Goal: Contribute content: Contribute content

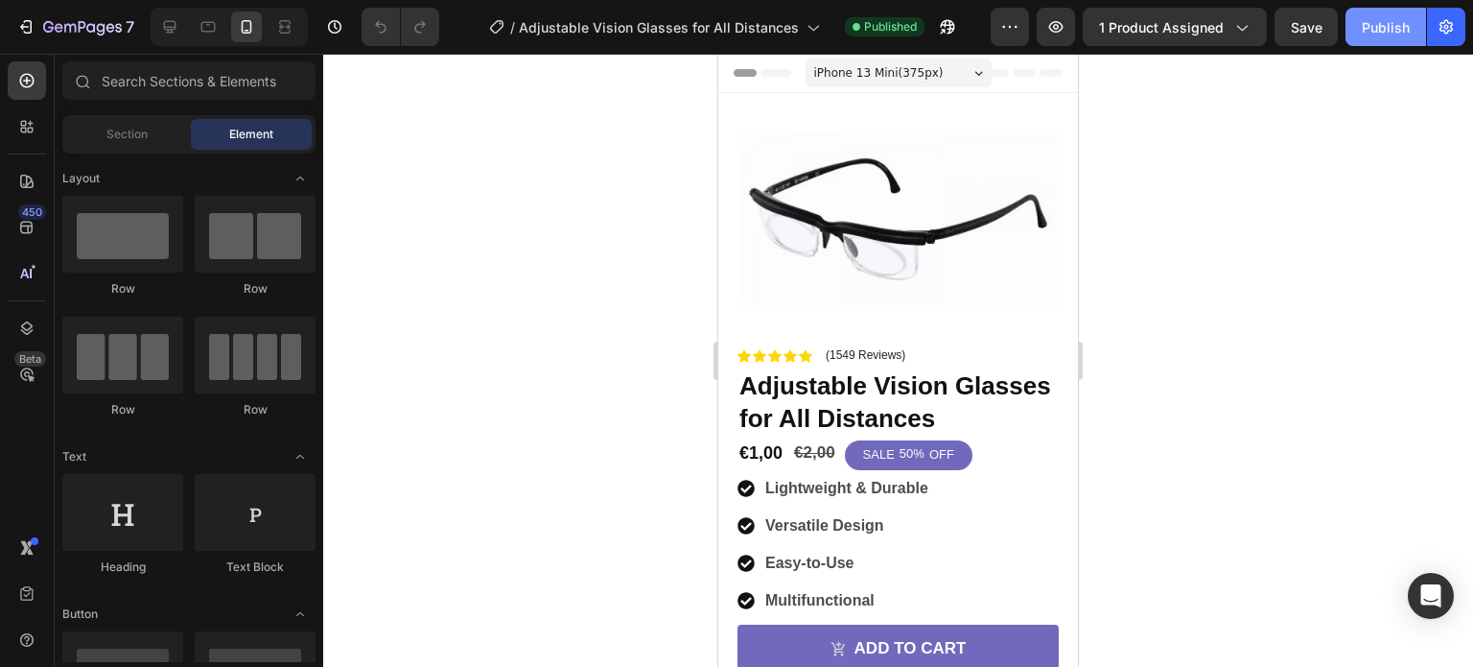
click at [1379, 37] on button "Publish" at bounding box center [1386, 27] width 81 height 38
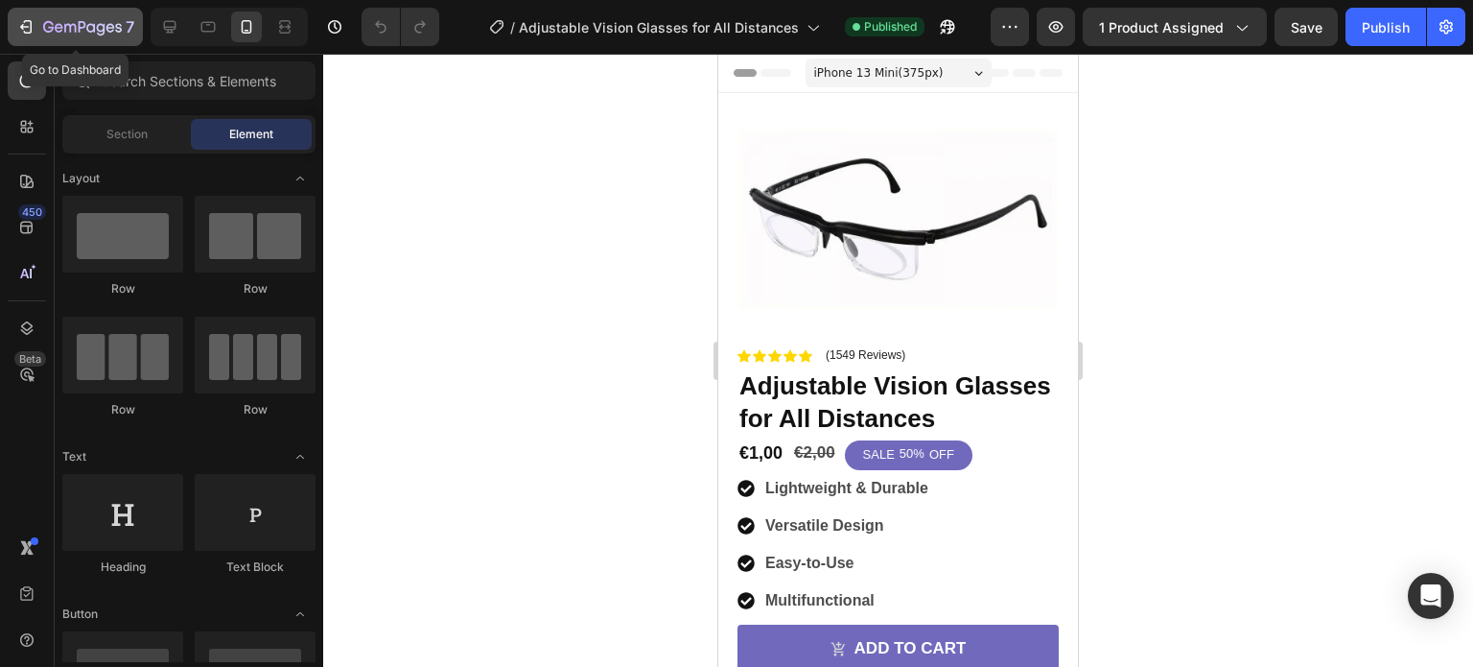
click at [98, 24] on icon "button" at bounding box center [101, 29] width 9 height 12
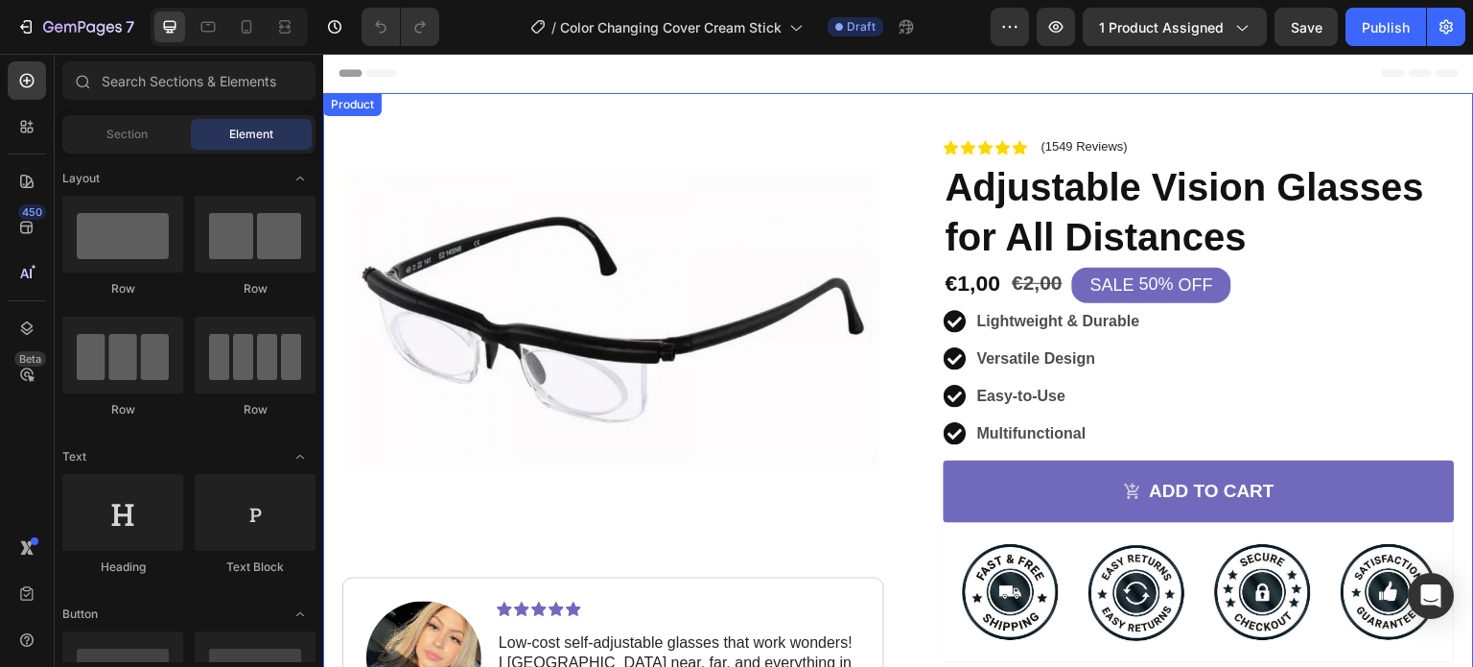
click at [906, 99] on div "Product Images Image Icon Icon Icon Icon Icon Icon List Low-cost self-adjustabl…" at bounding box center [898, 449] width 1151 height 712
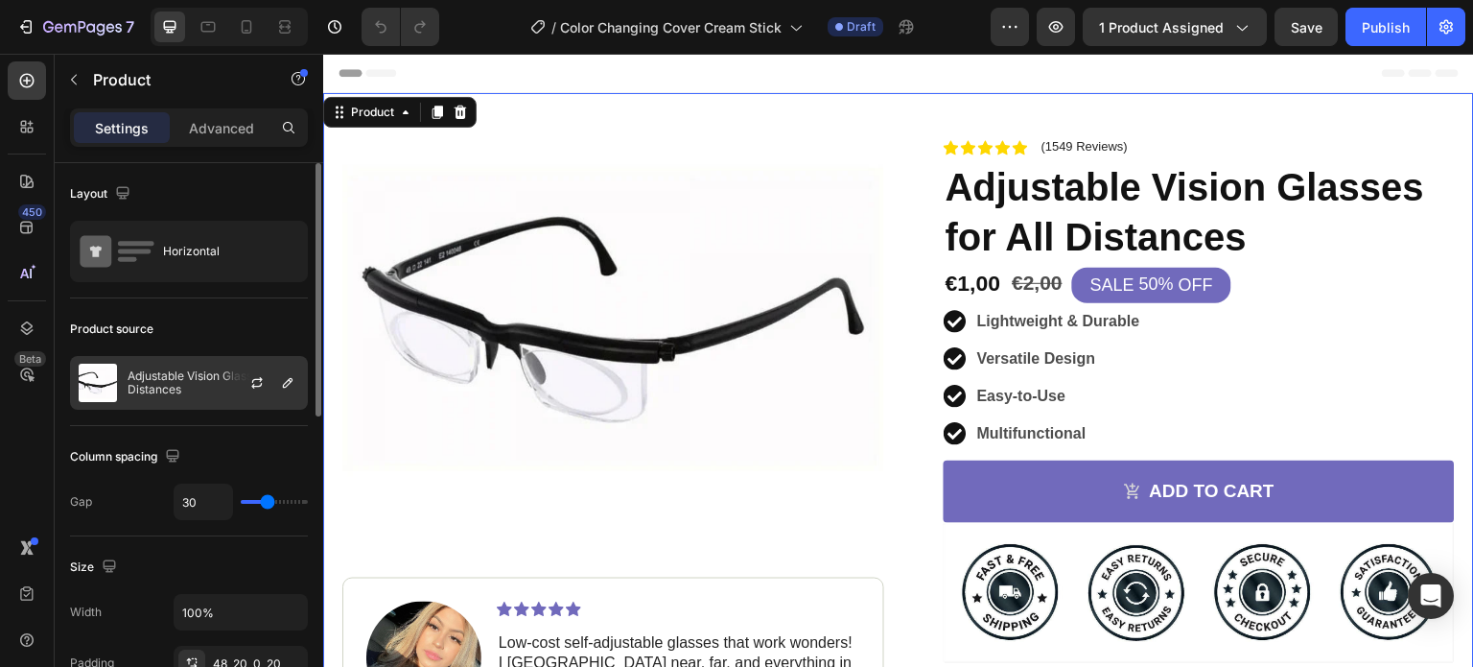
click at [171, 384] on p "Adjustable Vision Glasses for All Distances" at bounding box center [214, 382] width 172 height 27
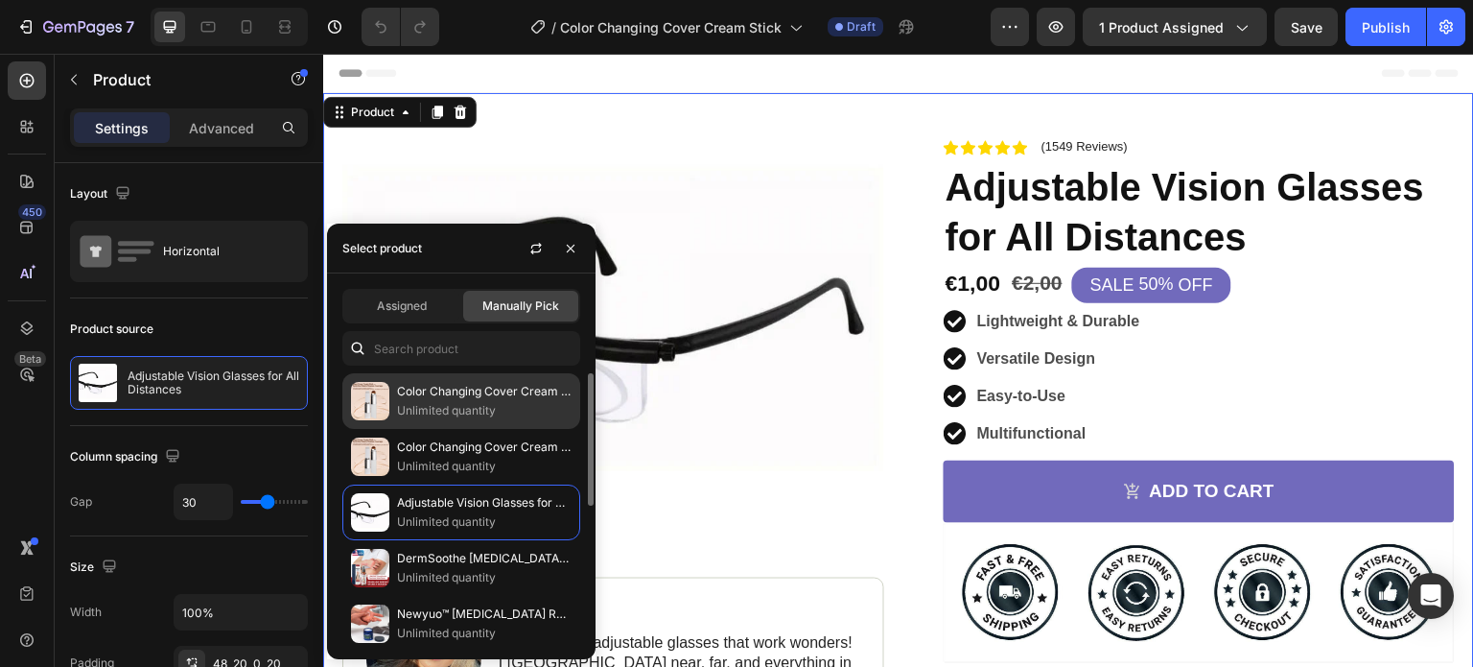
click at [463, 404] on p "Unlimited quantity" at bounding box center [484, 410] width 175 height 19
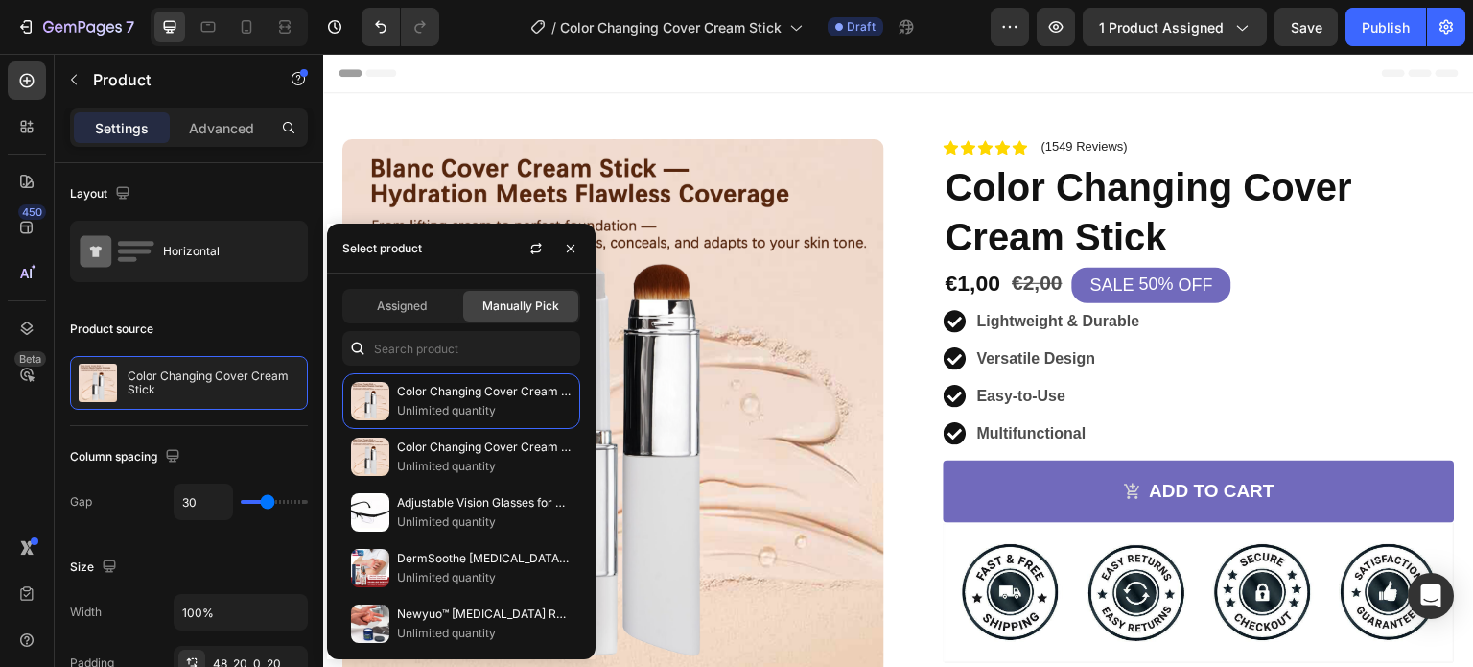
click at [849, 72] on div "Header" at bounding box center [899, 73] width 1120 height 38
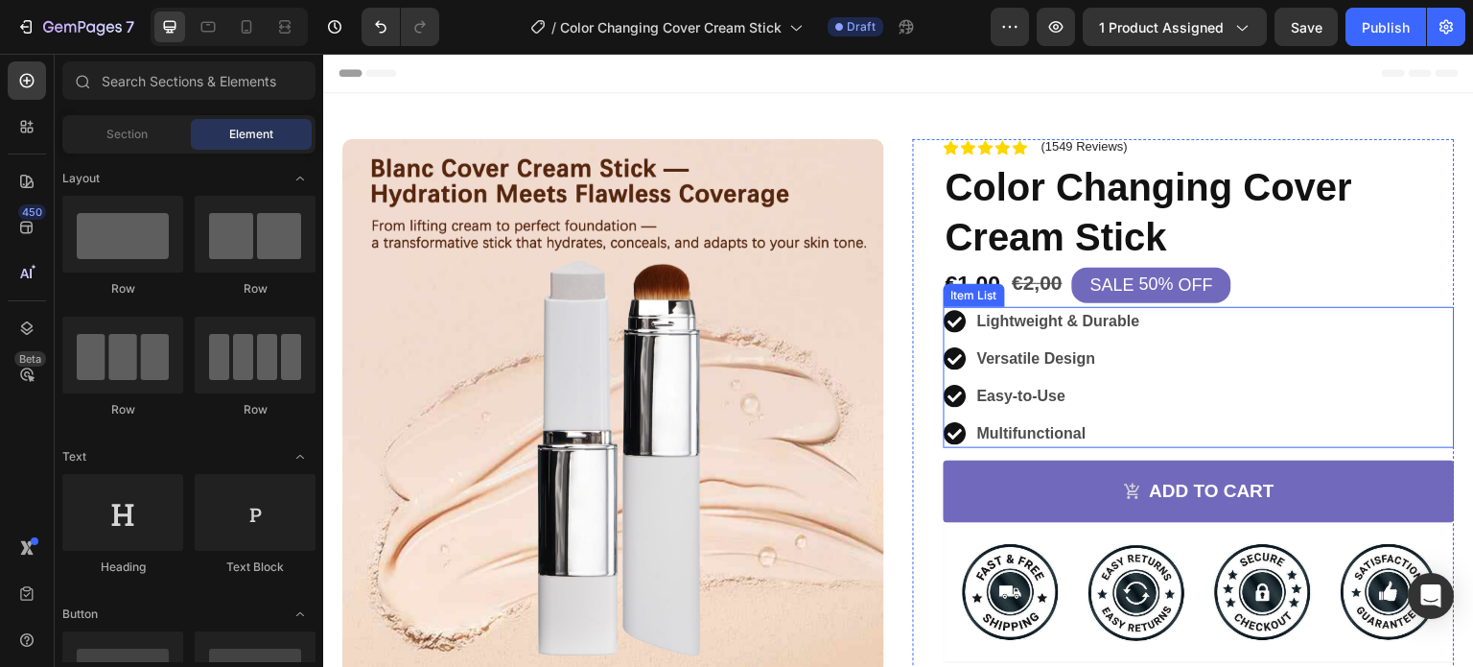
click at [1069, 322] on strong "Lightweight & Durable" at bounding box center [1058, 321] width 163 height 16
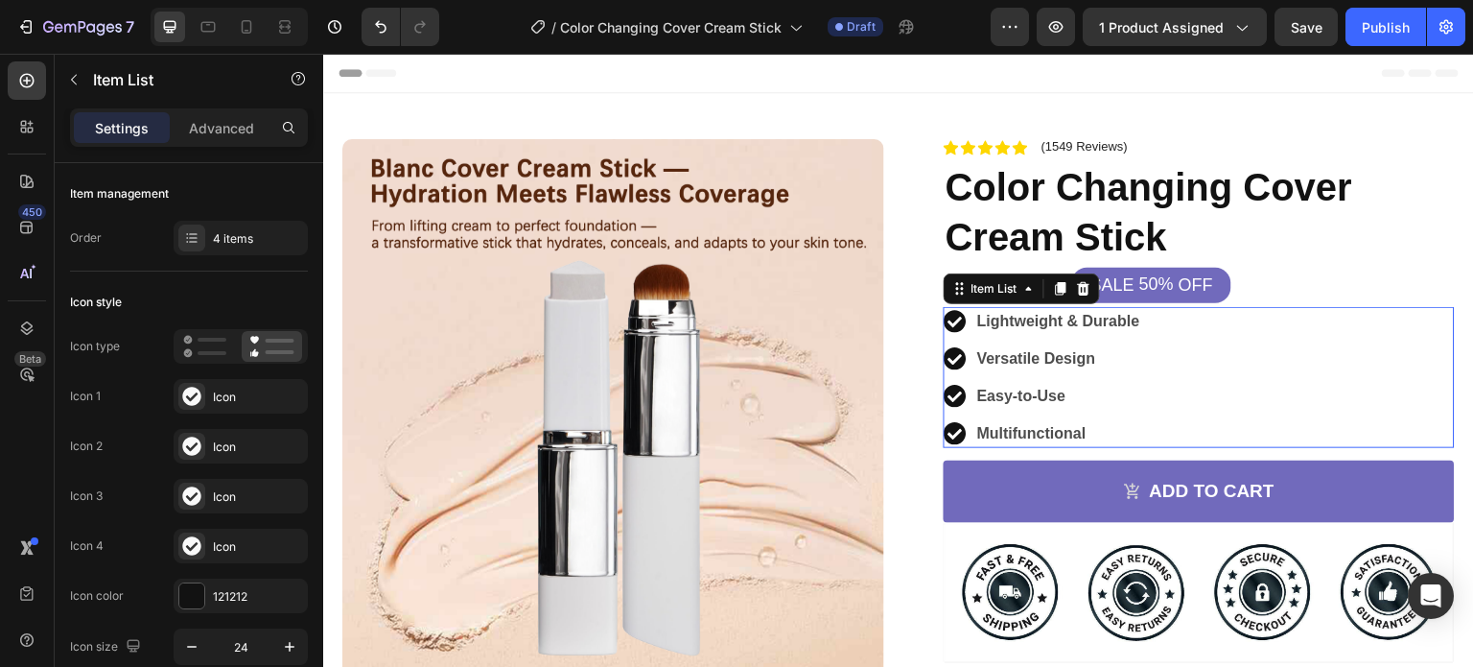
click at [1043, 323] on strong "Lightweight & Durable" at bounding box center [1058, 321] width 163 height 16
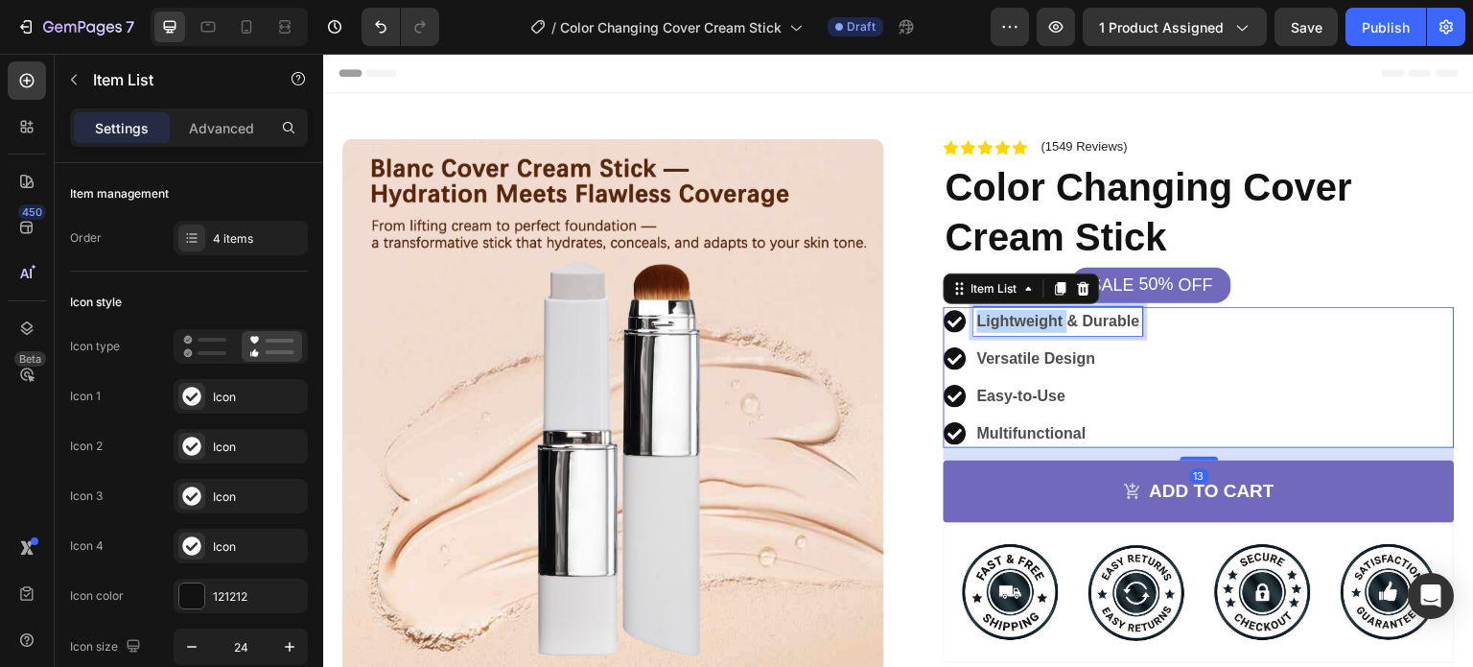
click at [1043, 323] on strong "Lightweight & Durable" at bounding box center [1058, 321] width 163 height 16
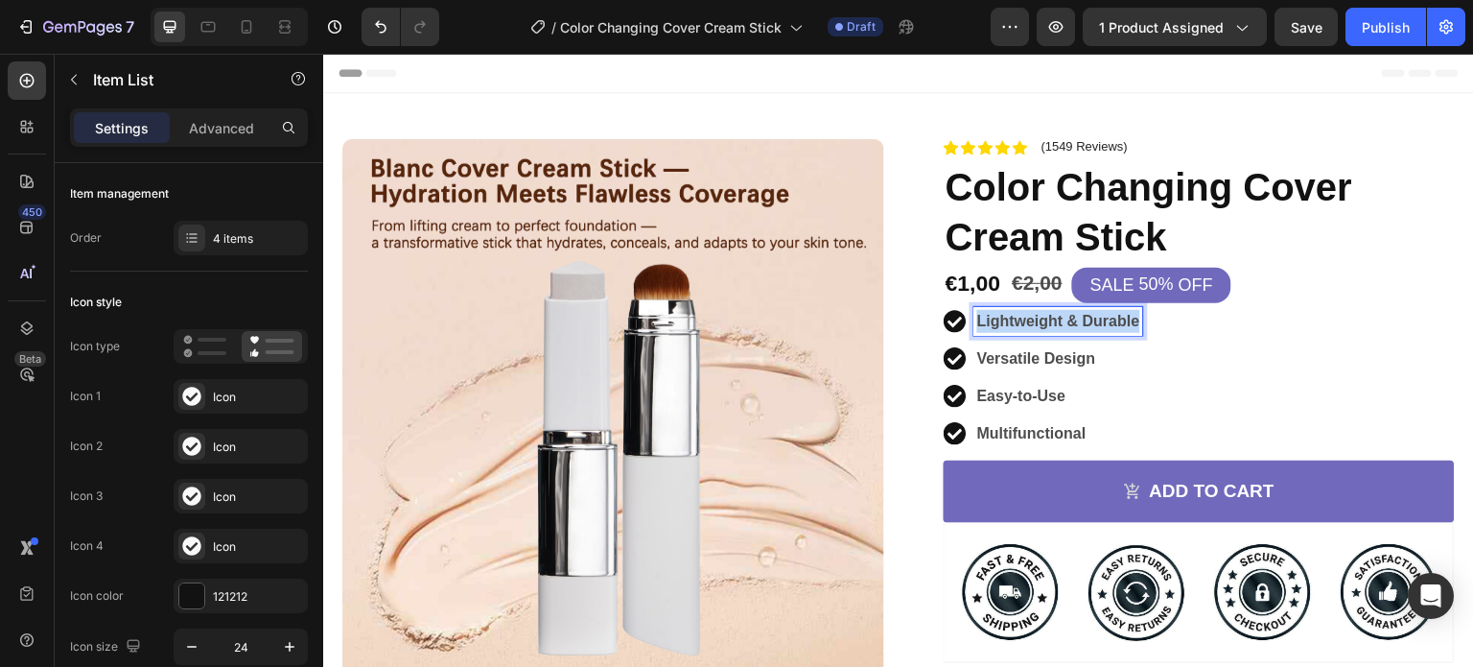
click at [1043, 323] on strong "Lightweight & Durable" at bounding box center [1058, 321] width 163 height 16
click at [991, 357] on strong "Versatile Design" at bounding box center [1036, 358] width 119 height 16
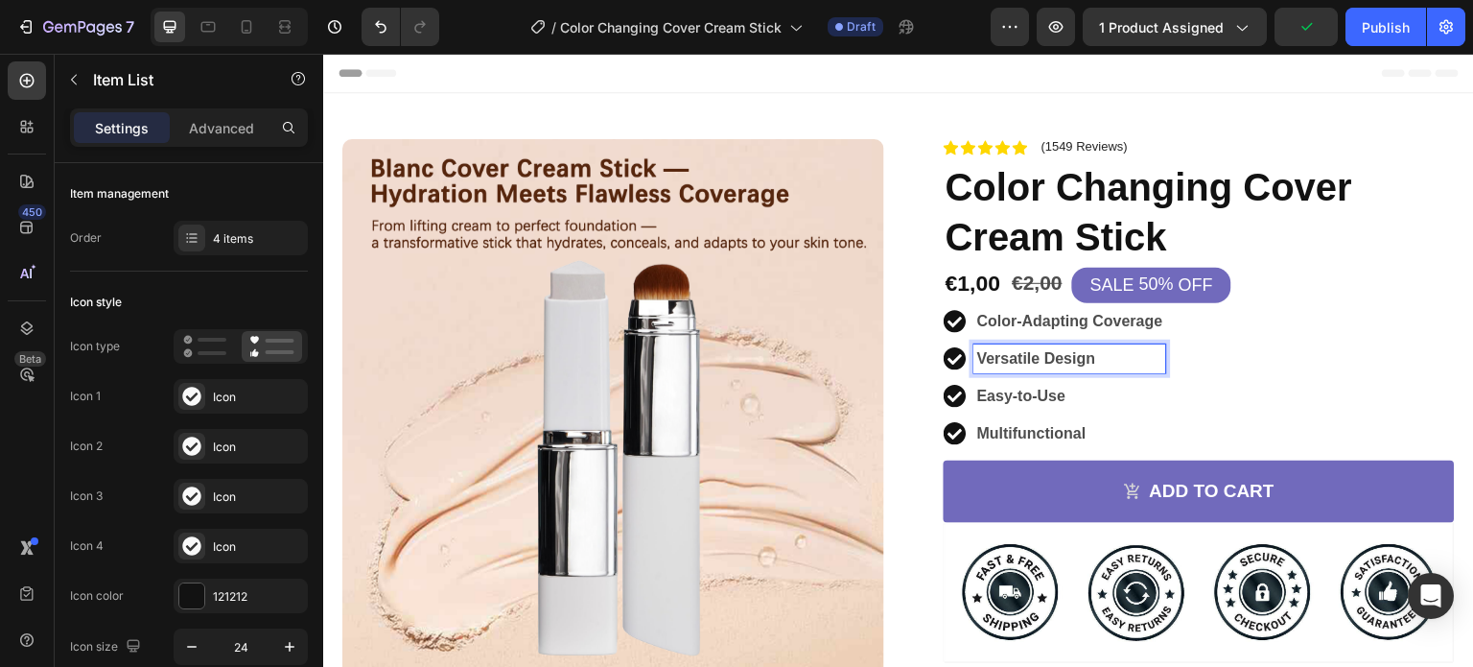
click at [1015, 359] on strong "Versatile Design" at bounding box center [1036, 358] width 119 height 16
click at [1031, 395] on strong "Easy-to-Use" at bounding box center [1021, 396] width 88 height 16
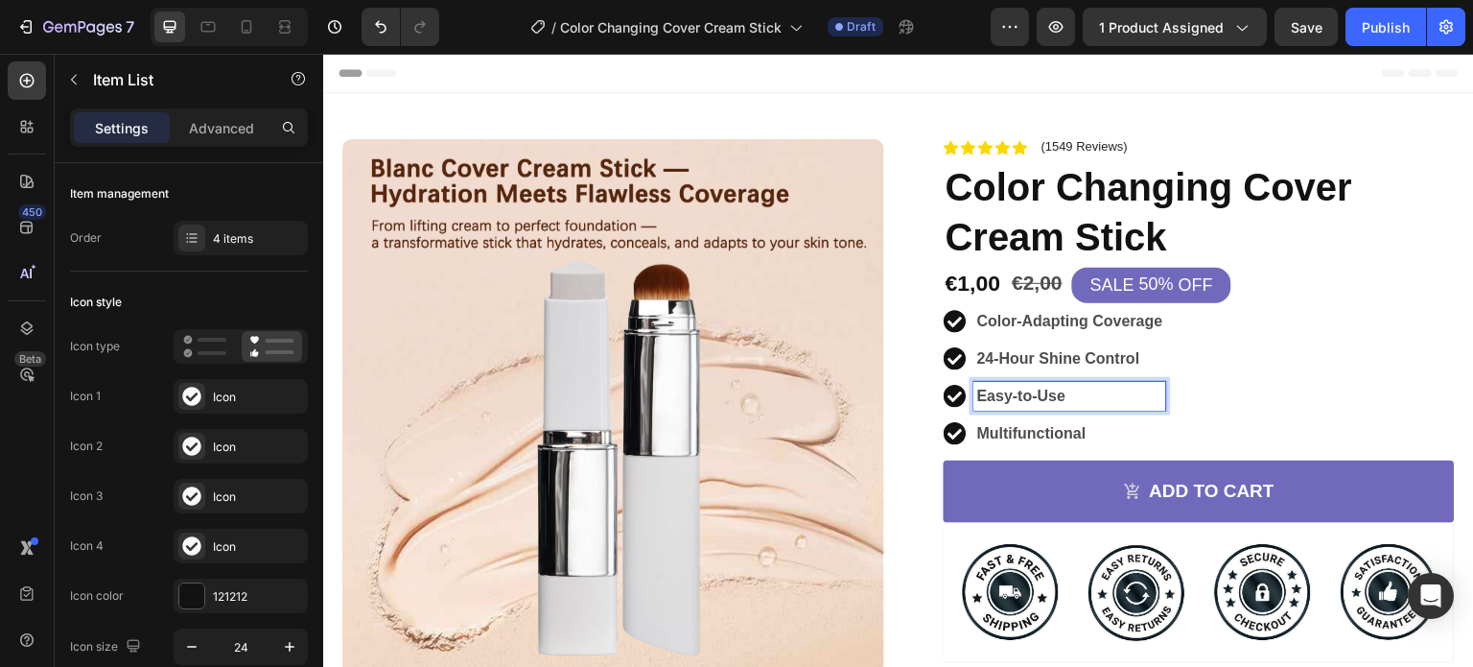
click at [1019, 396] on strong "Easy-to-Use" at bounding box center [1021, 396] width 88 height 16
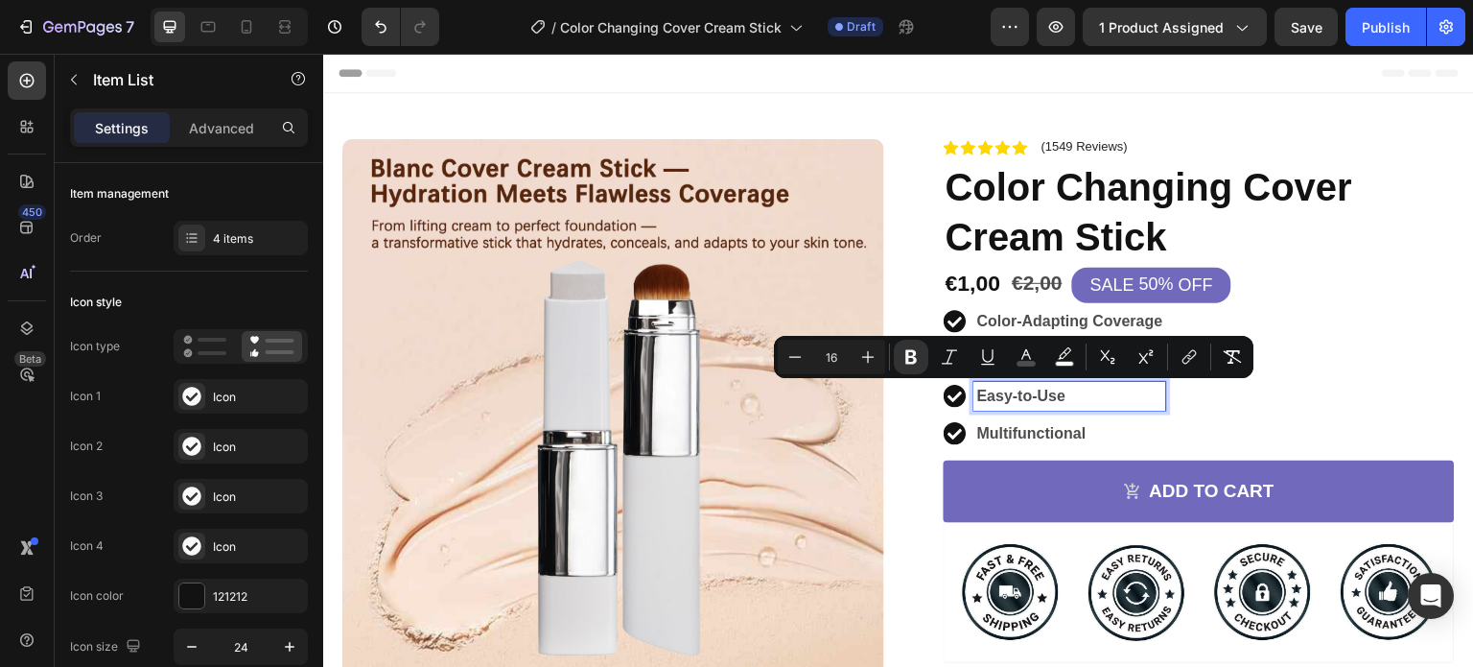
click at [1012, 430] on strong "Multifunctional" at bounding box center [1031, 433] width 109 height 16
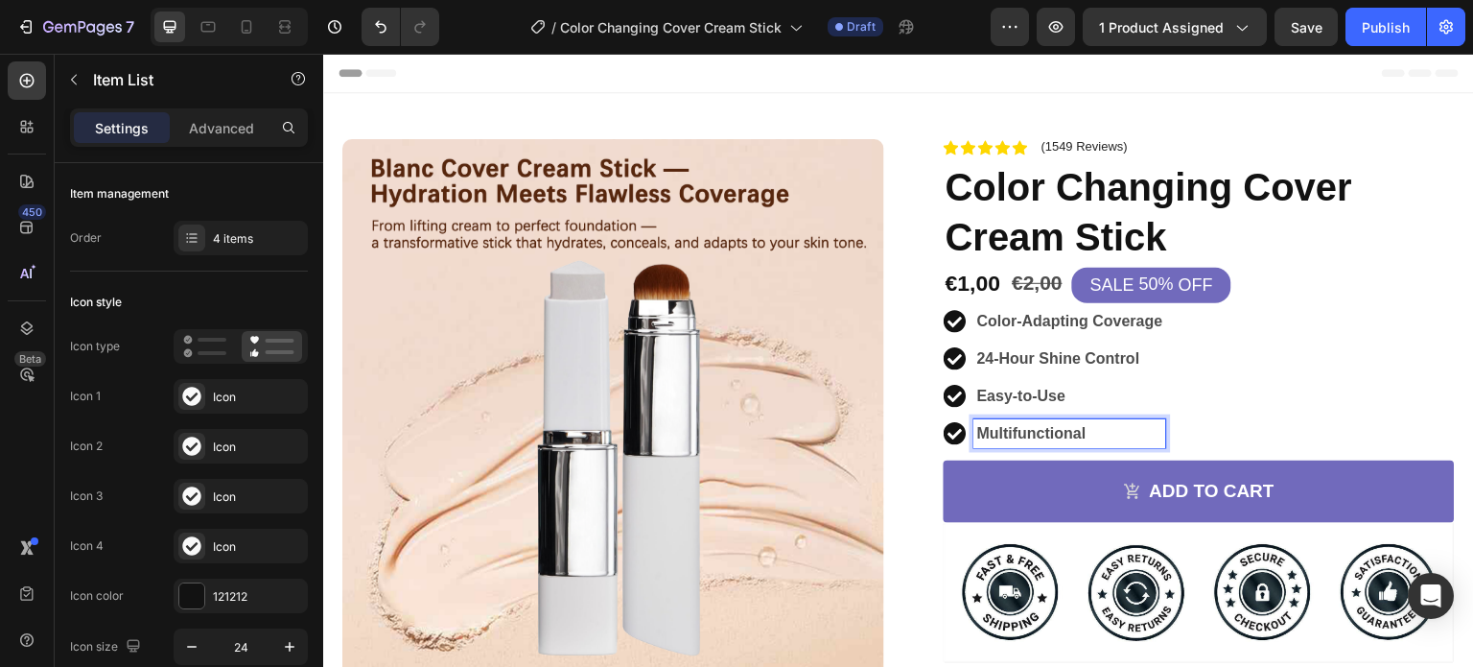
click at [1007, 430] on strong "Multifunctional" at bounding box center [1031, 433] width 109 height 16
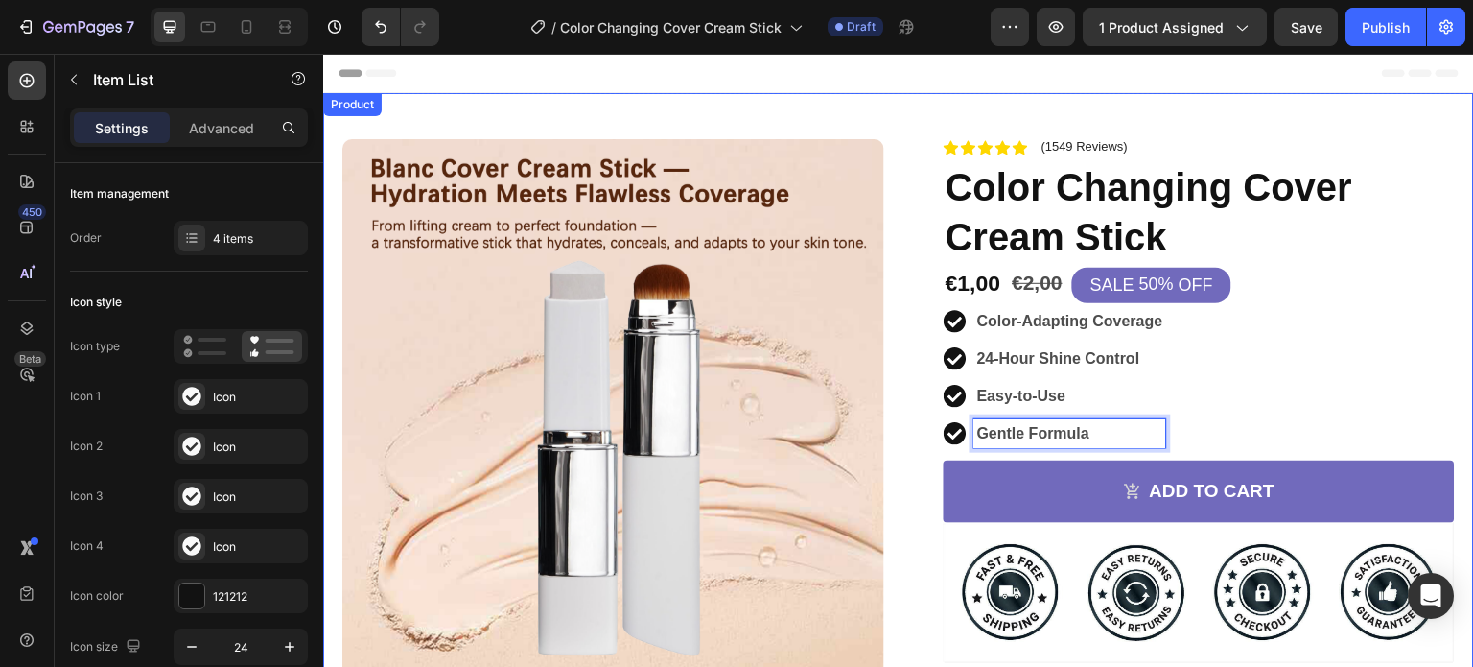
click at [1449, 469] on div "Product Images Image Icon Icon Icon Icon Icon Icon List Low-cost self-adjustabl…" at bounding box center [898, 515] width 1151 height 844
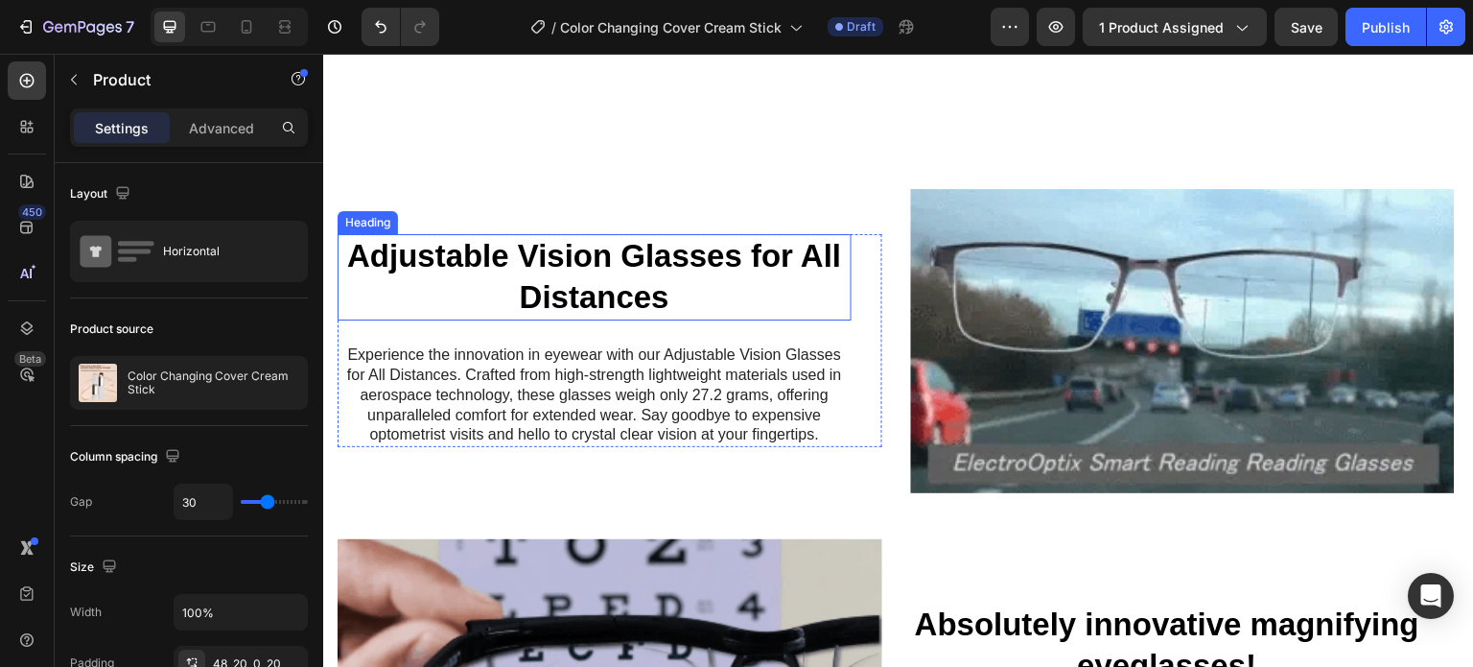
scroll to position [921, 0]
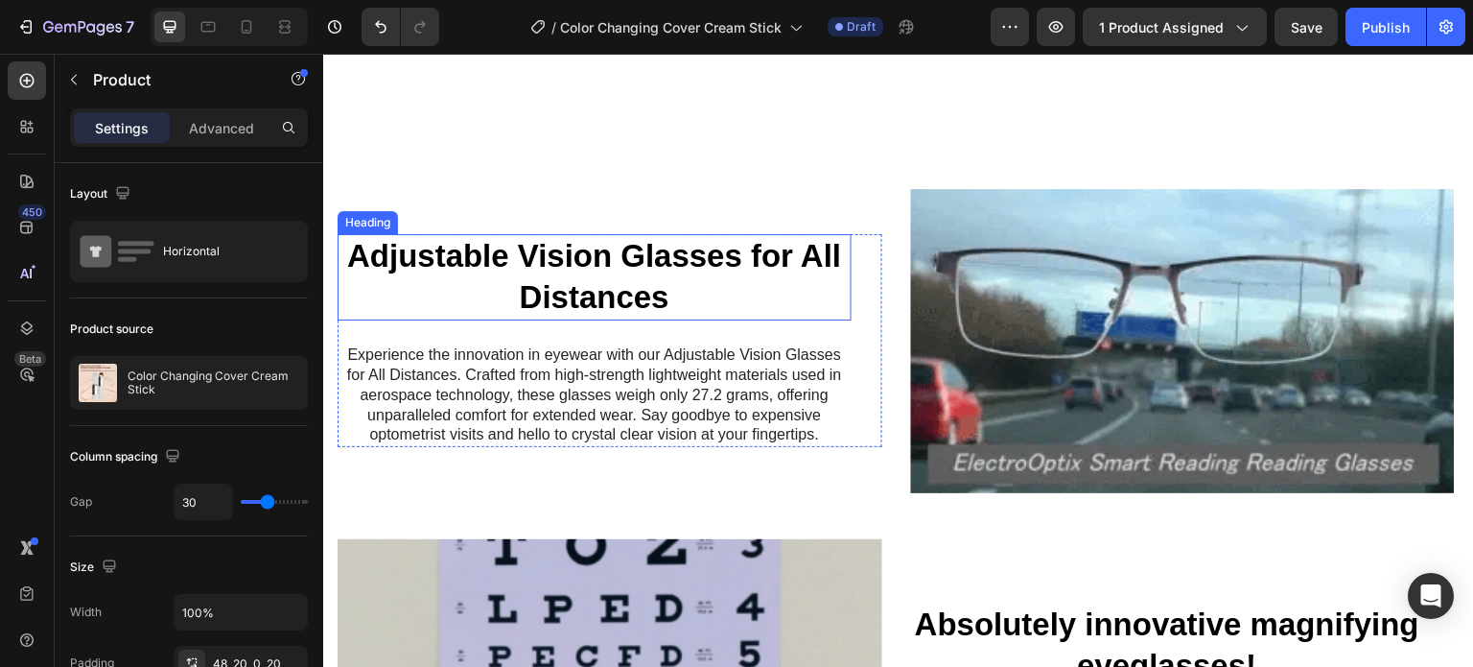
click at [606, 281] on strong "Adjustable Vision Glasses for All Distances" at bounding box center [594, 276] width 494 height 77
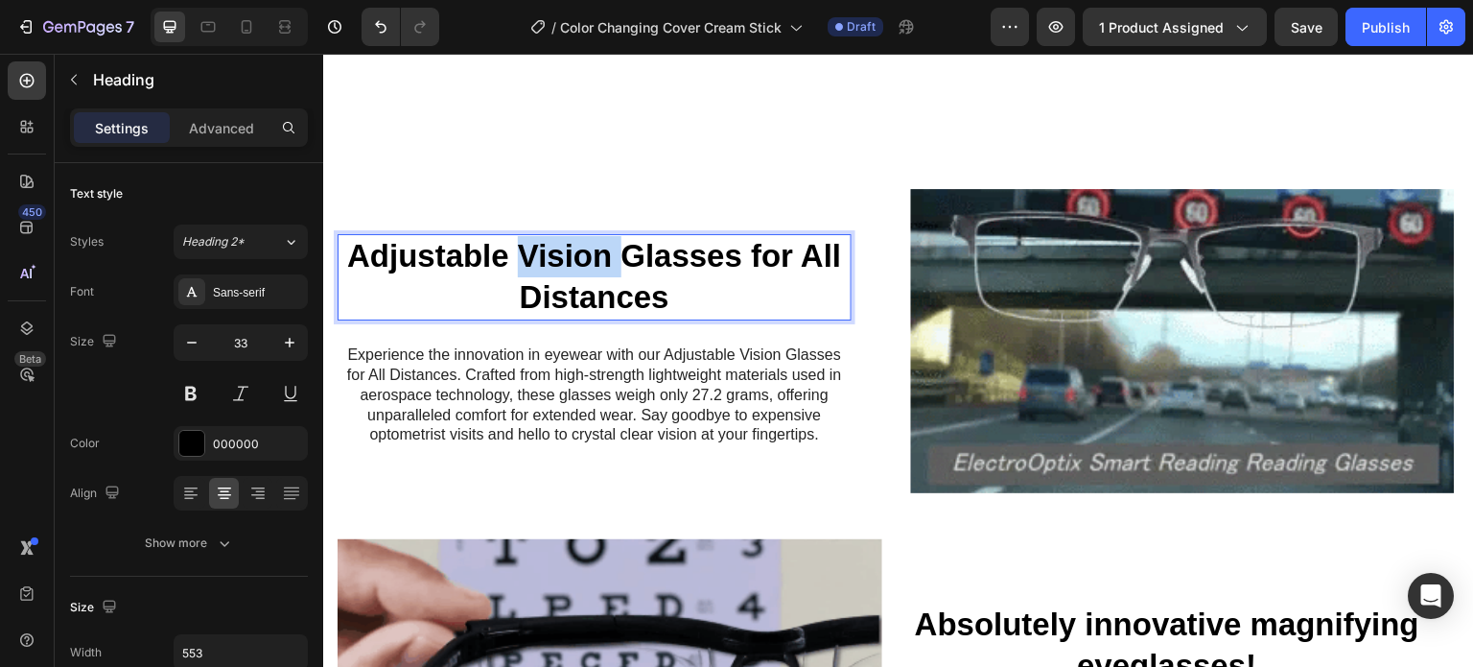
click at [573, 260] on strong "Adjustable Vision Glasses for All Distances" at bounding box center [594, 276] width 494 height 77
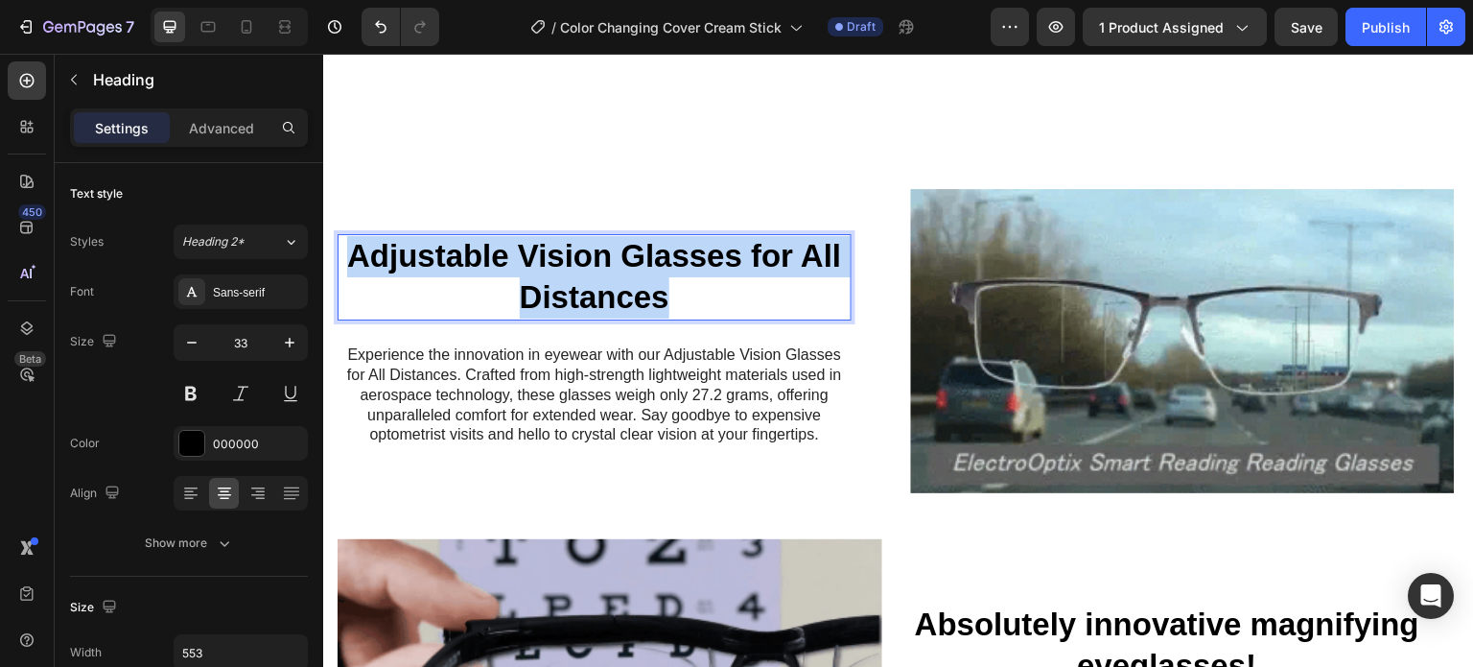
click at [573, 260] on strong "Adjustable Vision Glasses for All Distances" at bounding box center [594, 276] width 494 height 77
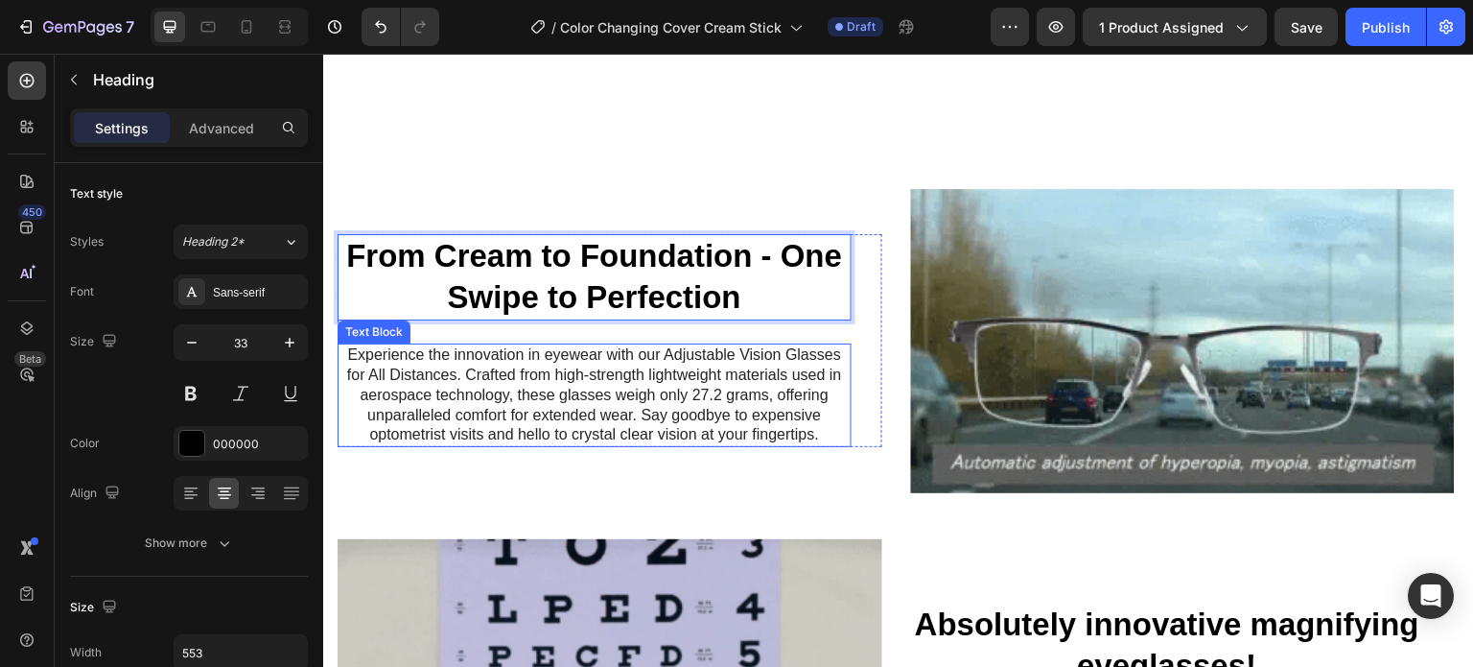
click at [646, 351] on p "Experience the innovation in eyewear with our Adjustable Vision Glasses for All…" at bounding box center [595, 395] width 510 height 100
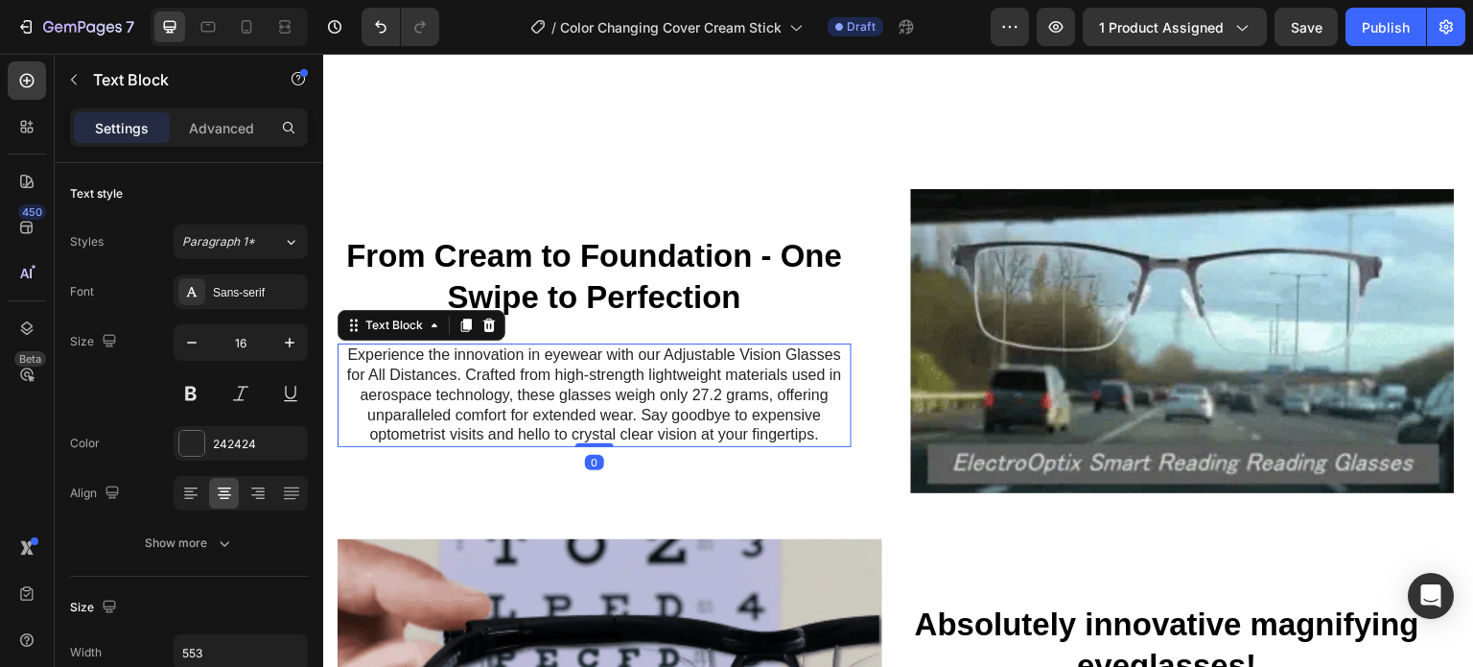
click at [628, 382] on p "Experience the innovation in eyewear with our Adjustable Vision Glasses for All…" at bounding box center [595, 395] width 510 height 100
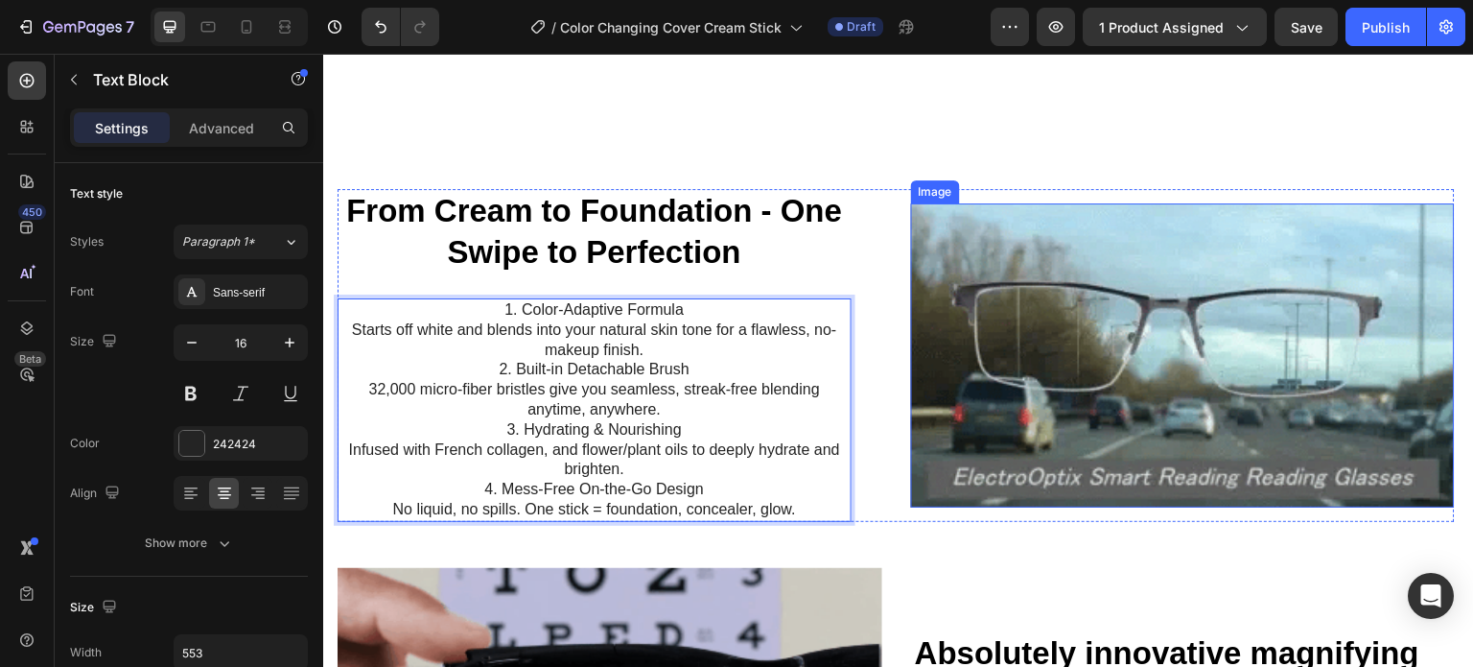
click at [999, 364] on img at bounding box center [1183, 354] width 545 height 303
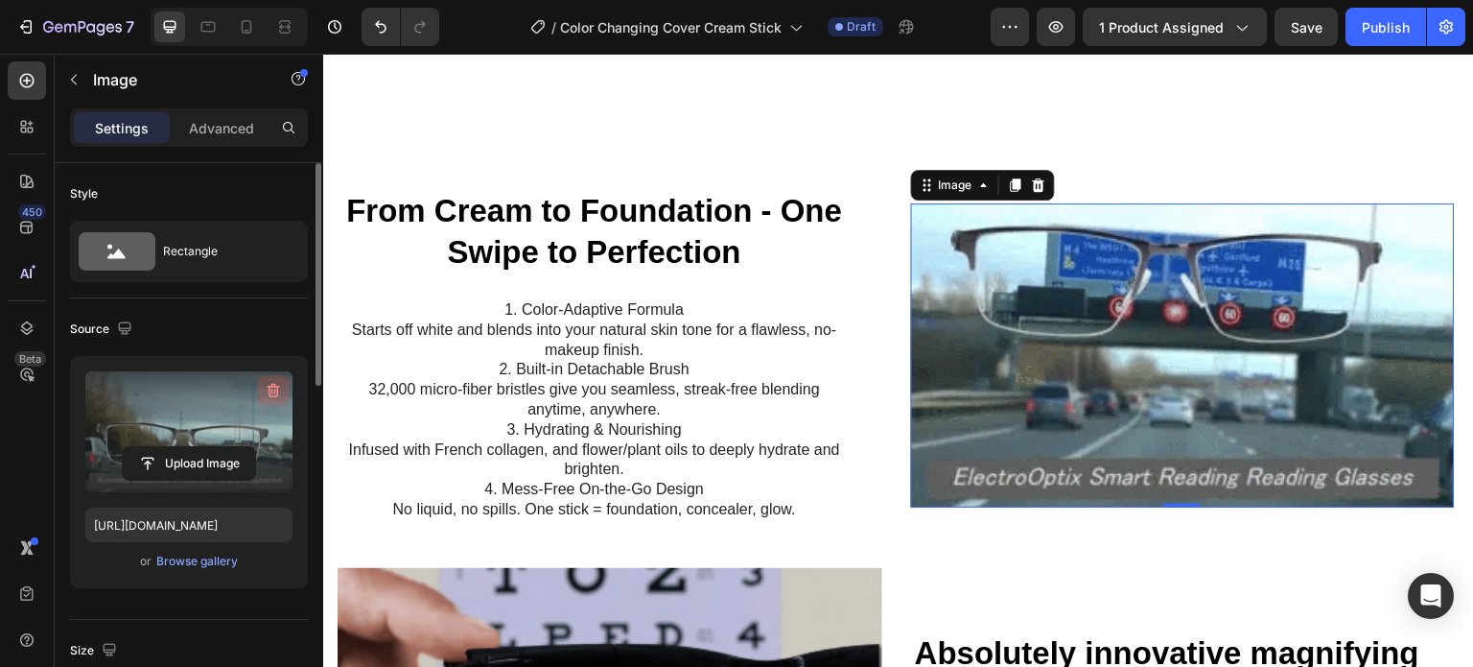
click at [272, 387] on icon "button" at bounding box center [273, 390] width 19 height 19
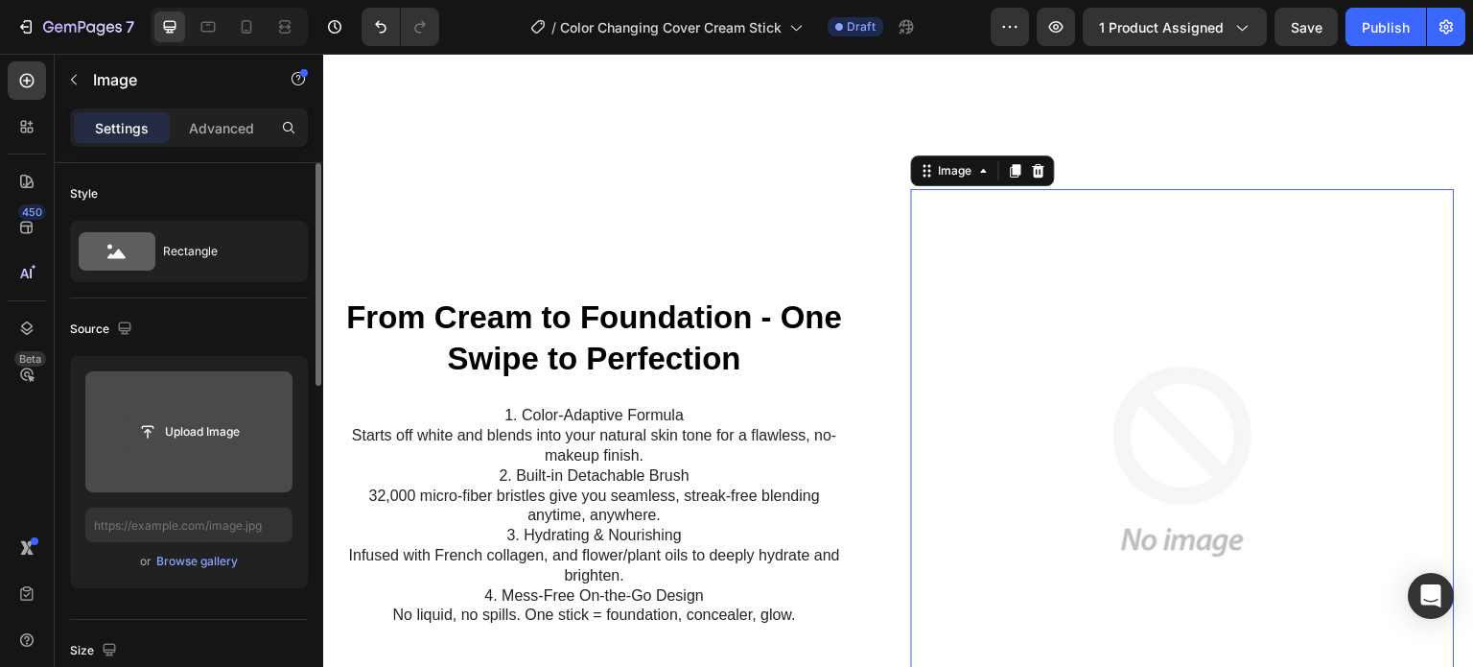
click at [182, 433] on input "file" at bounding box center [189, 431] width 132 height 33
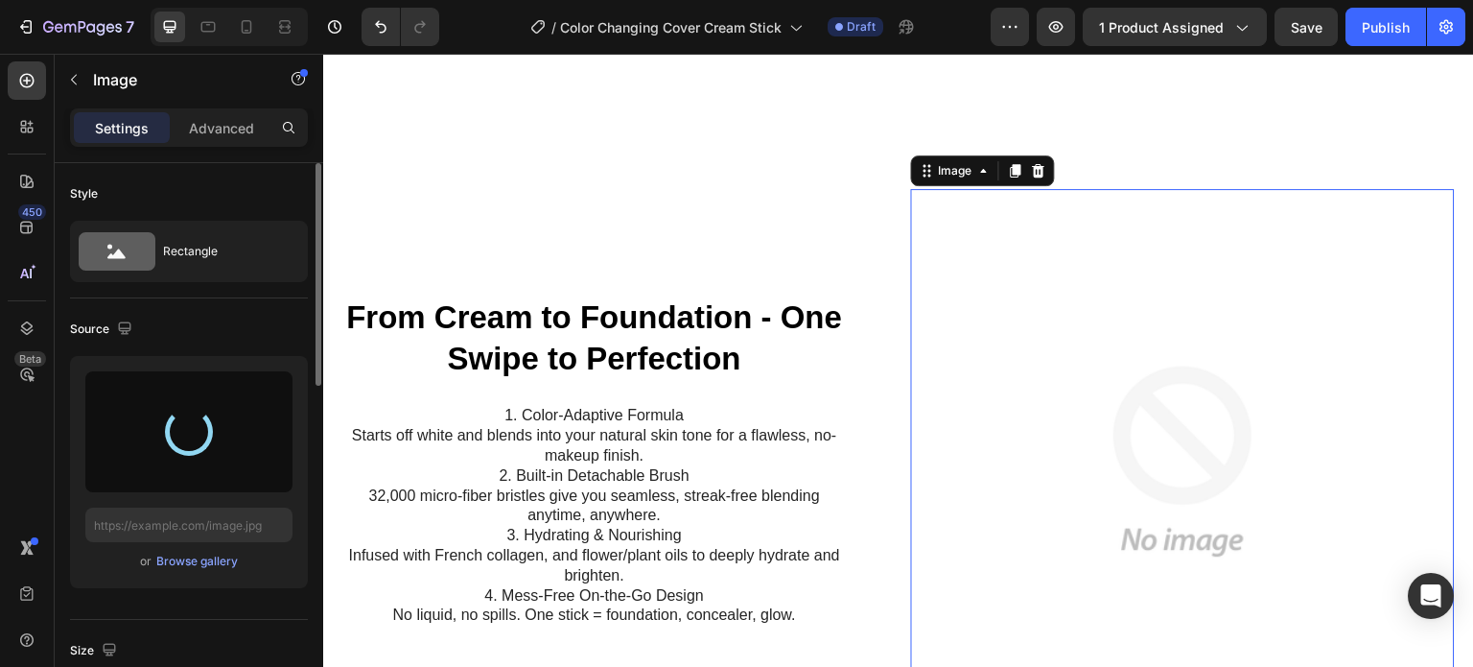
type input "[URL][DOMAIN_NAME]"
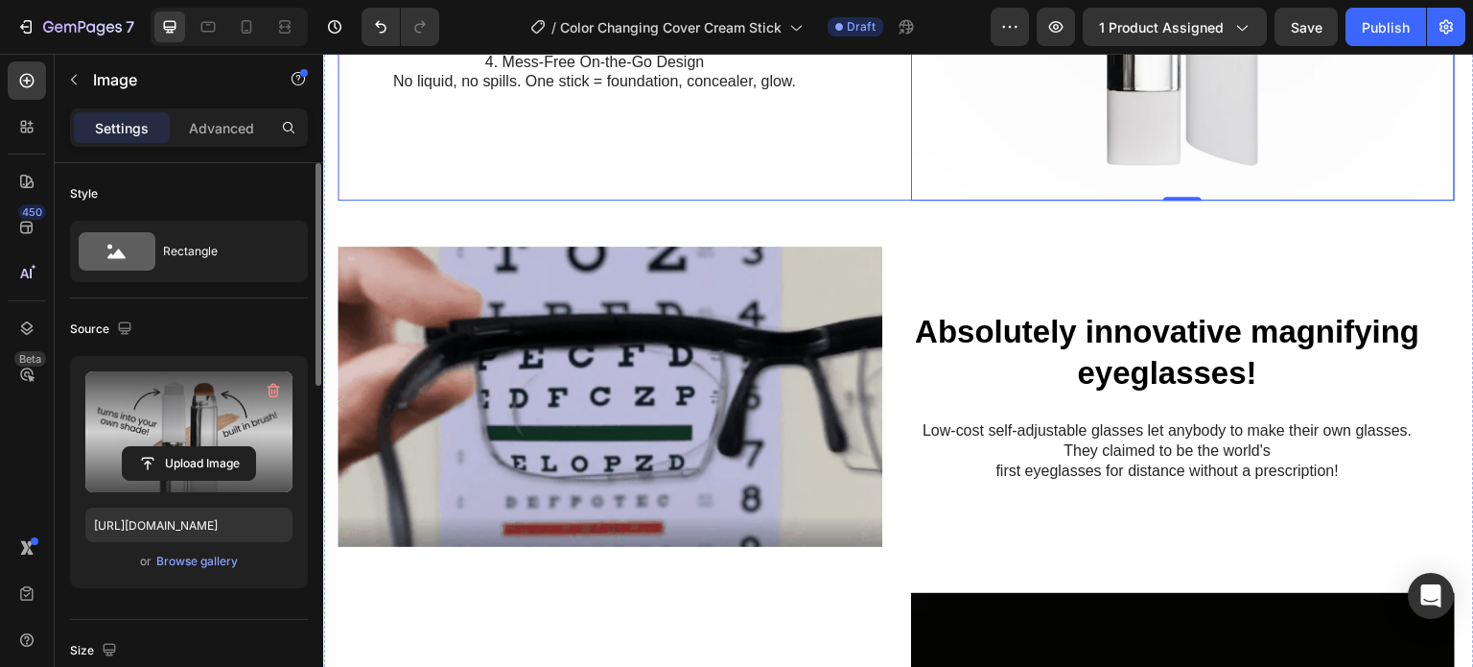
scroll to position [1446, 0]
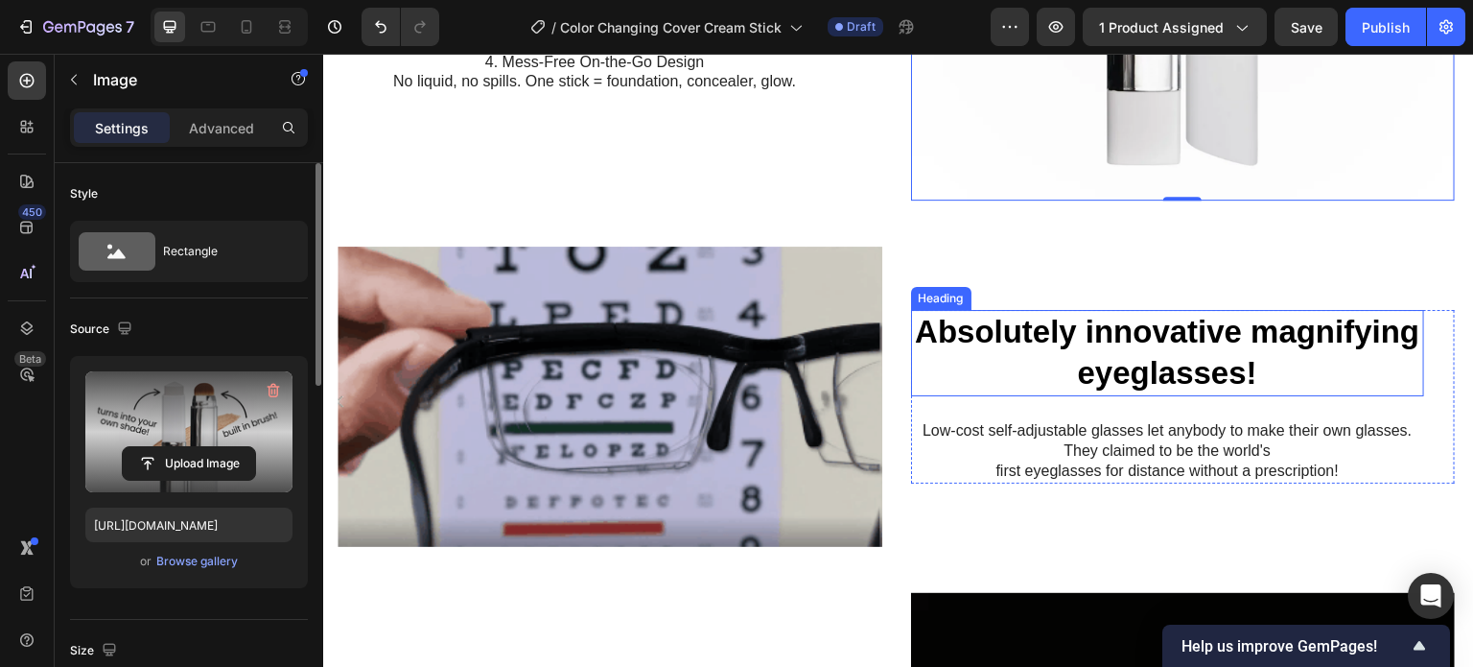
click at [1228, 295] on div "Absolutely innovative magnifying eyeglasses! Heading Low-cost self-adjustable g…" at bounding box center [1183, 397] width 545 height 301
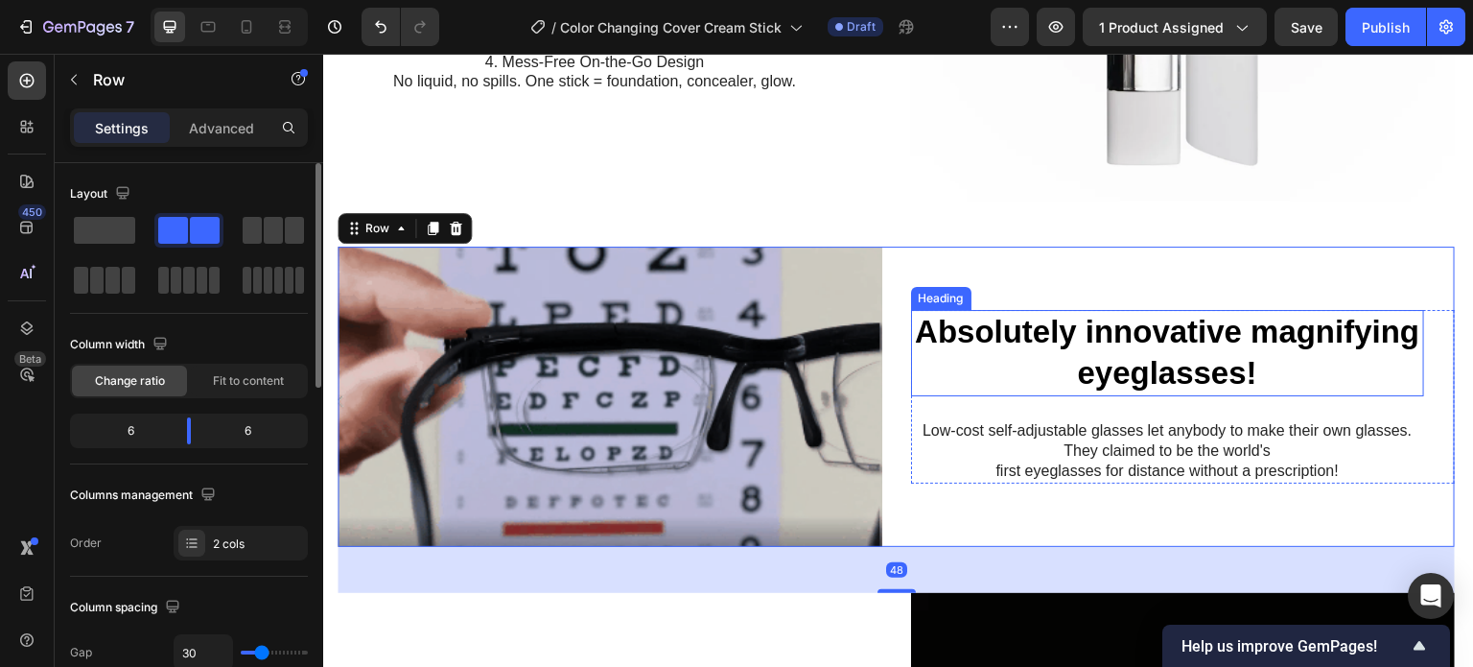
click at [1201, 342] on h2 "Absolutely innovative magnifying eyeglasses!" at bounding box center [1168, 353] width 514 height 86
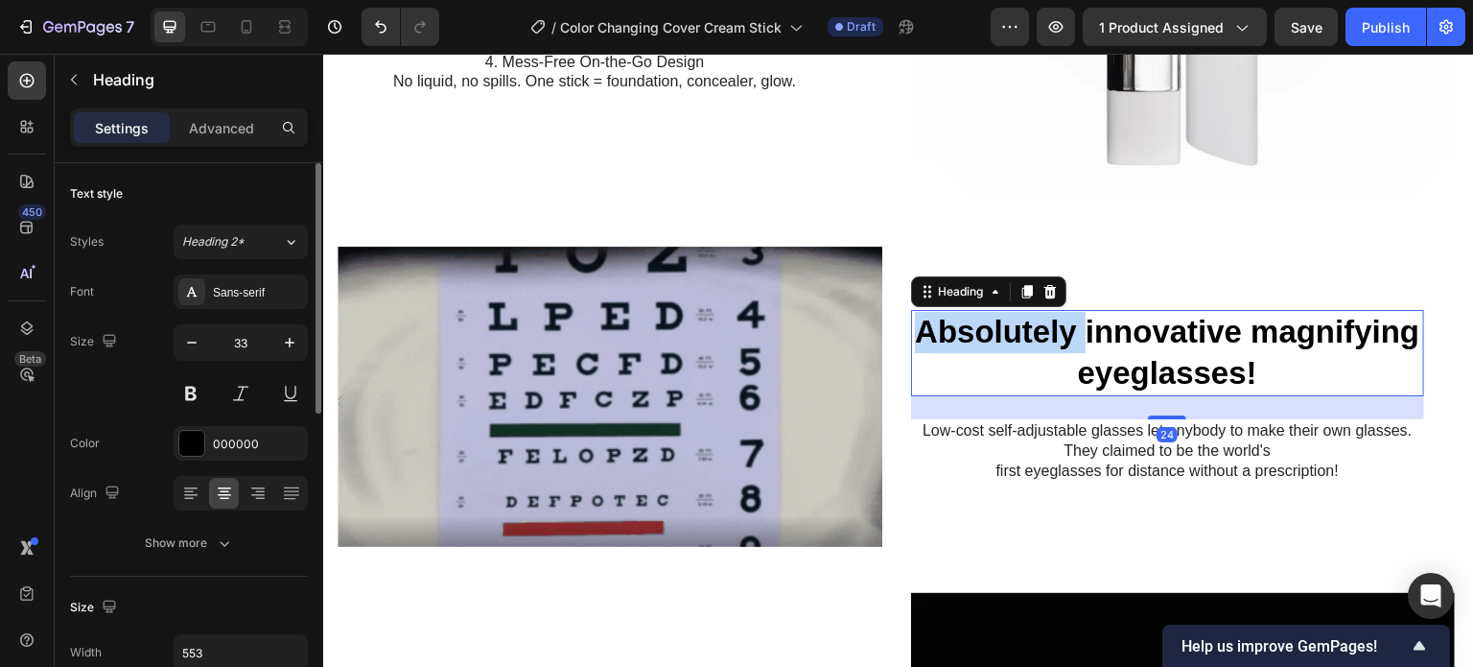
click at [1094, 315] on strong "Absolutely innovative magnifying eyeglasses!" at bounding box center [1167, 352] width 505 height 77
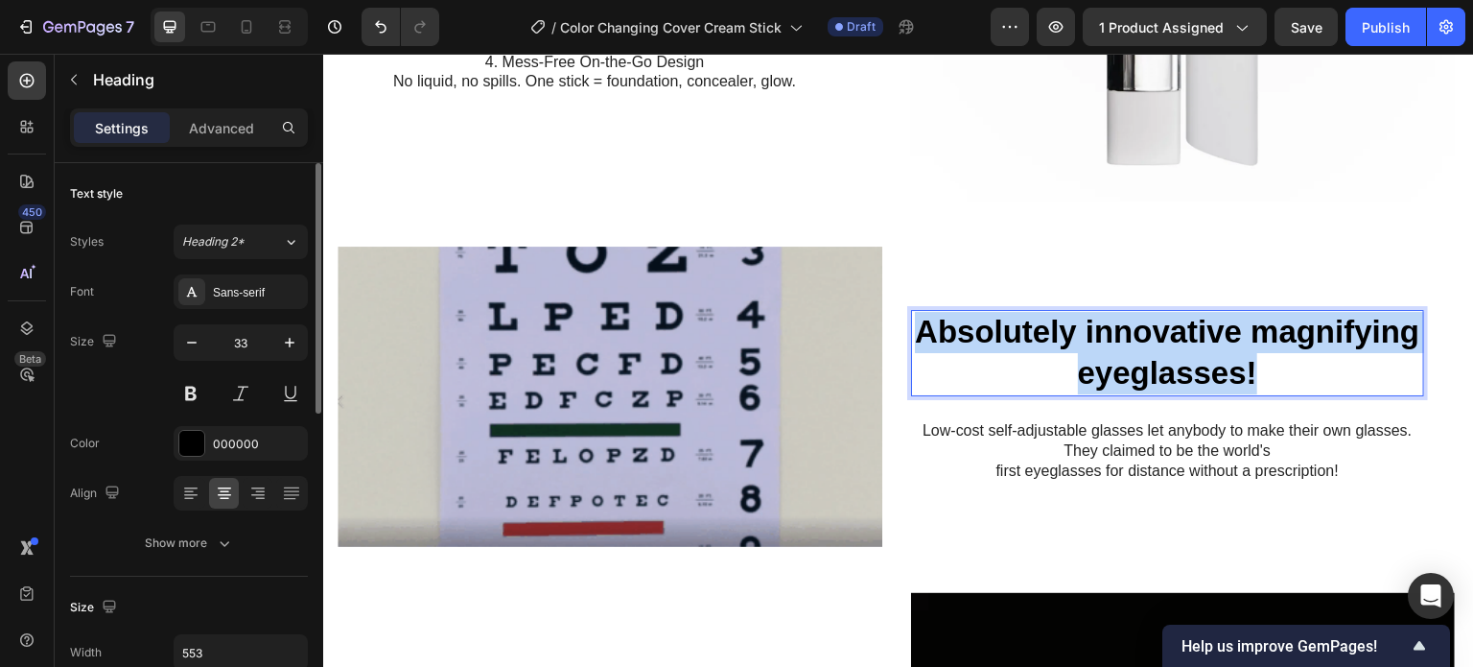
click at [1094, 315] on strong "Absolutely innovative magnifying eyeglasses!" at bounding box center [1167, 352] width 505 height 77
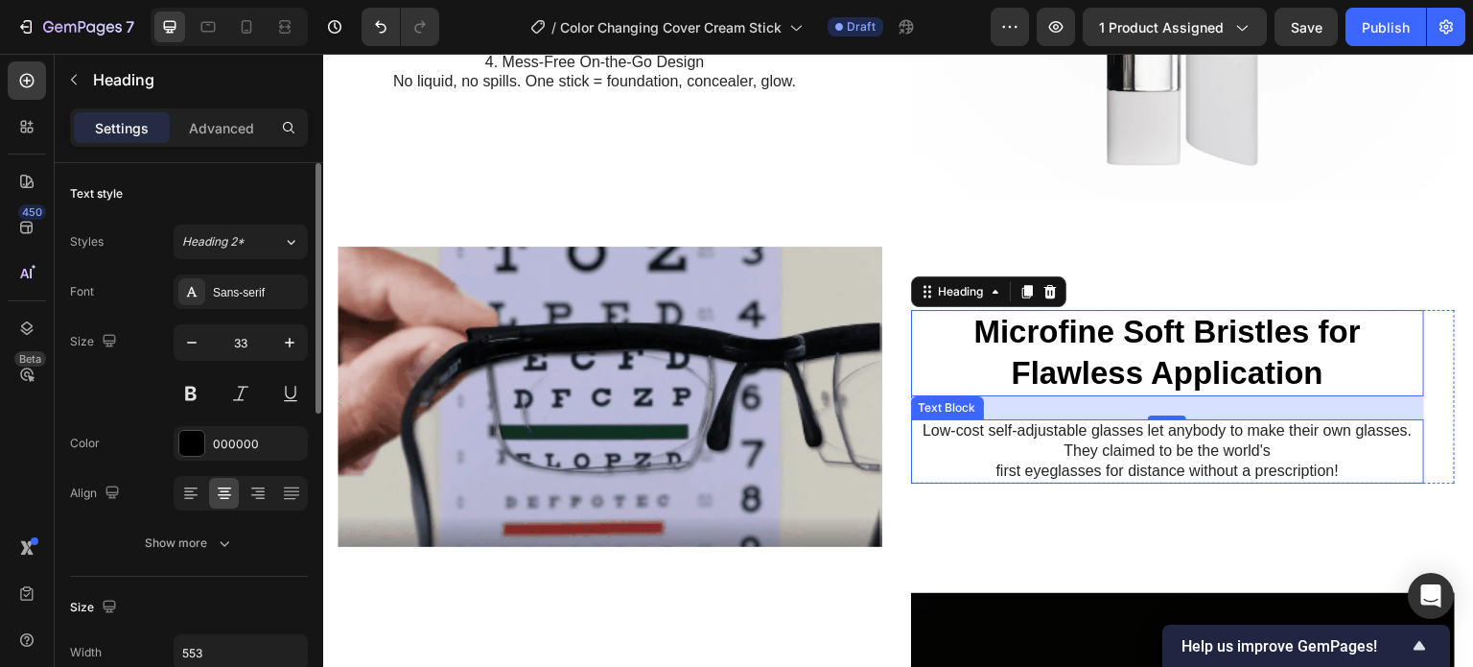
click at [1150, 457] on p "Low-cost self-adjustable glasses let anybody to make their own glasses. They cl…" at bounding box center [1168, 450] width 510 height 59
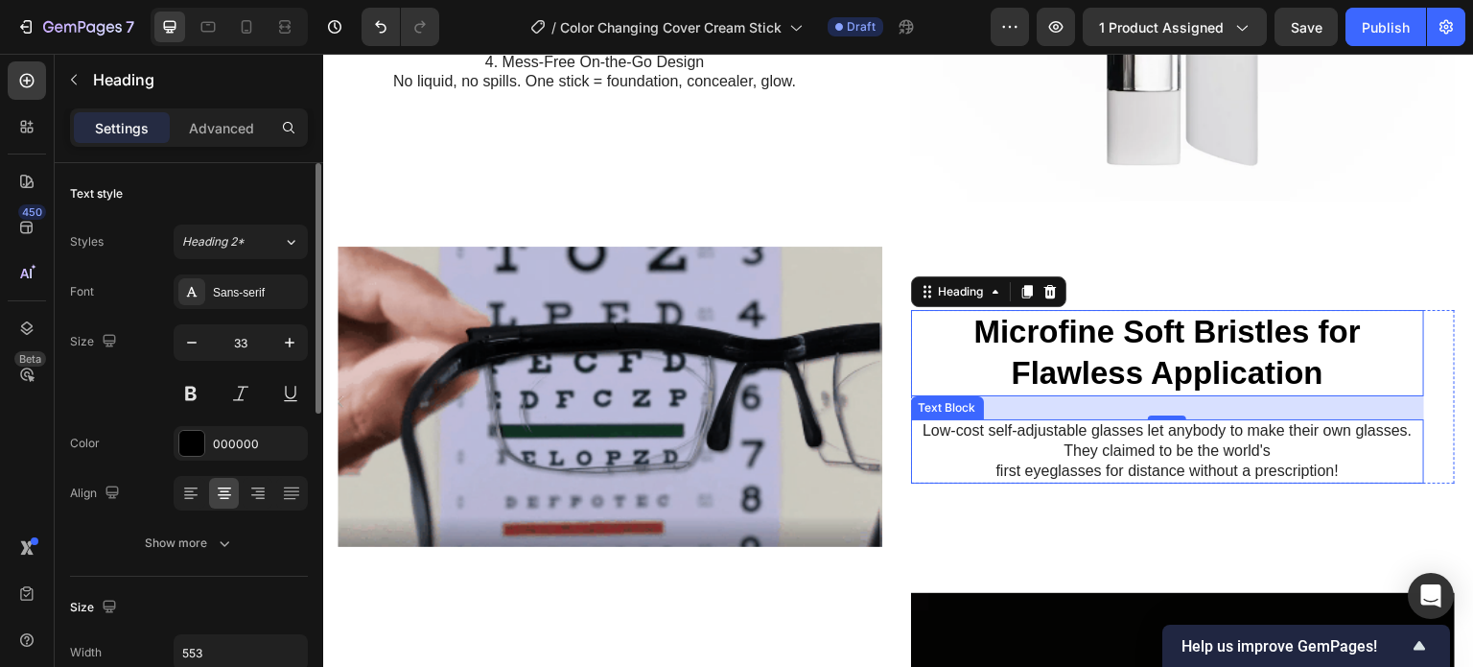
click at [1147, 449] on p "Low-cost self-adjustable glasses let anybody to make their own glasses. They cl…" at bounding box center [1168, 450] width 510 height 59
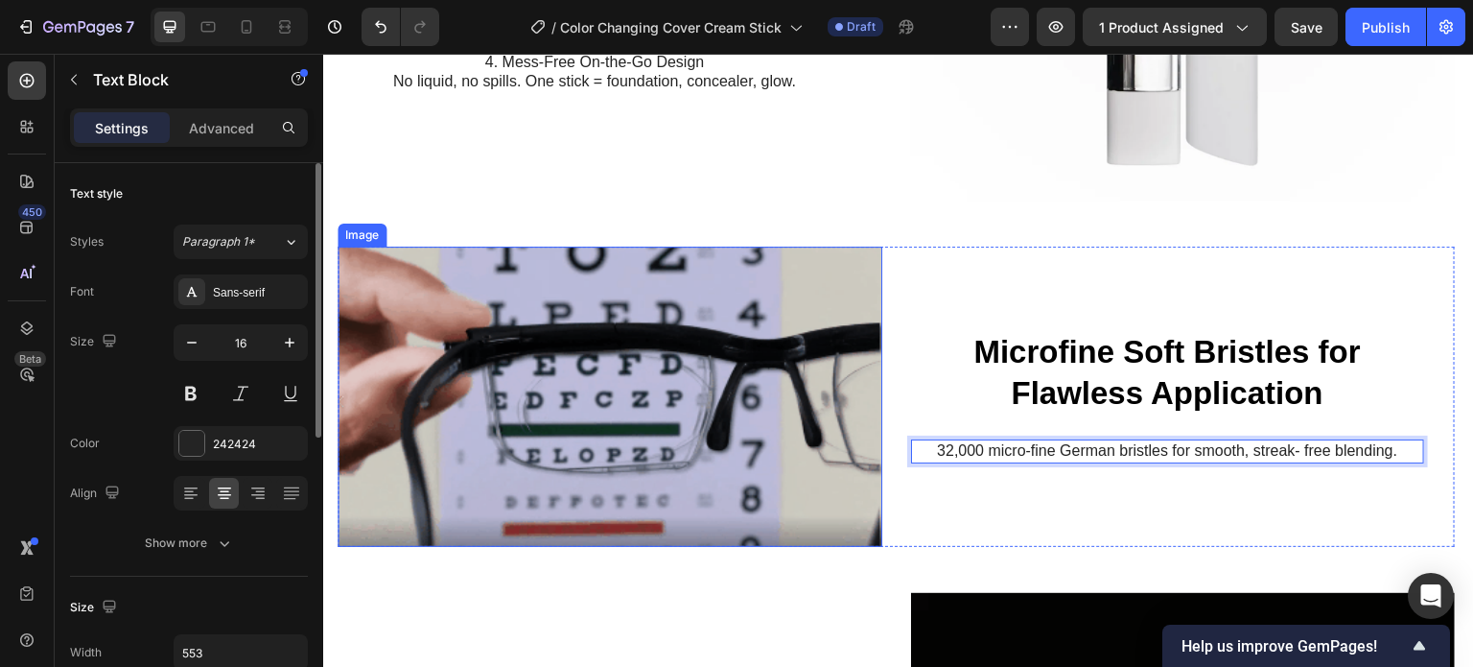
click at [653, 406] on img at bounding box center [610, 397] width 545 height 301
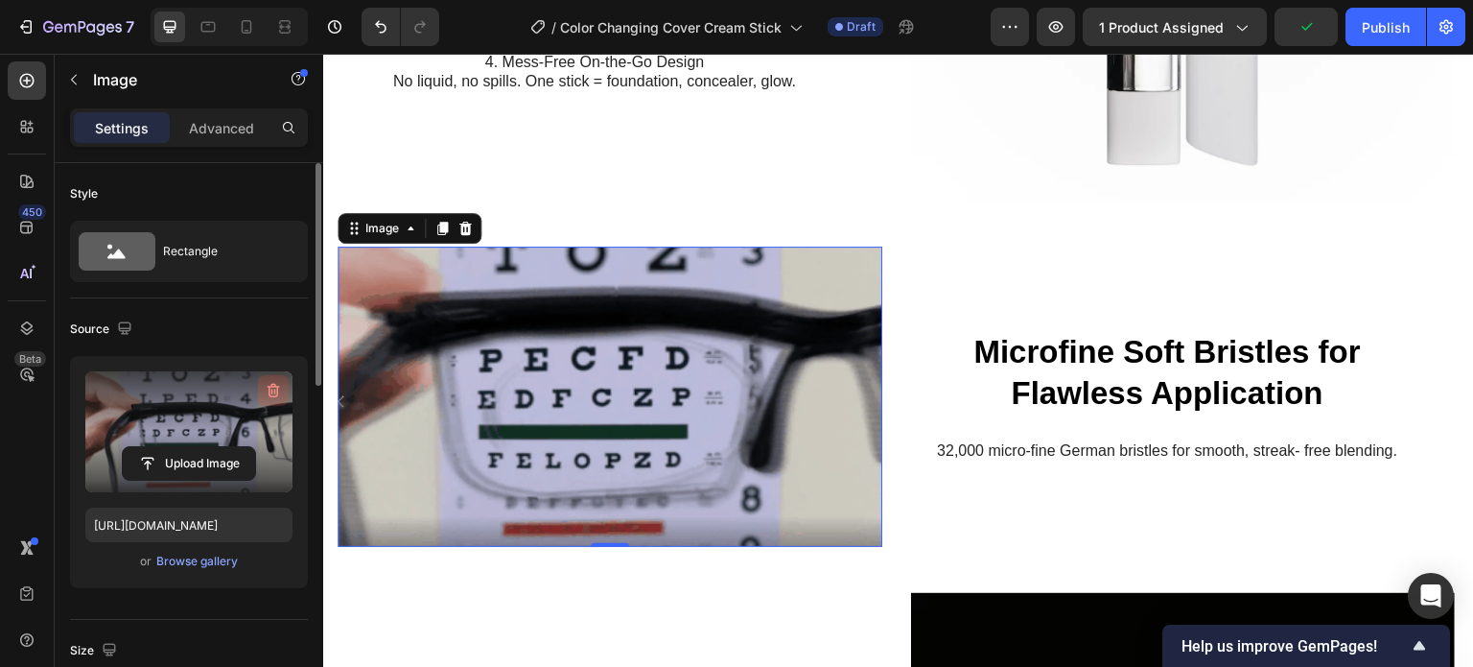
click at [267, 384] on icon "button" at bounding box center [273, 390] width 19 height 19
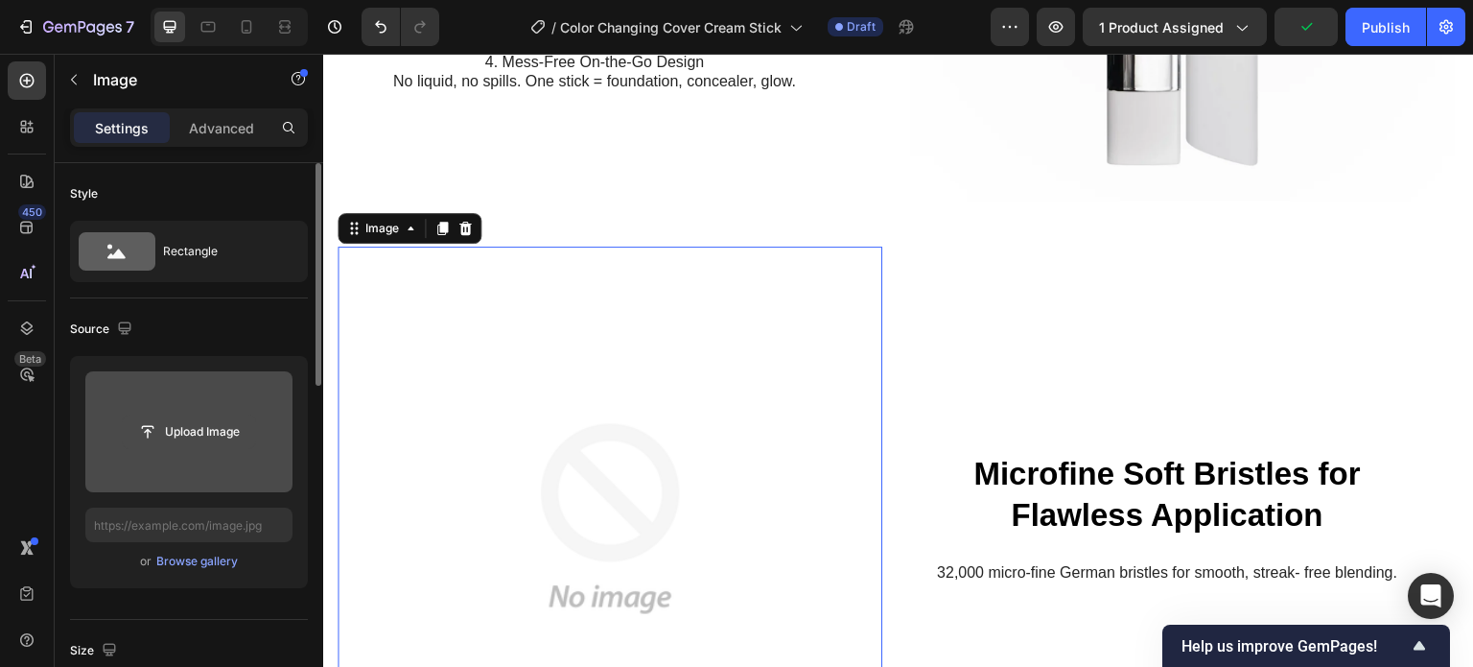
click at [192, 432] on input "file" at bounding box center [189, 431] width 132 height 33
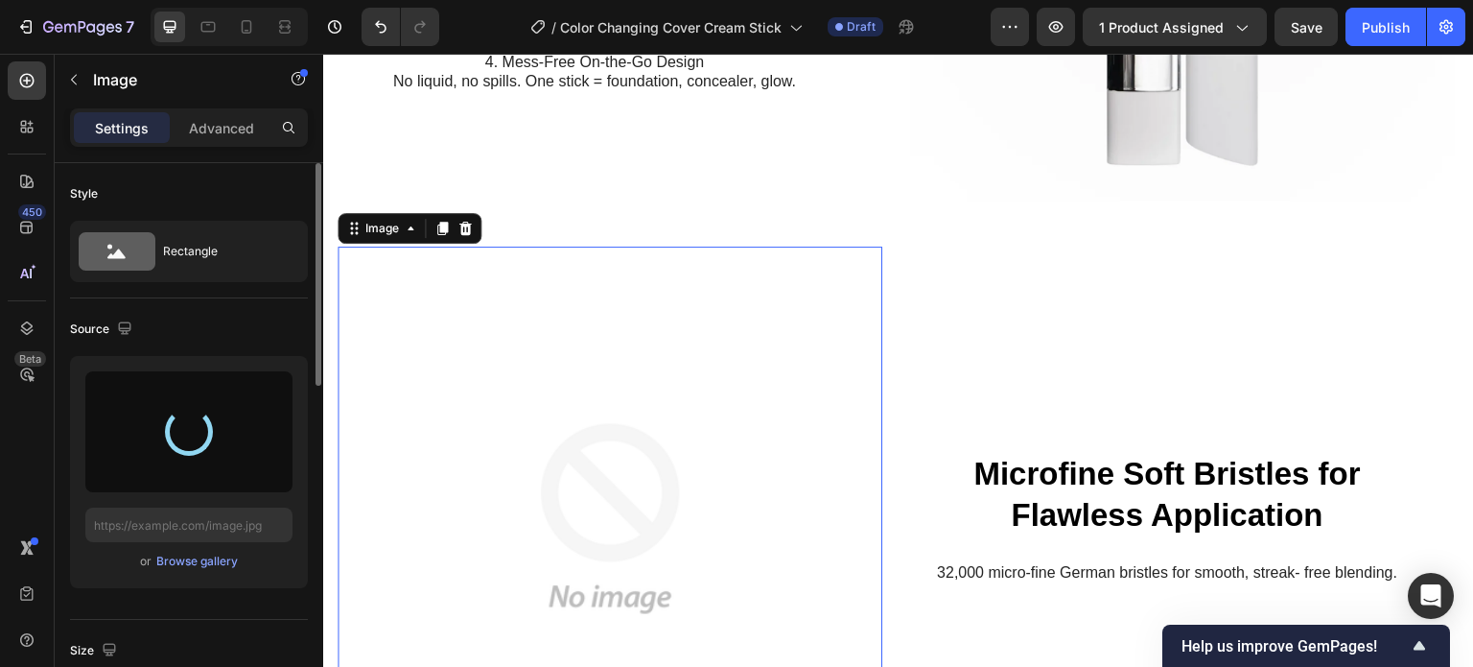
type input "[URL][DOMAIN_NAME]"
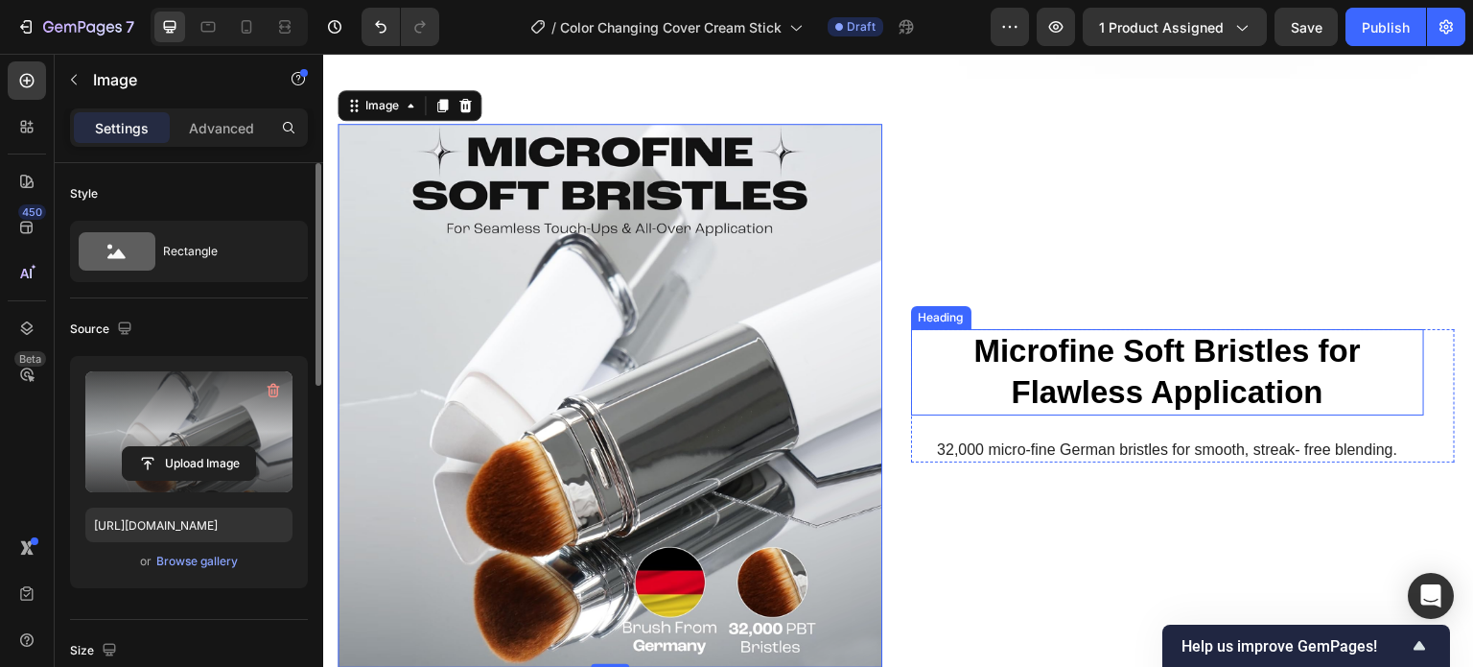
scroll to position [1571, 0]
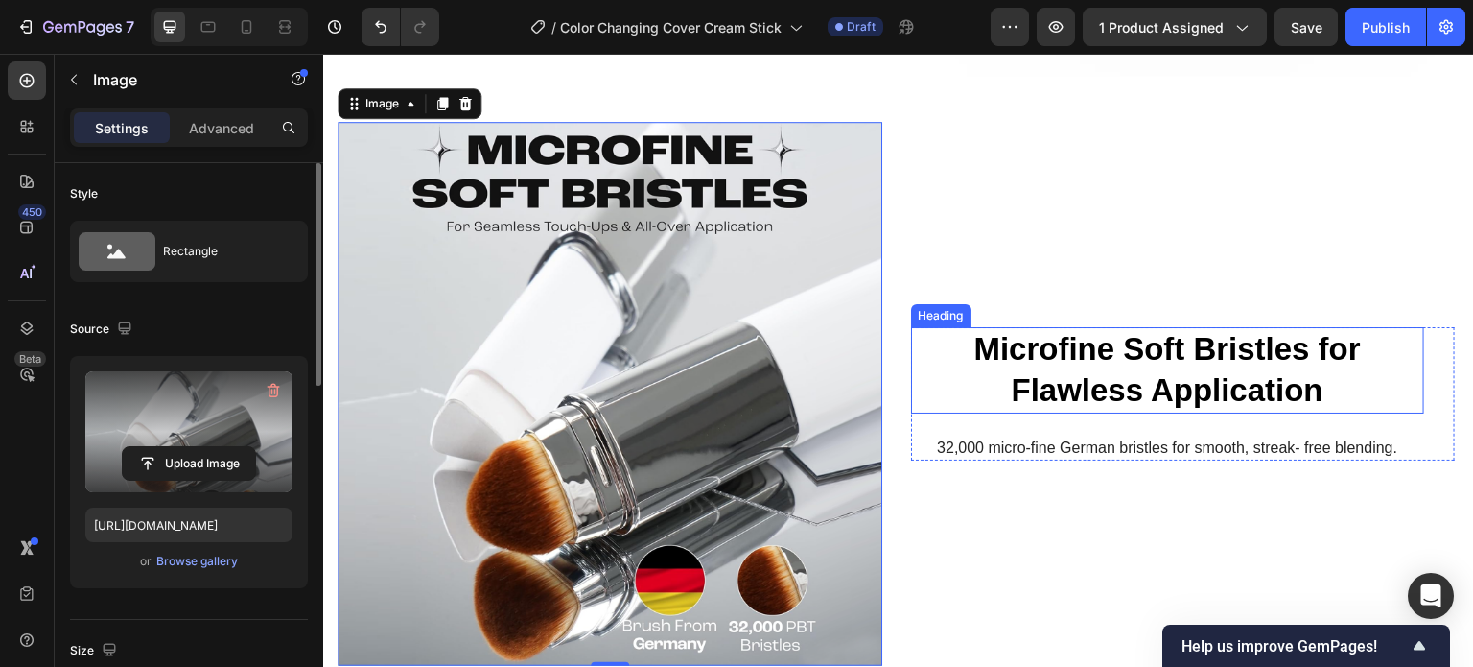
click at [1123, 349] on strong "Microfine Soft Bristles for Flawless Application" at bounding box center [1168, 369] width 387 height 77
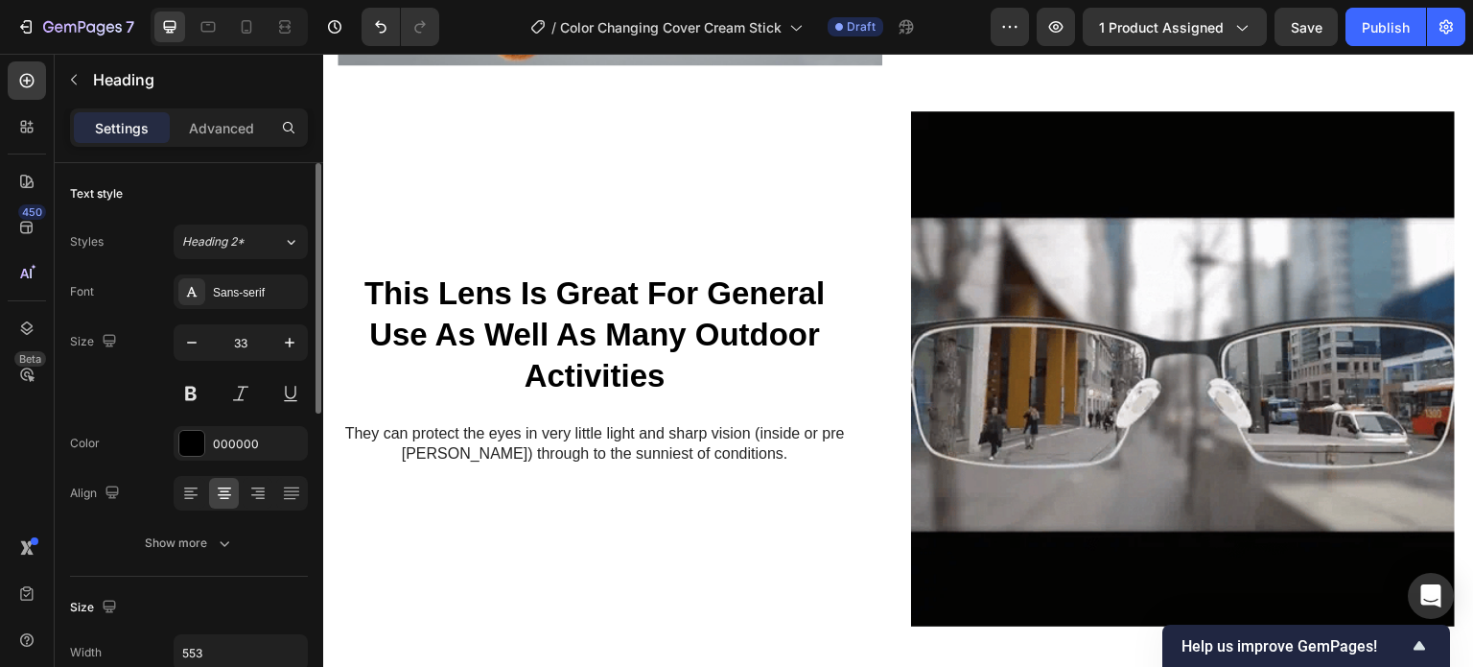
scroll to position [2248, 0]
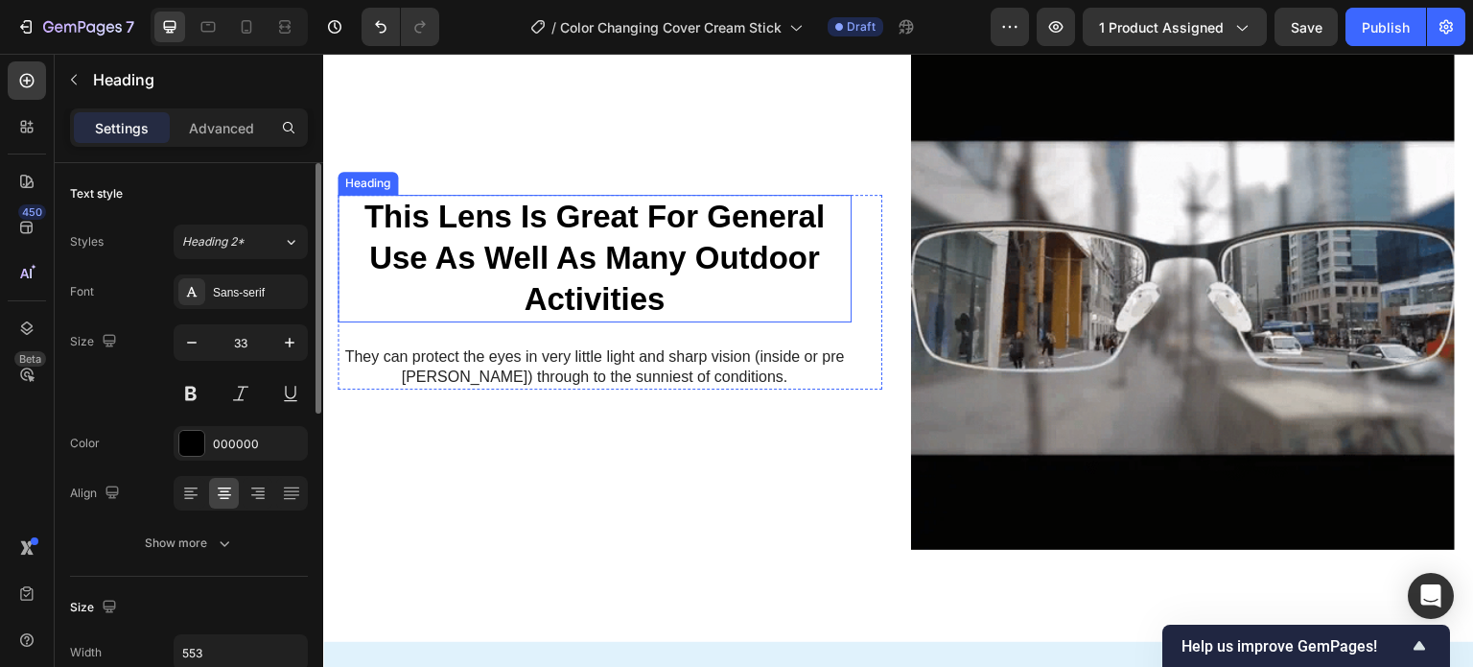
click at [638, 233] on strong "This Lens Is Great For General Use As Well As Many Outdoor Activities" at bounding box center [594, 258] width 460 height 118
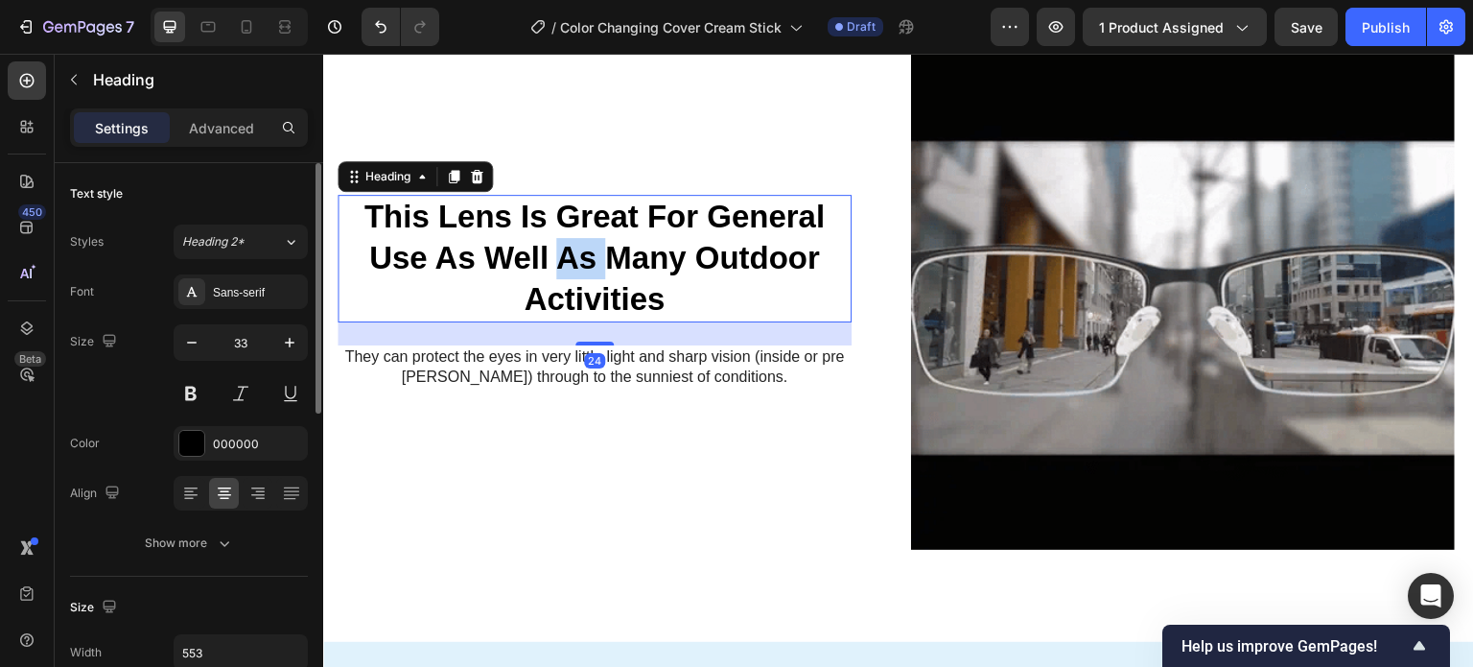
click at [574, 224] on strong "This Lens Is Great For General Use As Well As Many Outdoor Activities" at bounding box center [594, 258] width 460 height 118
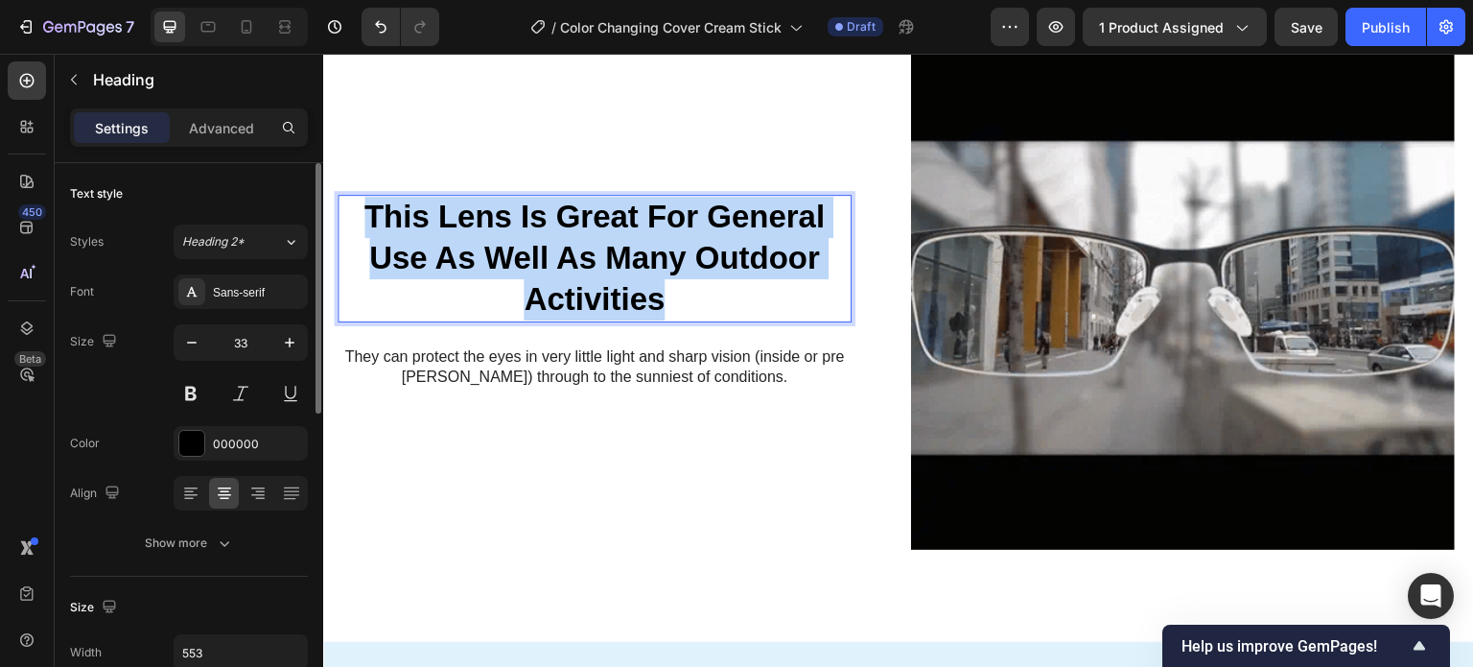
click at [574, 224] on strong "This Lens Is Great For General Use As Well As Many Outdoor Activities" at bounding box center [594, 258] width 460 height 118
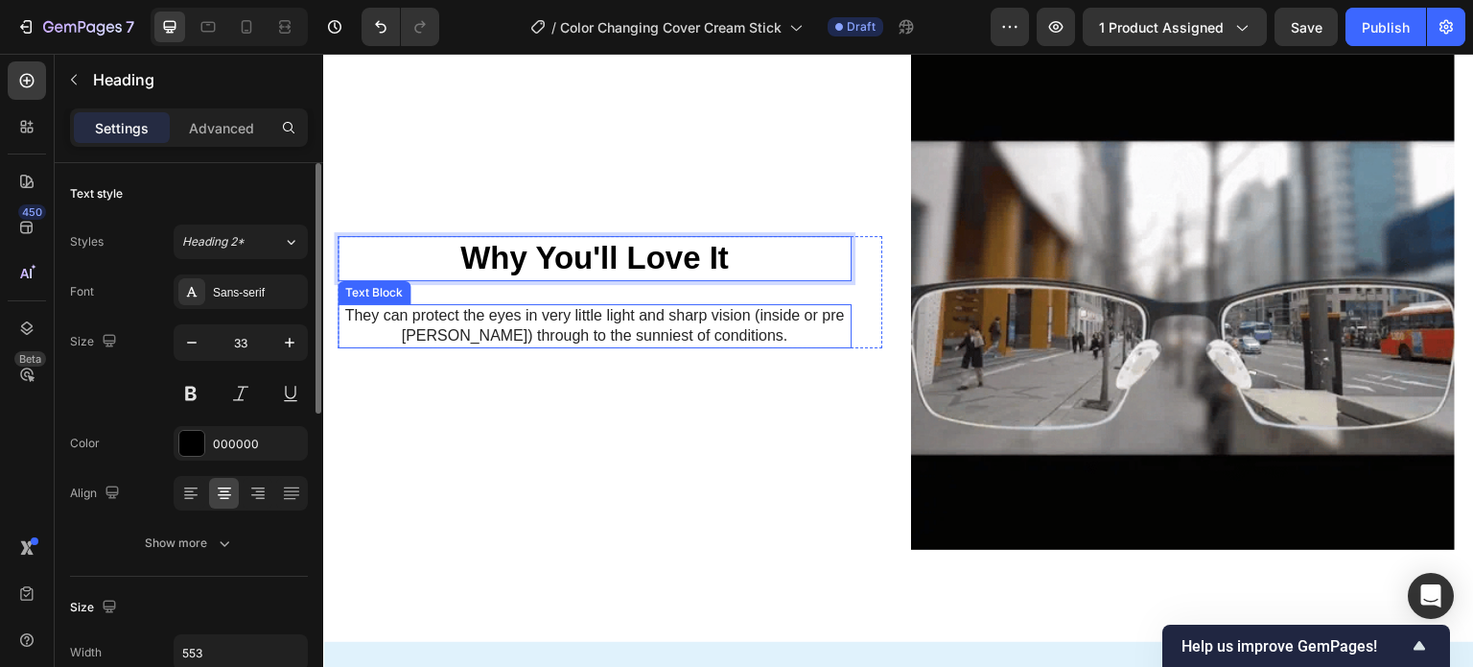
click at [638, 317] on p "They can protect the eyes in very little light and sharp vision (inside or pre …" at bounding box center [595, 326] width 510 height 40
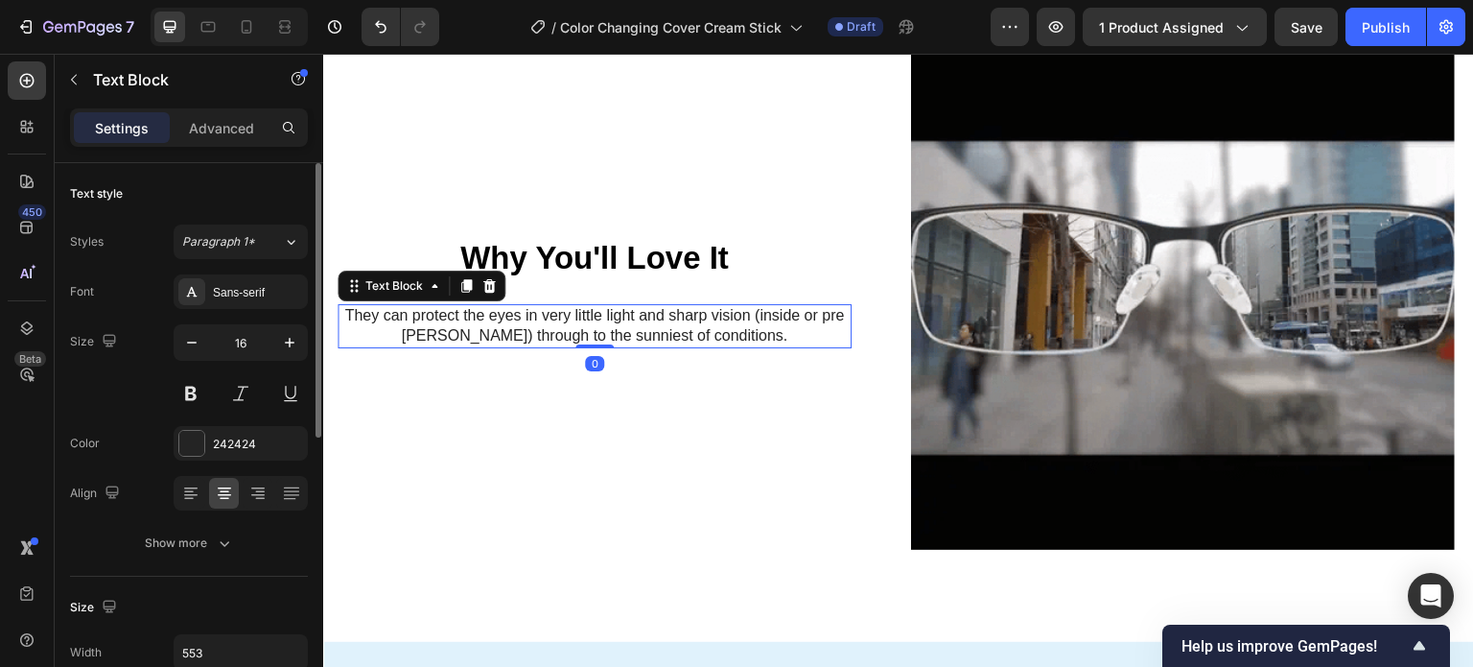
click at [623, 311] on p "They can protect the eyes in very little light and sharp vision (inside or pre …" at bounding box center [595, 326] width 510 height 40
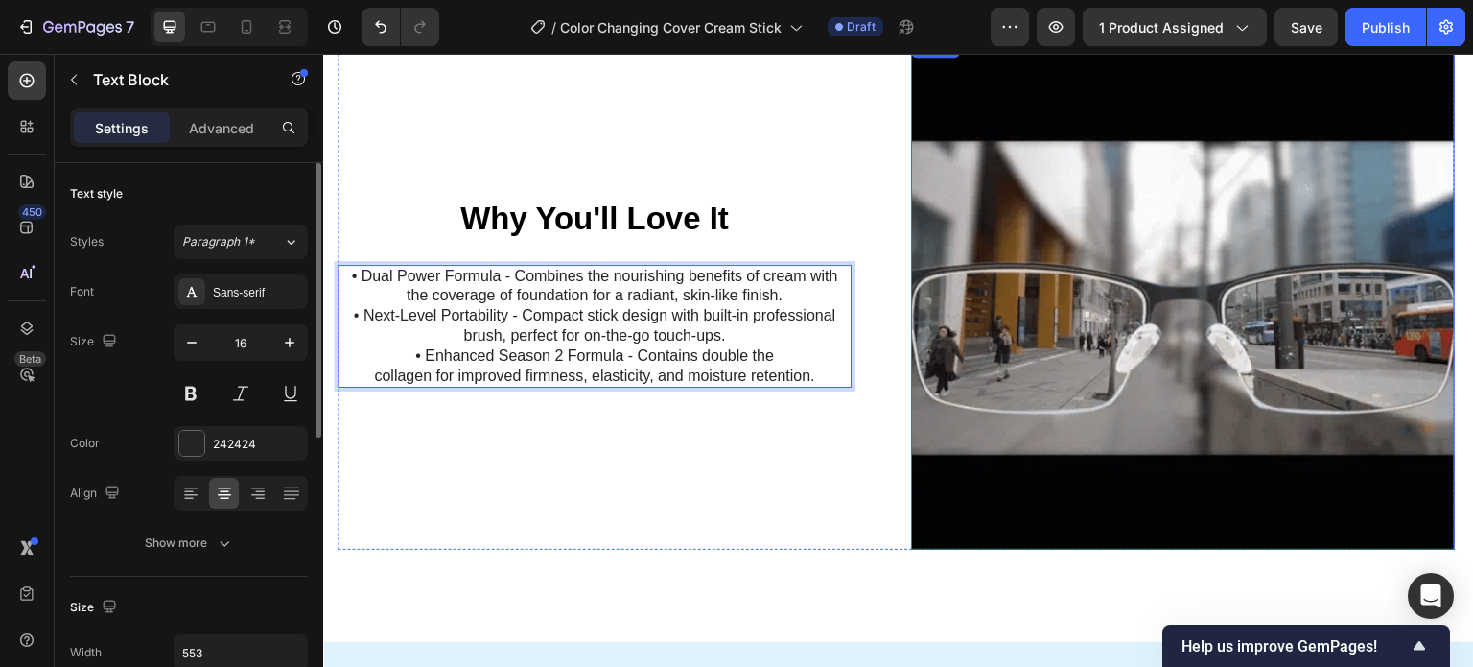
click at [1082, 374] on img at bounding box center [1183, 292] width 545 height 515
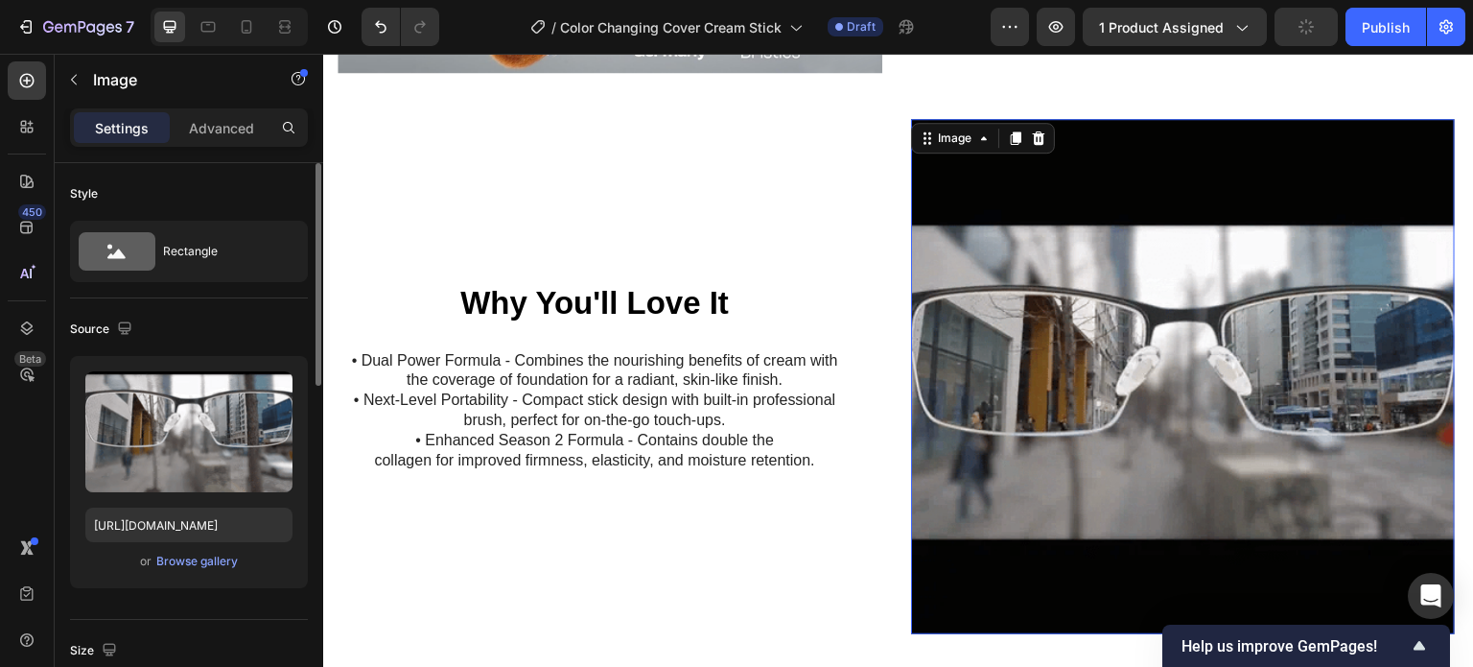
scroll to position [2164, 0]
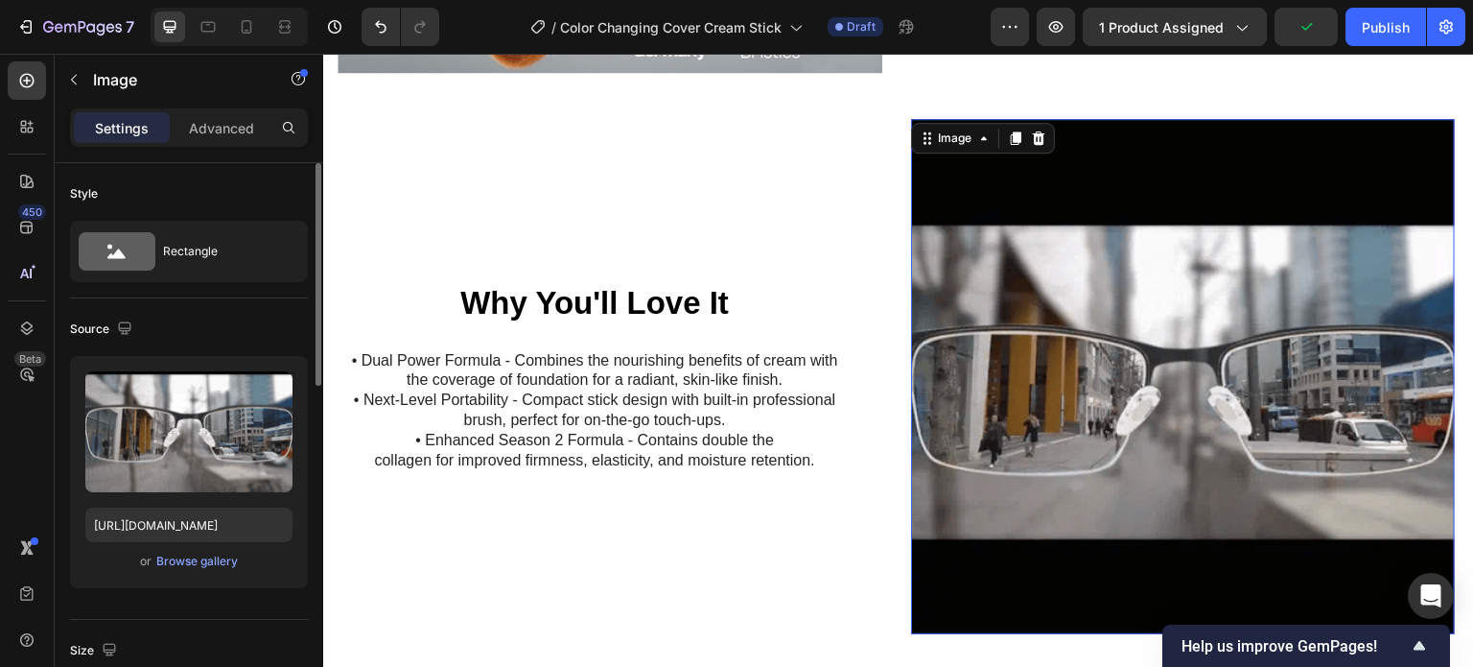
click at [986, 339] on img at bounding box center [1183, 376] width 545 height 515
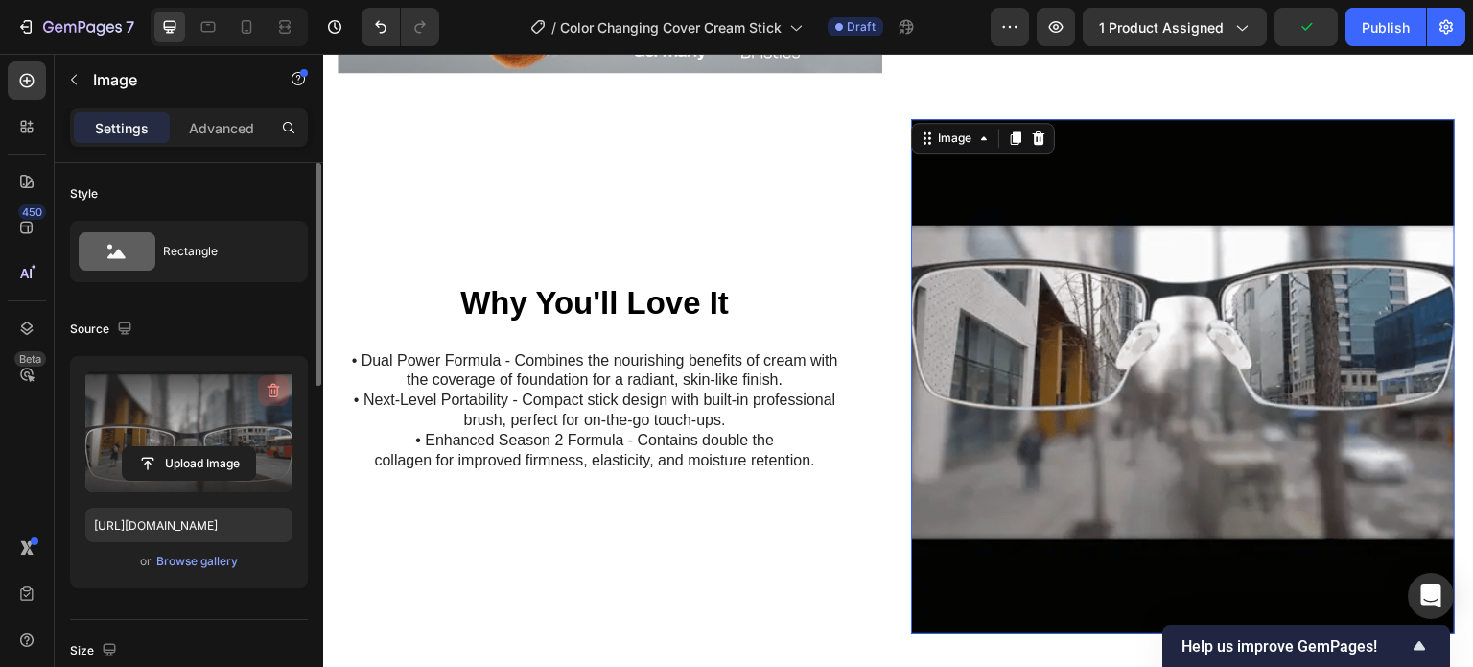
click at [271, 387] on icon "button" at bounding box center [274, 391] width 12 height 14
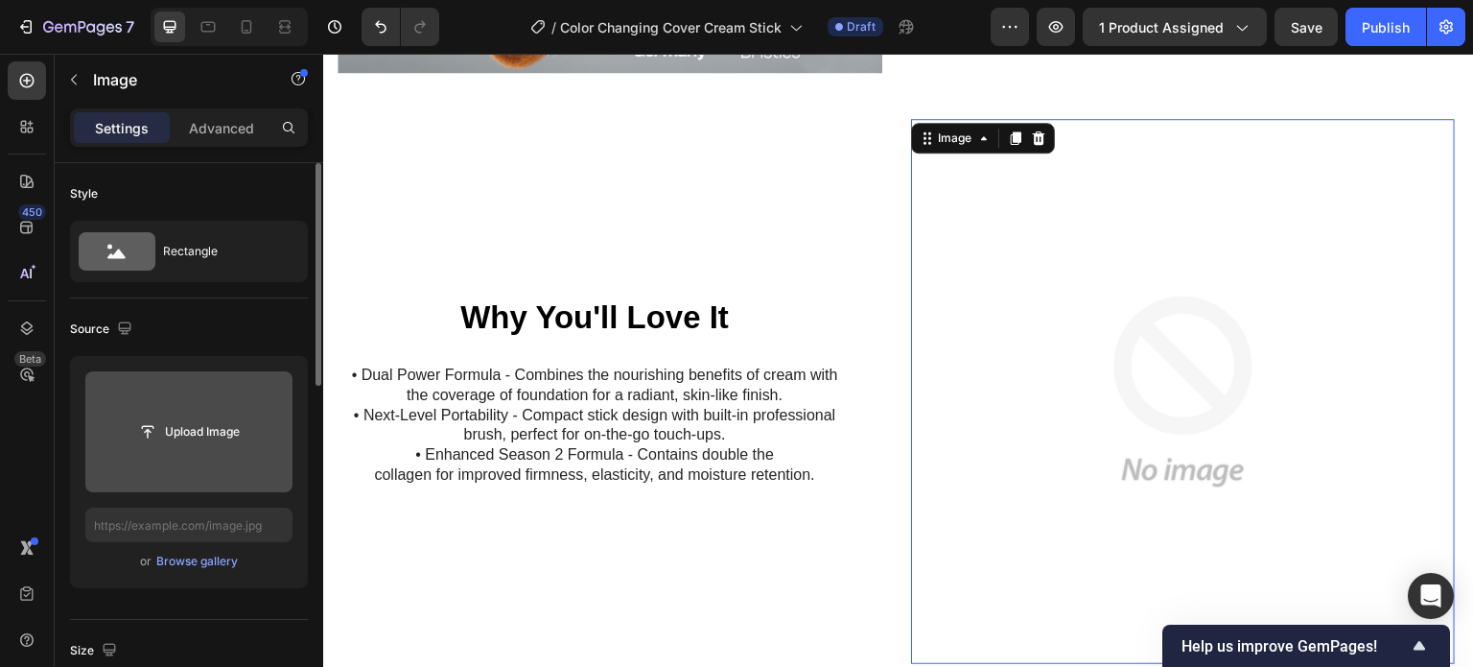
click at [184, 425] on input "file" at bounding box center [189, 431] width 132 height 33
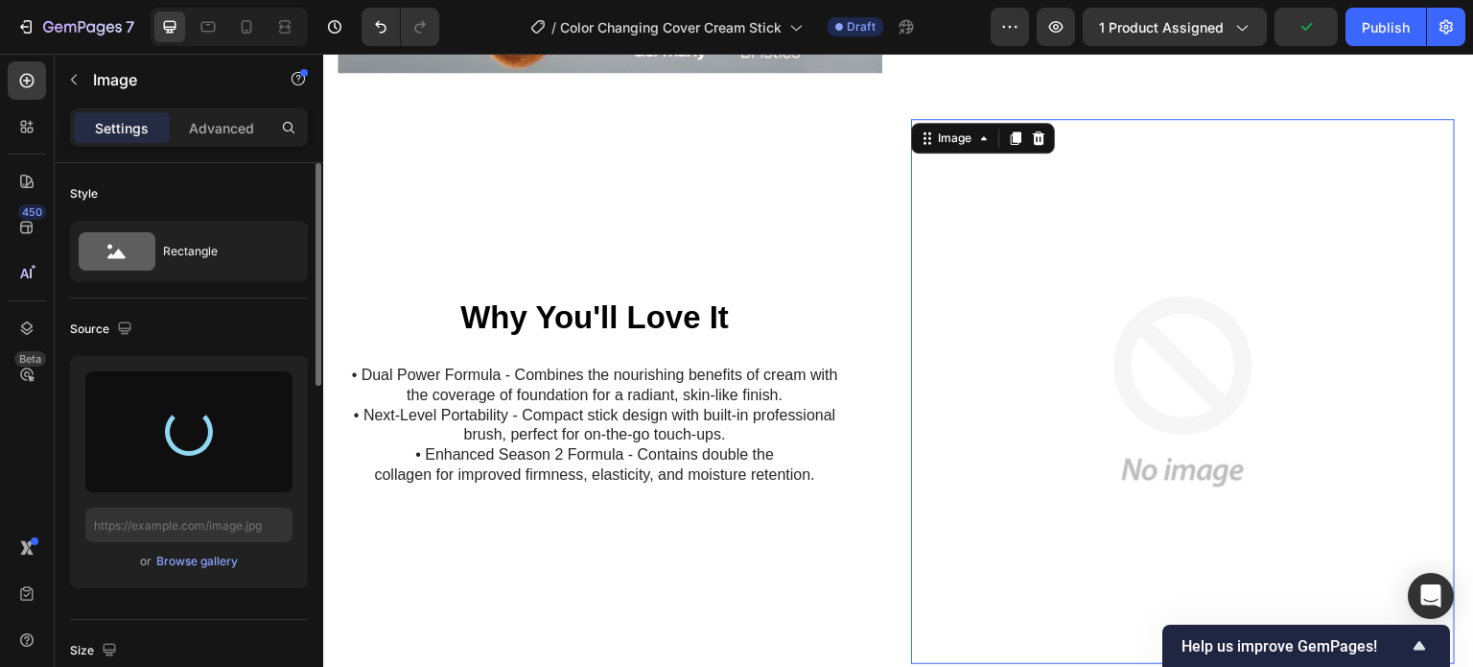
type input "[URL][DOMAIN_NAME]"
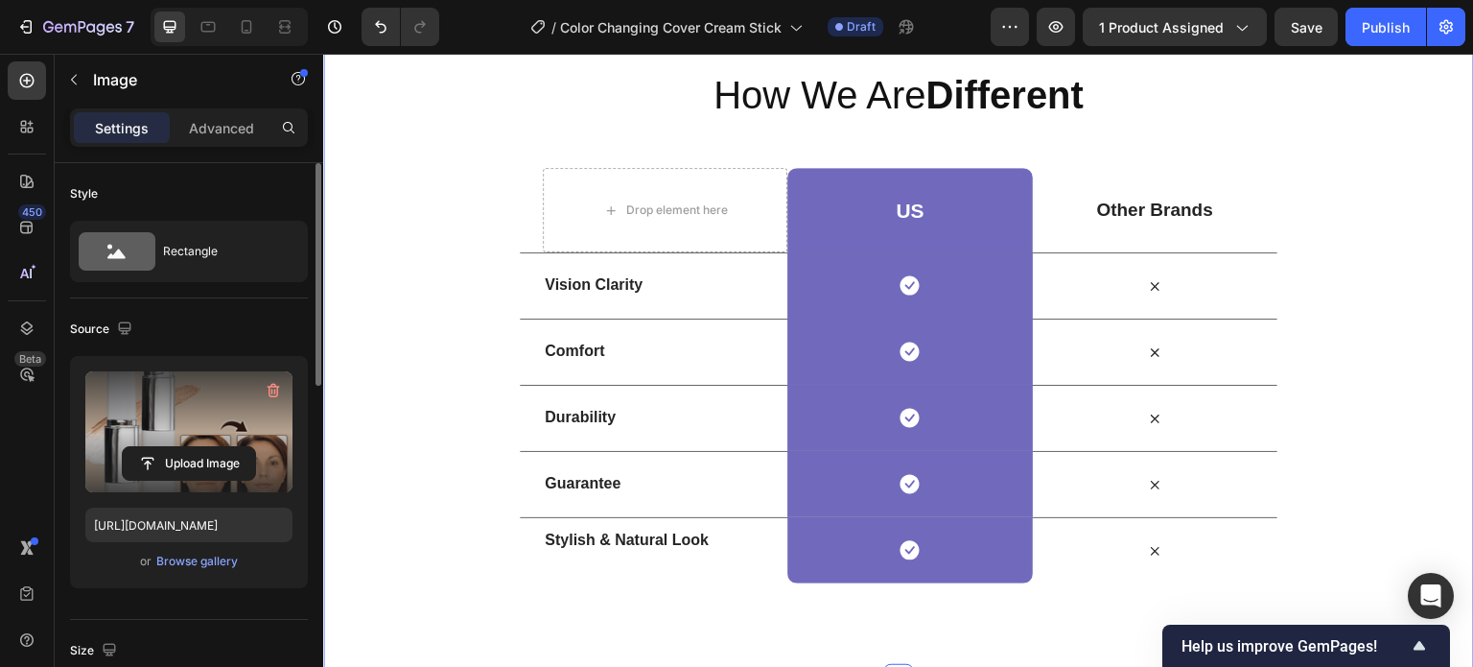
click at [393, 388] on div "How We Are Different Heading Row Drop element here US Heading Row Other Brands …" at bounding box center [898, 325] width 1151 height 515
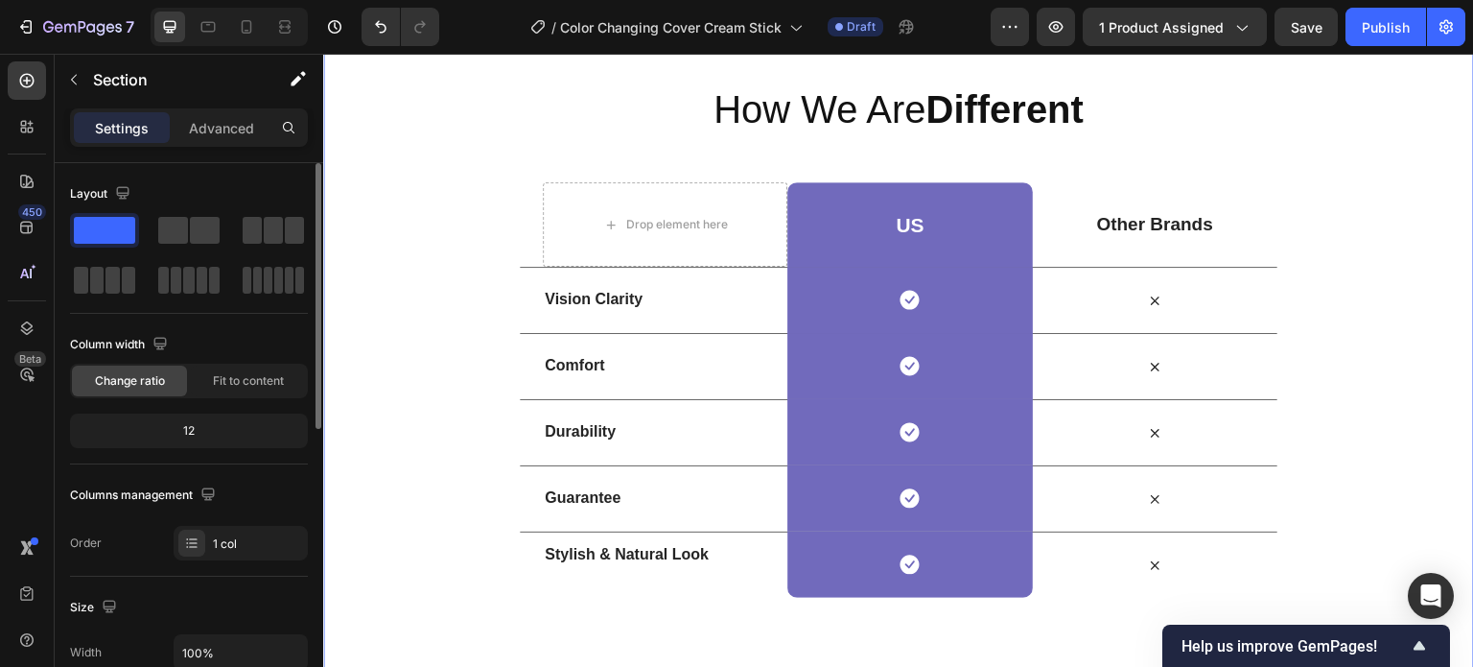
scroll to position [3173, 0]
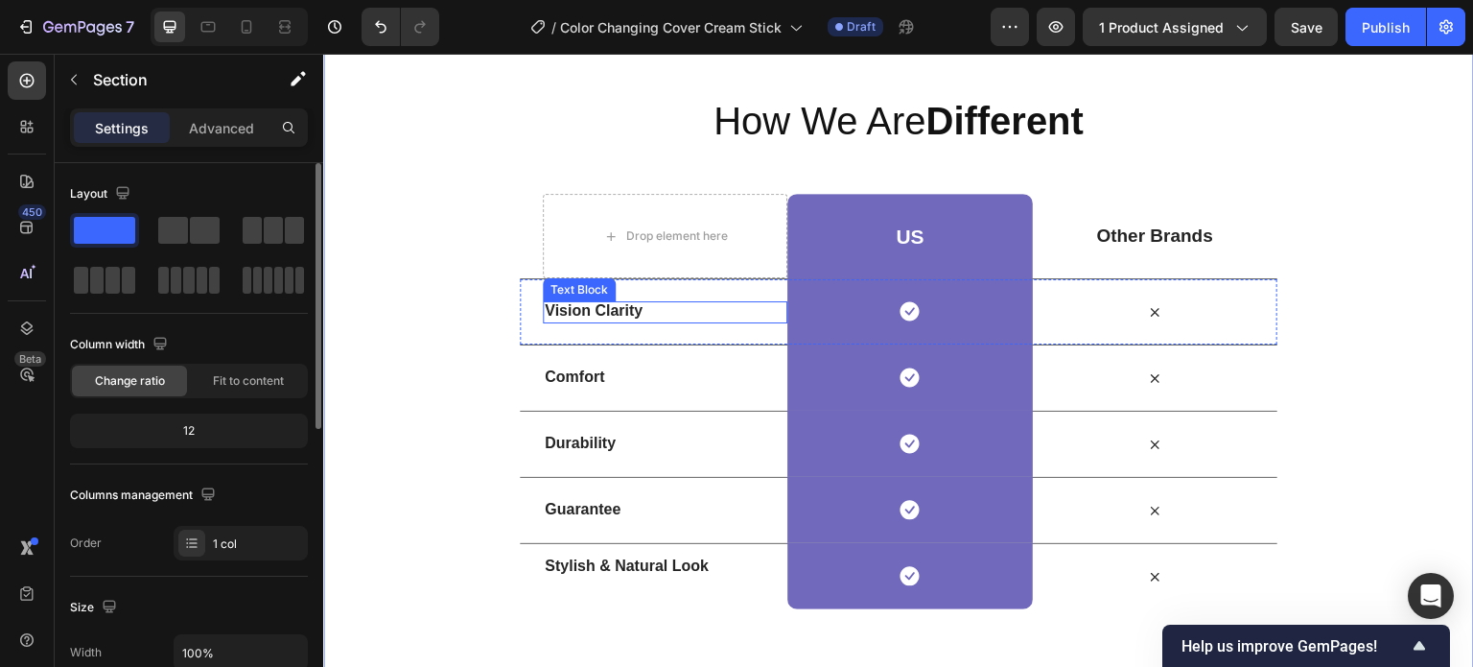
click at [618, 307] on strong "Vision Clarity" at bounding box center [594, 310] width 98 height 16
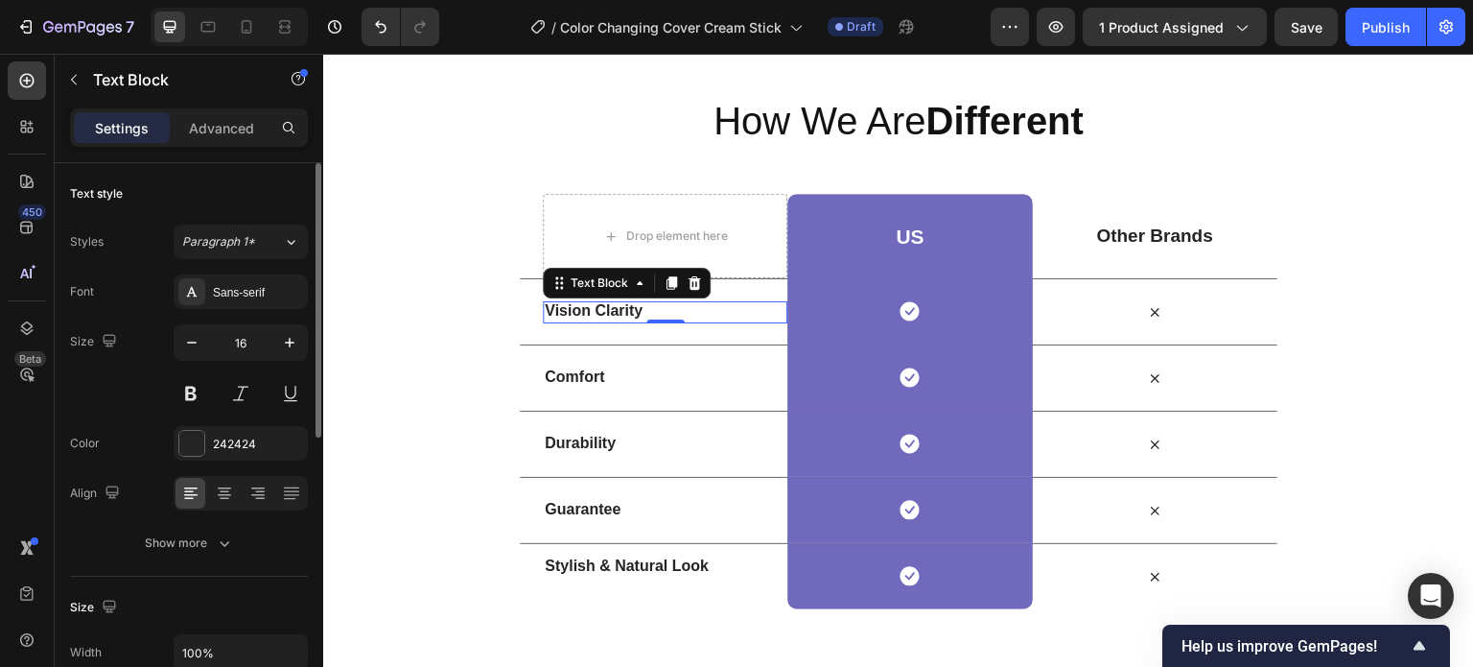
click at [603, 308] on strong "Vision Clarity" at bounding box center [594, 310] width 98 height 16
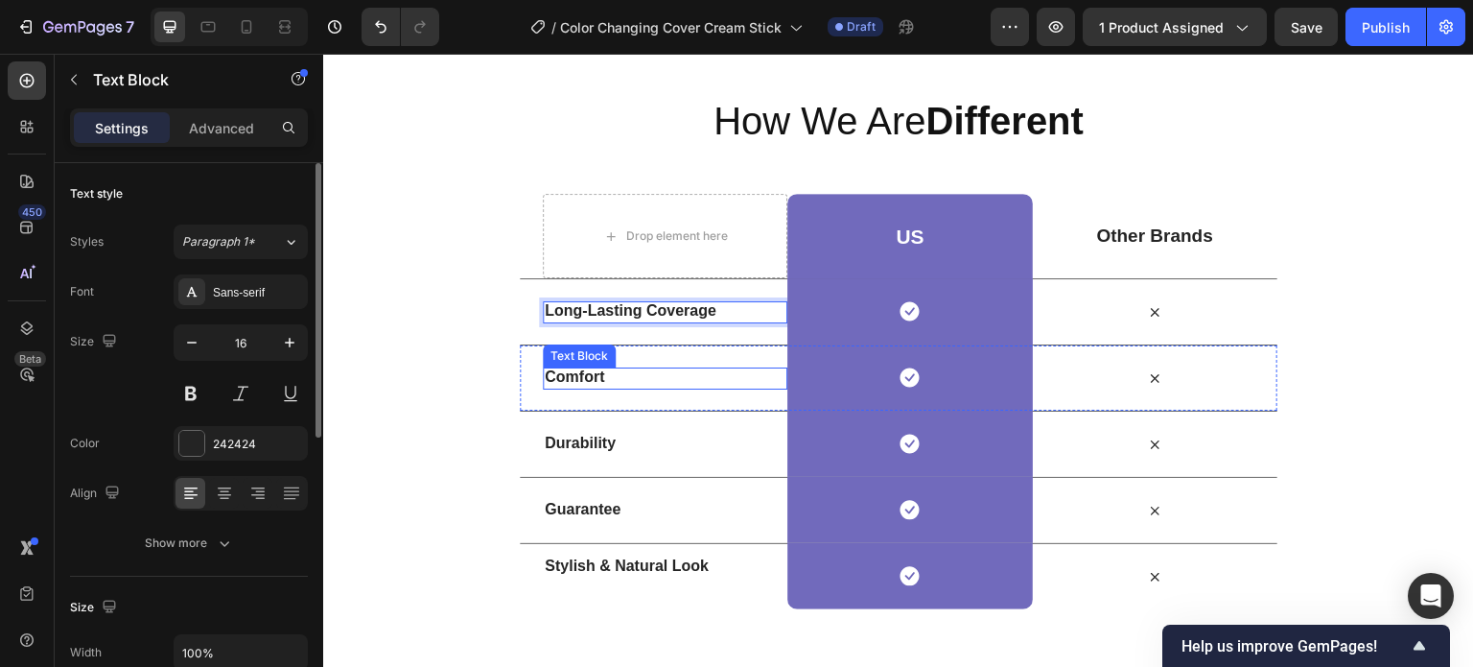
click at [571, 381] on strong "Comfort" at bounding box center [574, 376] width 59 height 16
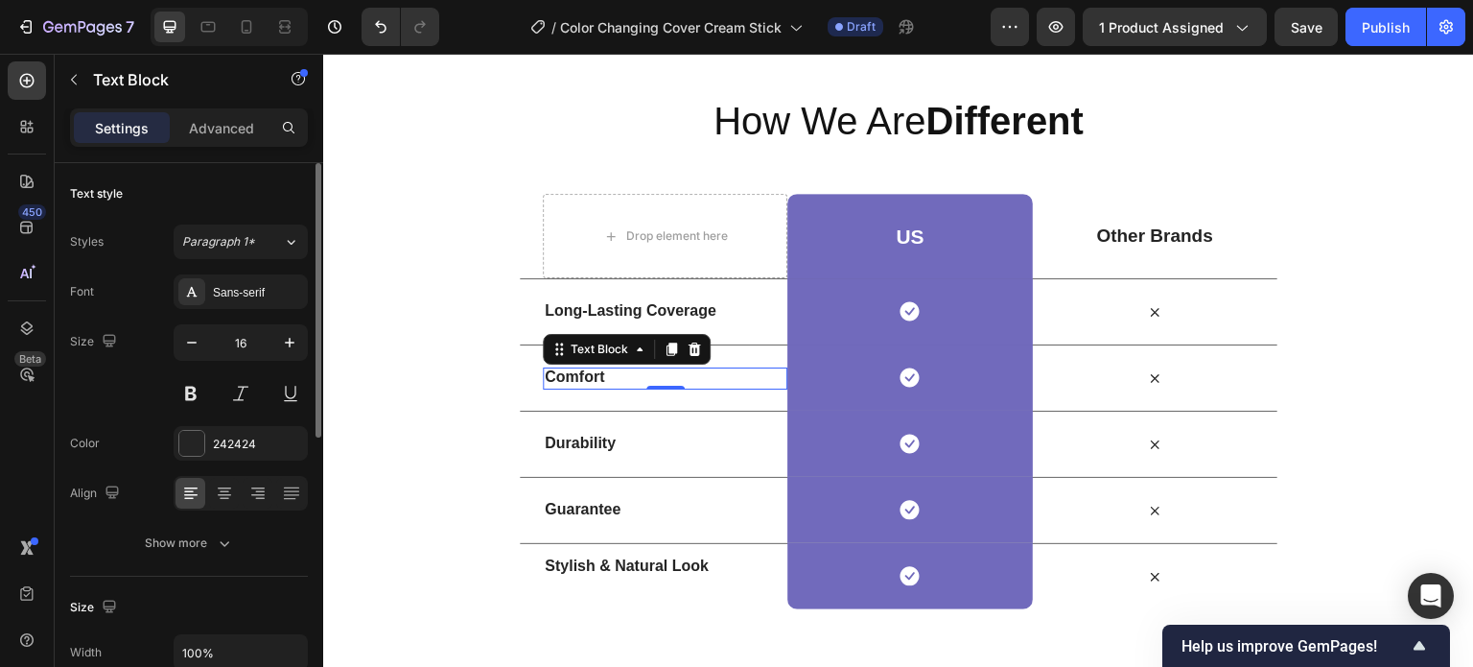
click at [564, 381] on strong "Comfort" at bounding box center [574, 376] width 59 height 16
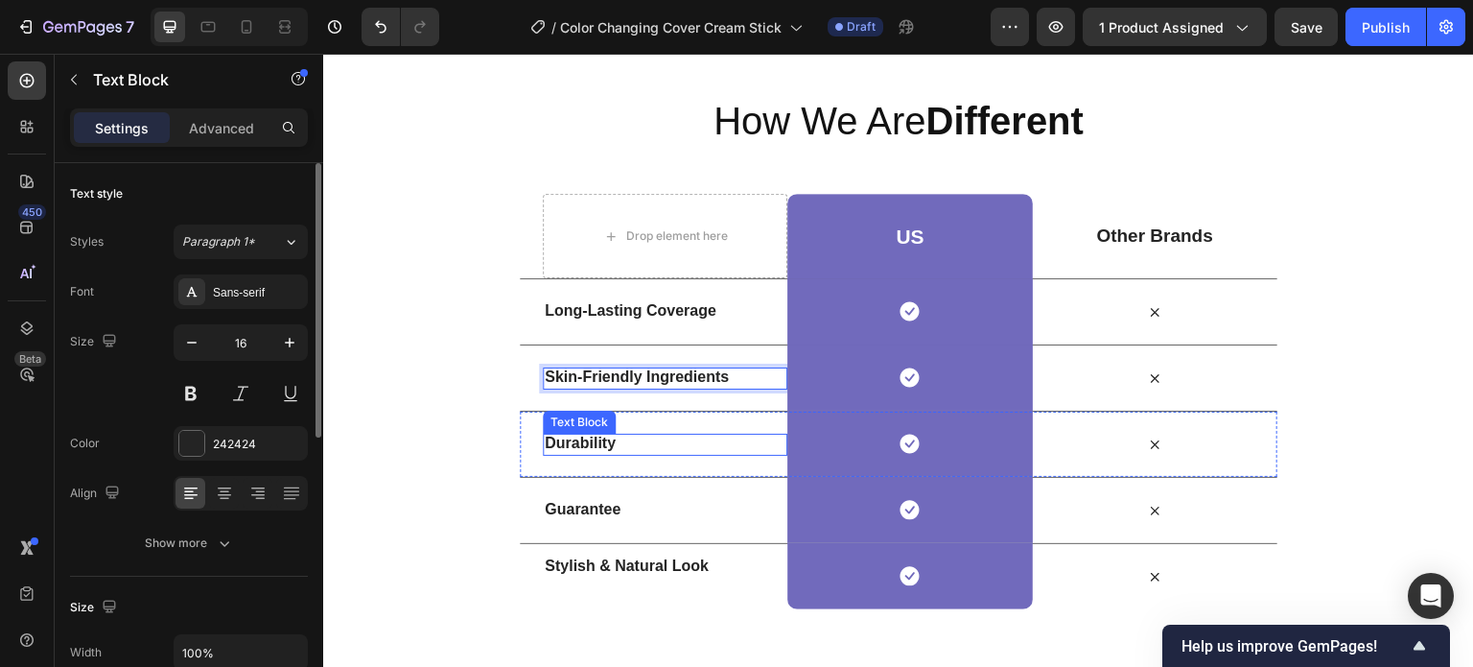
click at [585, 447] on strong "Durability" at bounding box center [580, 443] width 71 height 16
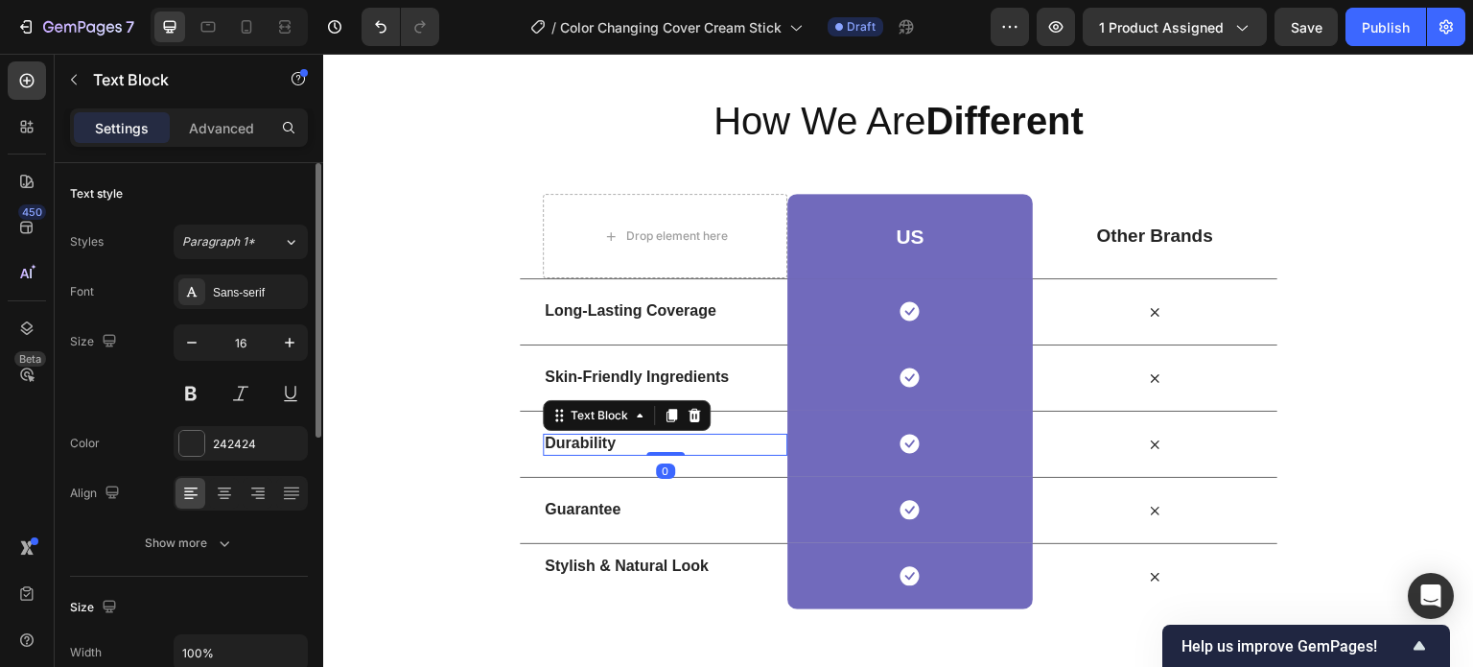
click at [576, 444] on strong "Durability" at bounding box center [580, 443] width 71 height 16
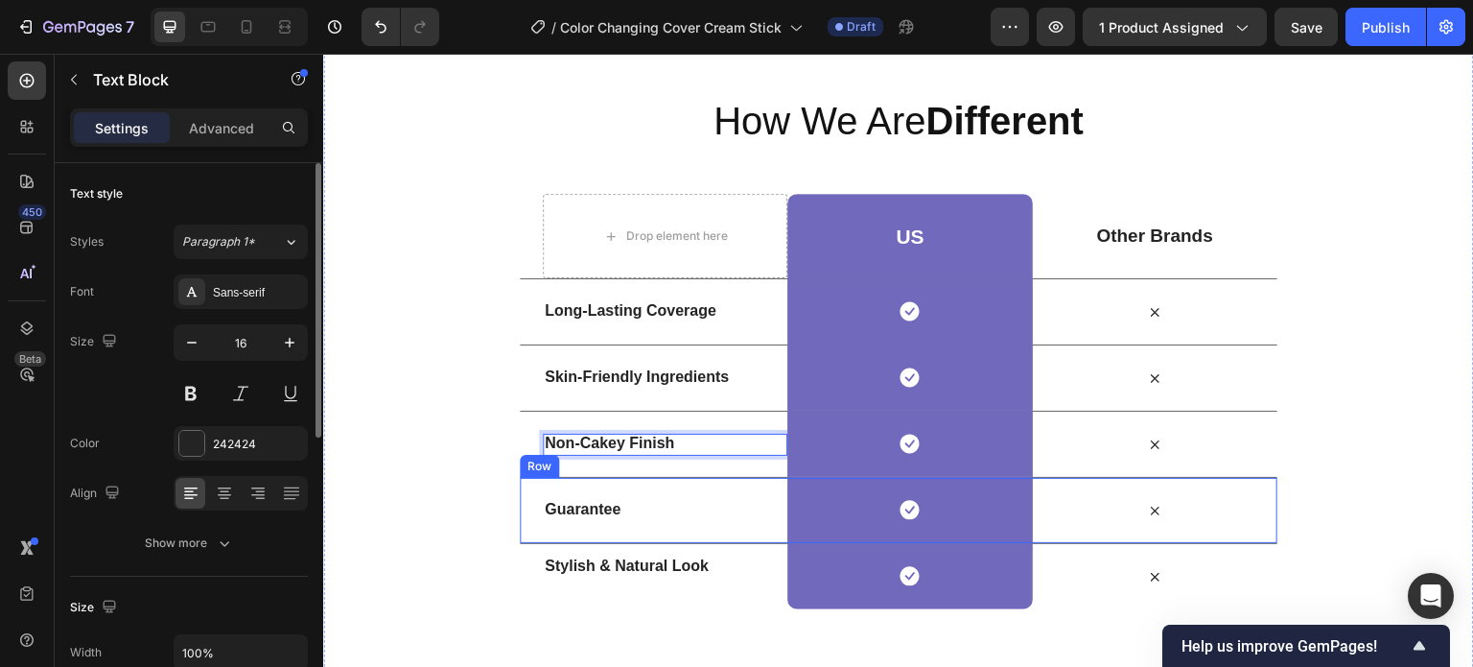
click at [566, 503] on strong "Guarantee" at bounding box center [583, 509] width 76 height 16
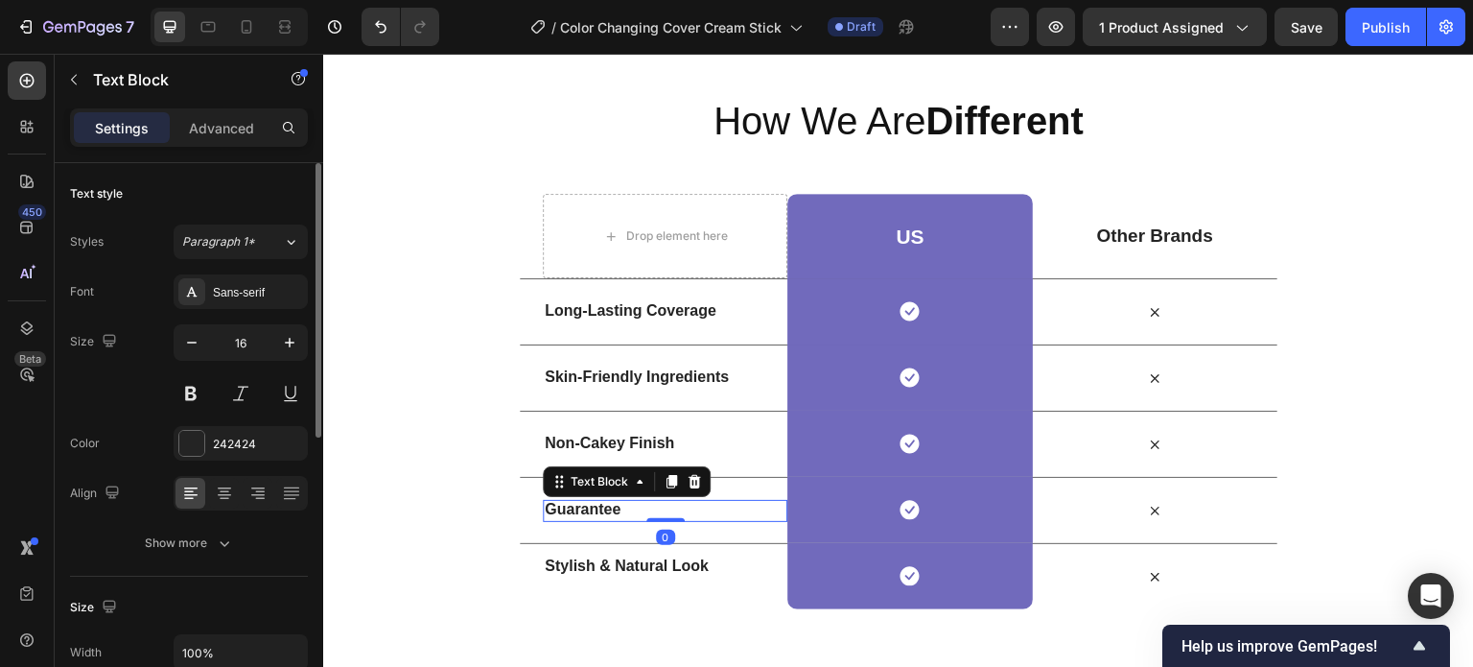
click at [576, 509] on strong "Guarantee" at bounding box center [583, 509] width 76 height 16
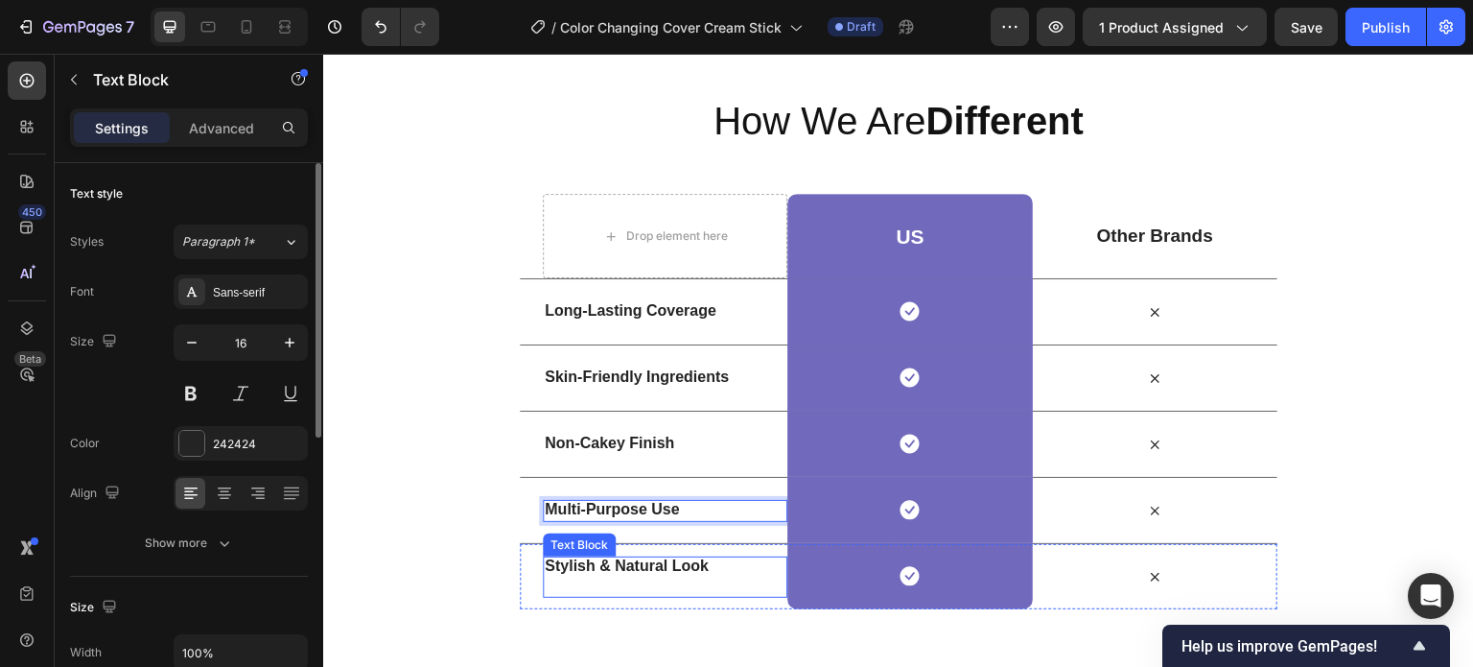
click at [576, 575] on p "Stylish & Natural Look" at bounding box center [665, 576] width 241 height 40
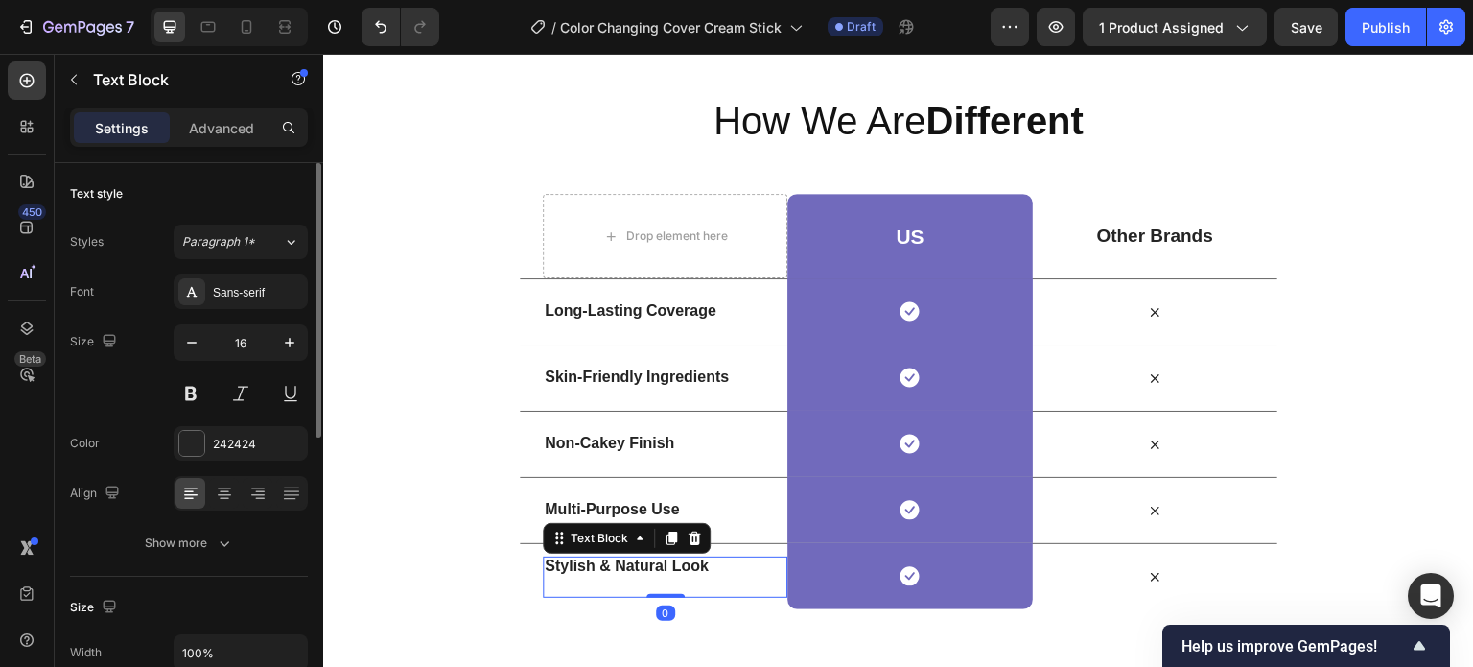
click at [622, 559] on strong "Stylish & Natural Look" at bounding box center [627, 565] width 164 height 16
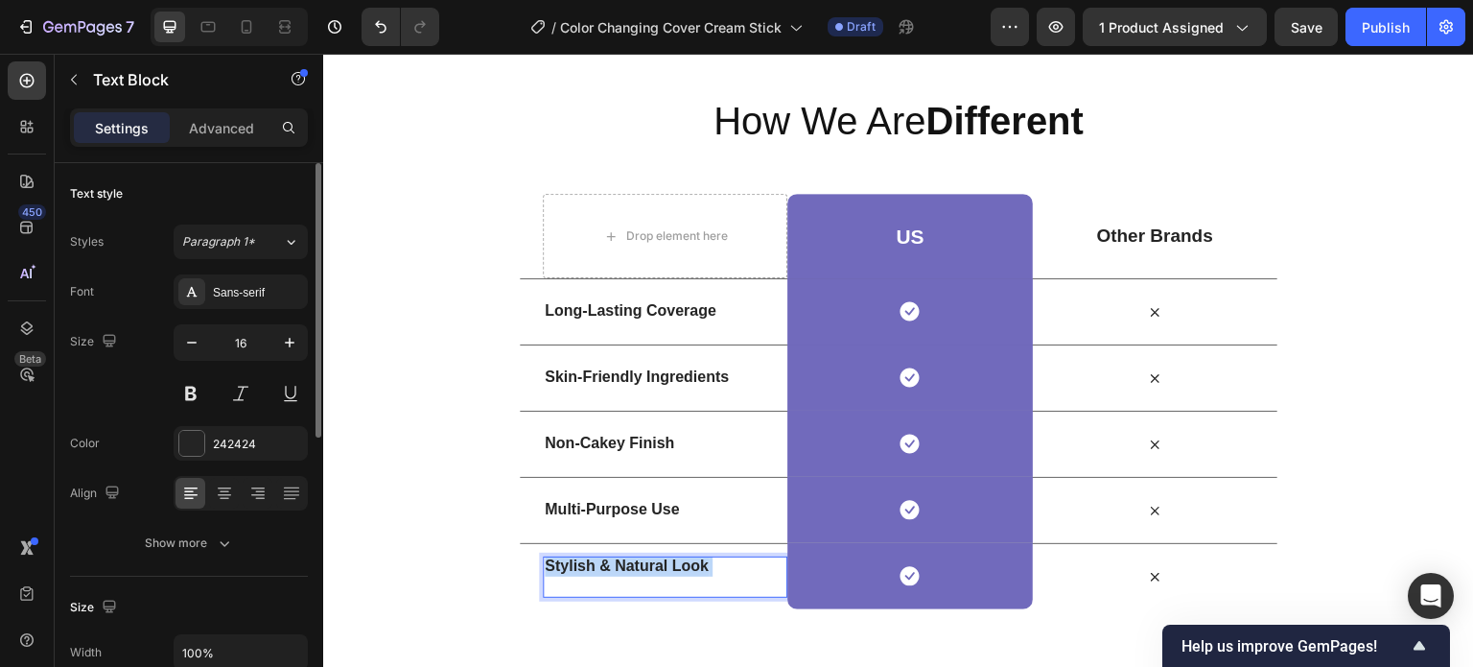
click at [622, 559] on strong "Stylish & Natural Look" at bounding box center [627, 565] width 164 height 16
click at [446, 519] on div "How We Are Different Heading Row Drop element here US Heading Row Other Brands …" at bounding box center [898, 351] width 1151 height 515
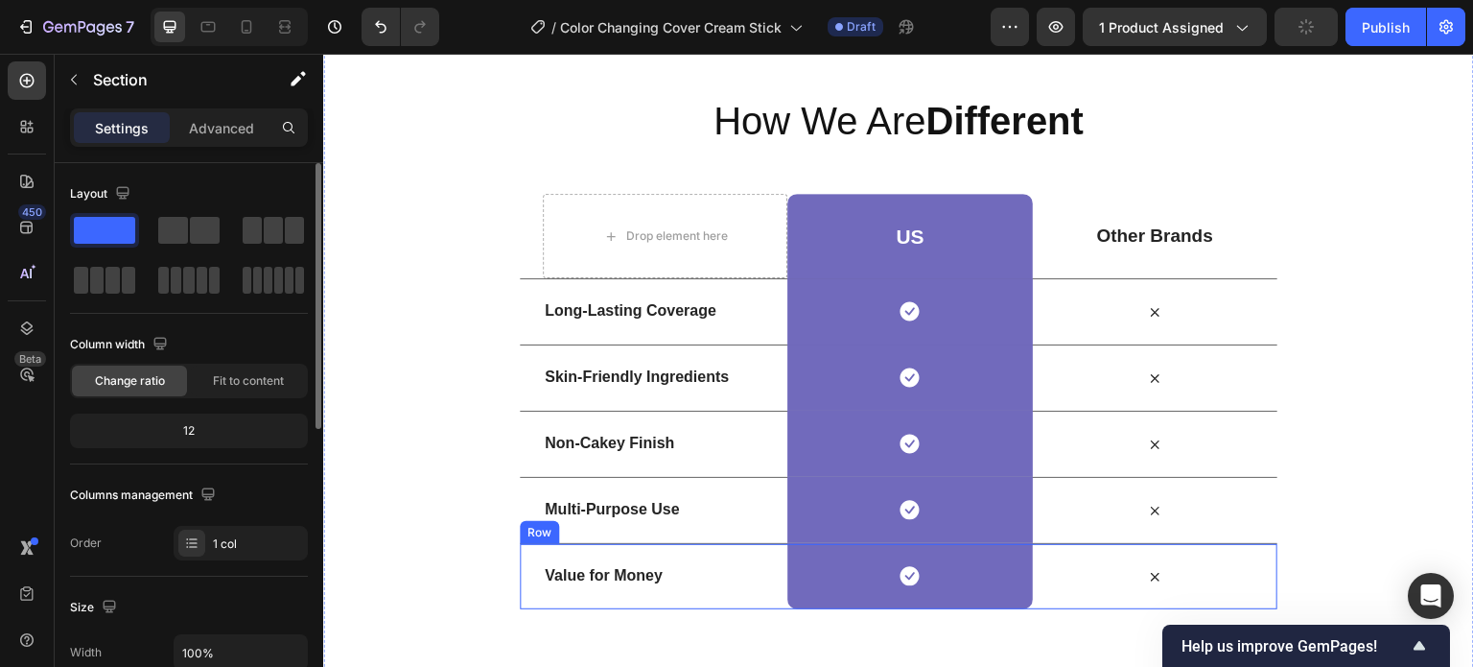
click at [576, 565] on div "Value for Money Text Block" at bounding box center [665, 576] width 245 height 65
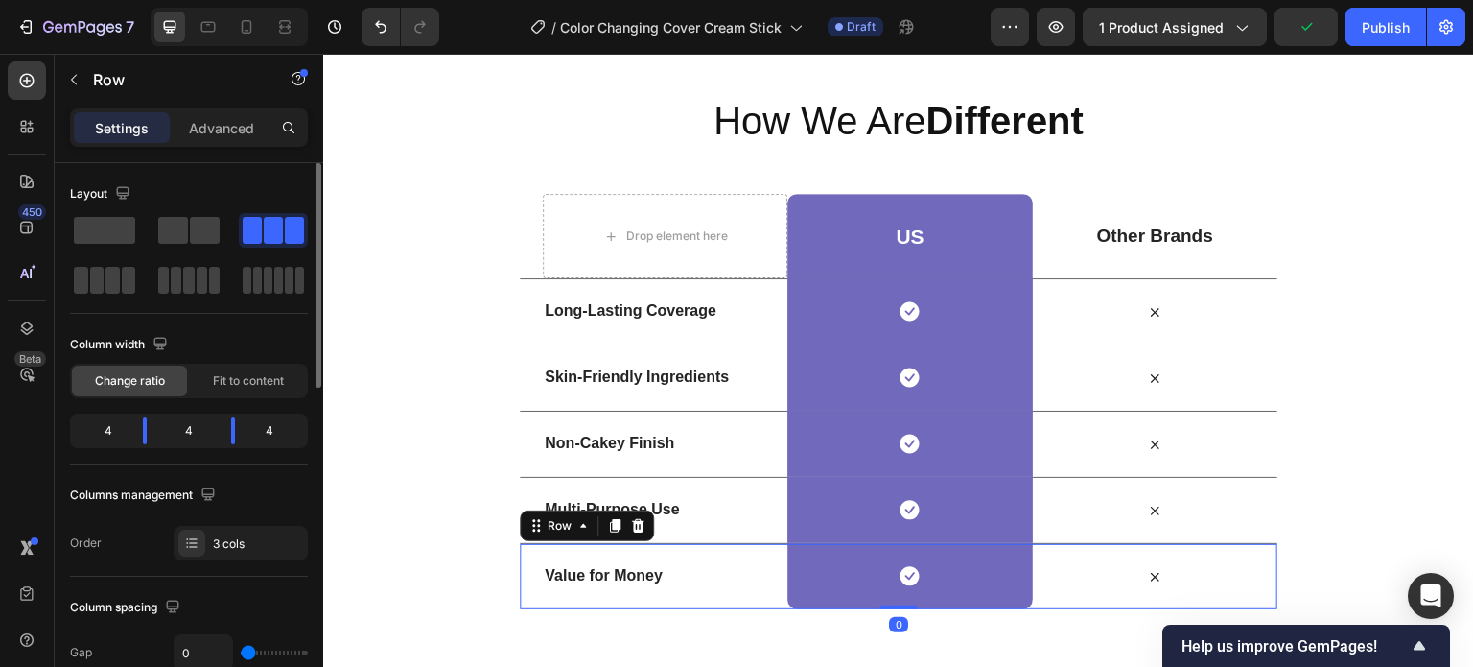
click at [568, 558] on div "Value for Money Text Block" at bounding box center [665, 576] width 245 height 65
click at [568, 566] on p "Value for Money" at bounding box center [665, 576] width 241 height 20
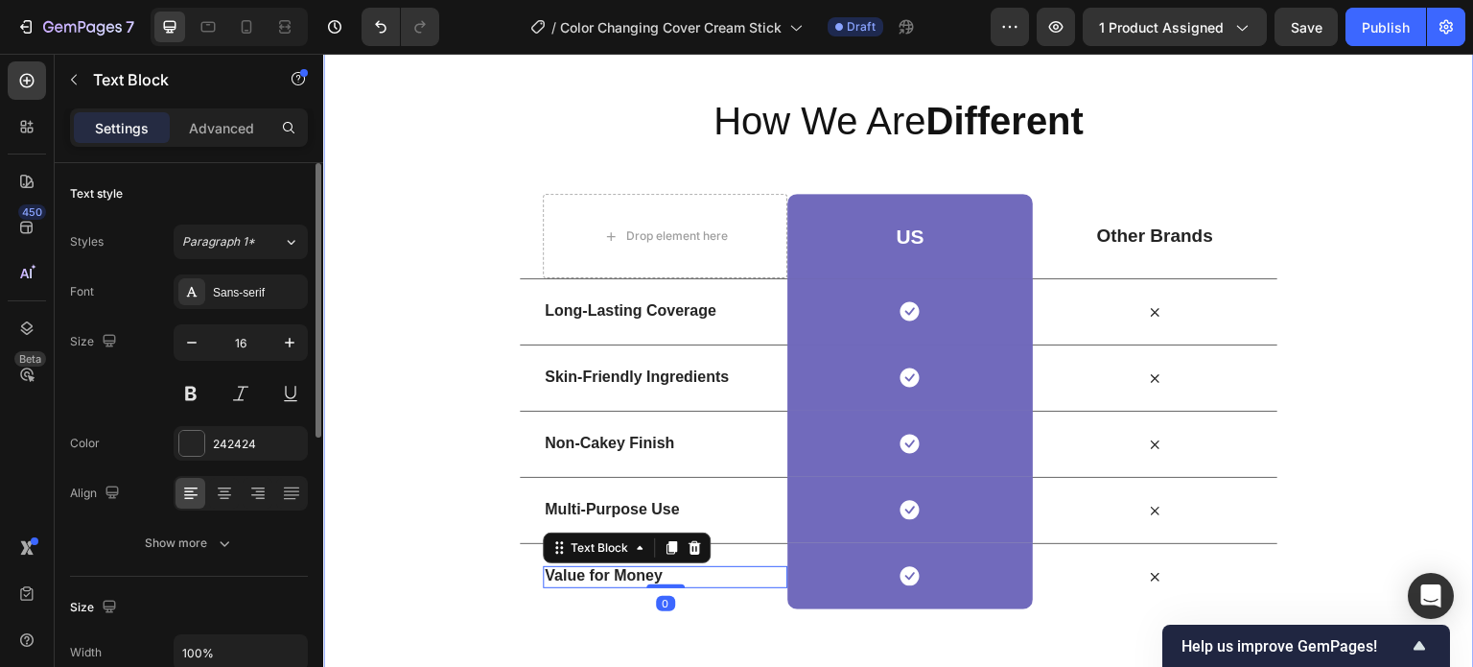
click at [422, 542] on div "How We Are Different Heading Row Drop element here US Heading Row Other Brands …" at bounding box center [898, 351] width 1151 height 515
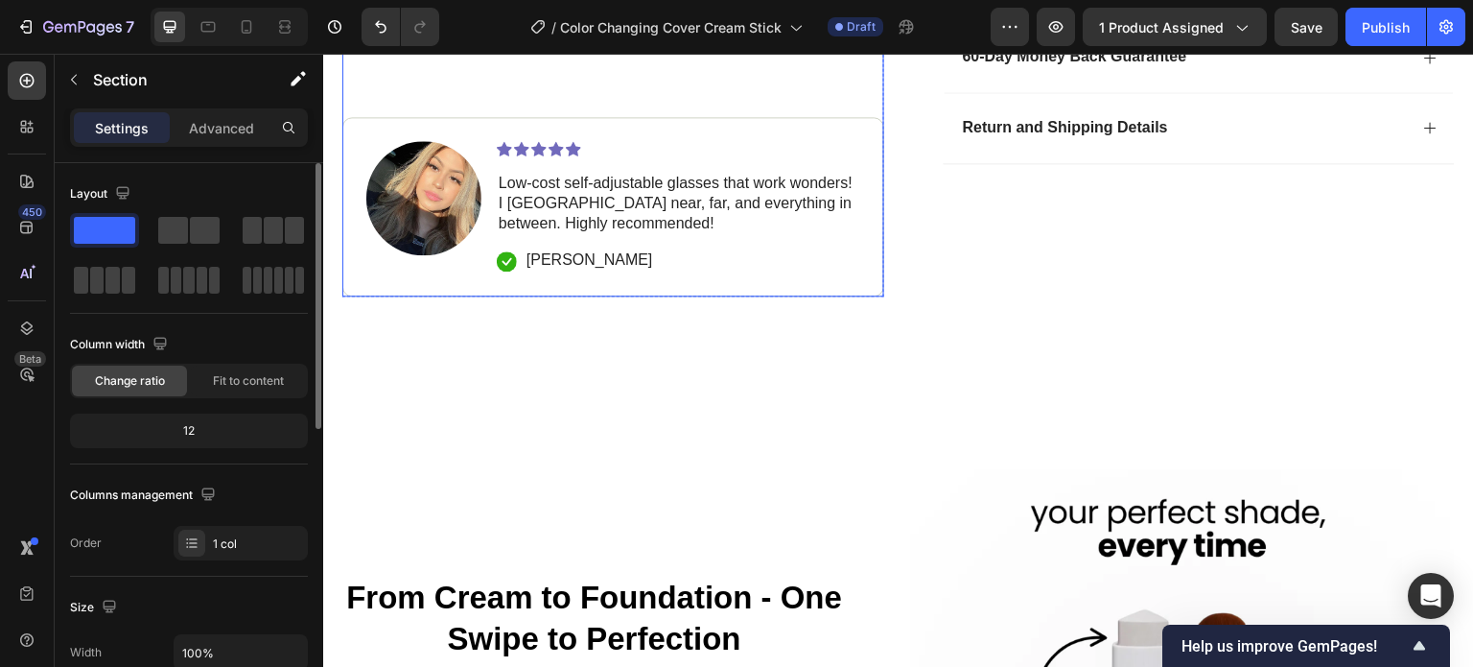
scroll to position [645, 0]
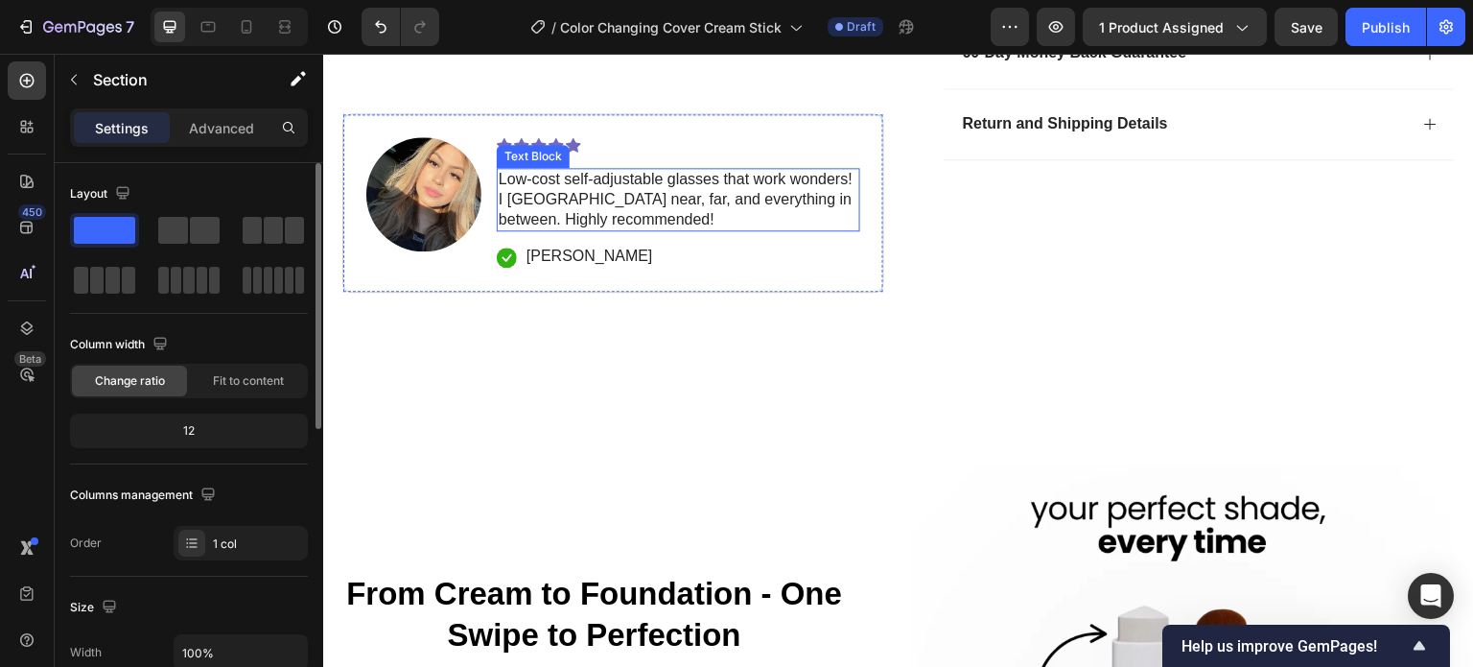
click at [610, 170] on p "Low-cost self-adjustable glasses that work wonders! I can see near, far, and ev…" at bounding box center [679, 199] width 360 height 59
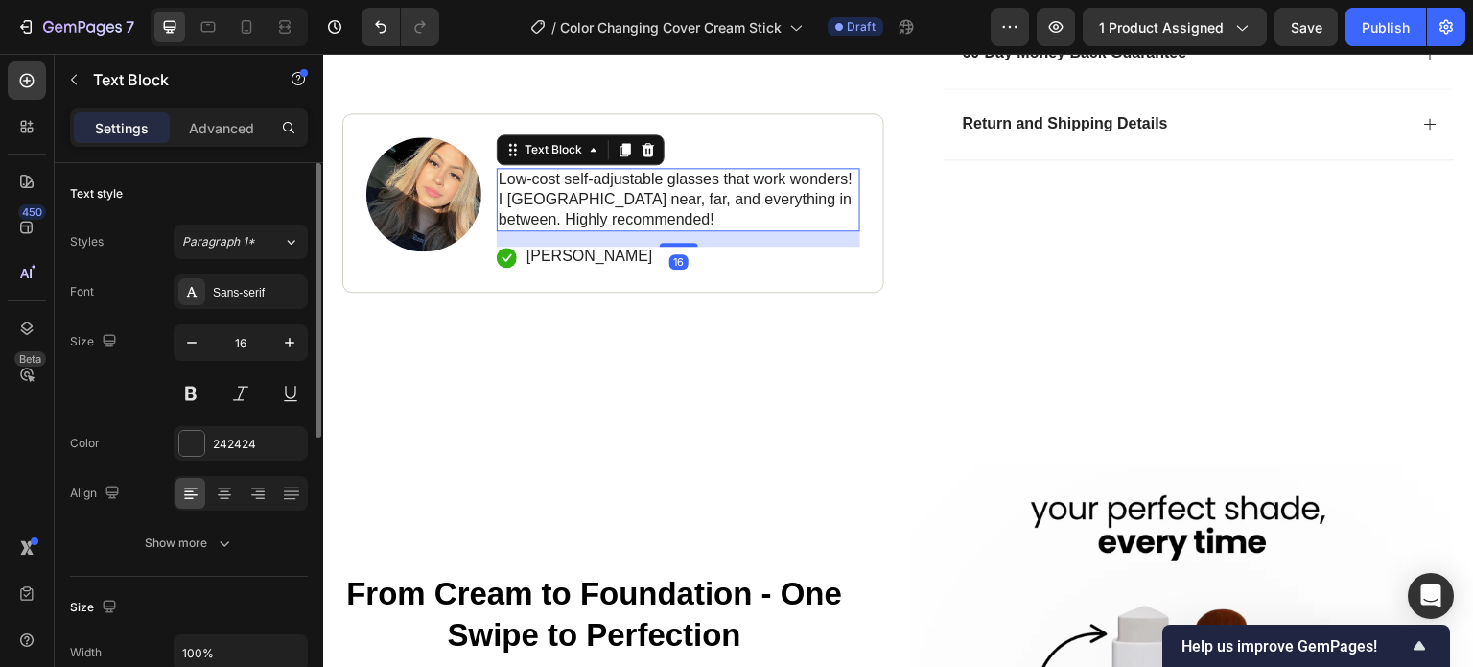
click at [603, 201] on p "Low-cost self-adjustable glasses that work wonders! I can see near, far, and ev…" at bounding box center [679, 199] width 360 height 59
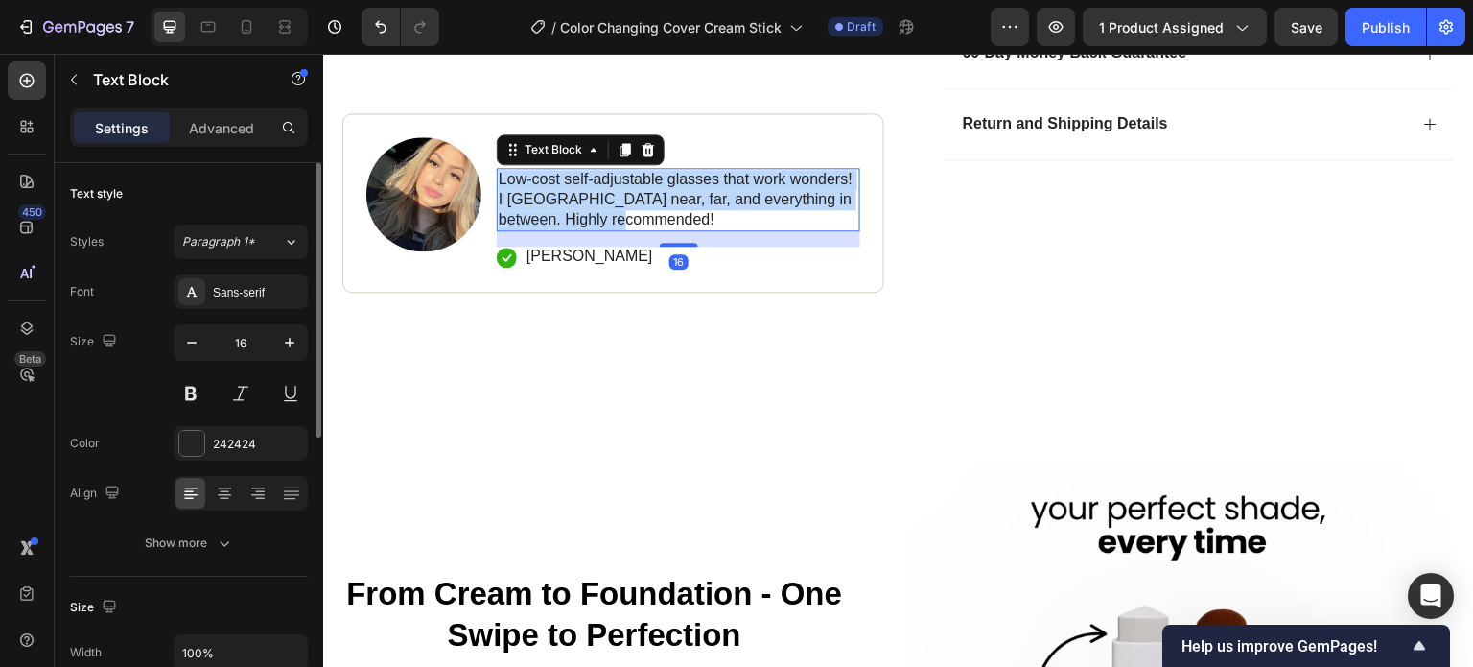
click at [603, 201] on p "Low-cost self-adjustable glasses that work wonders! I can see near, far, and ev…" at bounding box center [679, 199] width 360 height 59
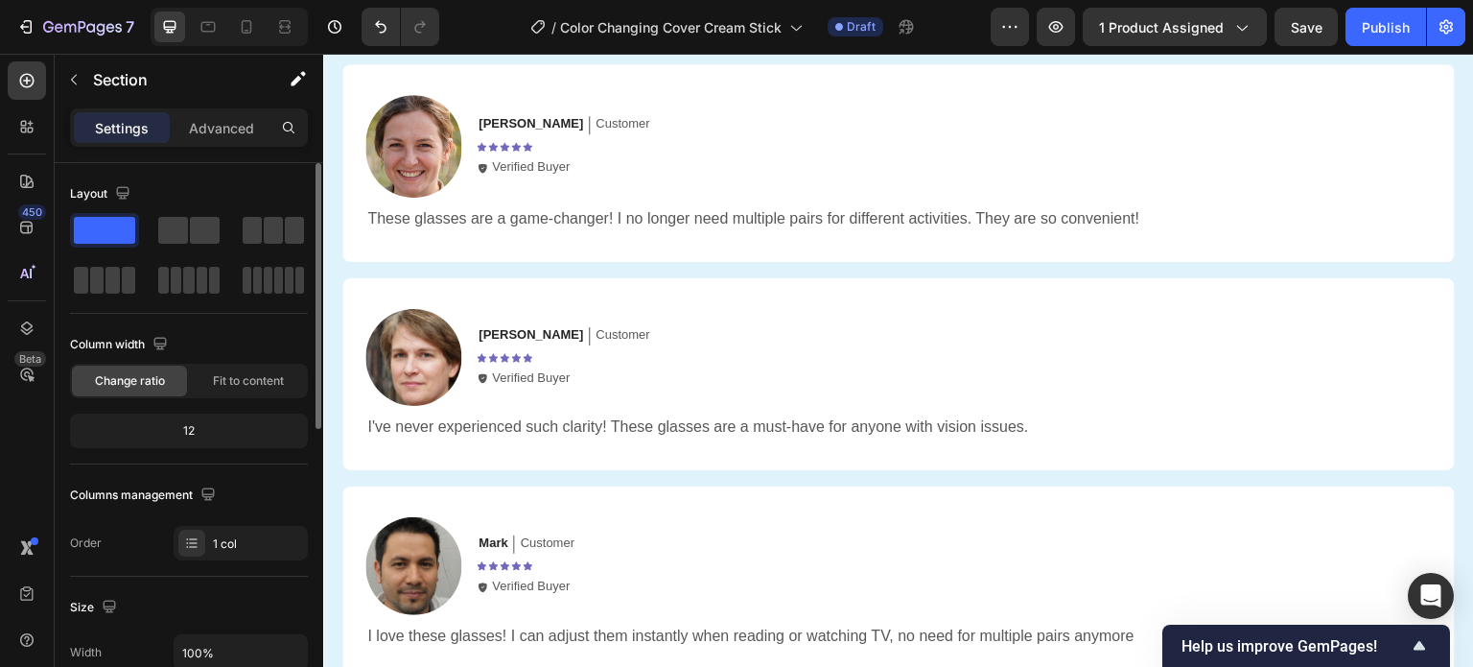
scroll to position [4021, 0]
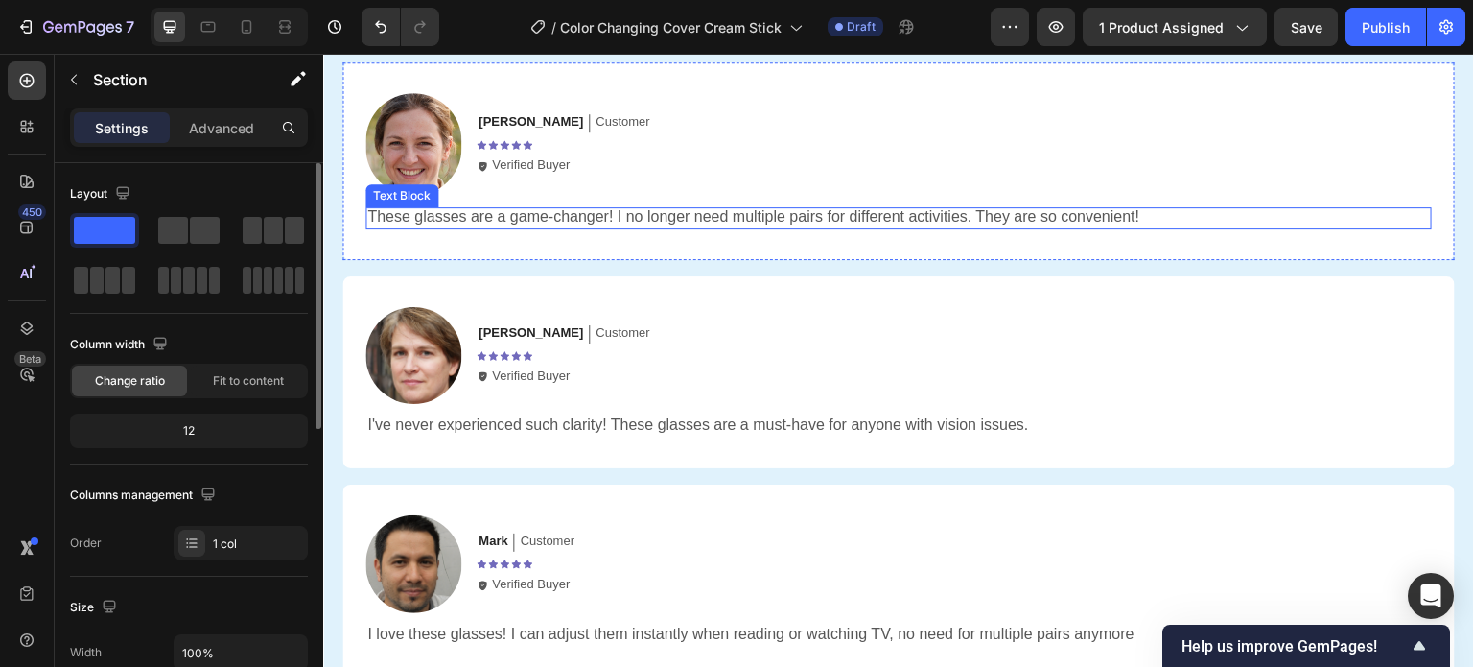
click at [520, 222] on p "These glasses are a game-changer! I no longer need multiple pairs for different…" at bounding box center [898, 217] width 1063 height 20
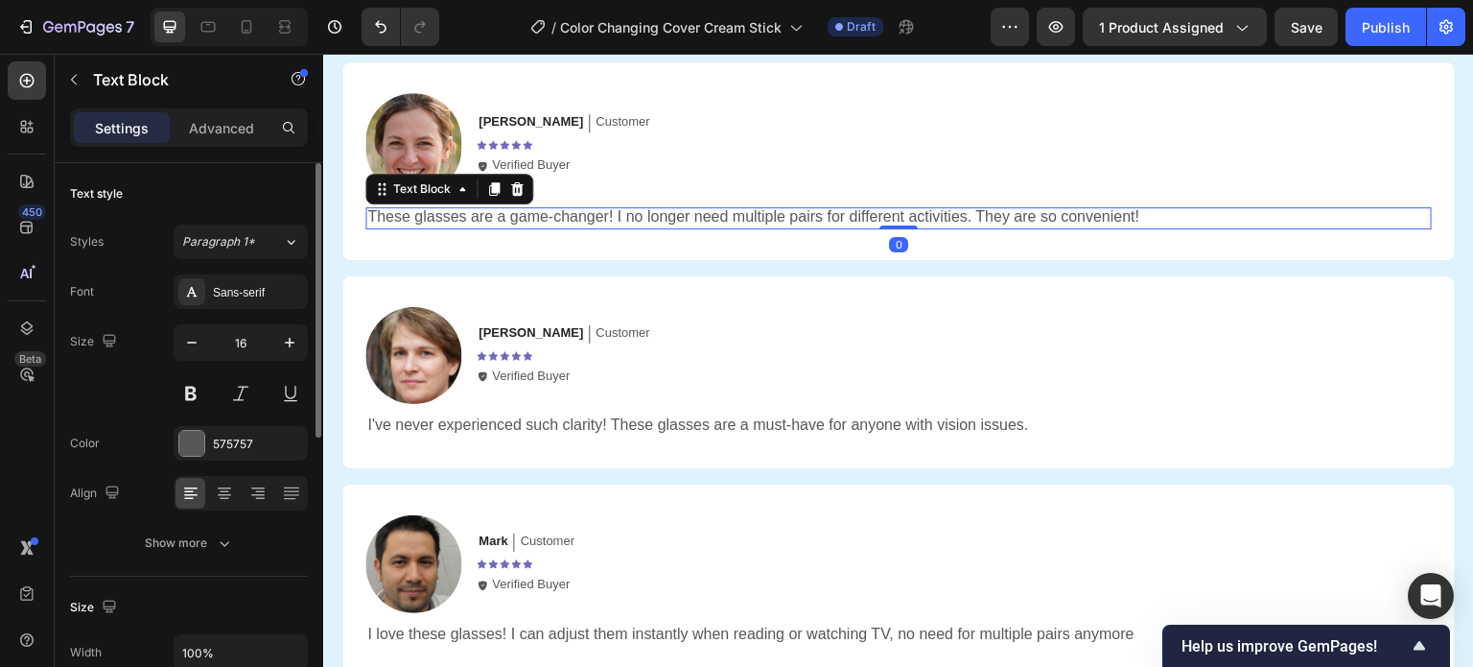
click at [529, 222] on p "These glasses are a game-changer! I no longer need multiple pairs for different…" at bounding box center [898, 217] width 1063 height 20
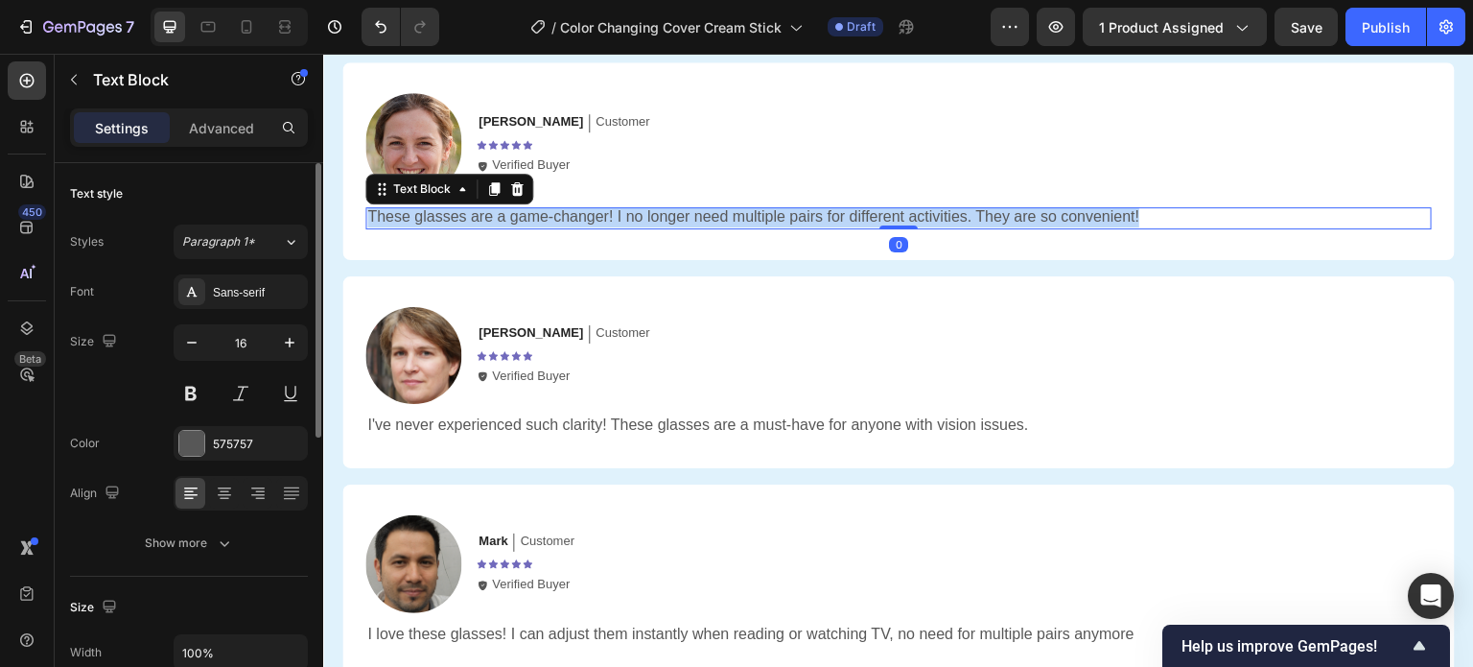
click at [529, 222] on p "These glasses are a game-changer! I no longer need multiple pairs for different…" at bounding box center [898, 217] width 1063 height 20
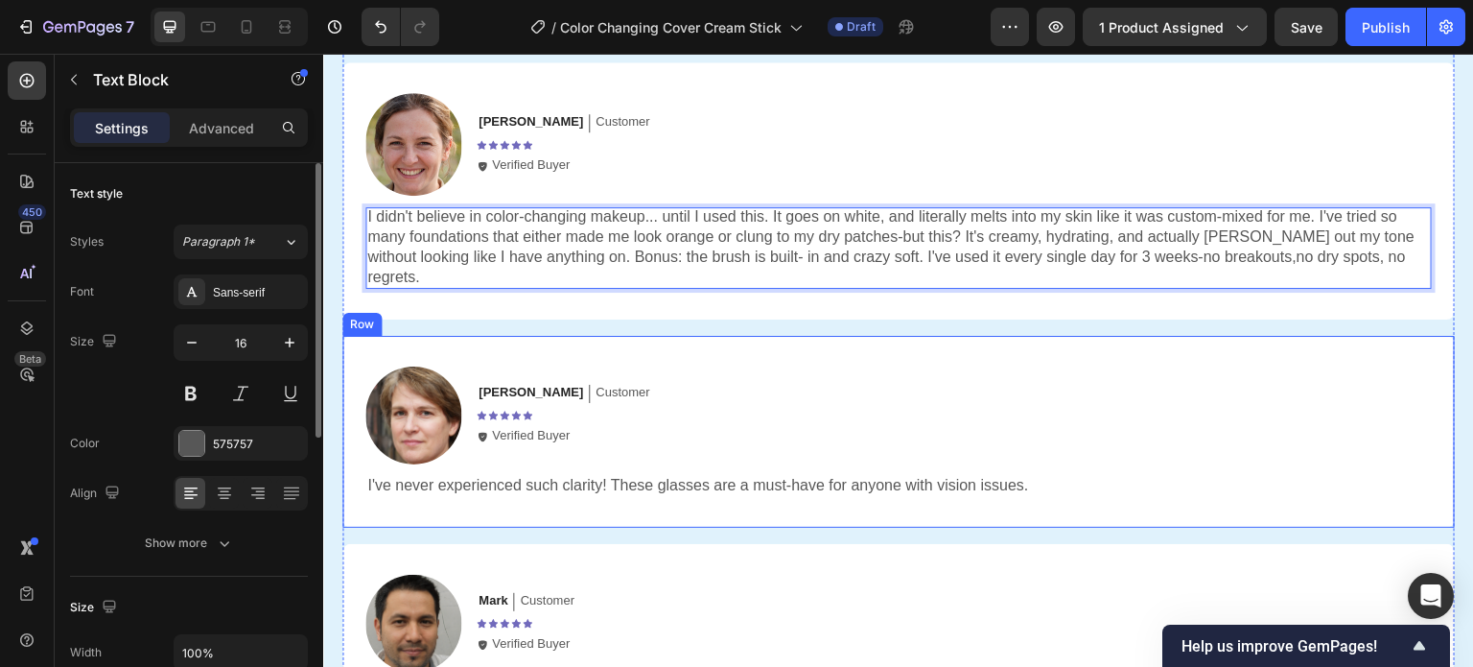
click at [582, 476] on p "I've never experienced such clarity! These glasses are a must-have for anyone w…" at bounding box center [898, 486] width 1063 height 20
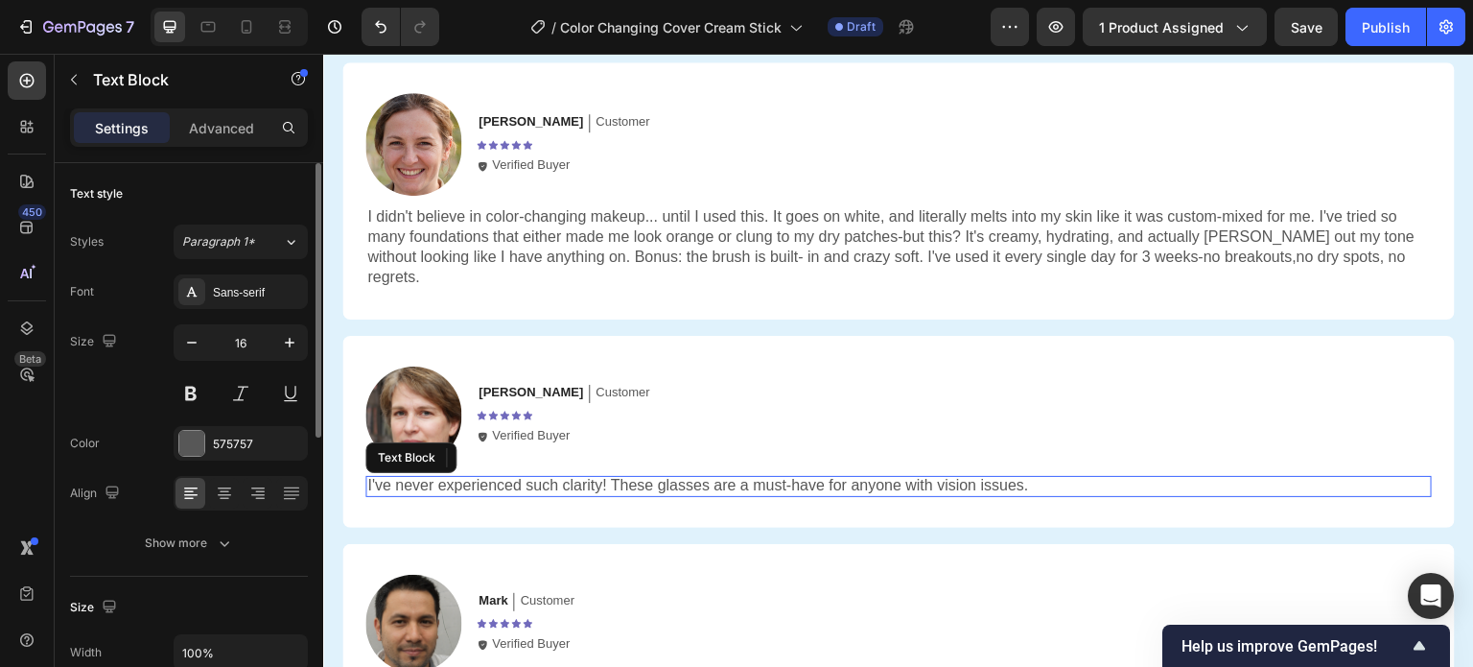
click at [542, 476] on p "I've never experienced such clarity! These glasses are a must-have for anyone w…" at bounding box center [898, 486] width 1063 height 20
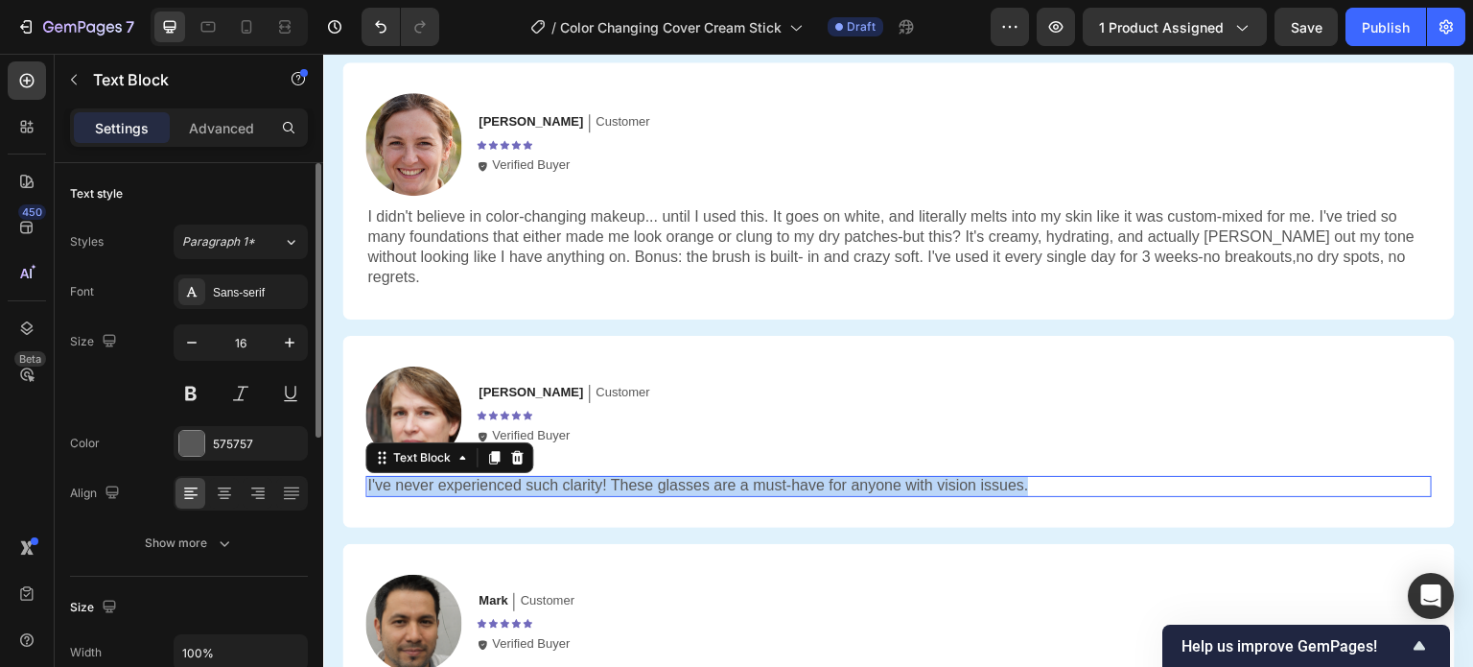
click at [542, 476] on p "I've never experienced such clarity! These glasses are a must-have for anyone w…" at bounding box center [898, 486] width 1063 height 20
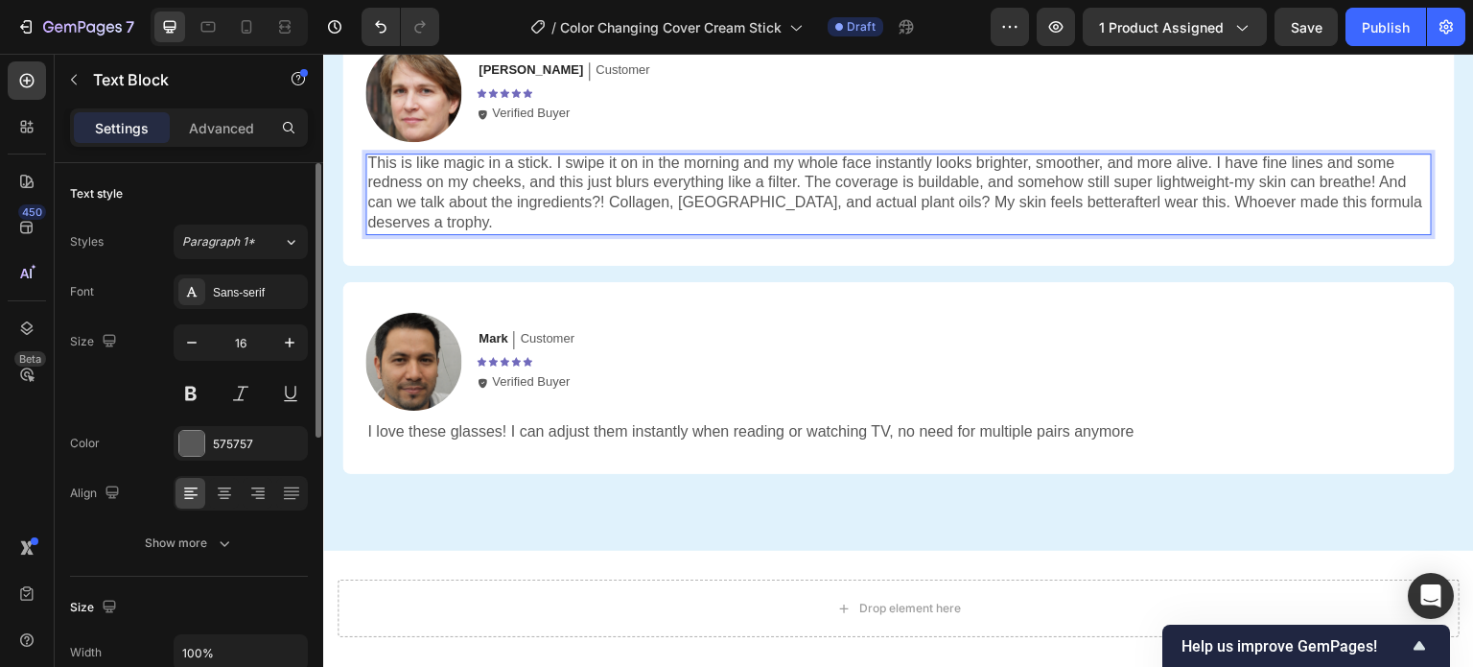
scroll to position [4356, 0]
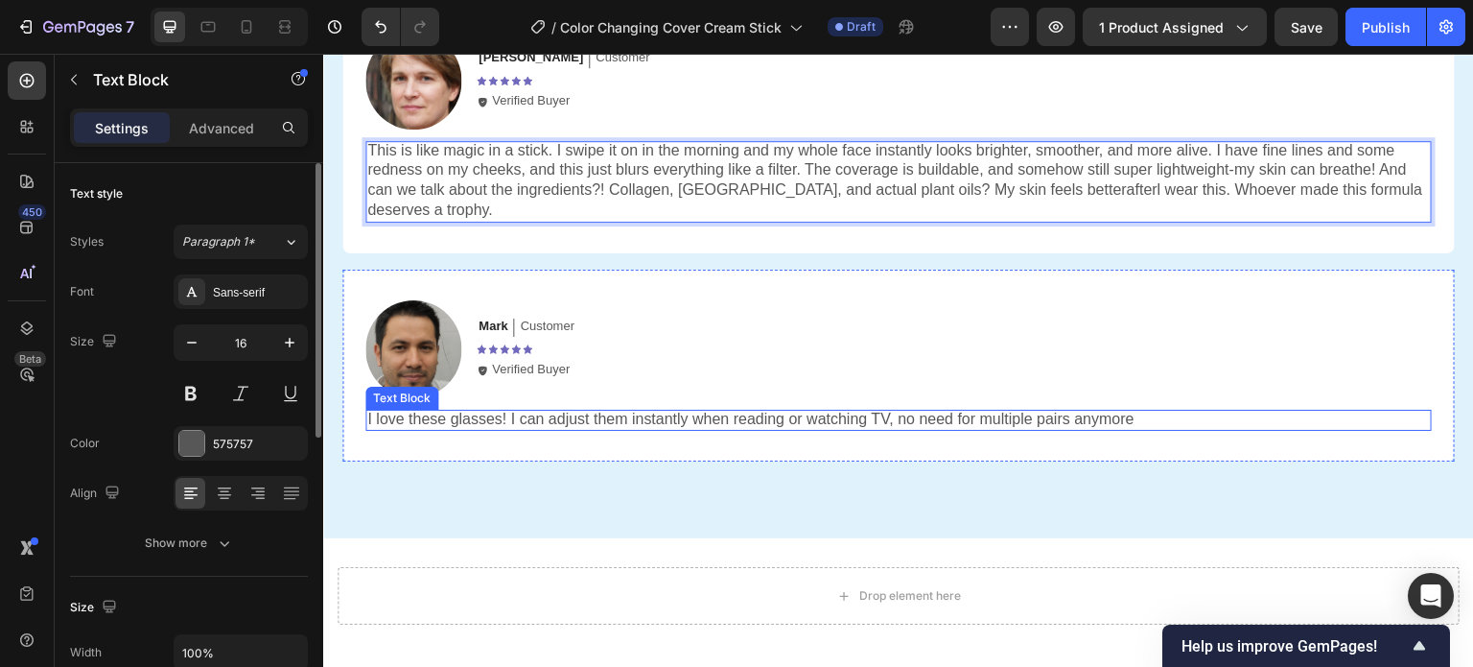
click at [547, 410] on p "I love these glasses! I can adjust them instantly when reading or watching TV, …" at bounding box center [898, 420] width 1063 height 20
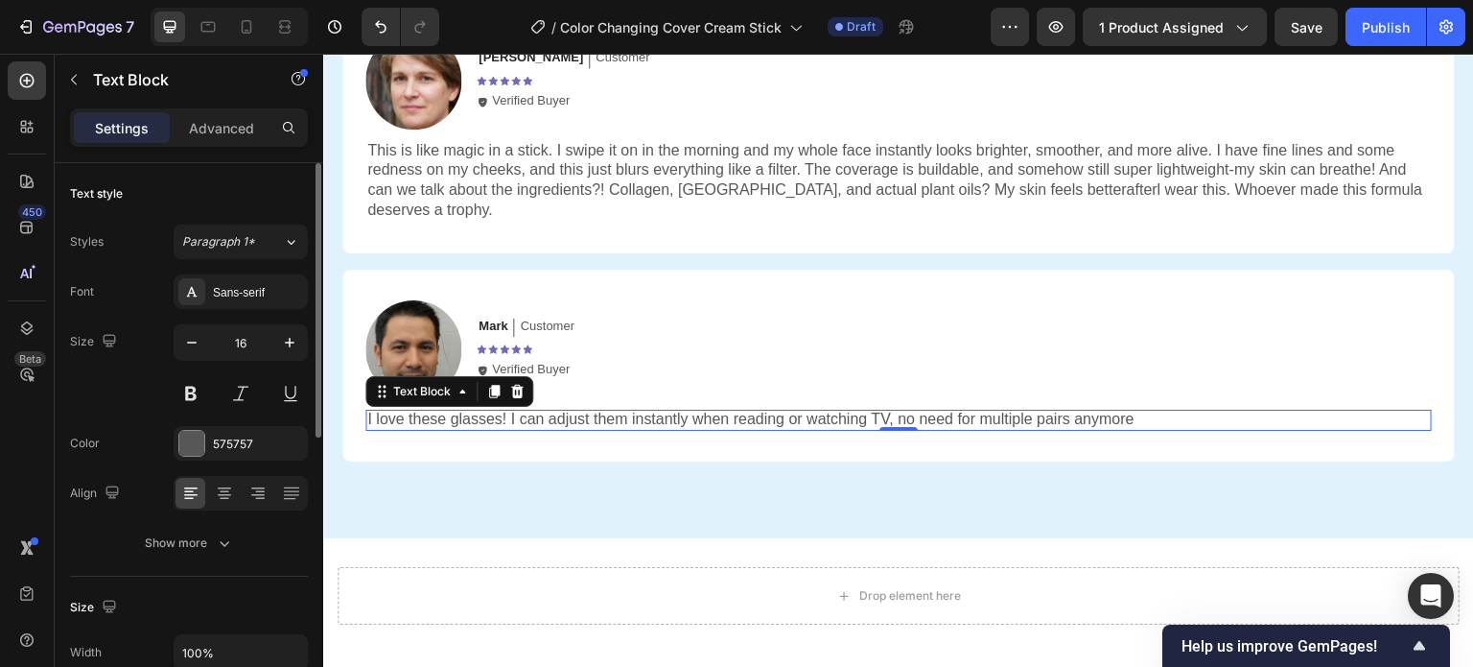
click at [599, 410] on p "I love these glasses! I can adjust them instantly when reading or watching TV, …" at bounding box center [898, 420] width 1063 height 20
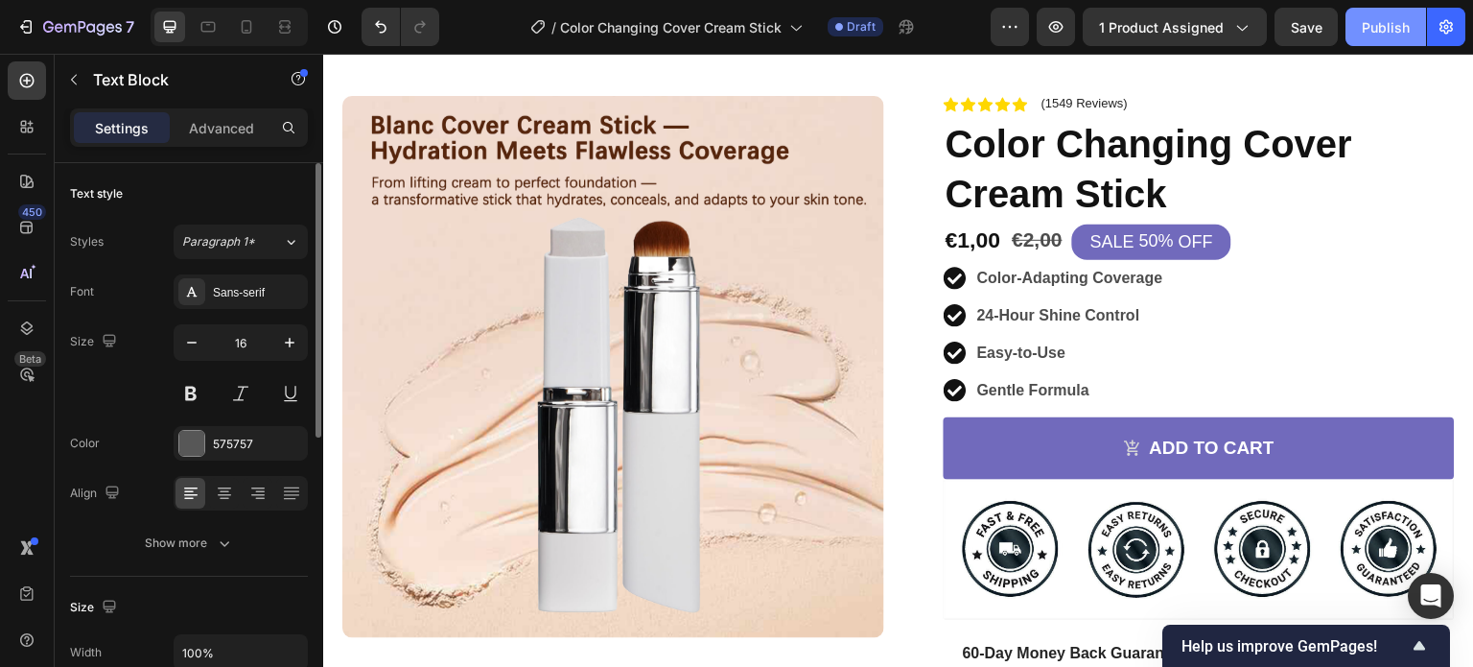
scroll to position [0, 0]
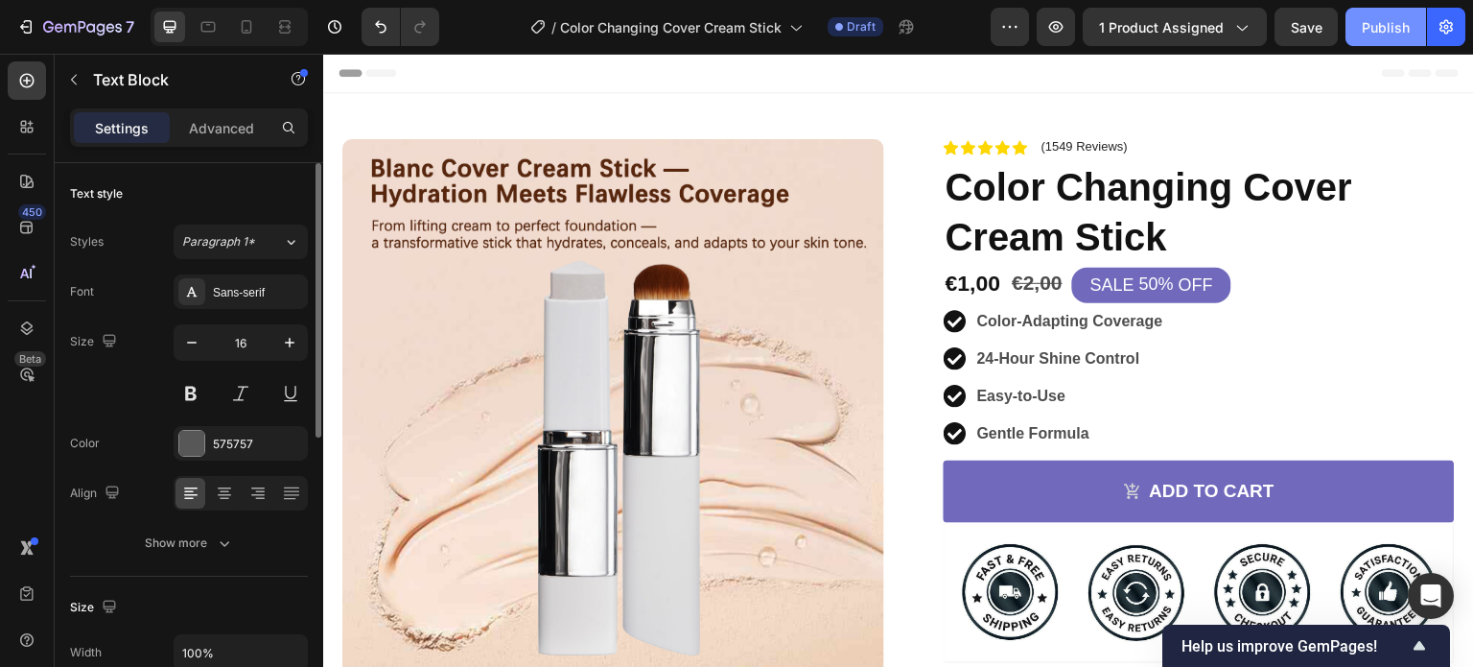
click at [1381, 33] on div "Publish" at bounding box center [1386, 27] width 48 height 20
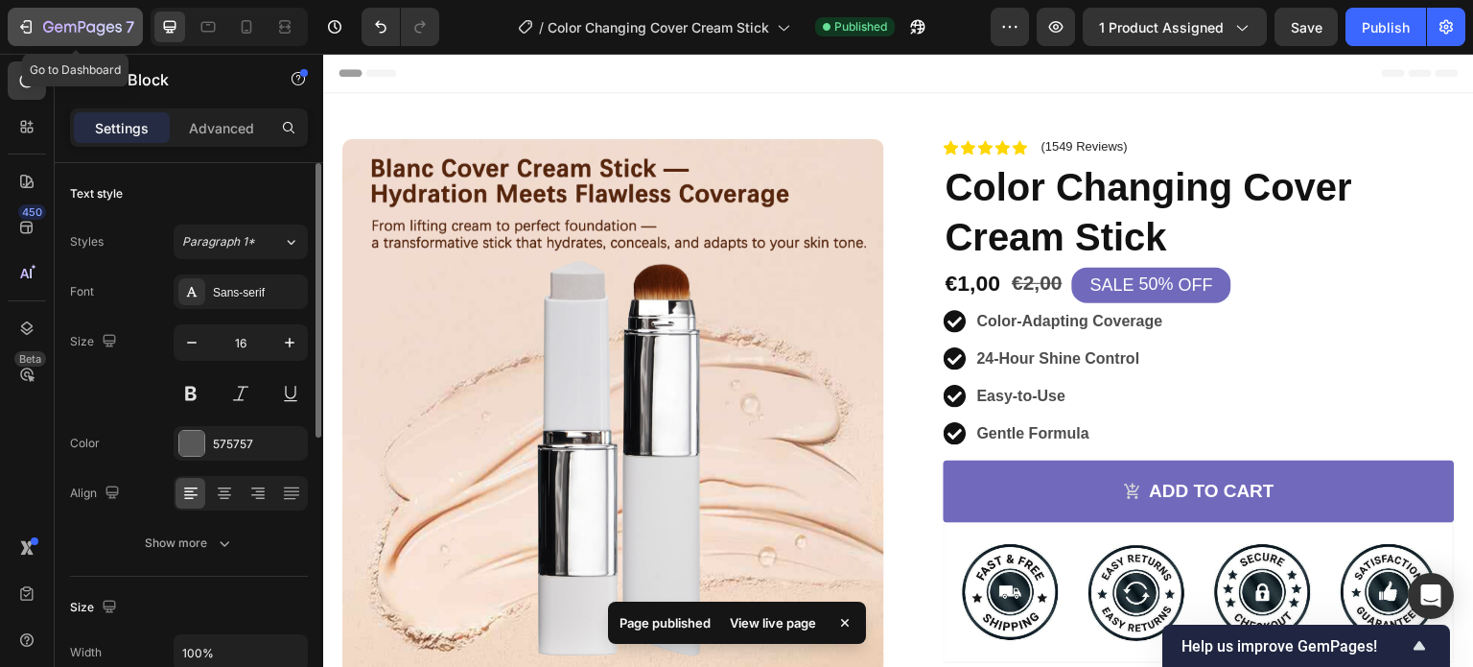
click at [43, 29] on icon "button" at bounding box center [82, 28] width 79 height 16
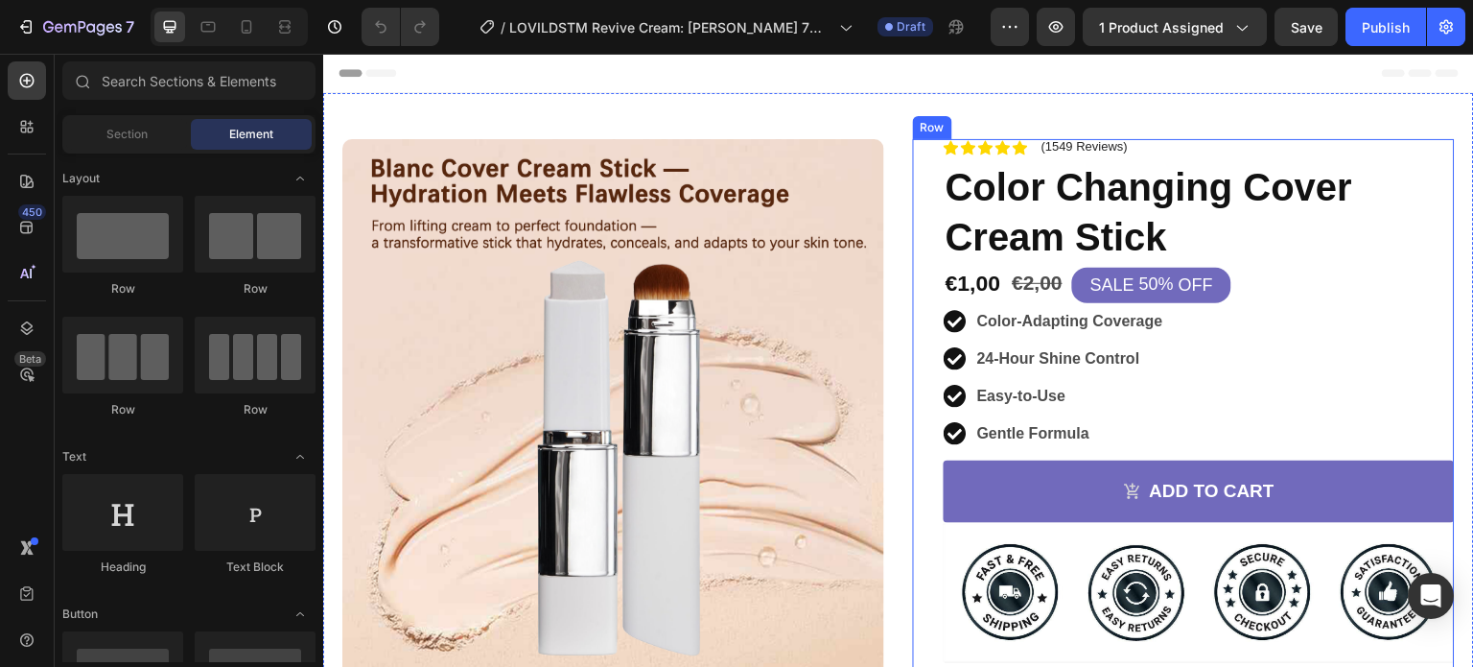
click at [913, 133] on div "Row" at bounding box center [932, 127] width 39 height 23
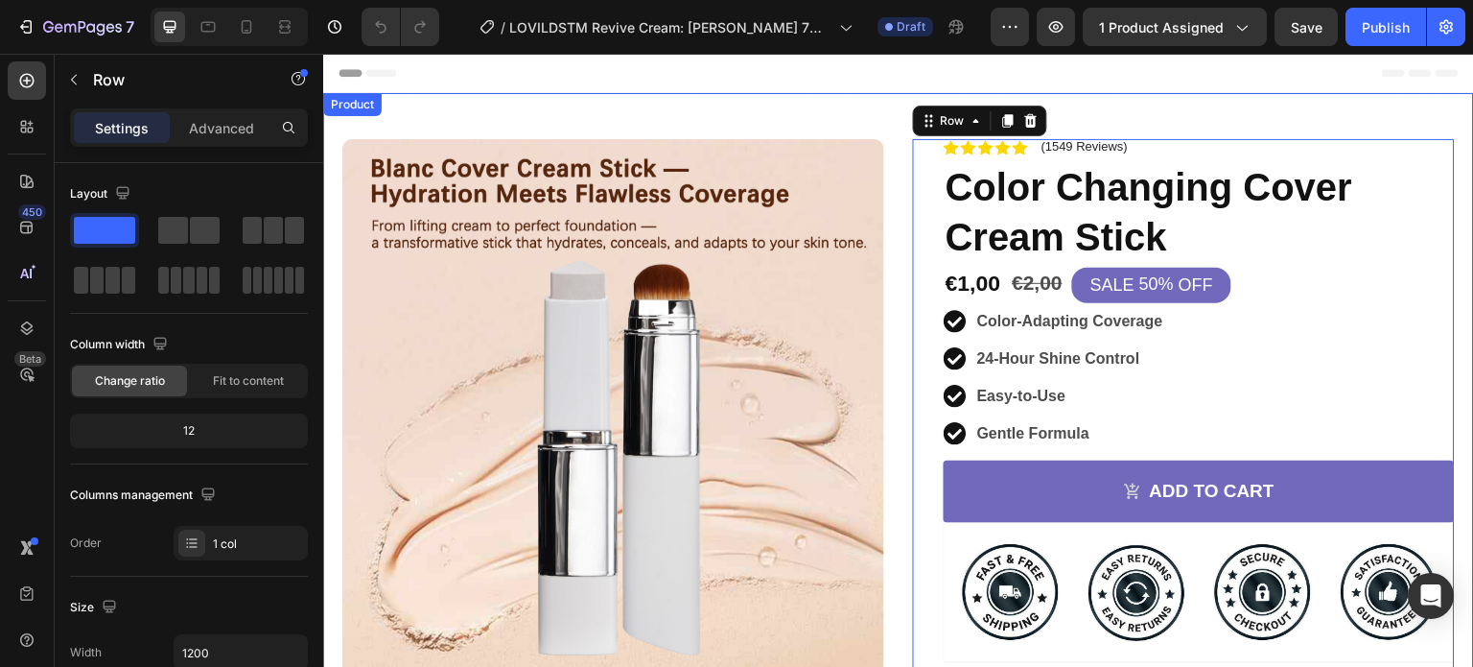
click at [890, 112] on div "Product Images Image Icon Icon Icon Icon Icon Icon List This concealer melts ri…" at bounding box center [898, 515] width 1151 height 844
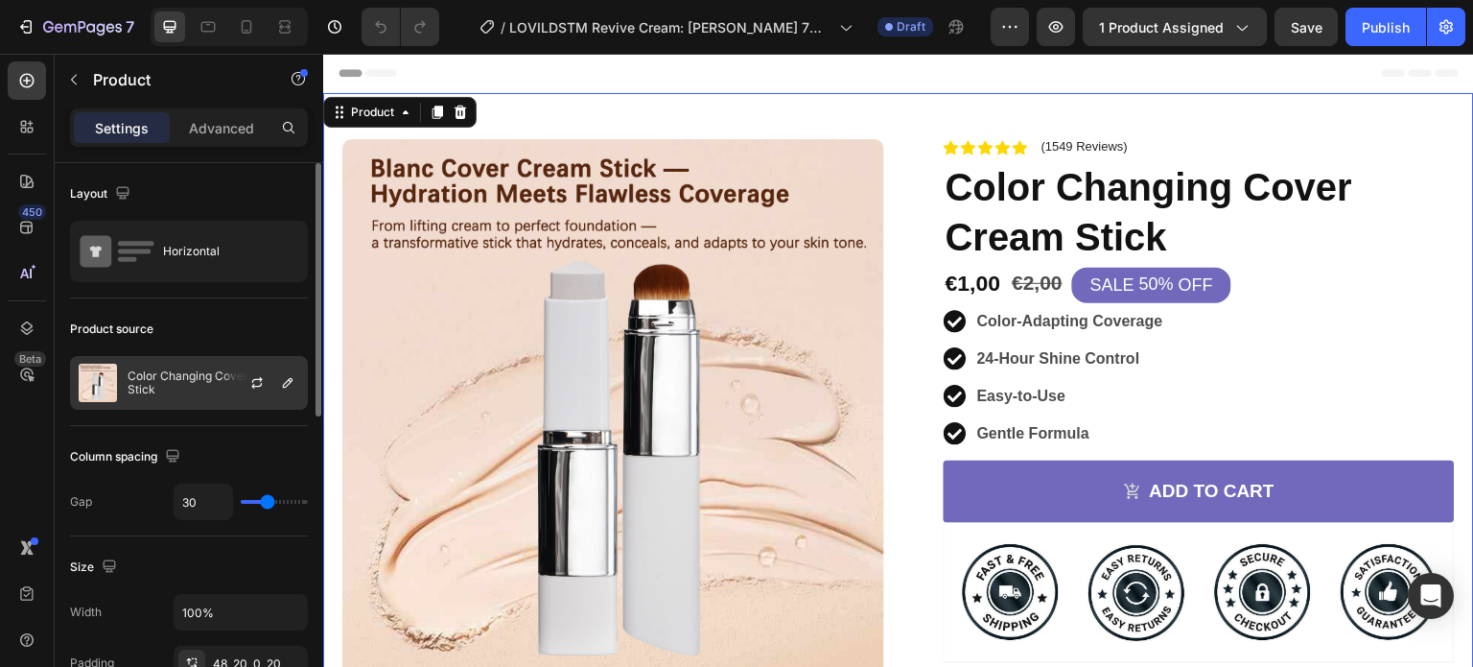
click at [193, 379] on p "Color Changing Cover Cream Stick" at bounding box center [214, 382] width 172 height 27
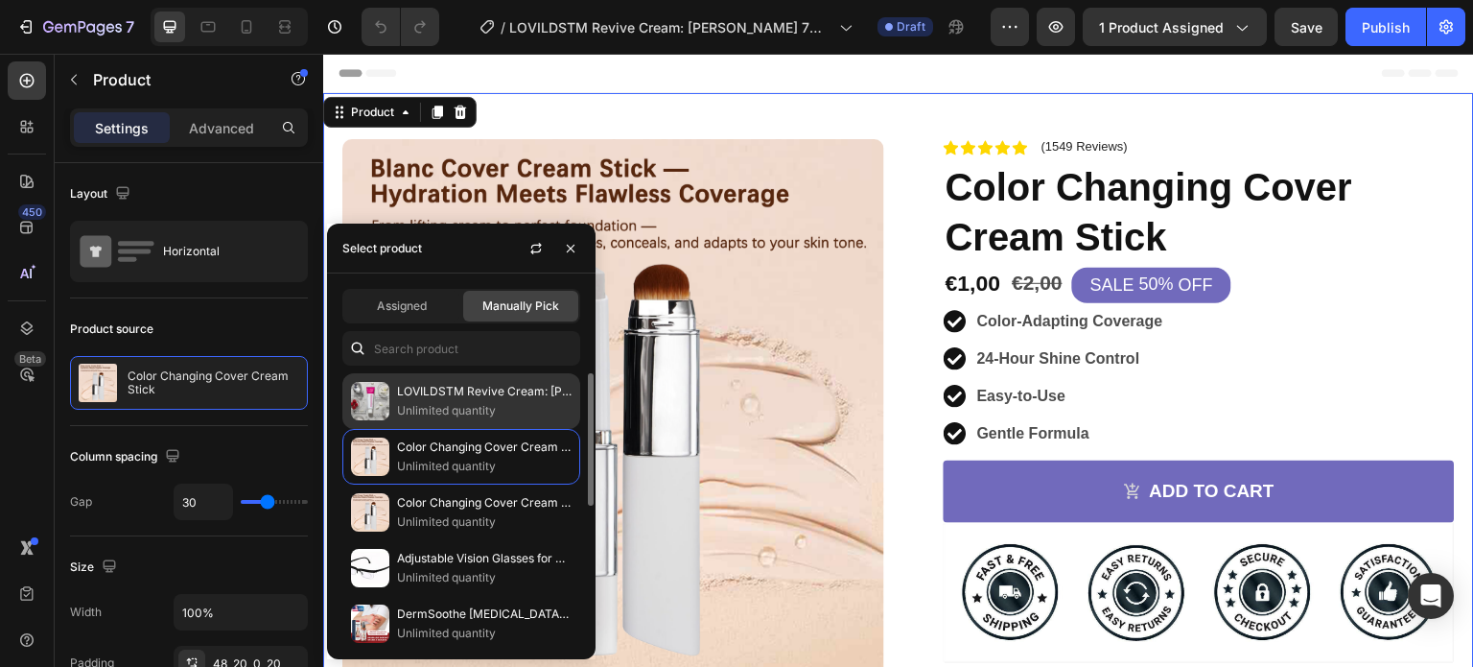
click at [445, 402] on p "Unlimited quantity" at bounding box center [484, 410] width 175 height 19
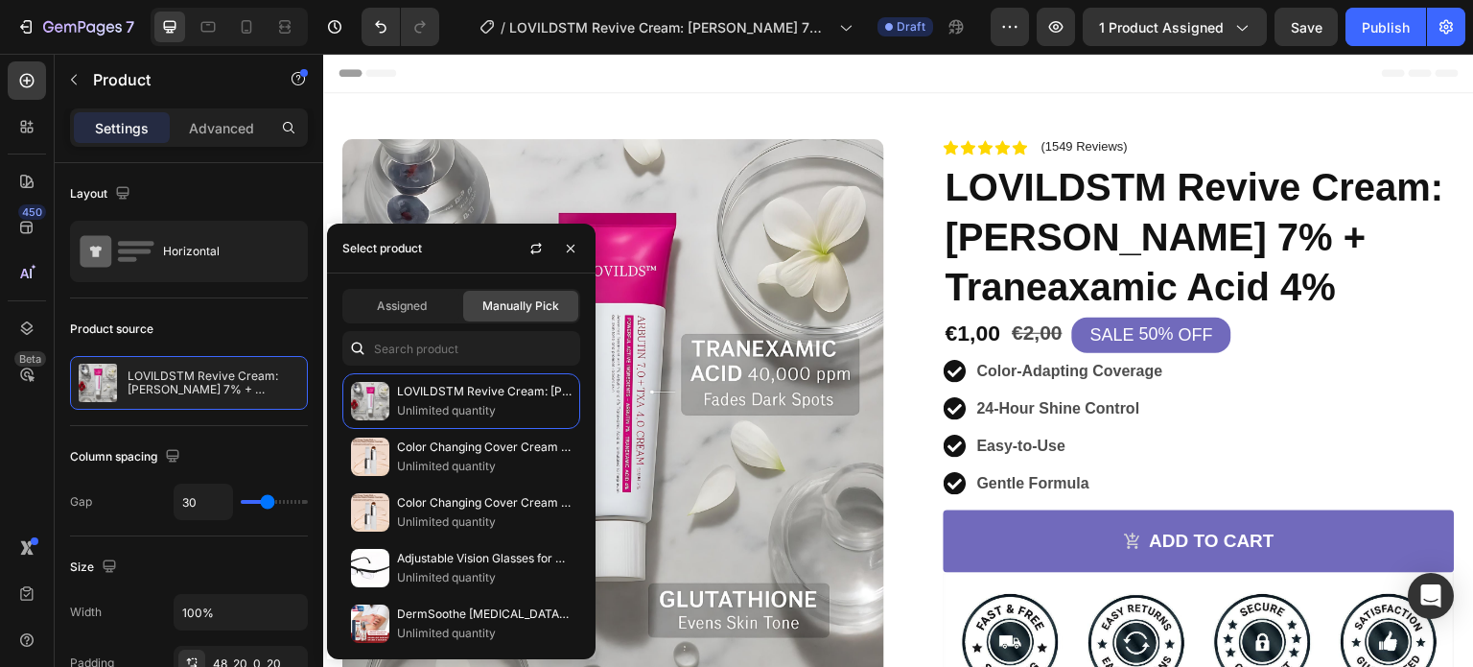
click at [829, 64] on div "Header" at bounding box center [899, 73] width 1120 height 38
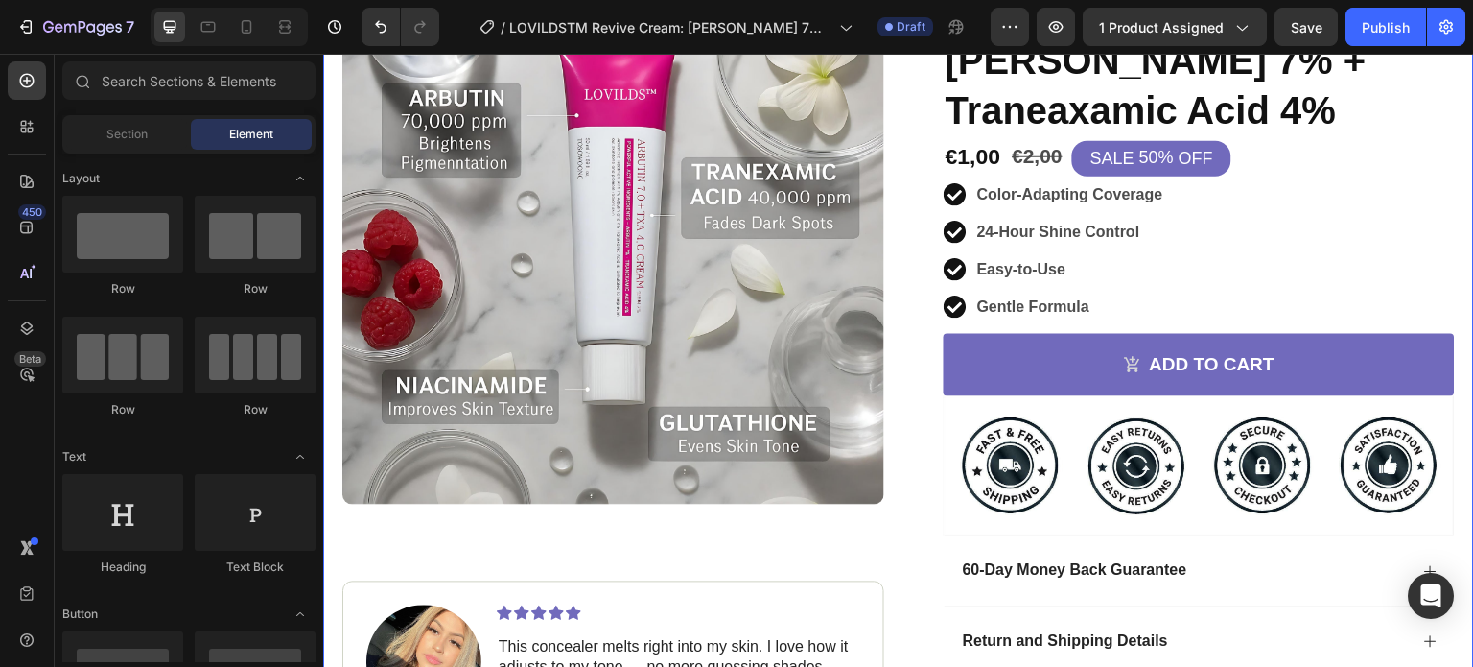
scroll to position [65, 0]
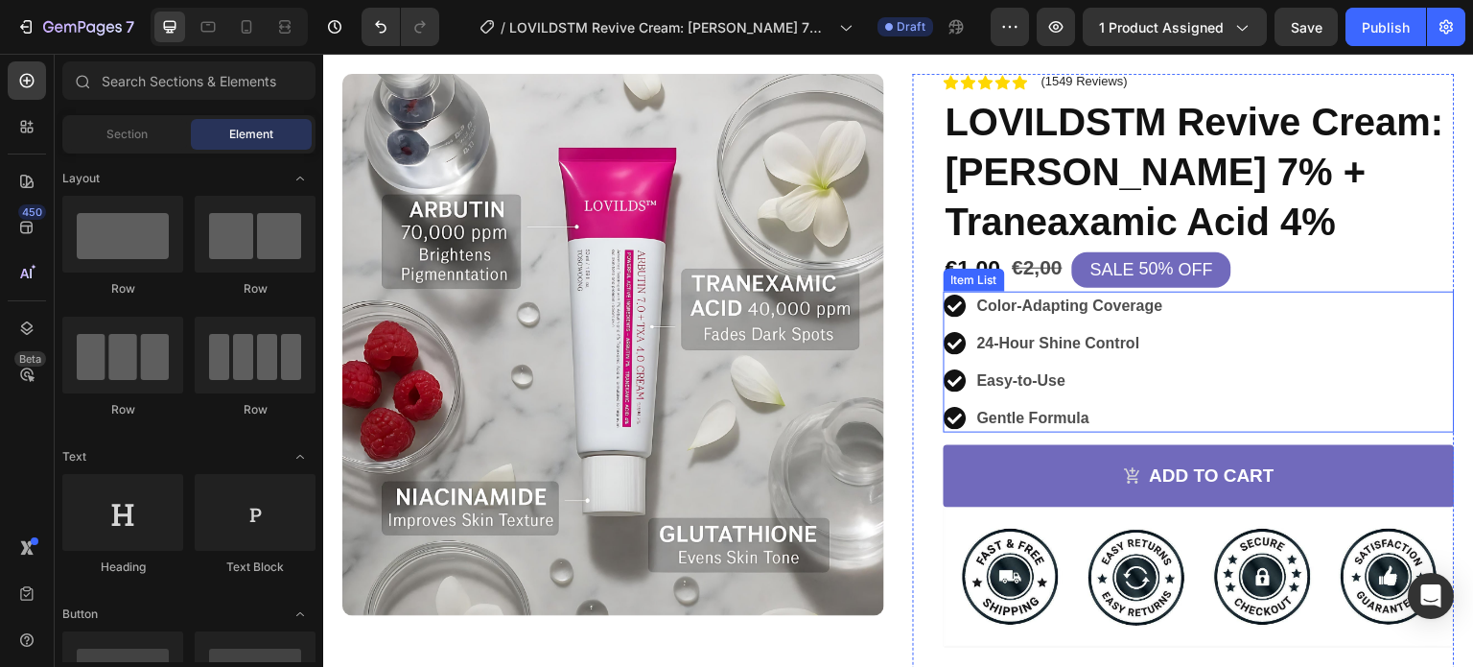
click at [1009, 304] on strong "Color-Adapting Coverage" at bounding box center [1070, 305] width 186 height 16
click at [1036, 303] on strong "Color-Adapting Coverage" at bounding box center [1070, 305] width 186 height 16
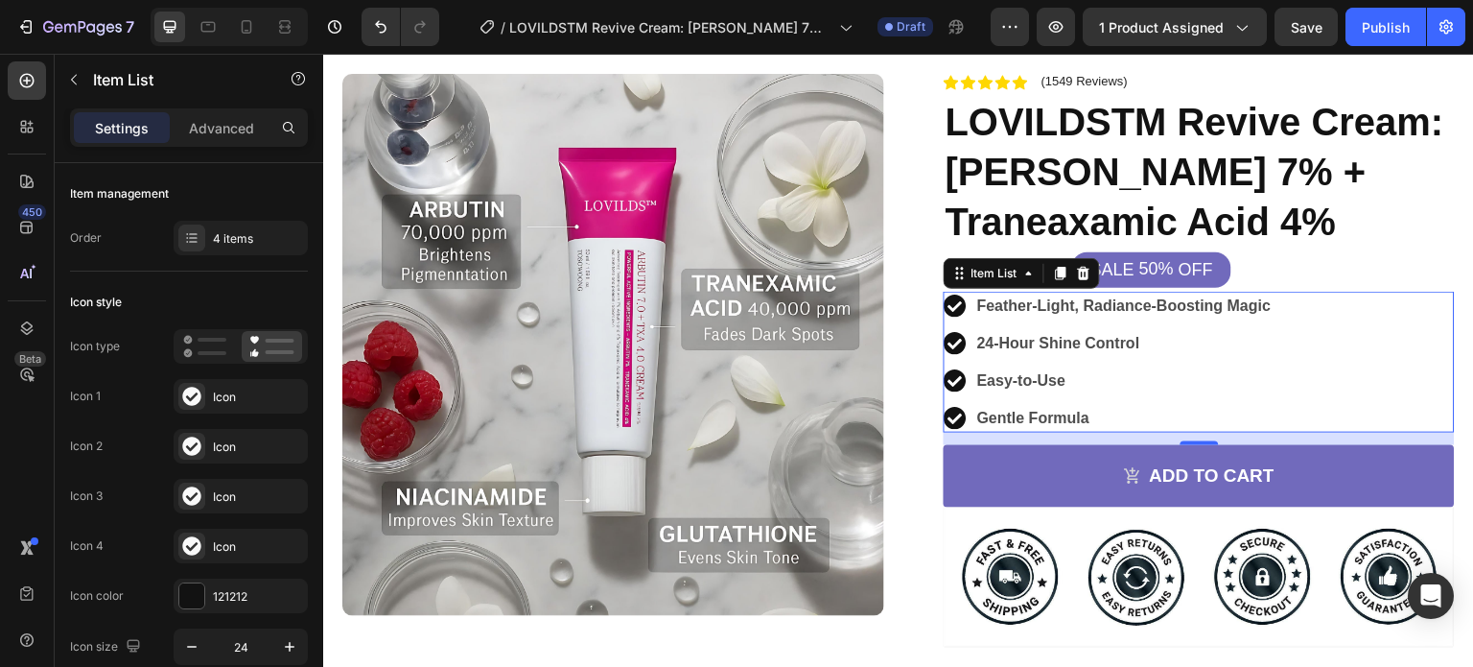
click at [1035, 343] on strong "24-Hour Shine Control" at bounding box center [1058, 343] width 163 height 16
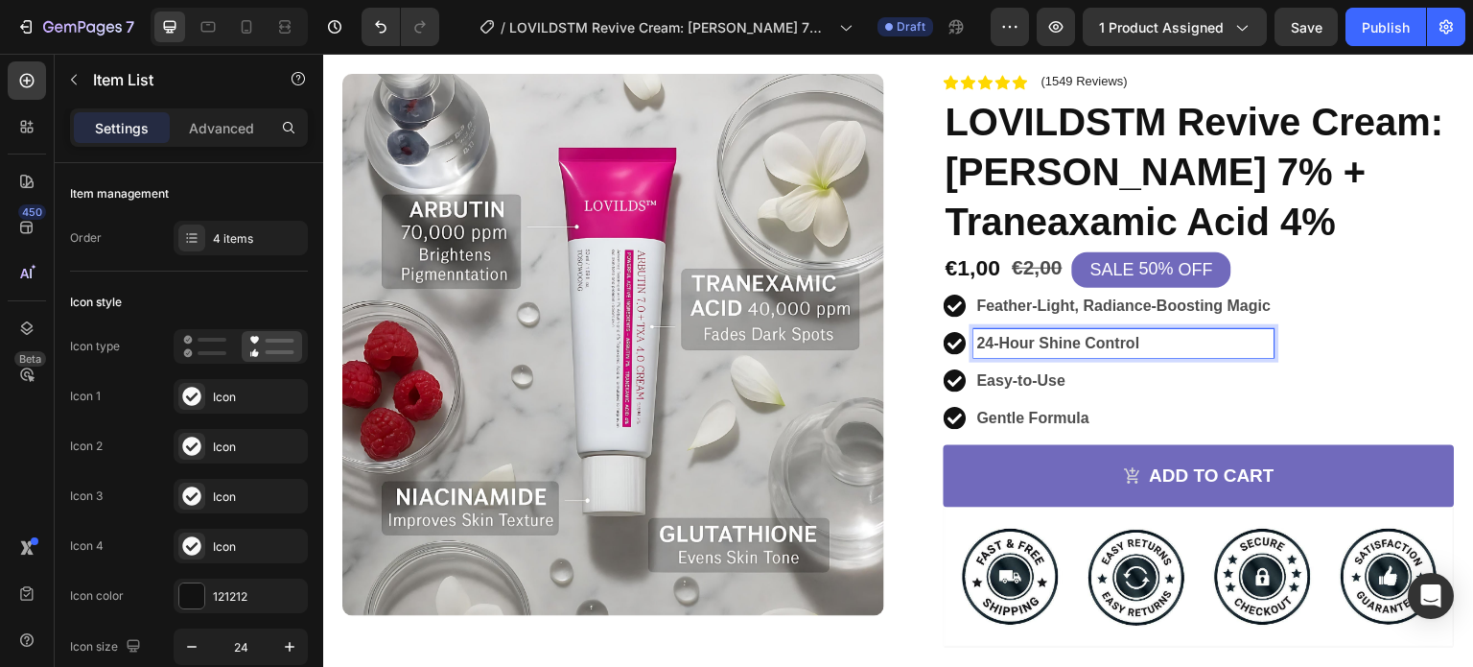
click at [1039, 343] on strong "24-Hour Shine Control" at bounding box center [1058, 343] width 163 height 16
click at [1013, 378] on strong "Easy-to-Use" at bounding box center [1021, 380] width 88 height 16
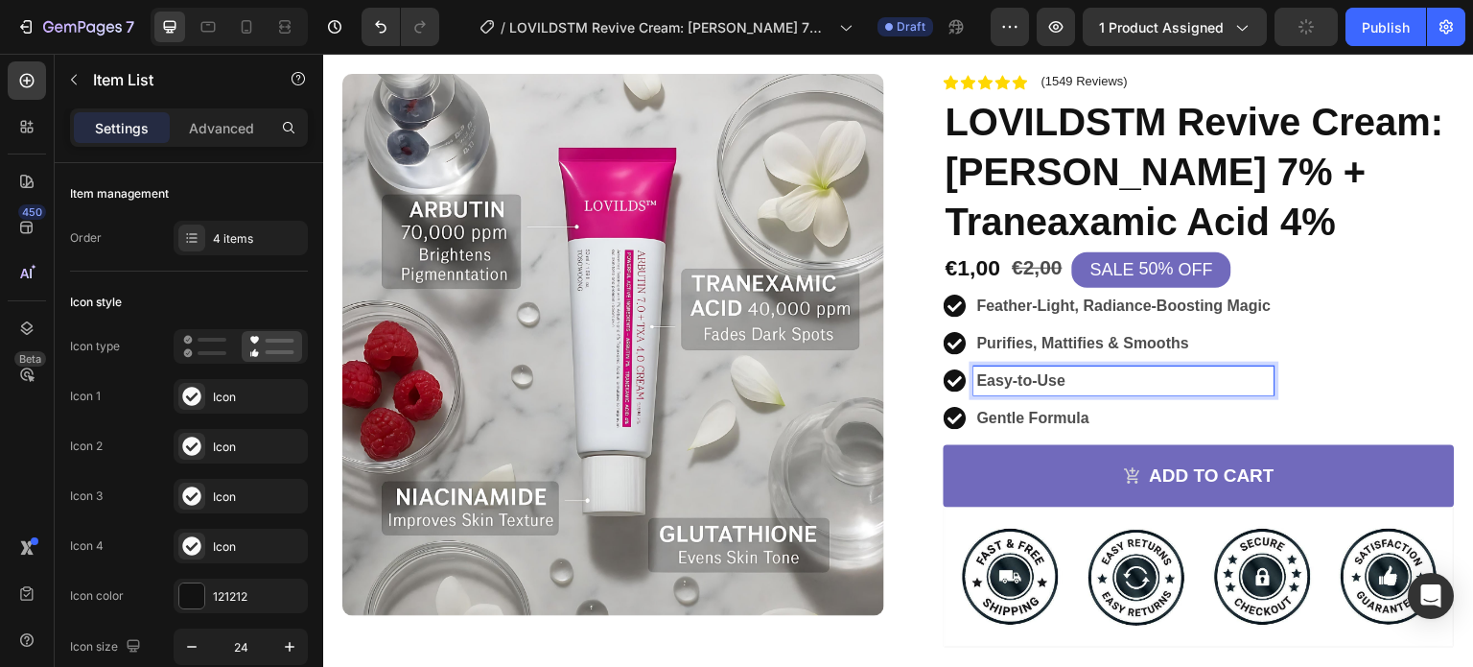
click at [1018, 379] on strong "Easy-to-Use" at bounding box center [1021, 380] width 88 height 16
click at [1025, 411] on strong "Gentle Formula" at bounding box center [1033, 418] width 112 height 16
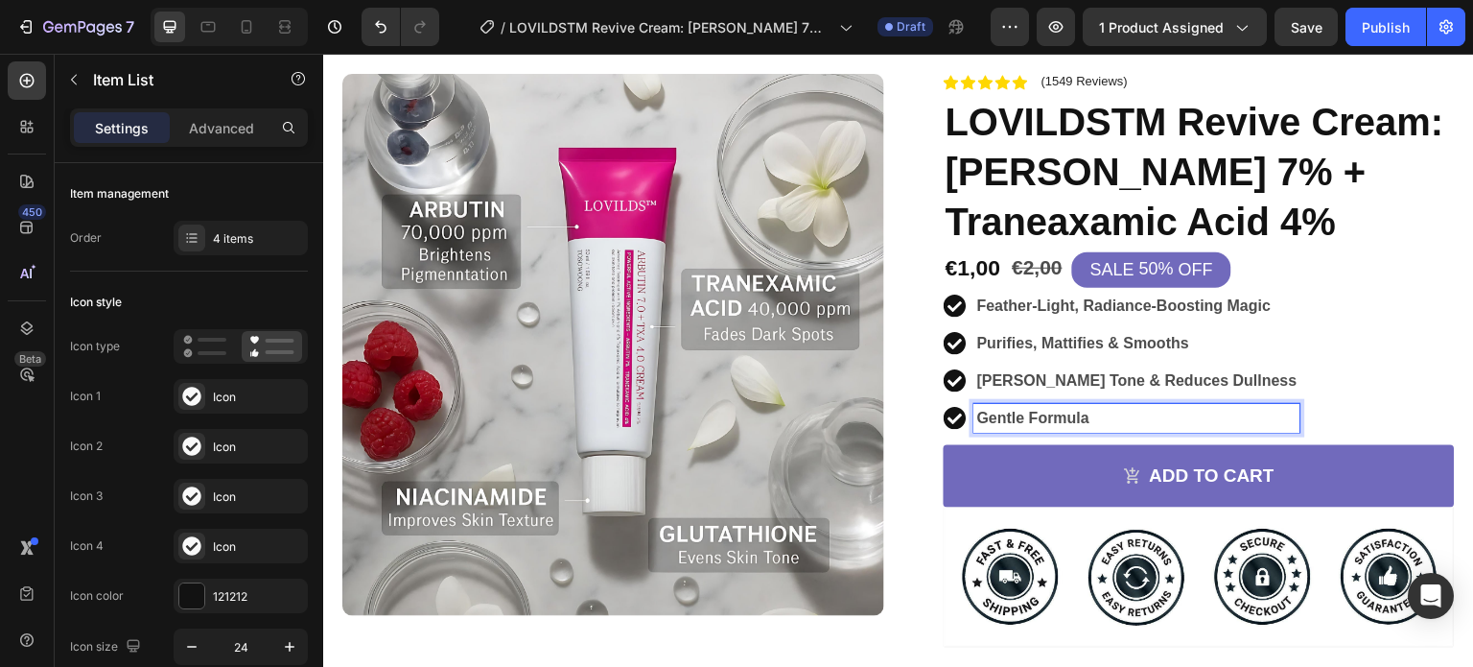
click at [1382, 368] on div "Feather-Light, Radiance-Boosting Magic Purifies, Mattifies & Smooths [PERSON_NA…" at bounding box center [1199, 362] width 511 height 141
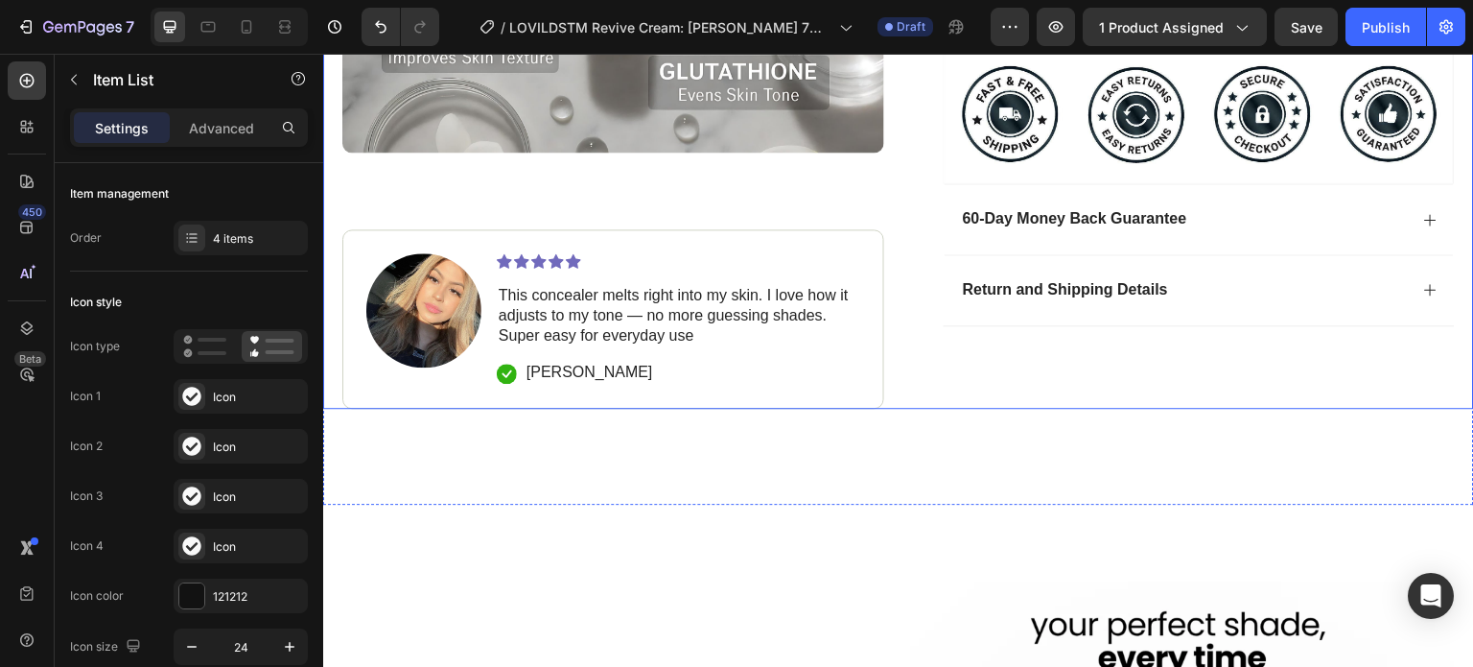
scroll to position [529, 0]
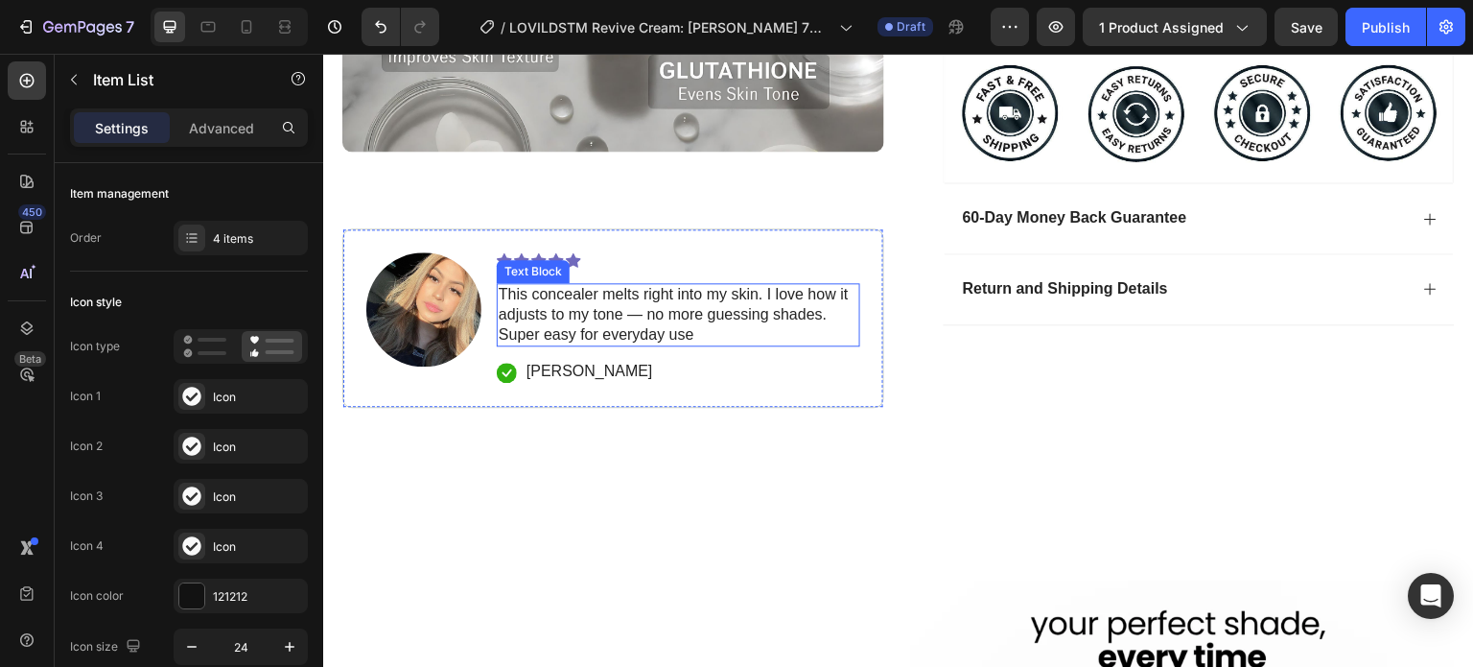
click at [640, 295] on p "This concealer melts right into my skin. I love how it adjusts to my tone — no …" at bounding box center [679, 314] width 360 height 59
click at [612, 302] on p "This concealer melts right into my skin. I love how it adjusts to my tone — no …" at bounding box center [679, 314] width 360 height 59
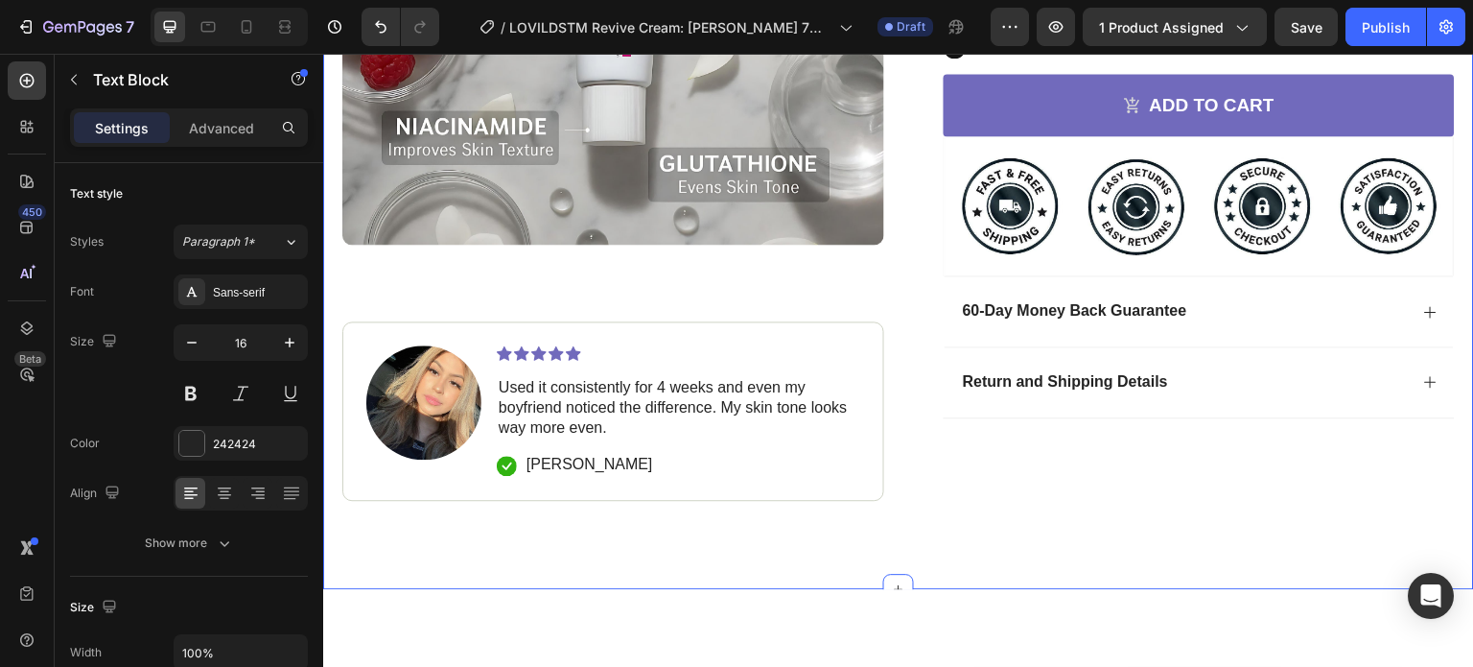
scroll to position [424, 0]
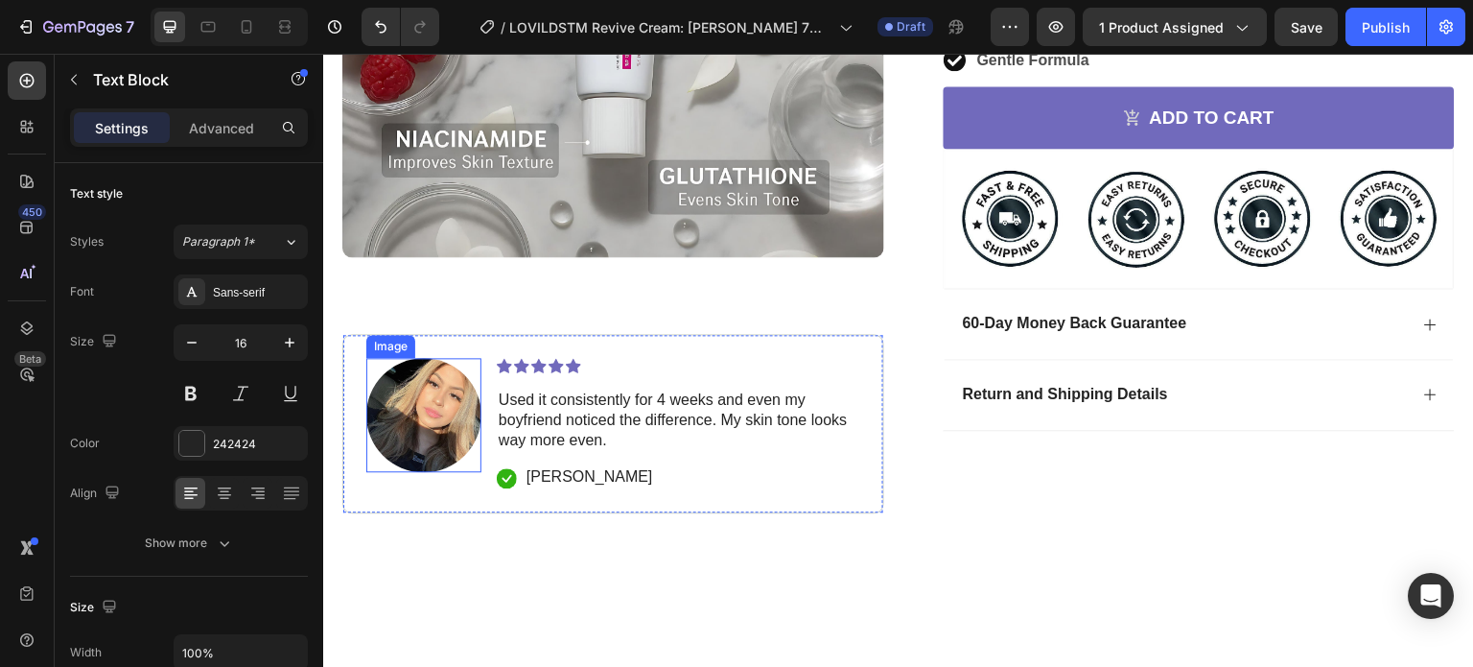
click at [411, 385] on img at bounding box center [423, 415] width 115 height 114
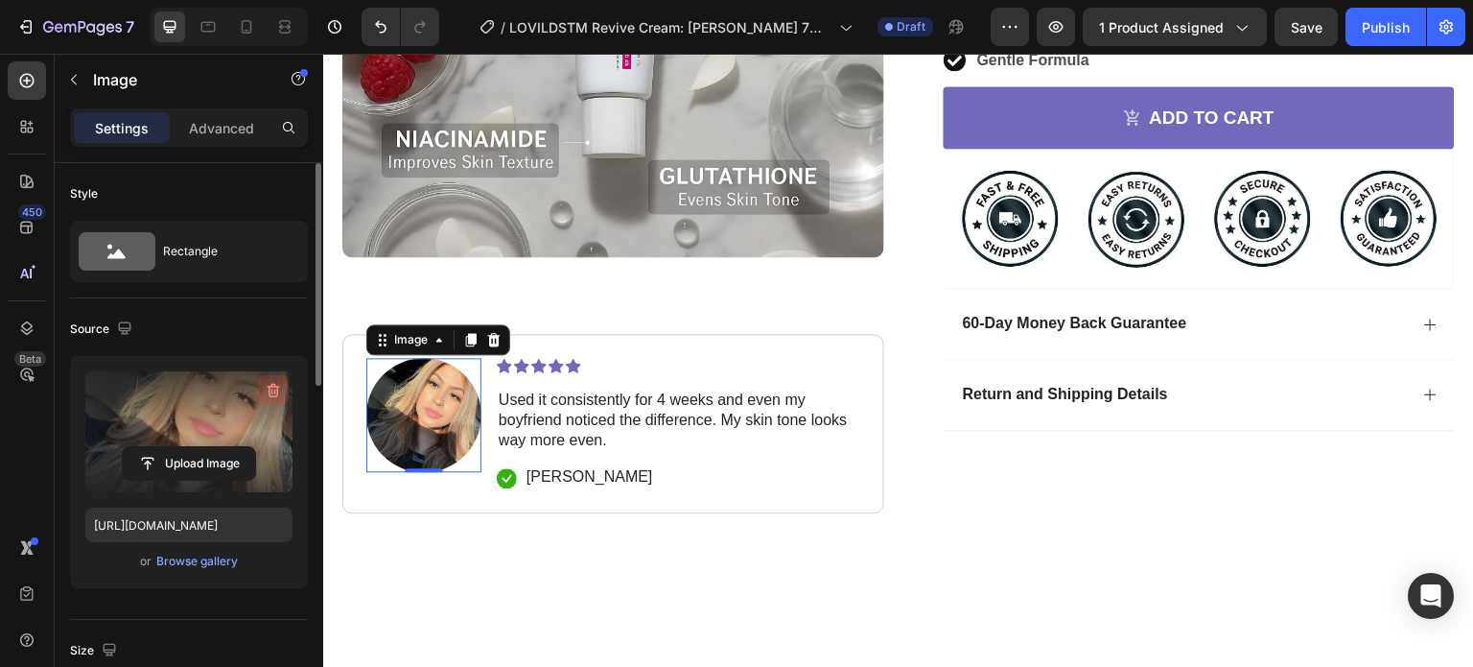
click at [267, 392] on icon "button" at bounding box center [273, 390] width 19 height 19
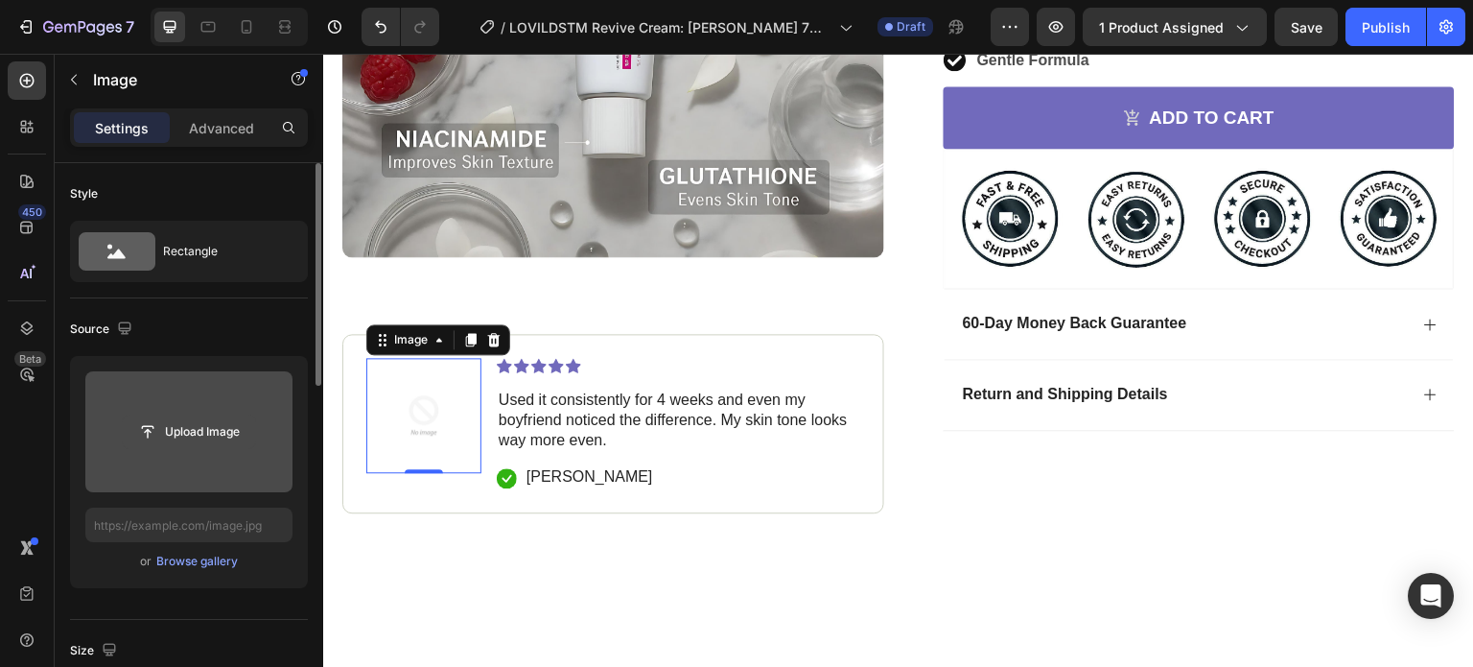
click at [183, 435] on input "file" at bounding box center [189, 431] width 132 height 33
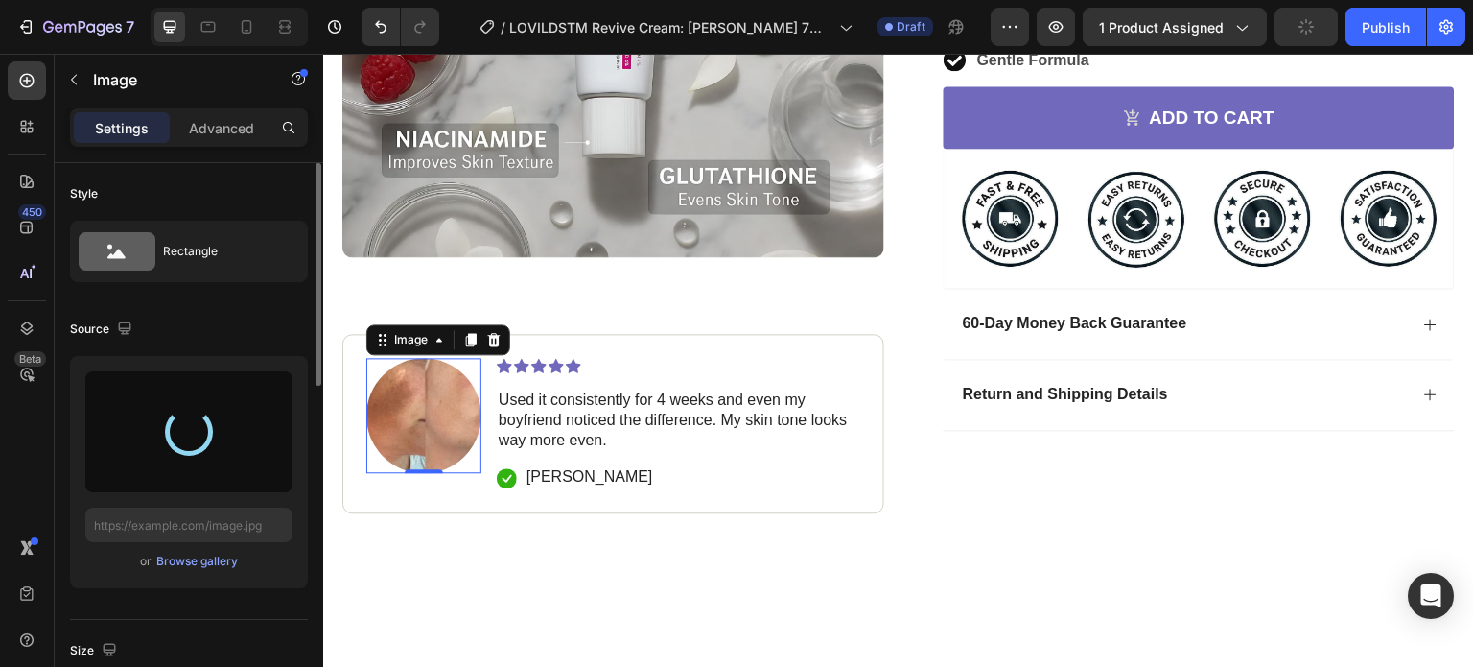
type input "[URL][DOMAIN_NAME]"
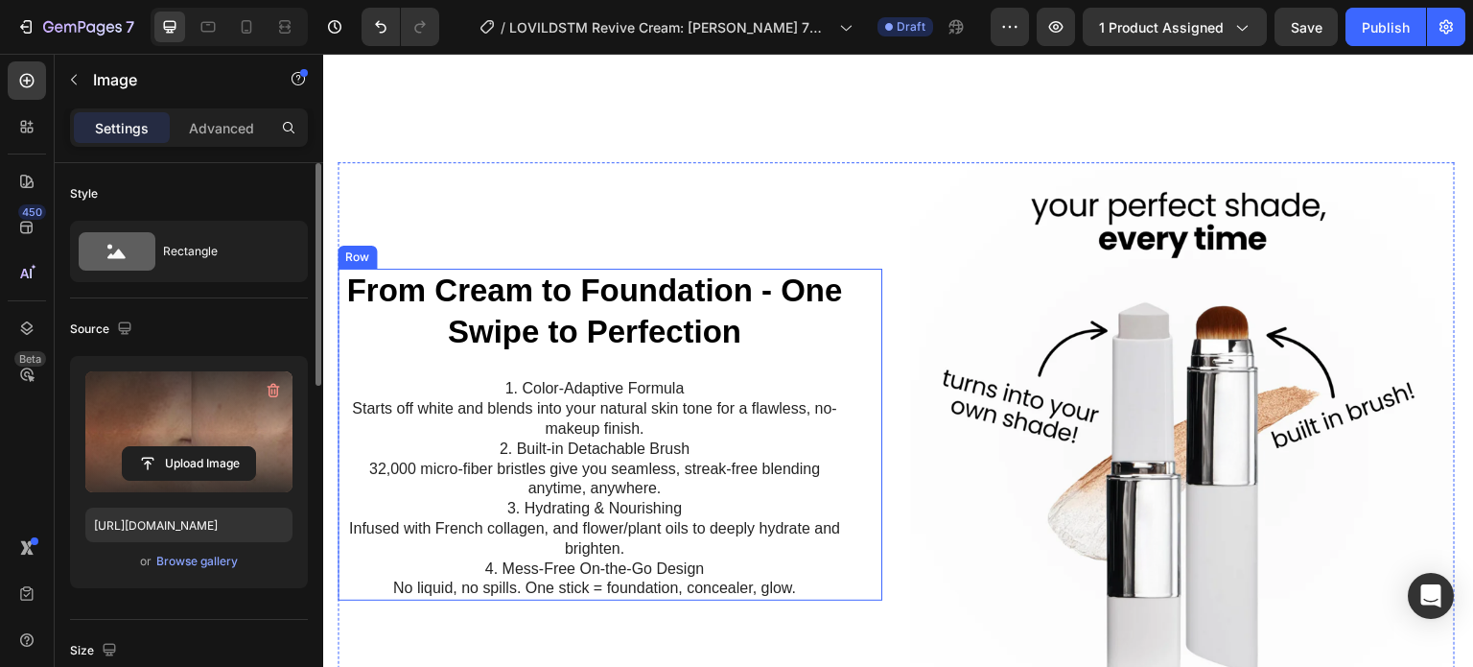
scroll to position [999, 0]
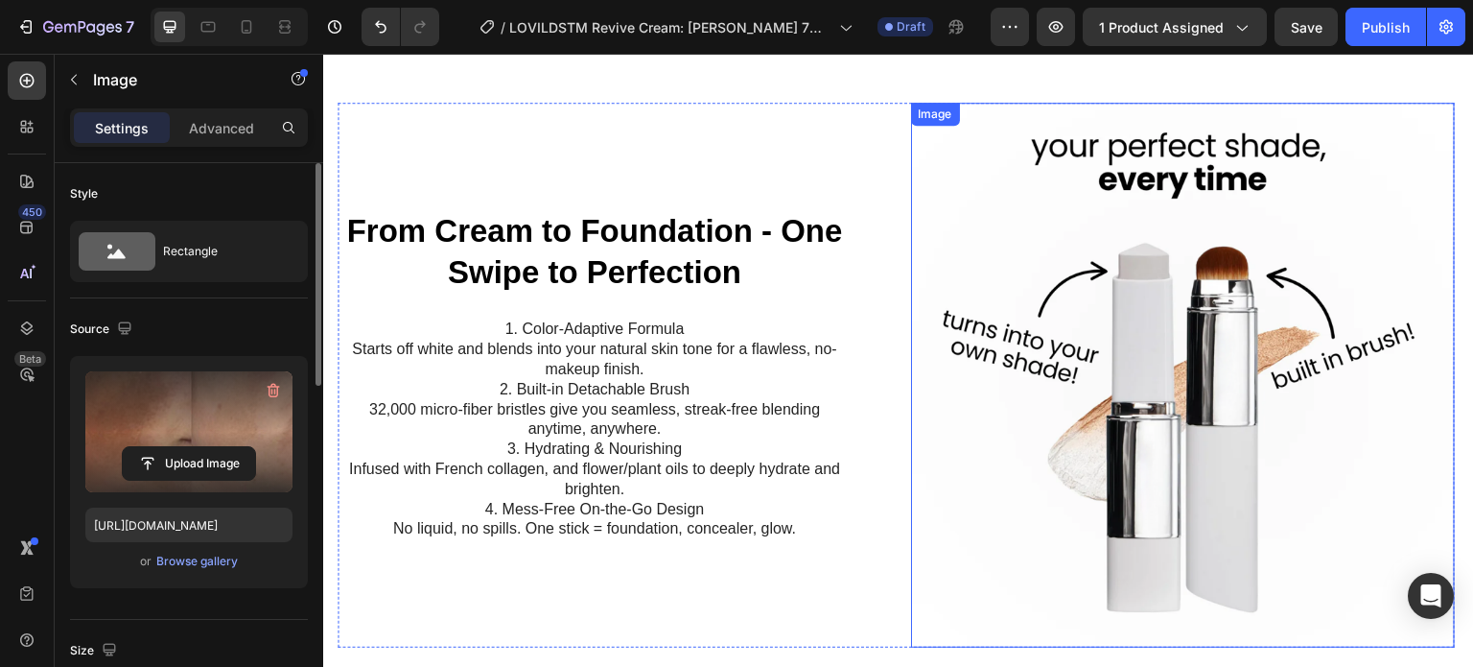
click at [1142, 426] on img at bounding box center [1183, 375] width 545 height 545
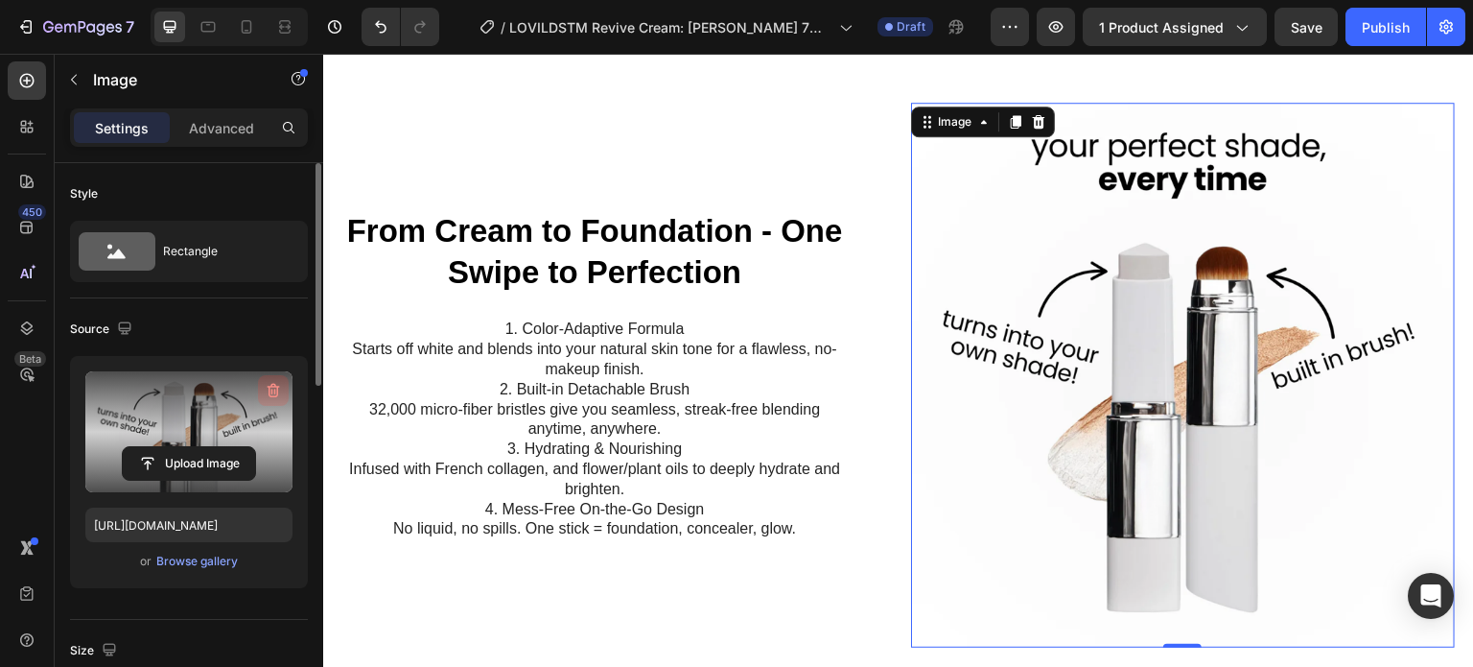
click at [265, 390] on icon "button" at bounding box center [273, 390] width 19 height 19
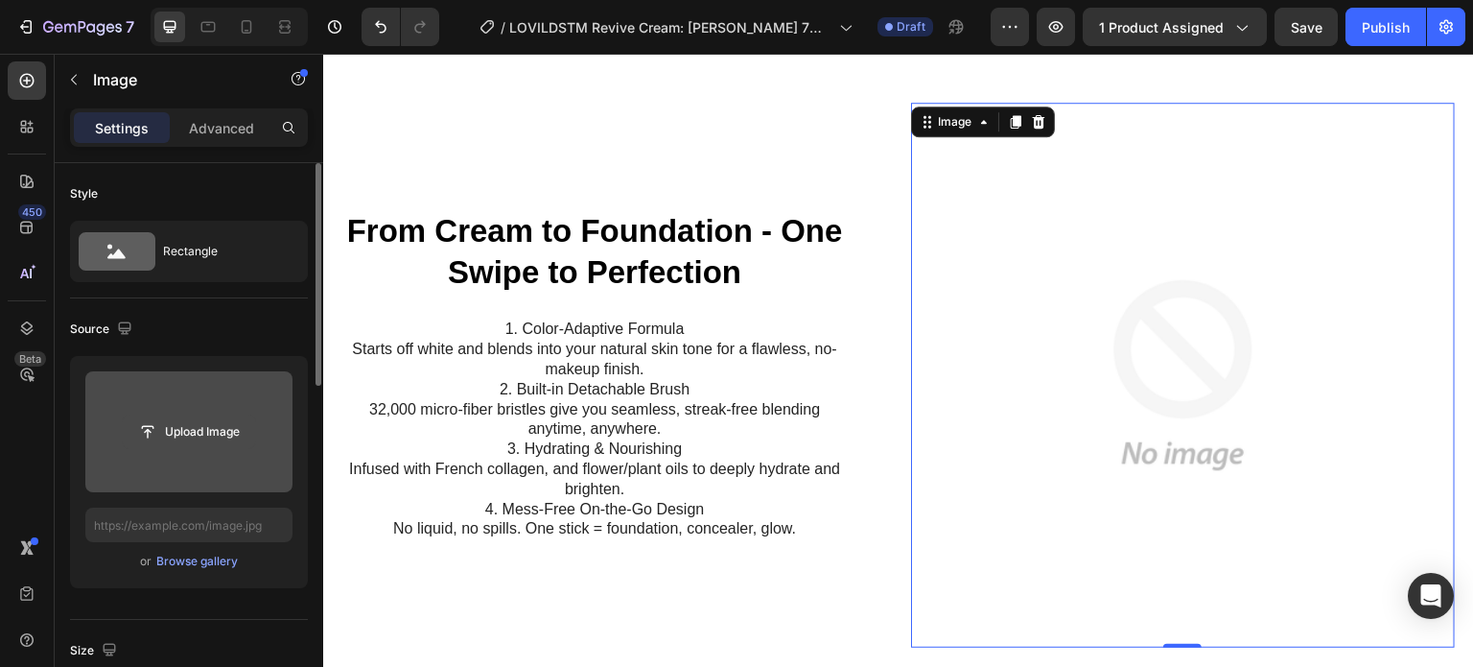
click at [204, 426] on input "file" at bounding box center [189, 431] width 132 height 33
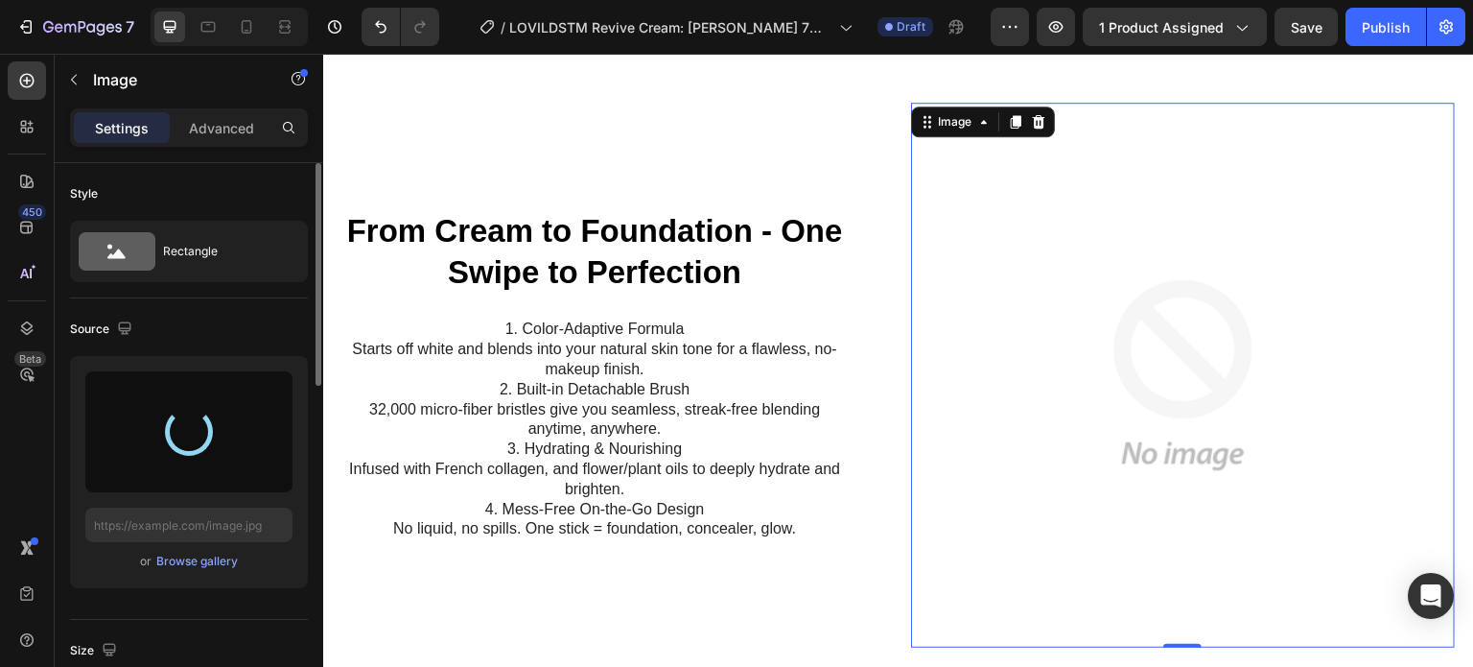
type input "[URL][DOMAIN_NAME]"
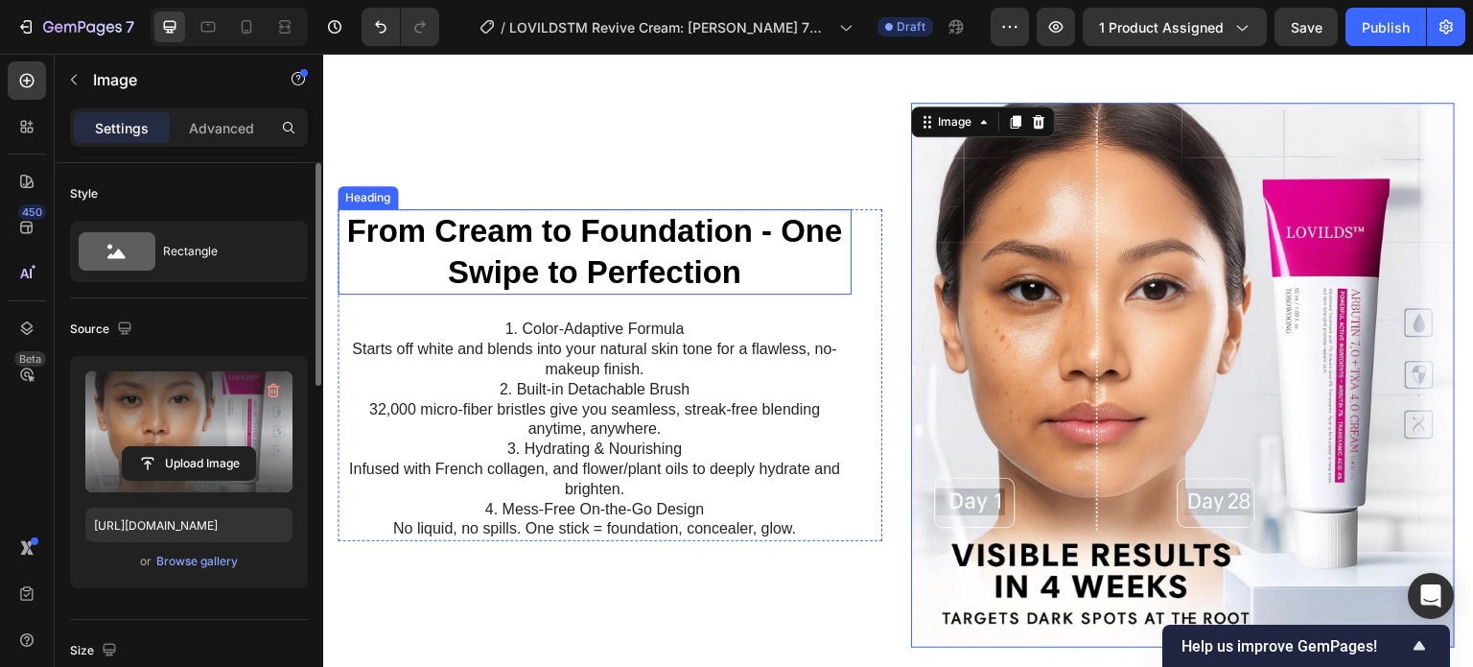
click at [582, 209] on h2 "From Cream to Foundation - One Swipe to Perfection" at bounding box center [595, 252] width 514 height 86
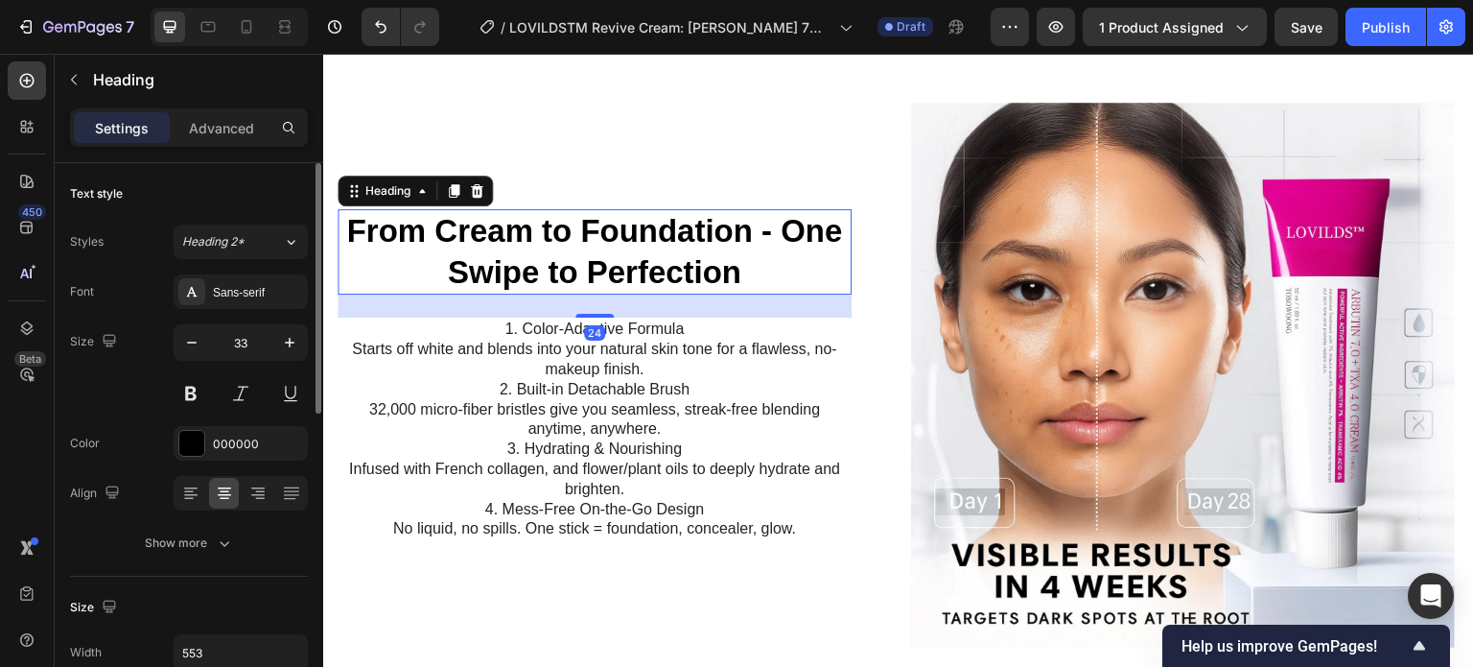
click at [581, 229] on strong "From Cream to Foundation - One Swipe to Perfection" at bounding box center [594, 251] width 496 height 77
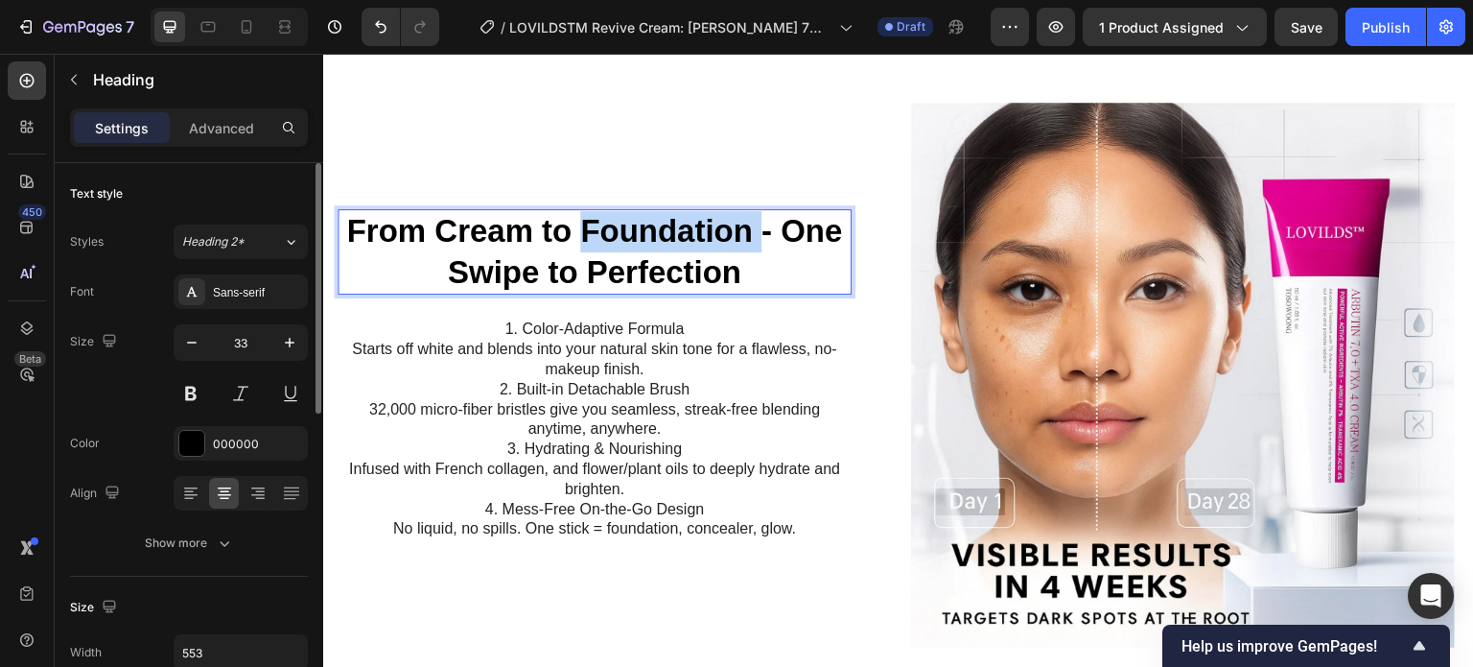
click at [581, 229] on strong "From Cream to Foundation - One Swipe to Perfection" at bounding box center [594, 251] width 496 height 77
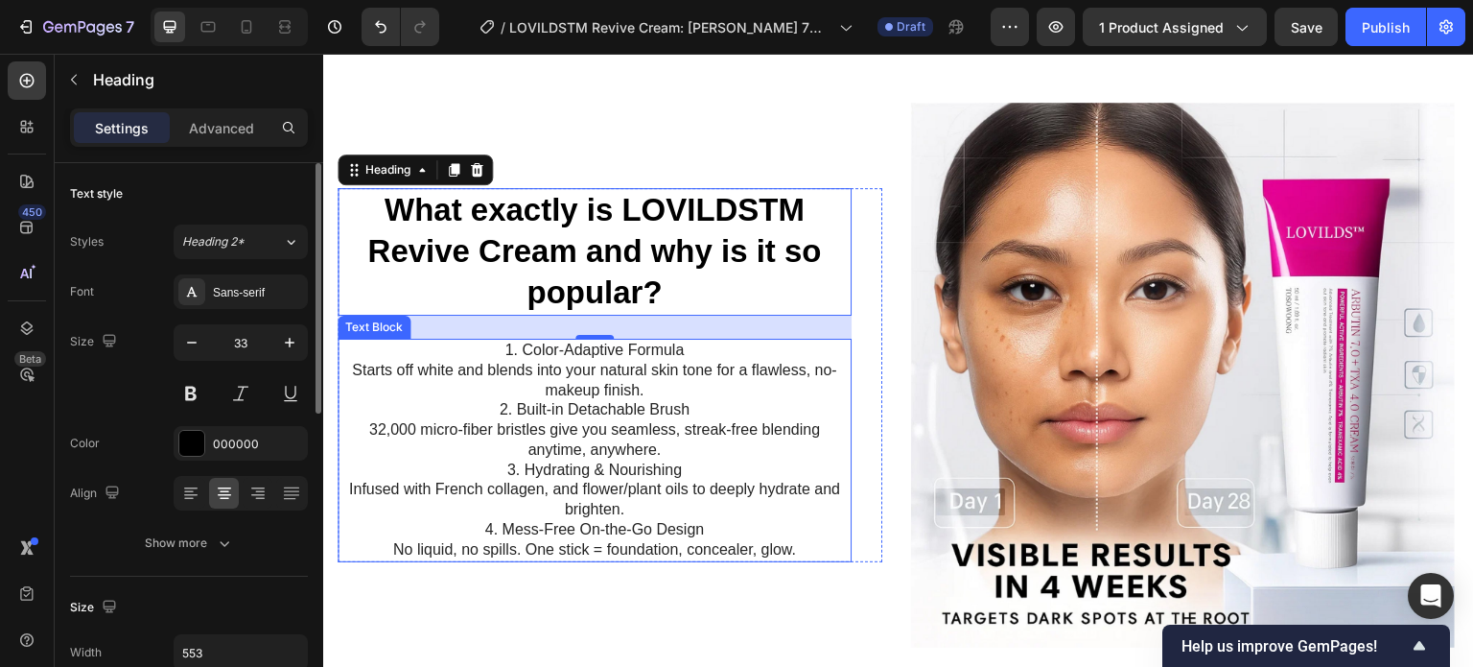
click at [611, 426] on p "1. Color-Adaptive Formula Starts off white and blends into your natural skin to…" at bounding box center [595, 451] width 510 height 220
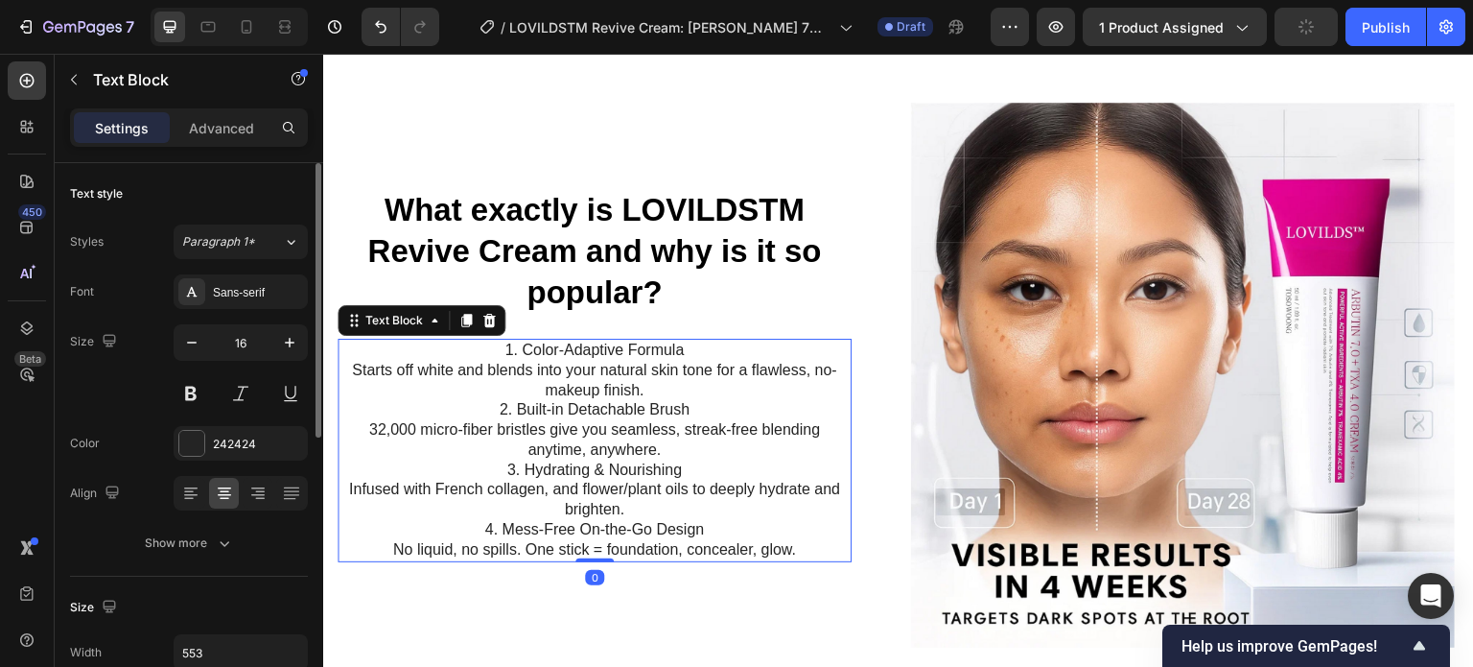
click at [599, 422] on p "1. Color-Adaptive Formula Starts off white and blends into your natural skin to…" at bounding box center [595, 451] width 510 height 220
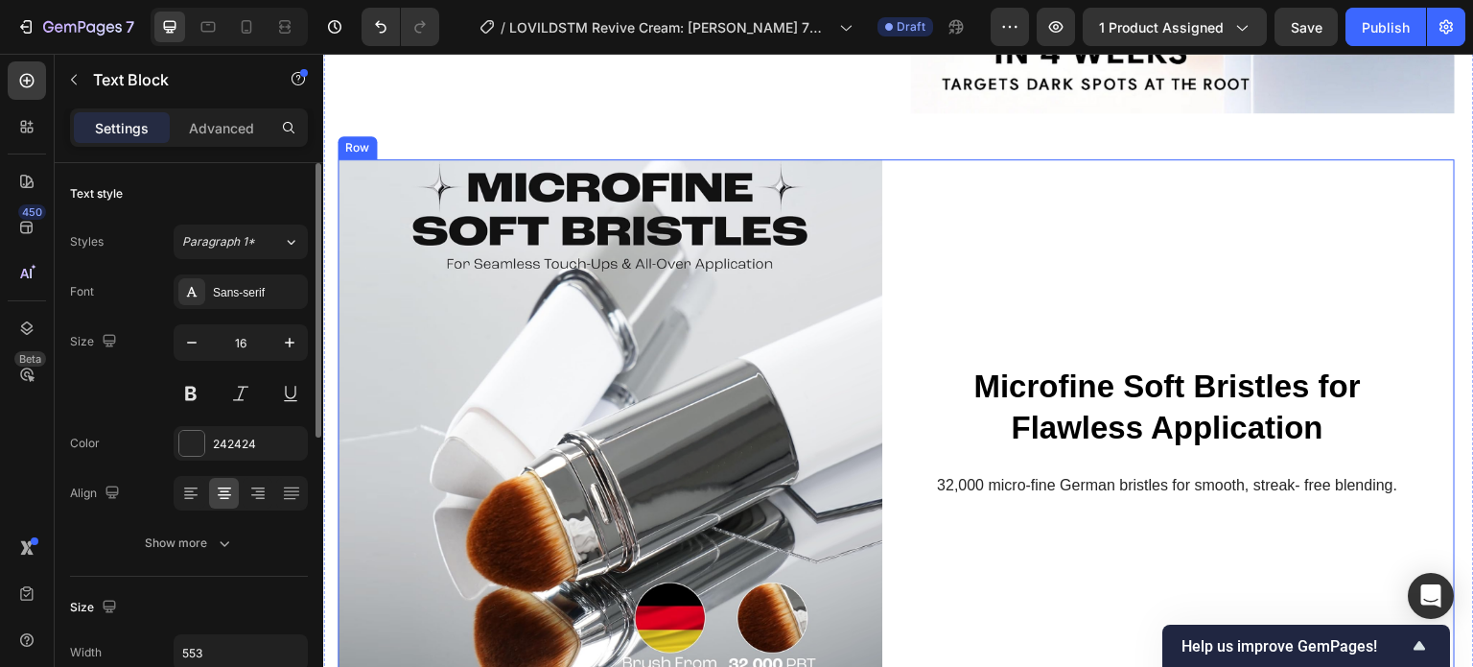
scroll to position [1604, 0]
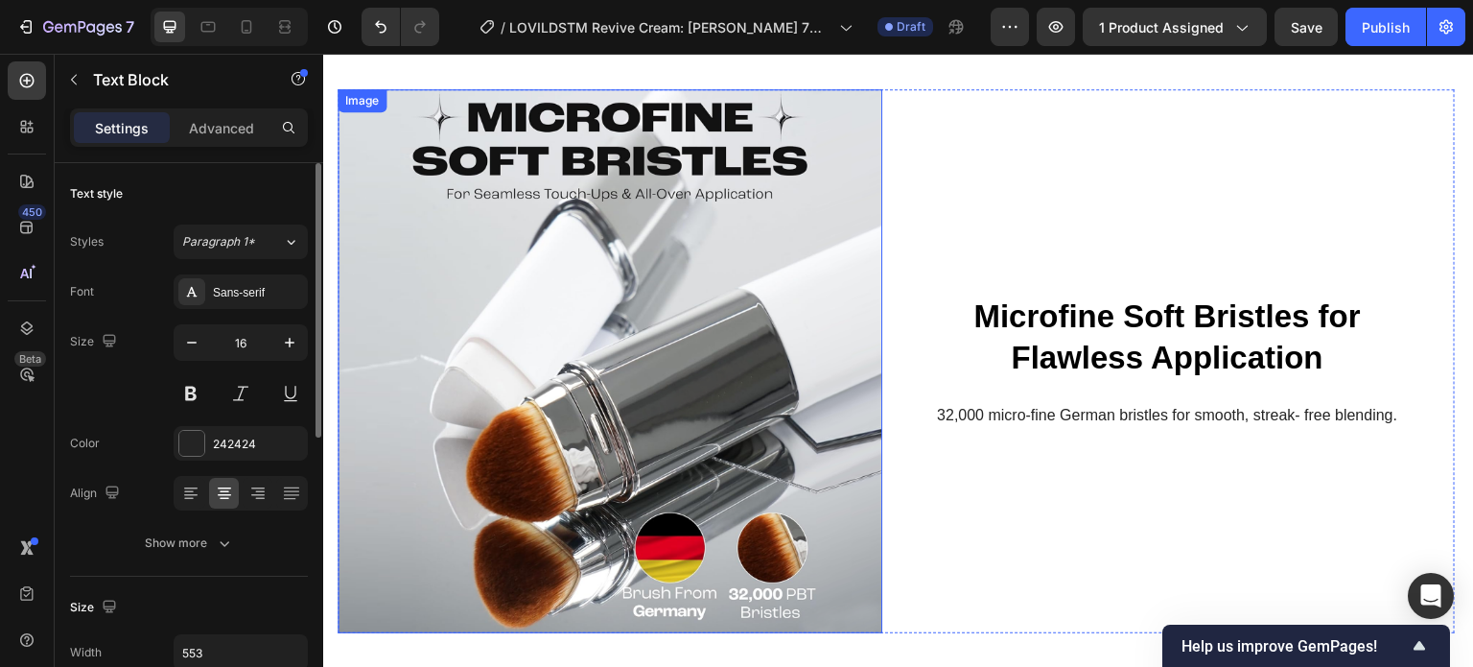
click at [680, 388] on img at bounding box center [610, 361] width 545 height 545
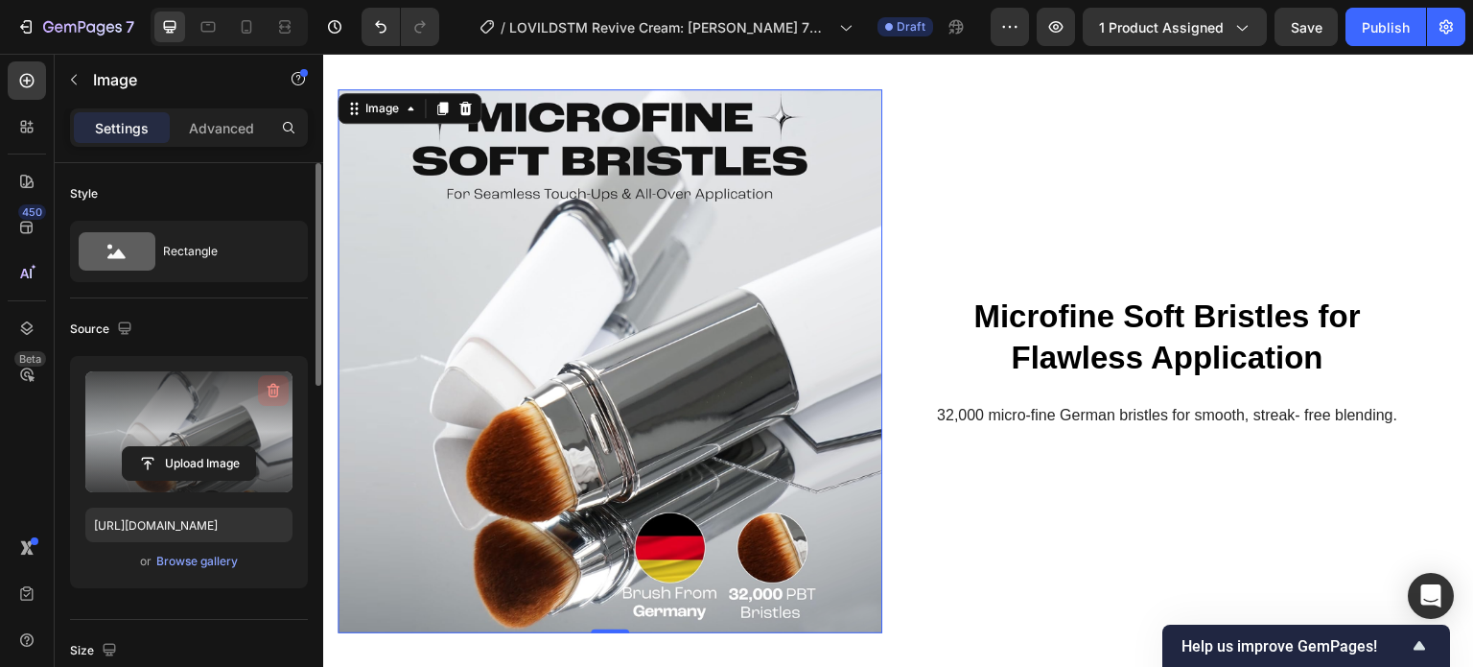
click at [265, 384] on icon "button" at bounding box center [273, 390] width 19 height 19
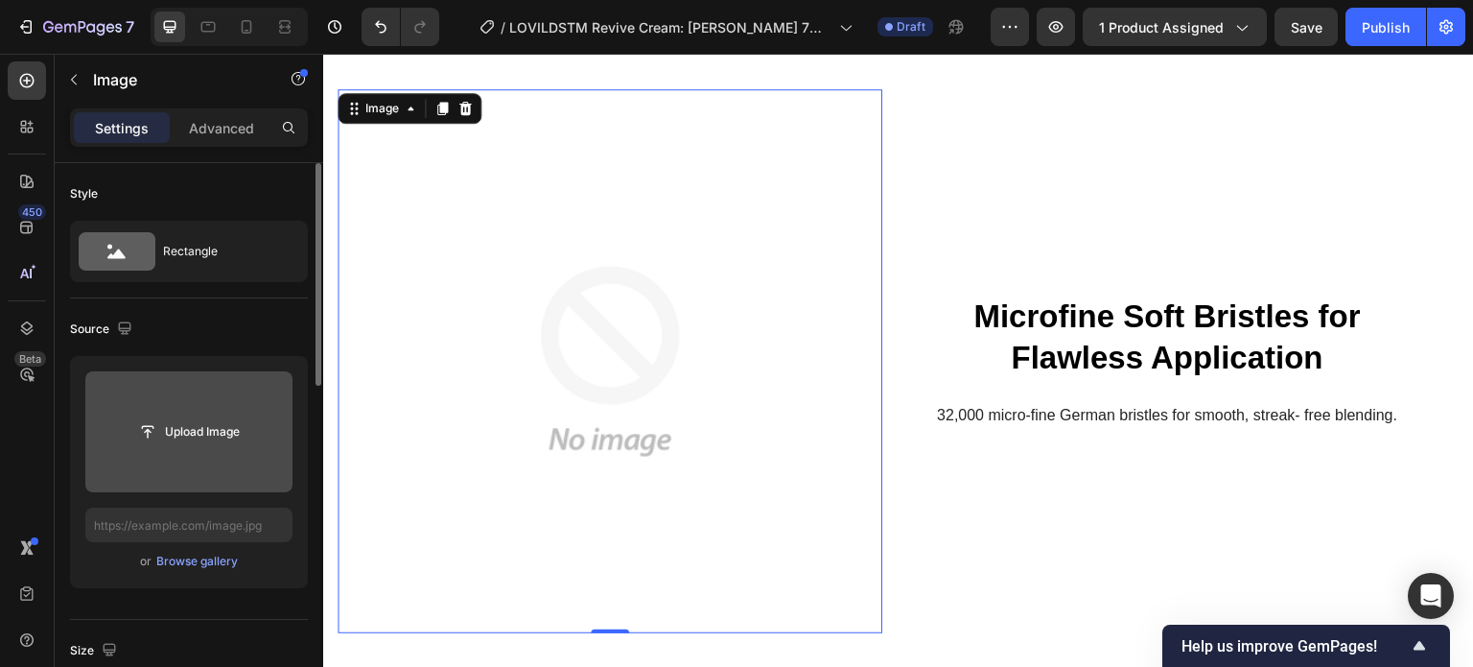
click at [193, 433] on input "file" at bounding box center [189, 431] width 132 height 33
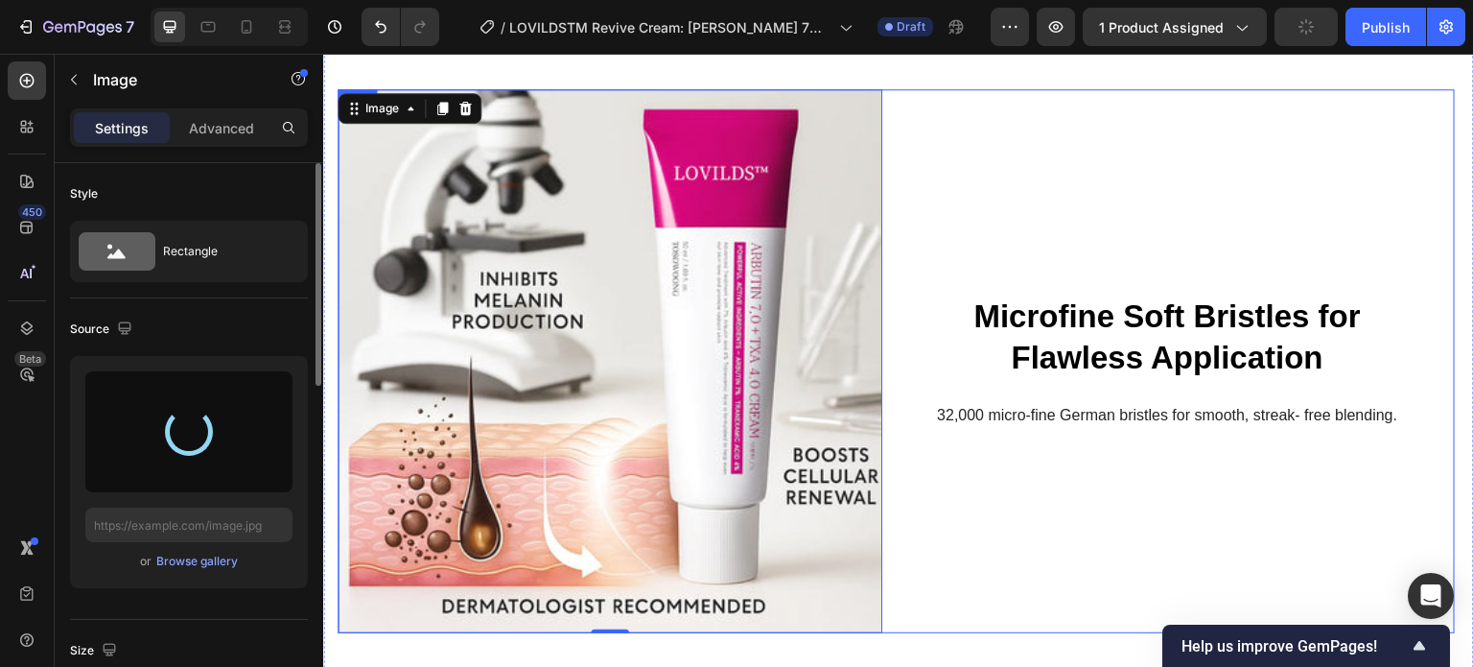
type input "[URL][DOMAIN_NAME]"
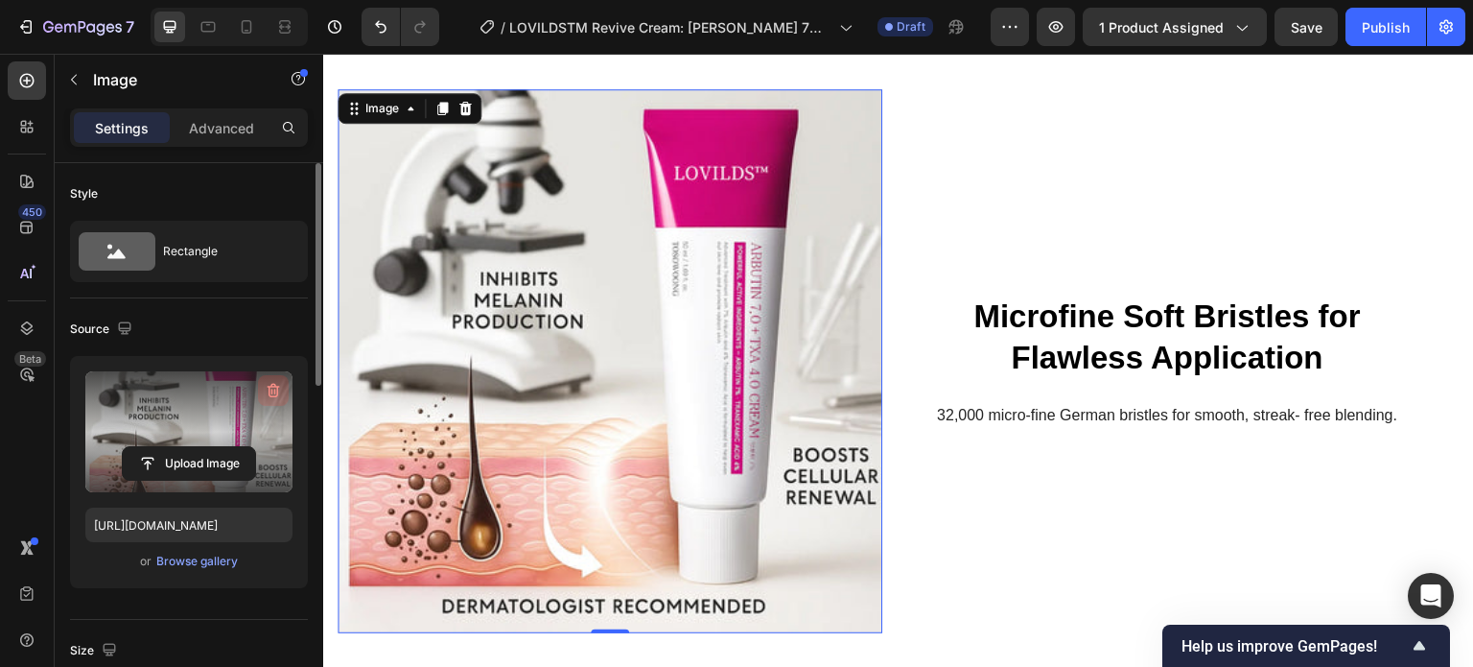
click at [271, 388] on icon "button" at bounding box center [272, 391] width 2 height 6
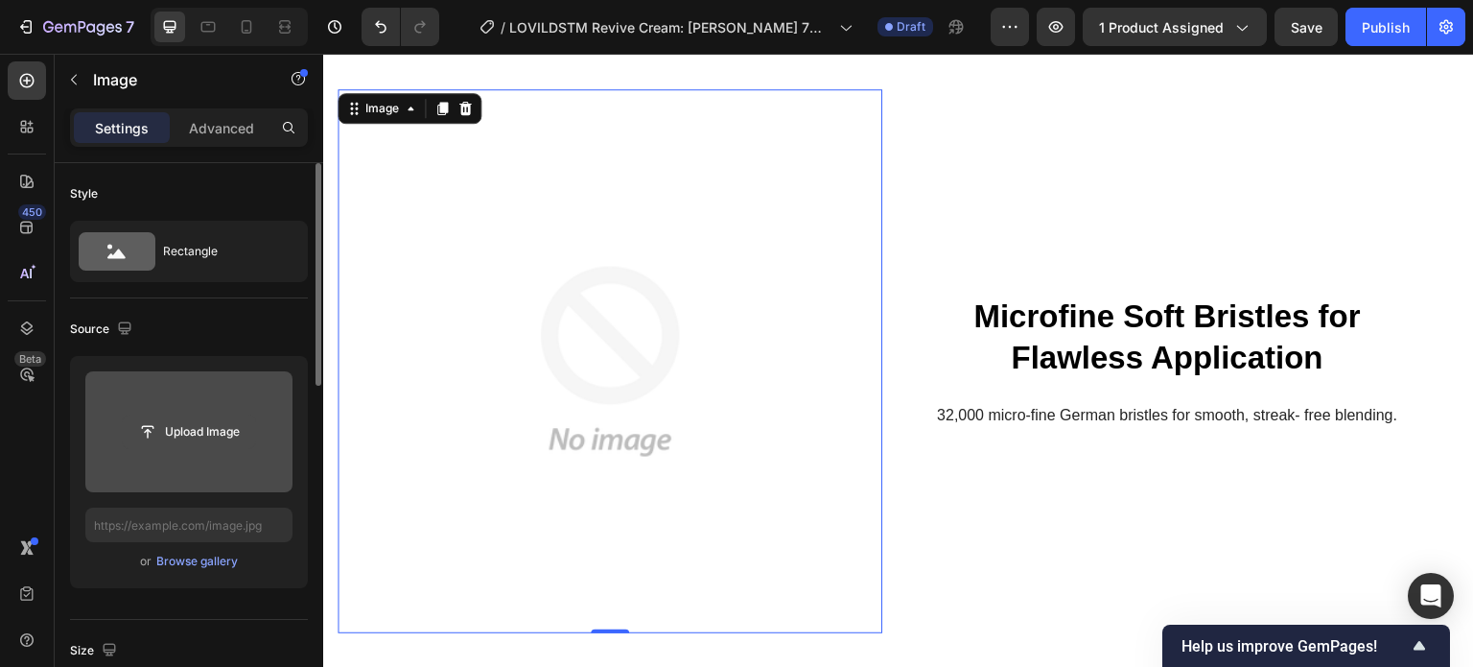
click at [178, 426] on input "file" at bounding box center [189, 431] width 132 height 33
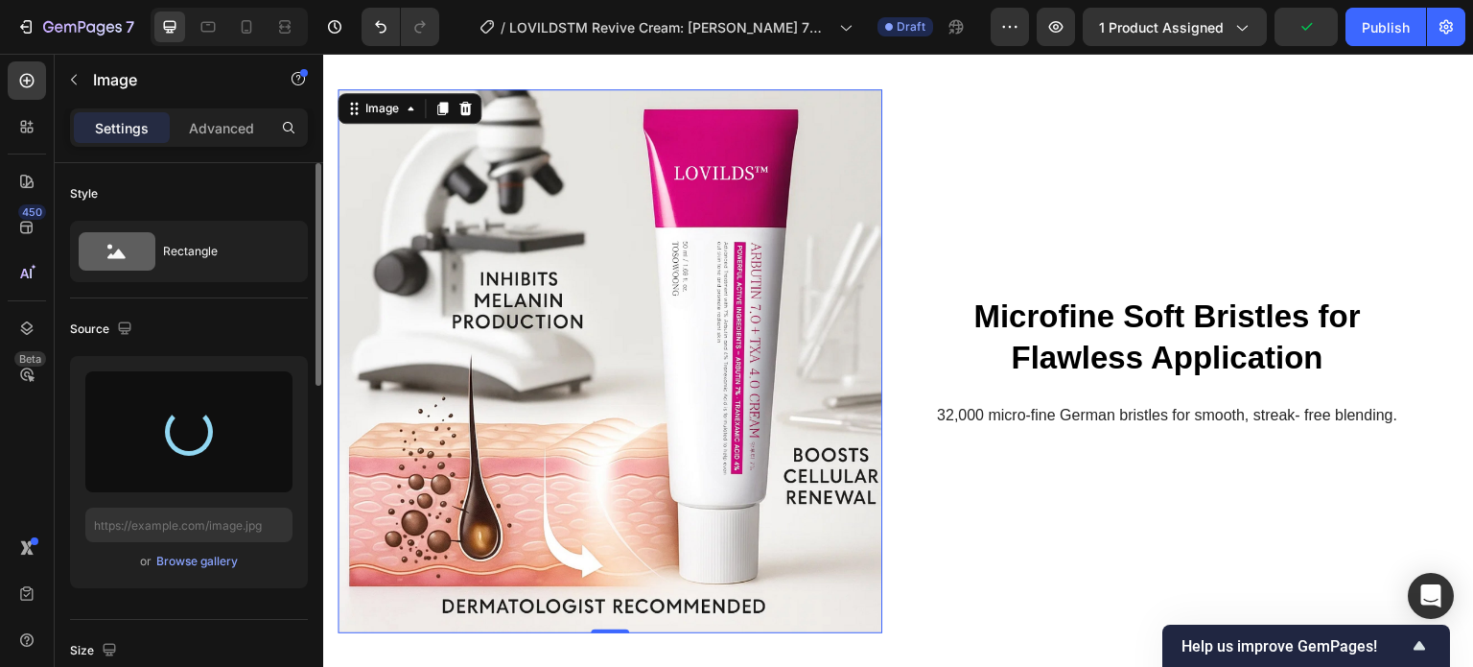
type input "[URL][DOMAIN_NAME]"
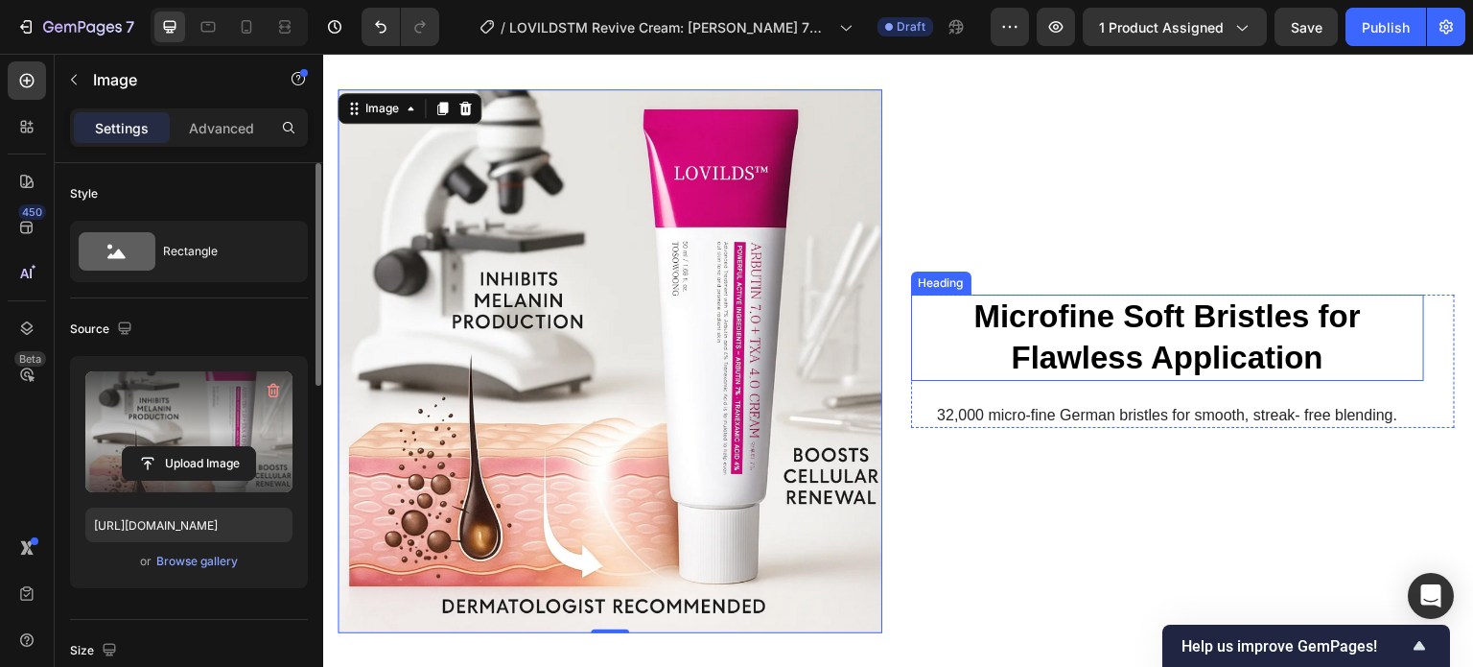
drag, startPoint x: 1185, startPoint y: 347, endPoint x: 1158, endPoint y: 315, distance: 42.2
click at [1185, 347] on strong "Microfine Soft Bristles for Flawless Application" at bounding box center [1168, 336] width 387 height 77
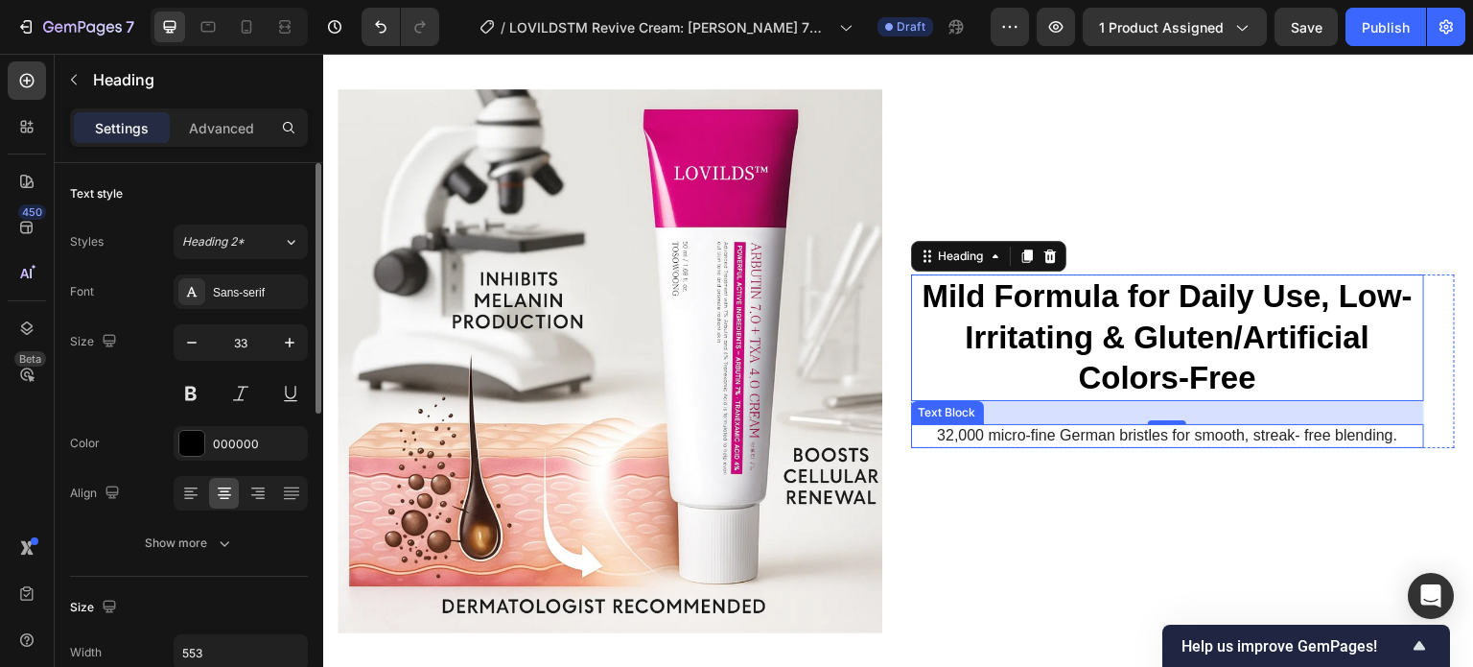
drag, startPoint x: 1106, startPoint y: 425, endPoint x: 1084, endPoint y: 422, distance: 22.2
click at [1105, 426] on p "32,000 micro-fine German bristles for smooth, streak- free blending." at bounding box center [1168, 436] width 510 height 20
click at [1084, 426] on p "32,000 micro-fine German bristles for smooth, streak- free blending." at bounding box center [1168, 436] width 510 height 20
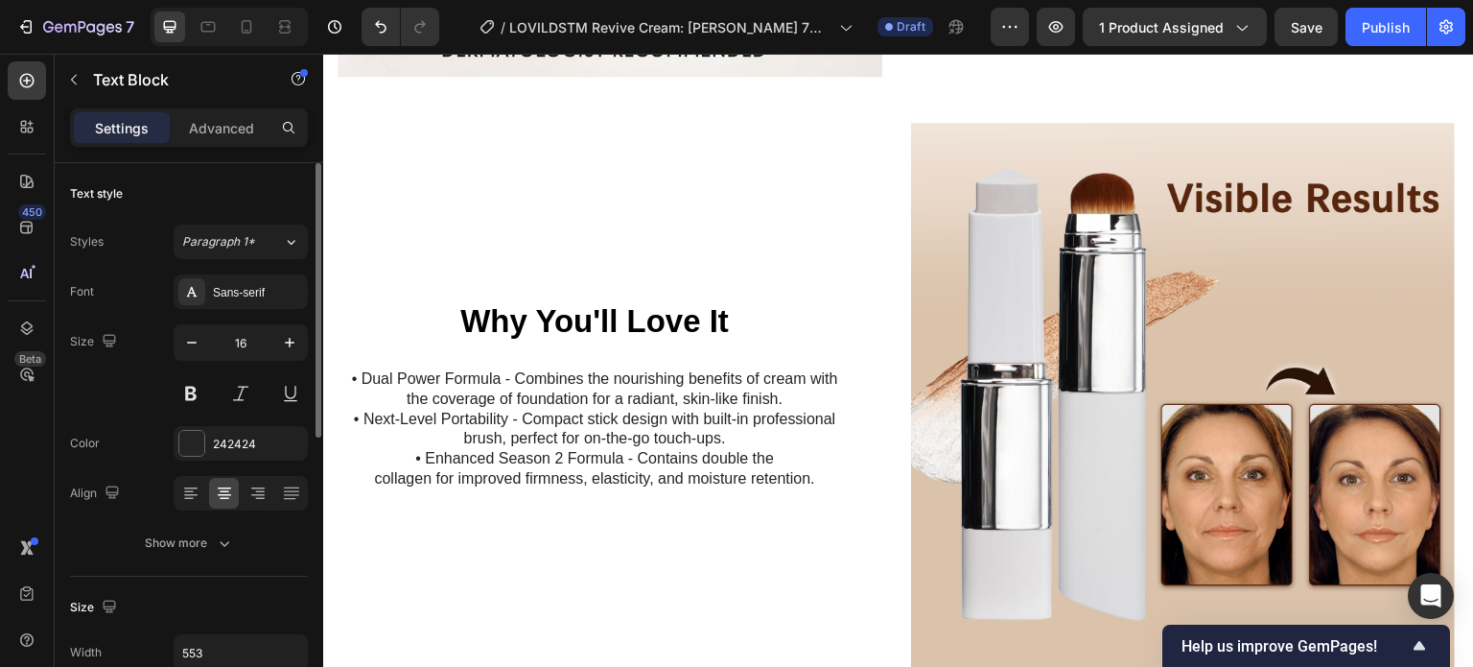
click at [1081, 357] on img at bounding box center [1183, 395] width 545 height 545
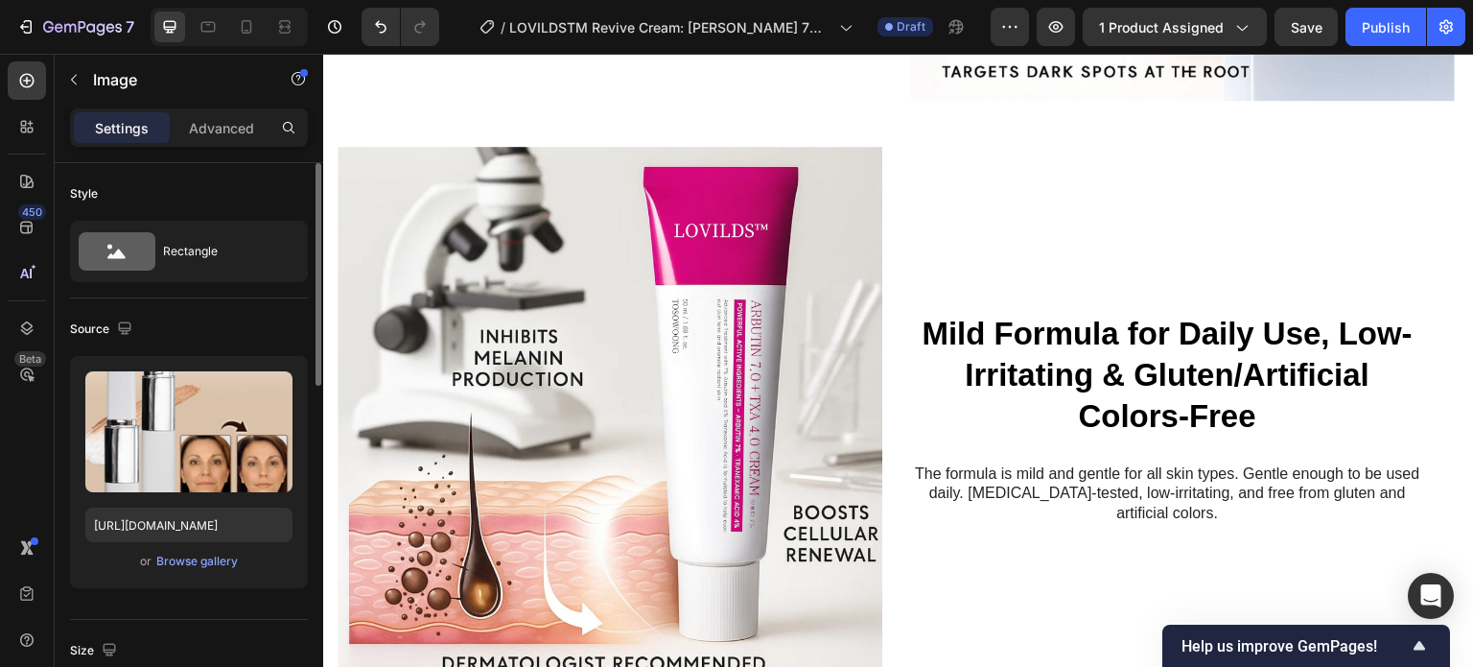
scroll to position [1548, 0]
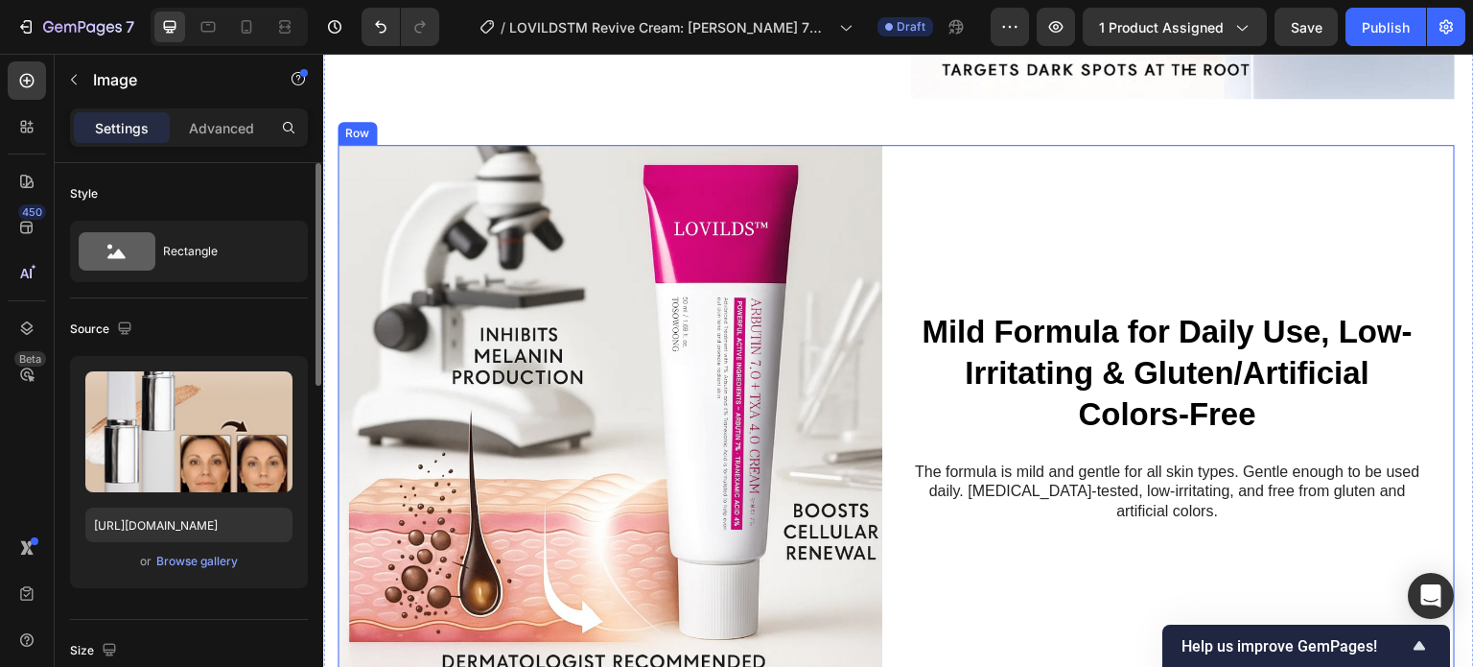
click at [1083, 357] on strong "Mild Formula for Daily Use, Low-Irritating & Gluten/Artificial Colors-Free" at bounding box center [1167, 373] width 491 height 118
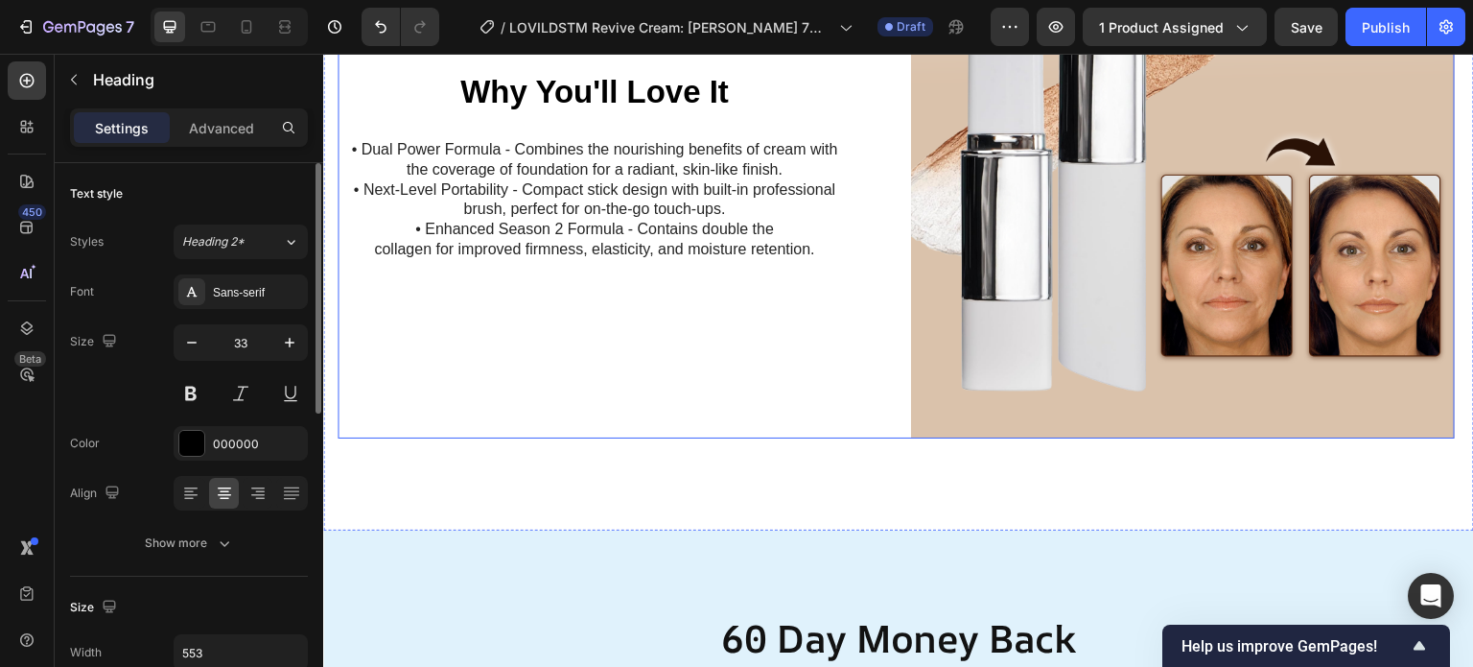
scroll to position [2264, 0]
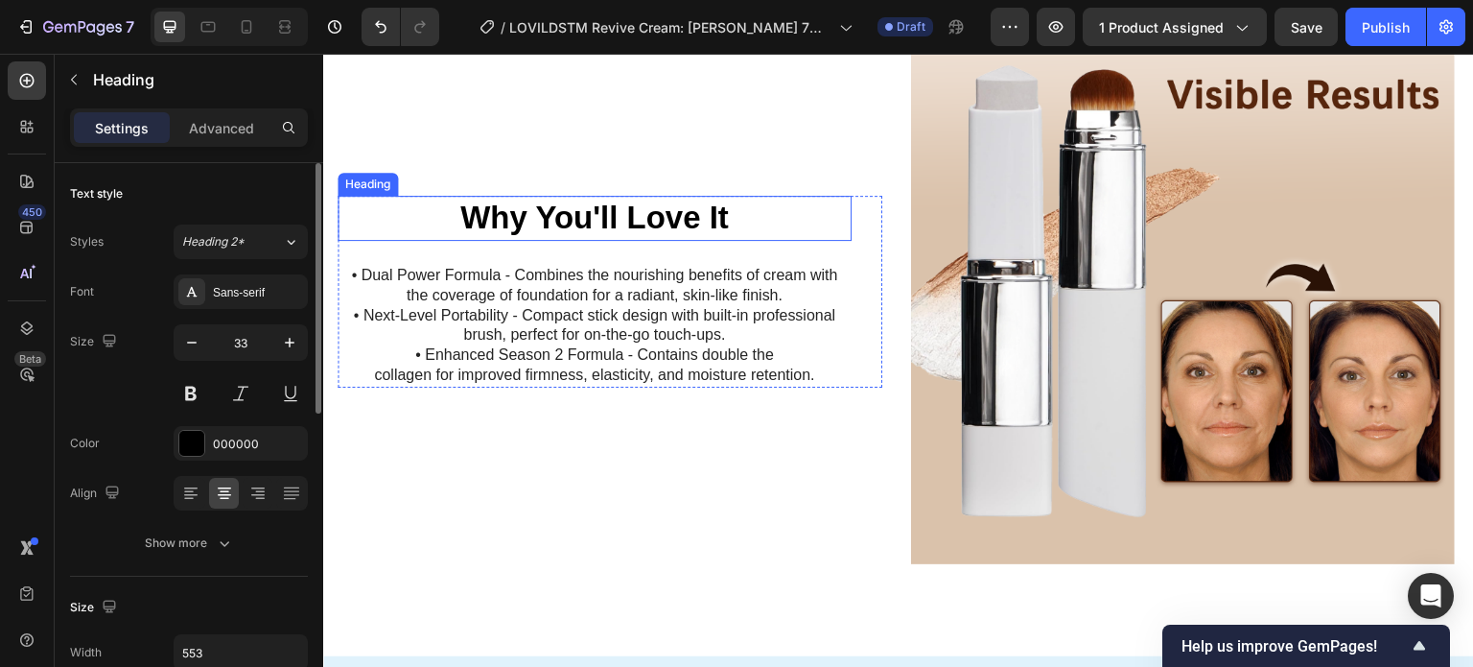
click at [584, 200] on strong "Why You'll Love It" at bounding box center [594, 217] width 269 height 35
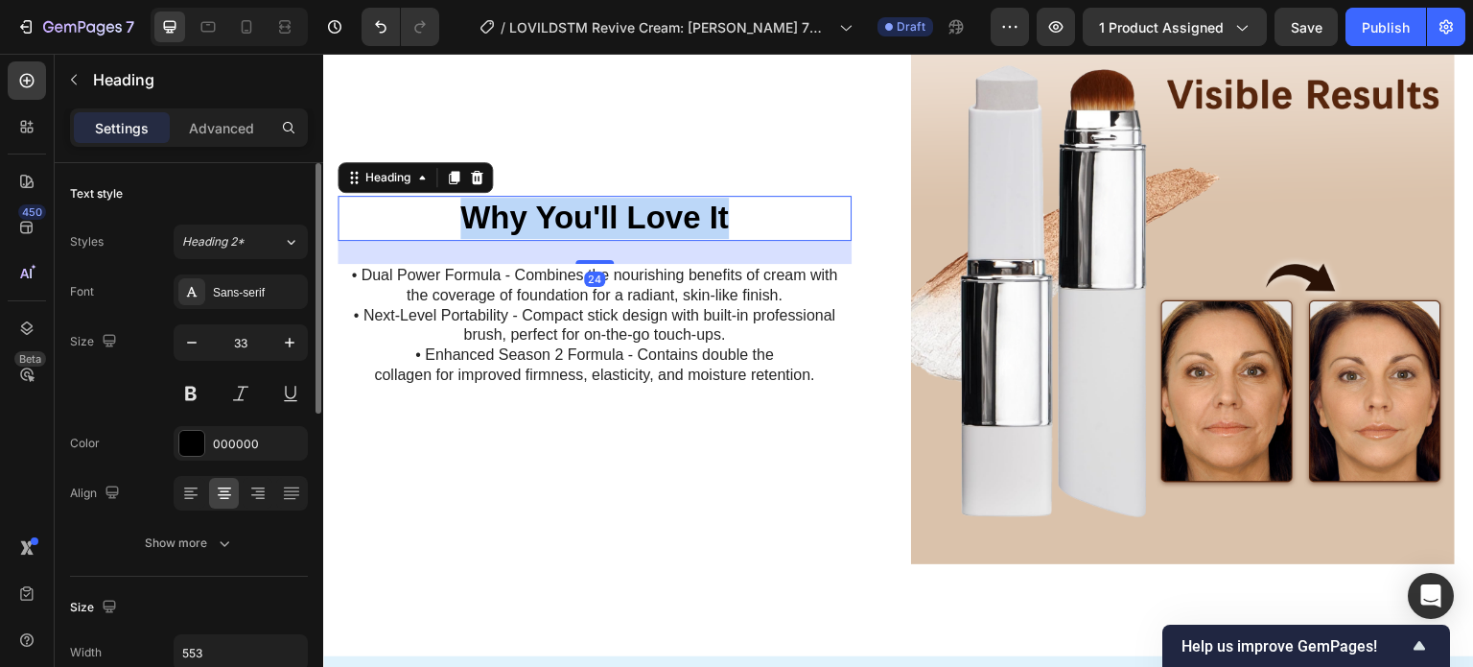
click at [569, 202] on strong "Why You'll Love It" at bounding box center [594, 217] width 269 height 35
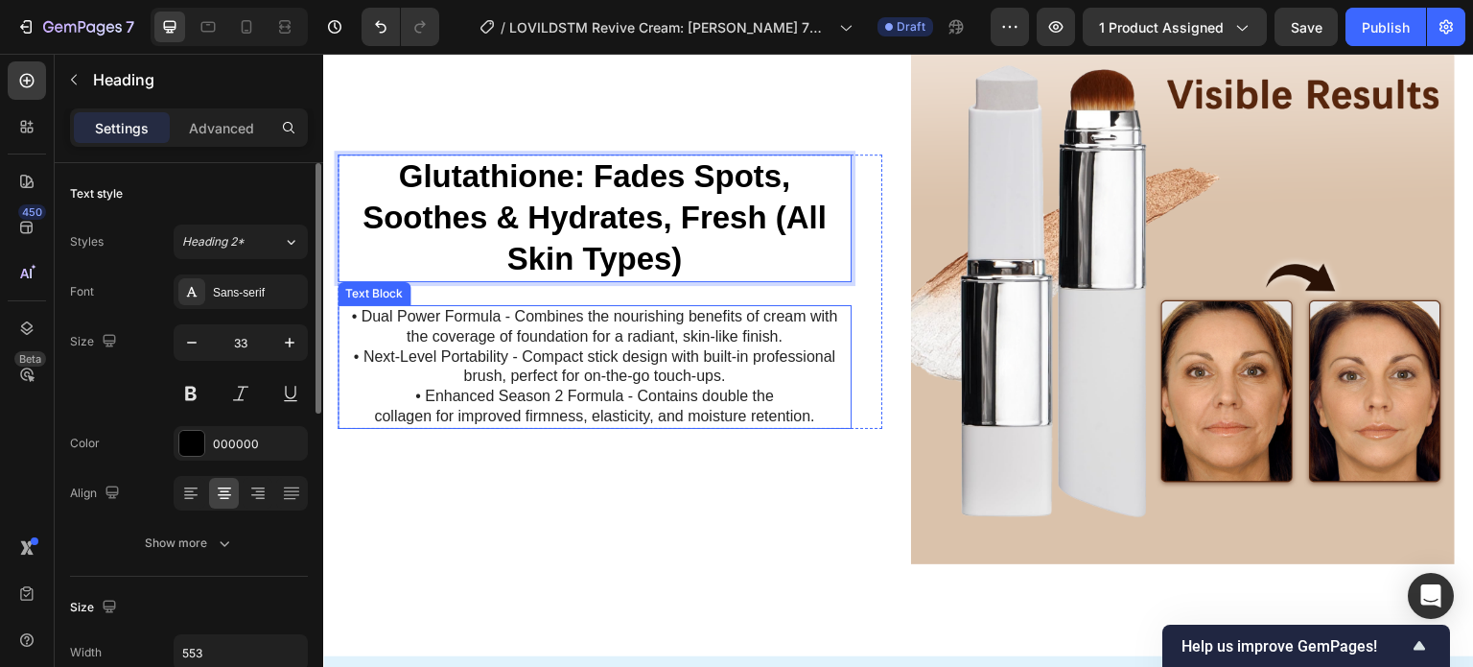
click at [620, 330] on p "• Dual Power Formula - Combines the nourishing benefits of cream with the cover…" at bounding box center [595, 367] width 510 height 120
click at [604, 341] on p "• Dual Power Formula - Combines the nourishing benefits of cream with the cover…" at bounding box center [595, 367] width 510 height 120
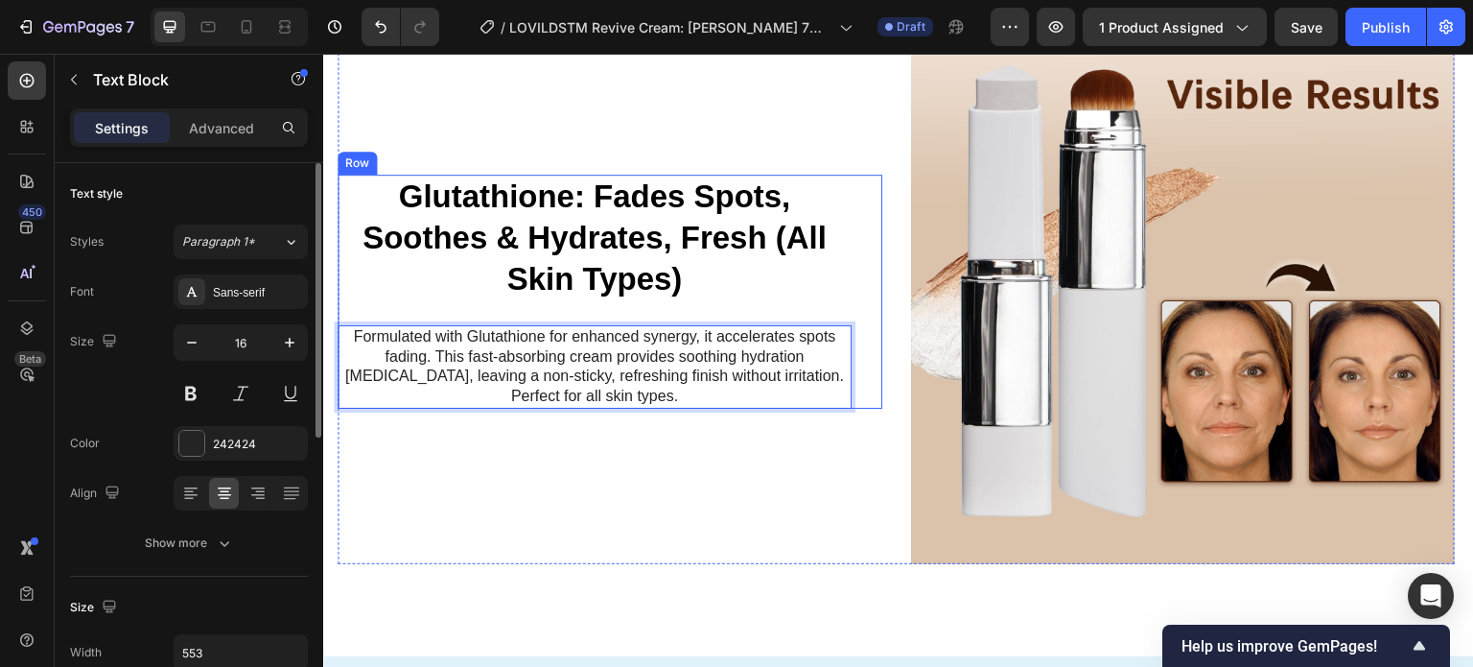
click at [1083, 336] on img at bounding box center [1183, 291] width 545 height 545
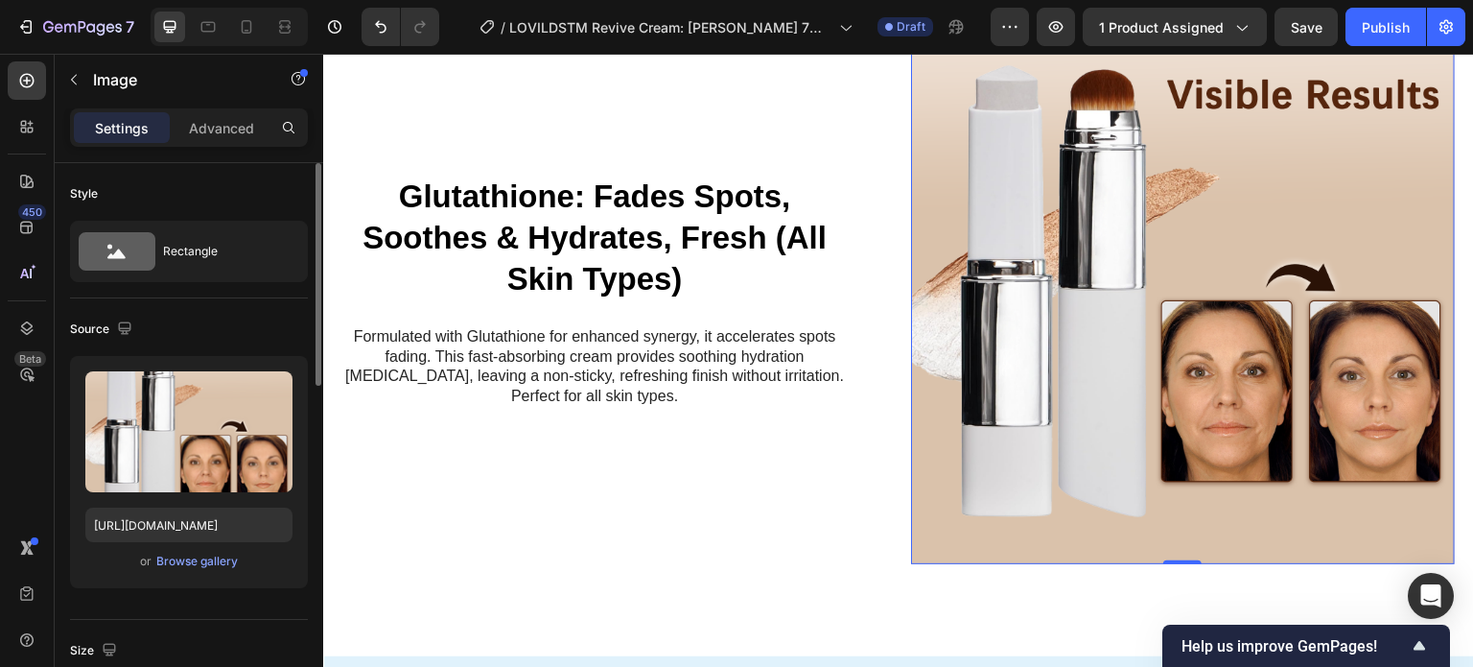
scroll to position [2195, 0]
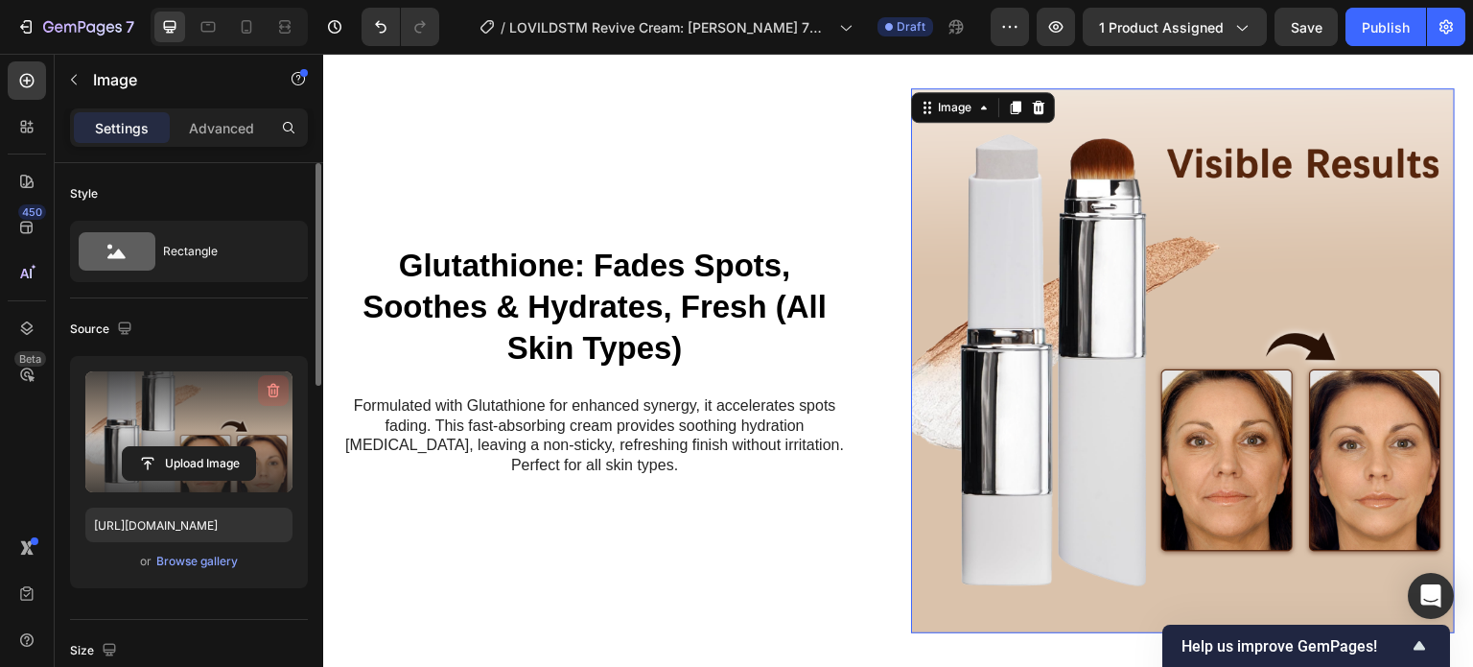
click at [272, 387] on icon "button" at bounding box center [273, 390] width 19 height 19
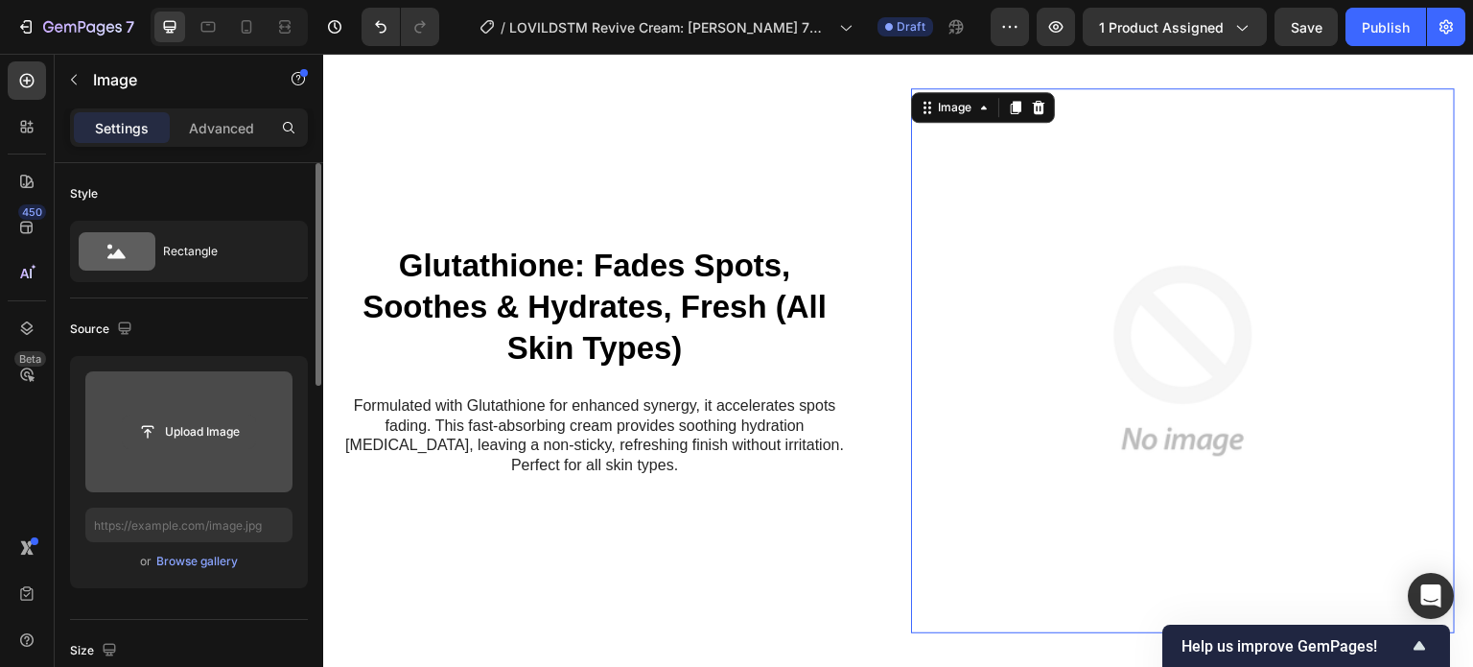
click at [179, 434] on input "file" at bounding box center [189, 431] width 132 height 33
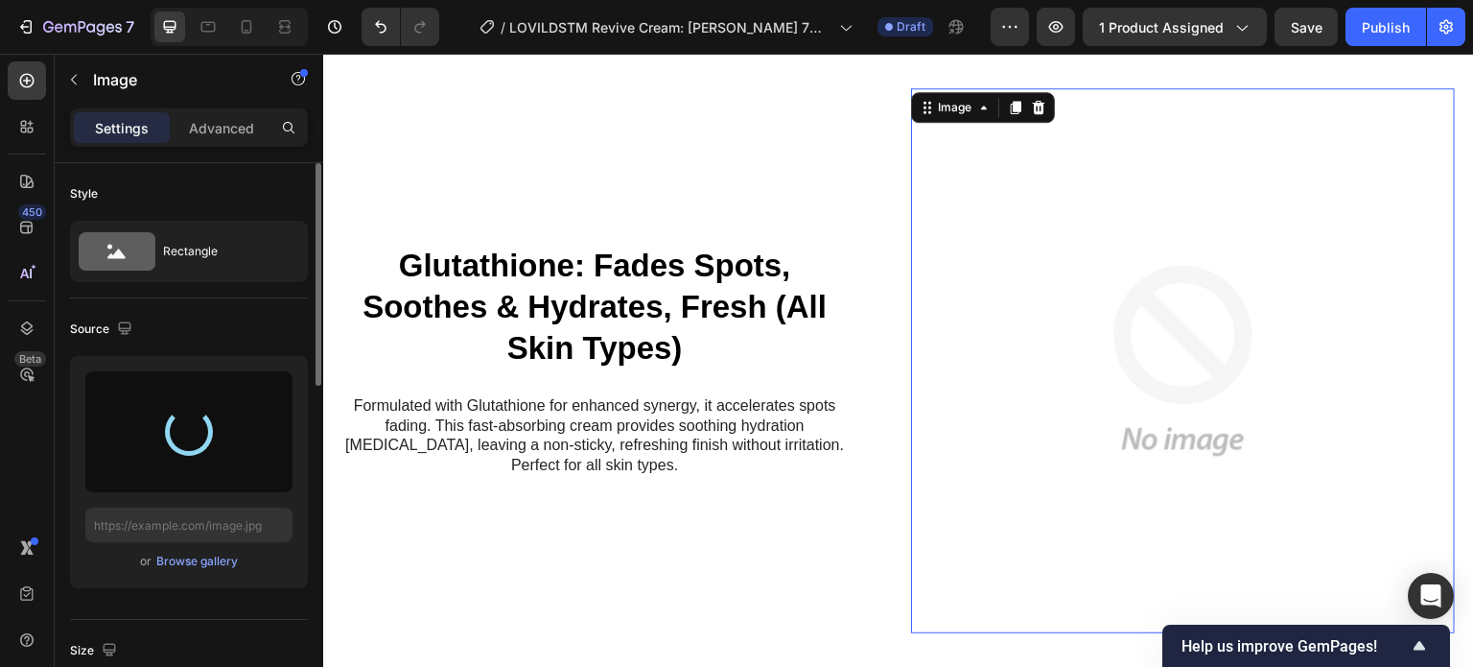
type input "[URL][DOMAIN_NAME]"
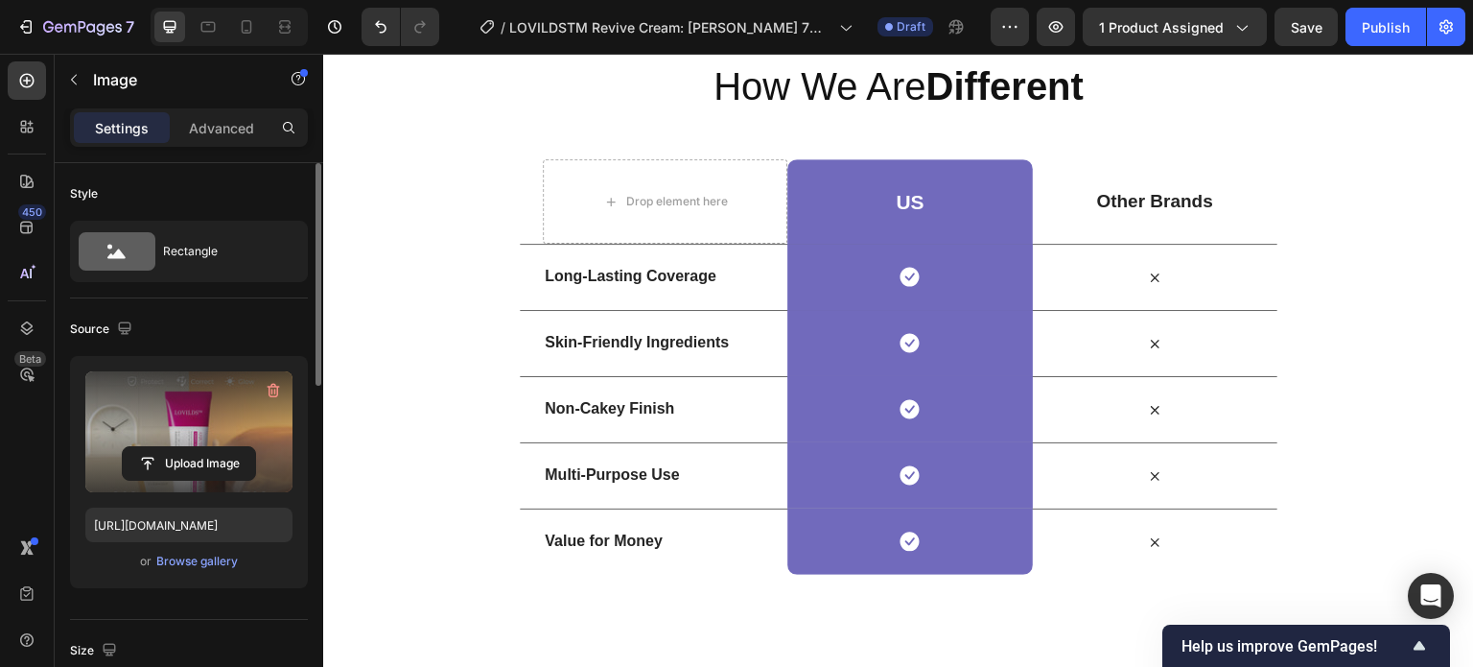
scroll to position [3210, 0]
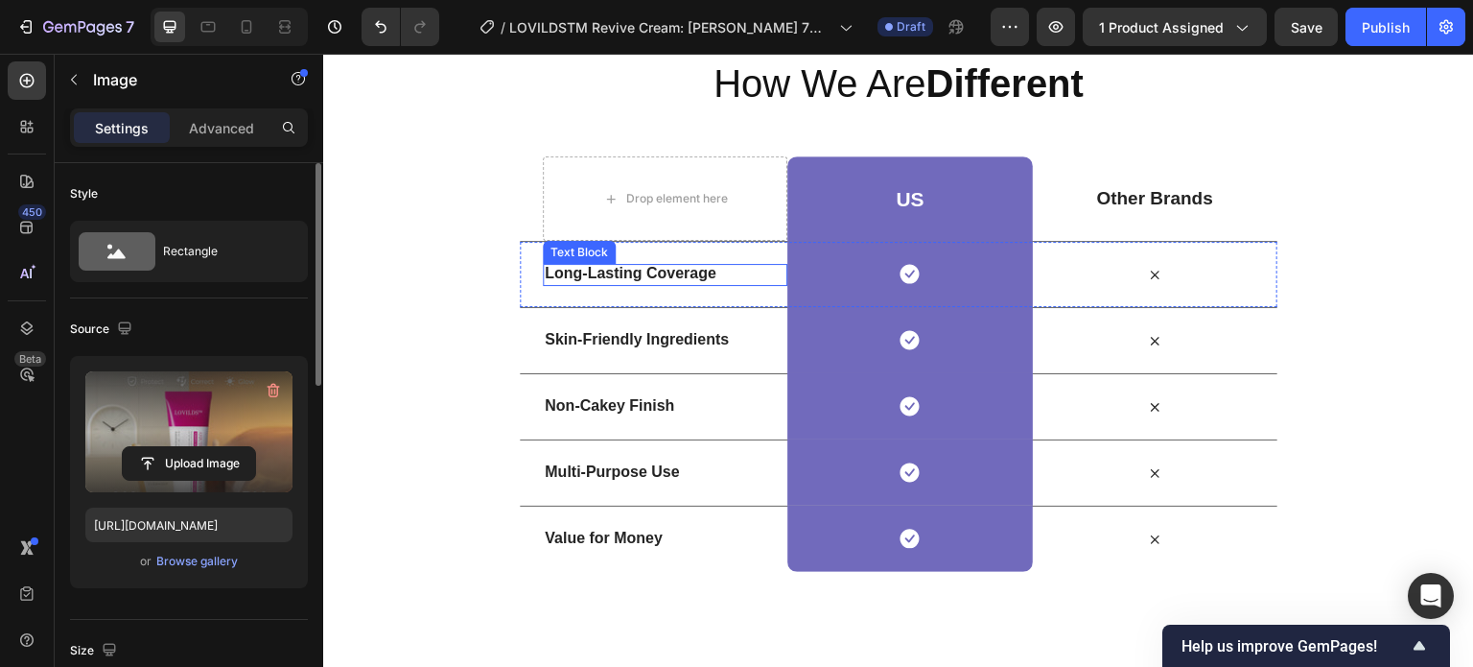
click at [592, 272] on strong "Long-Lasting Coverage" at bounding box center [631, 273] width 172 height 16
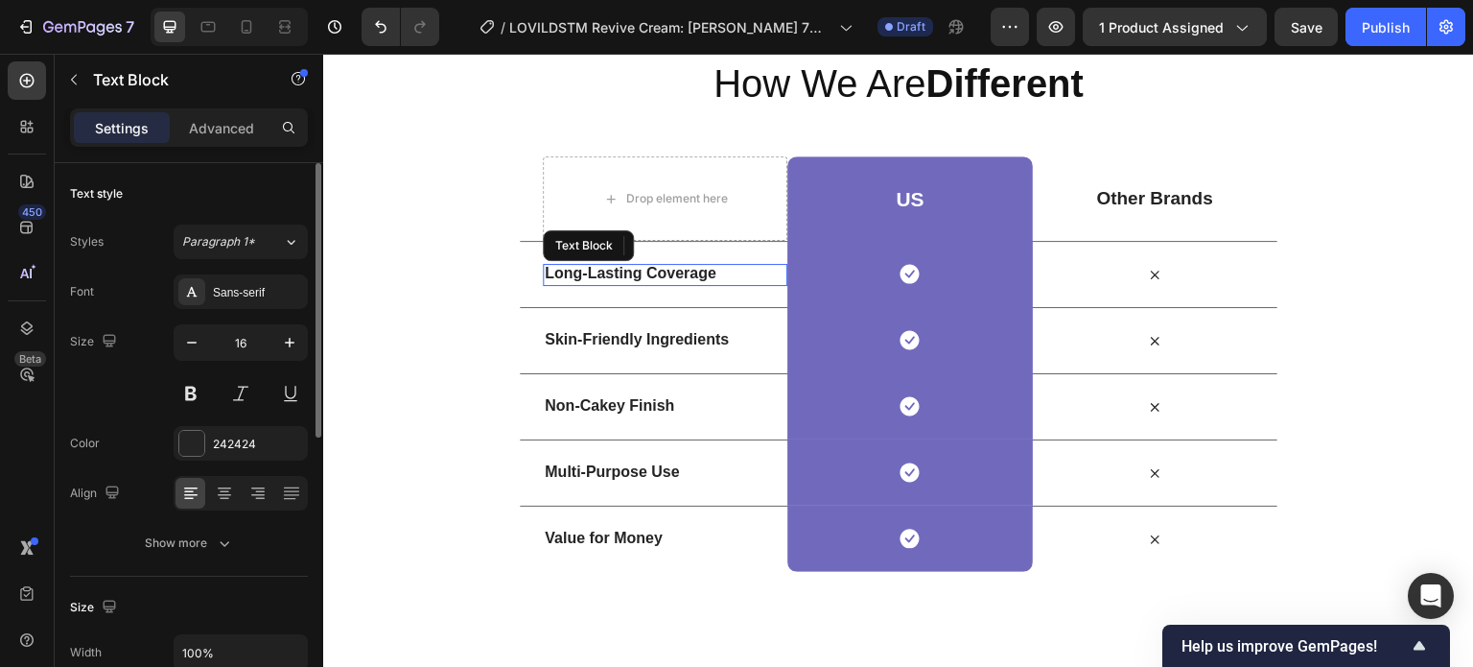
click at [618, 277] on strong "Long-Lasting Coverage" at bounding box center [631, 273] width 172 height 16
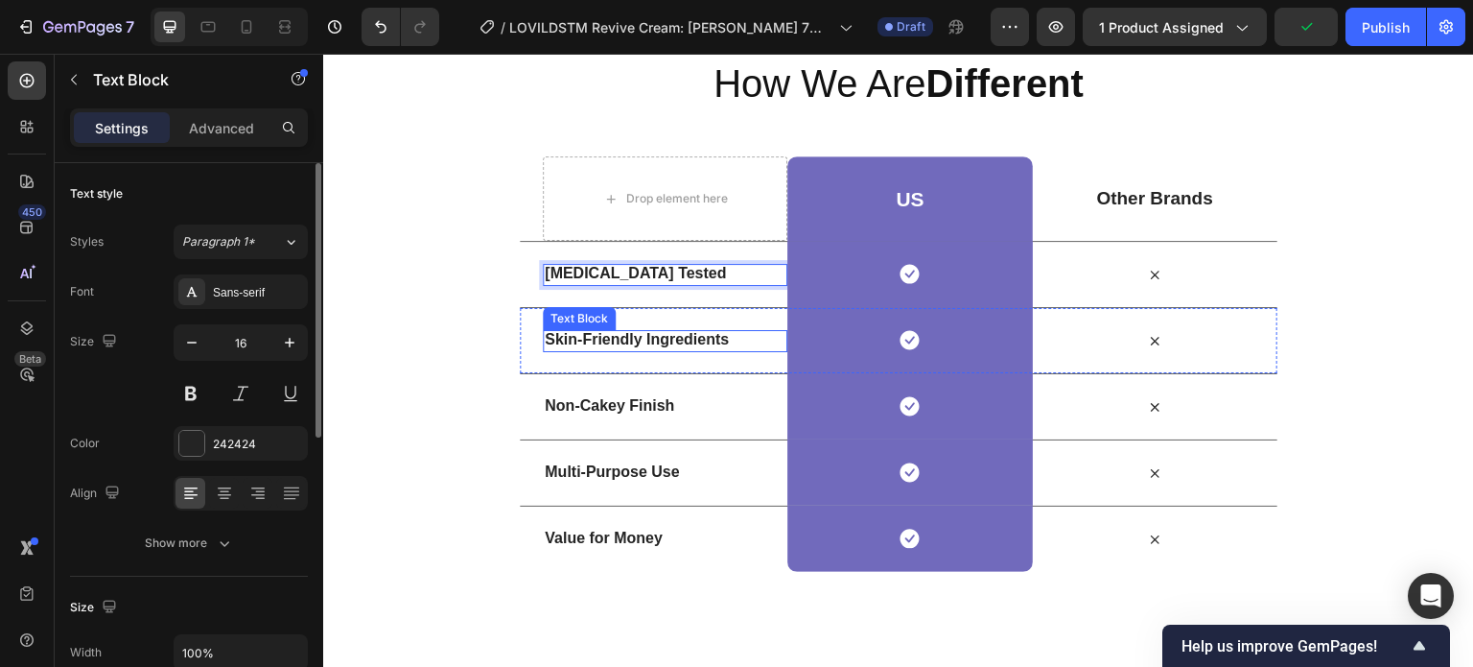
click at [606, 339] on strong "Skin-Friendly Ingredients" at bounding box center [637, 339] width 184 height 16
click at [628, 341] on strong "Skin-Friendly Ingredients" at bounding box center [637, 339] width 184 height 16
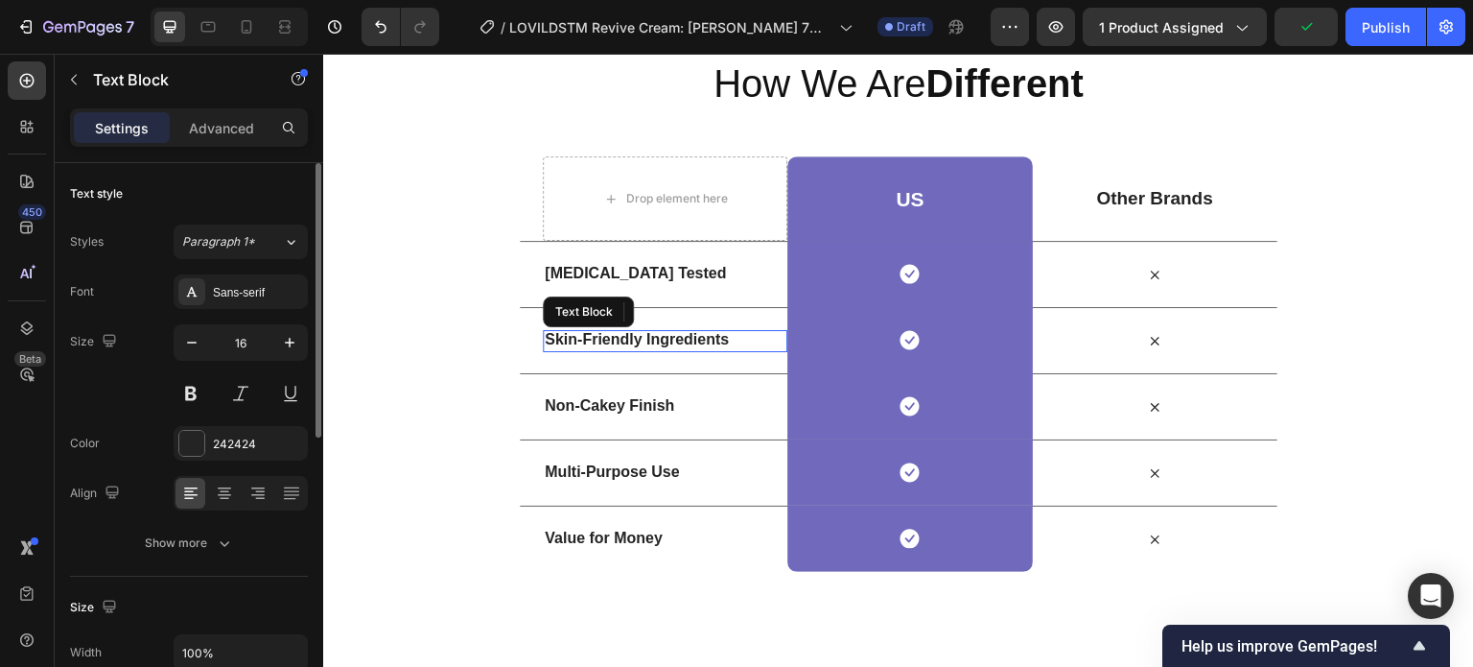
click at [628, 341] on strong "Skin-Friendly Ingredients" at bounding box center [637, 339] width 184 height 16
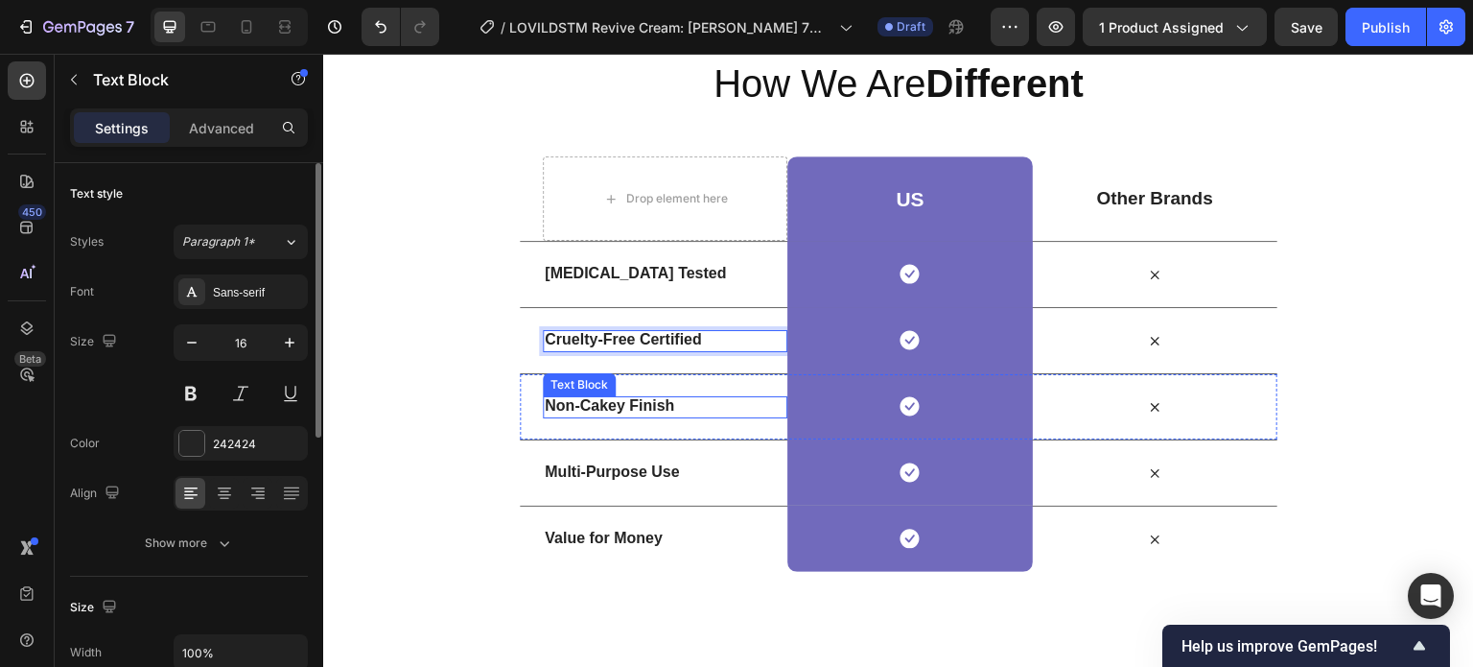
click at [587, 411] on strong "Non-Cakey Finish" at bounding box center [609, 405] width 129 height 16
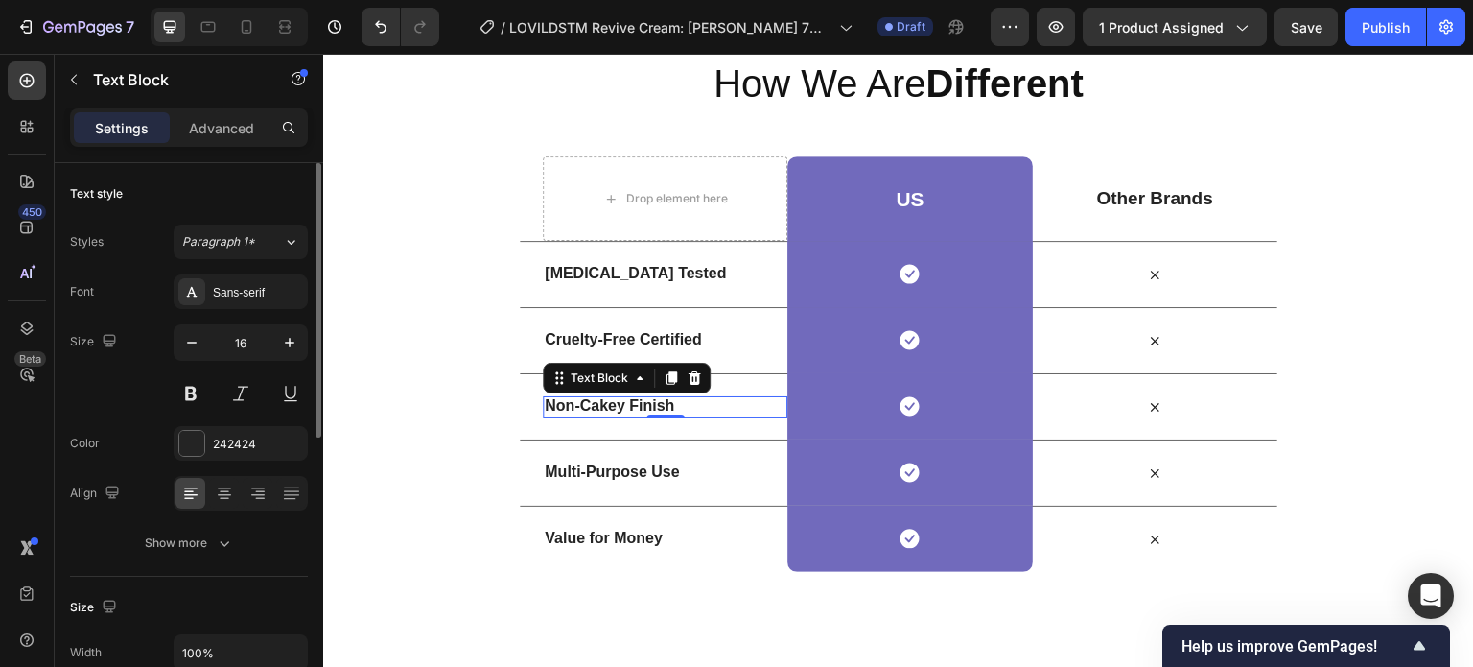
click at [607, 411] on strong "Non-Cakey Finish" at bounding box center [609, 405] width 129 height 16
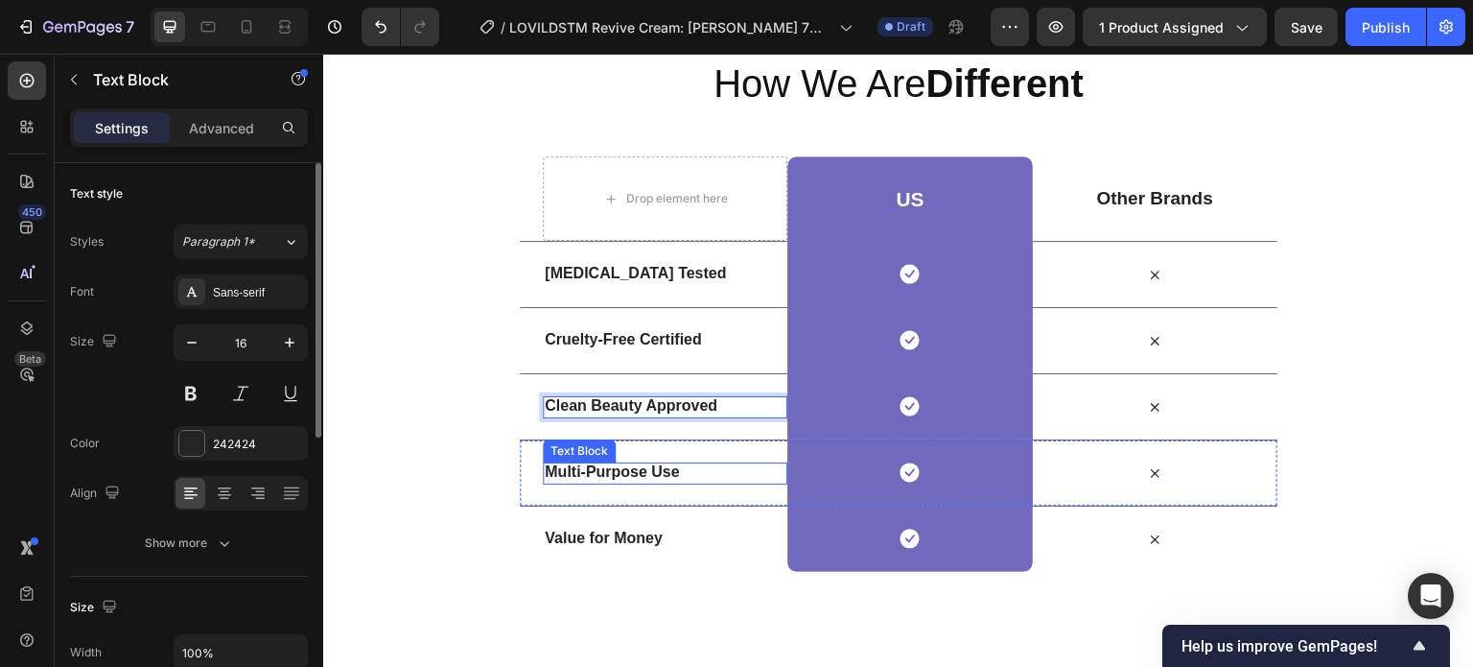
click at [598, 473] on strong "Multi-Purpose Use" at bounding box center [612, 471] width 134 height 16
click at [634, 473] on strong "Multi-Purpose Use" at bounding box center [612, 471] width 134 height 16
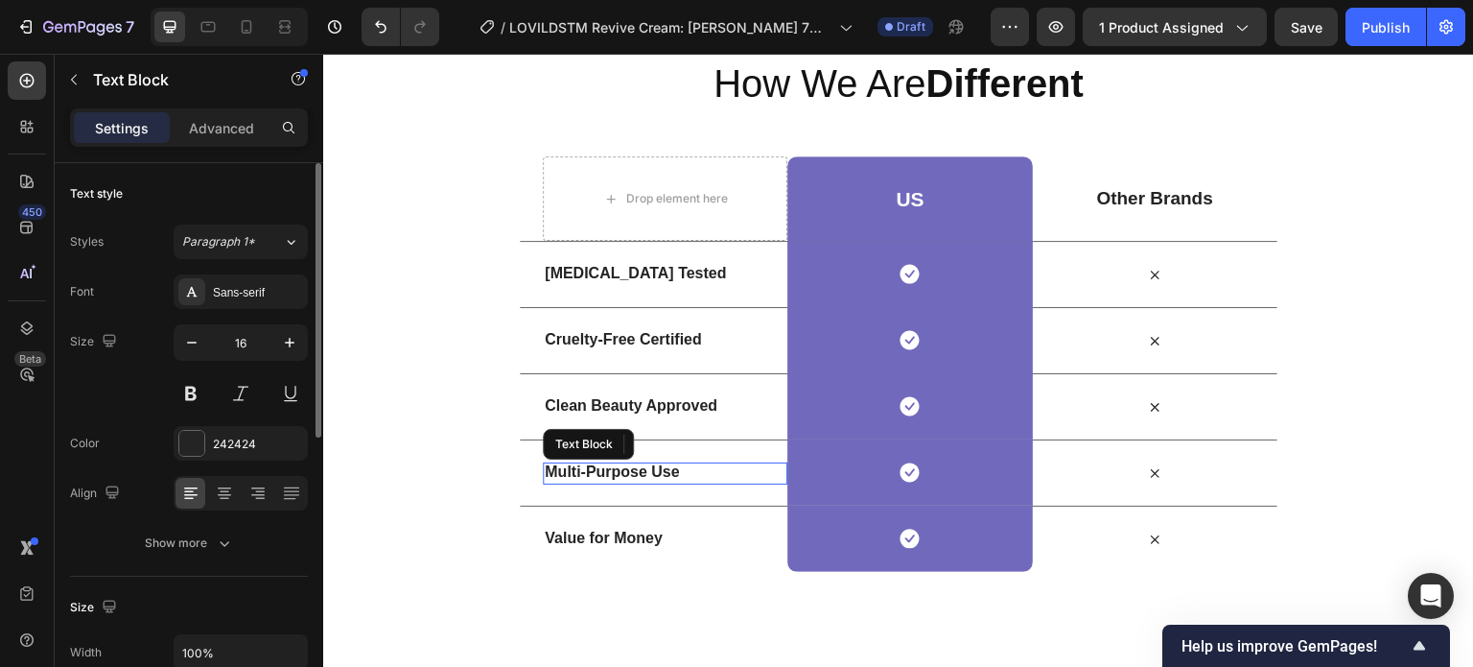
click at [634, 473] on strong "Multi-Purpose Use" at bounding box center [612, 471] width 134 height 16
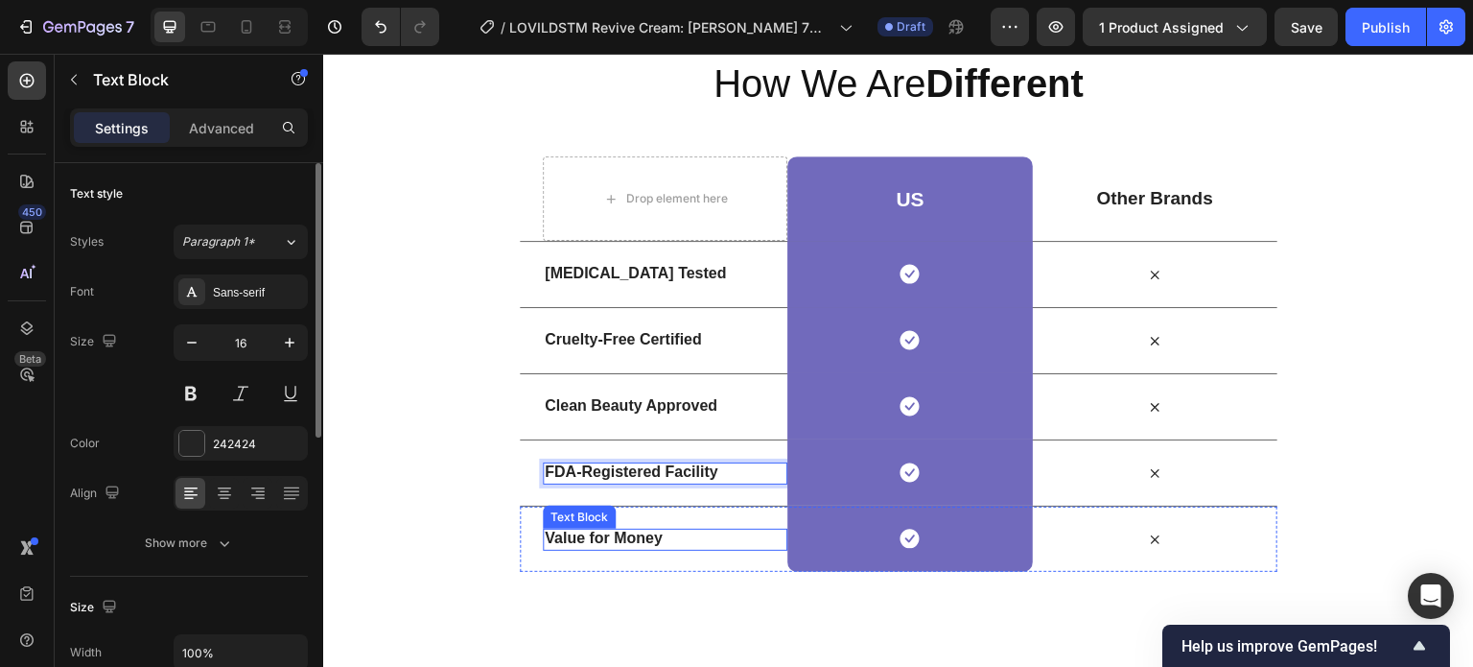
click at [579, 534] on strong "Value for Money" at bounding box center [604, 537] width 118 height 16
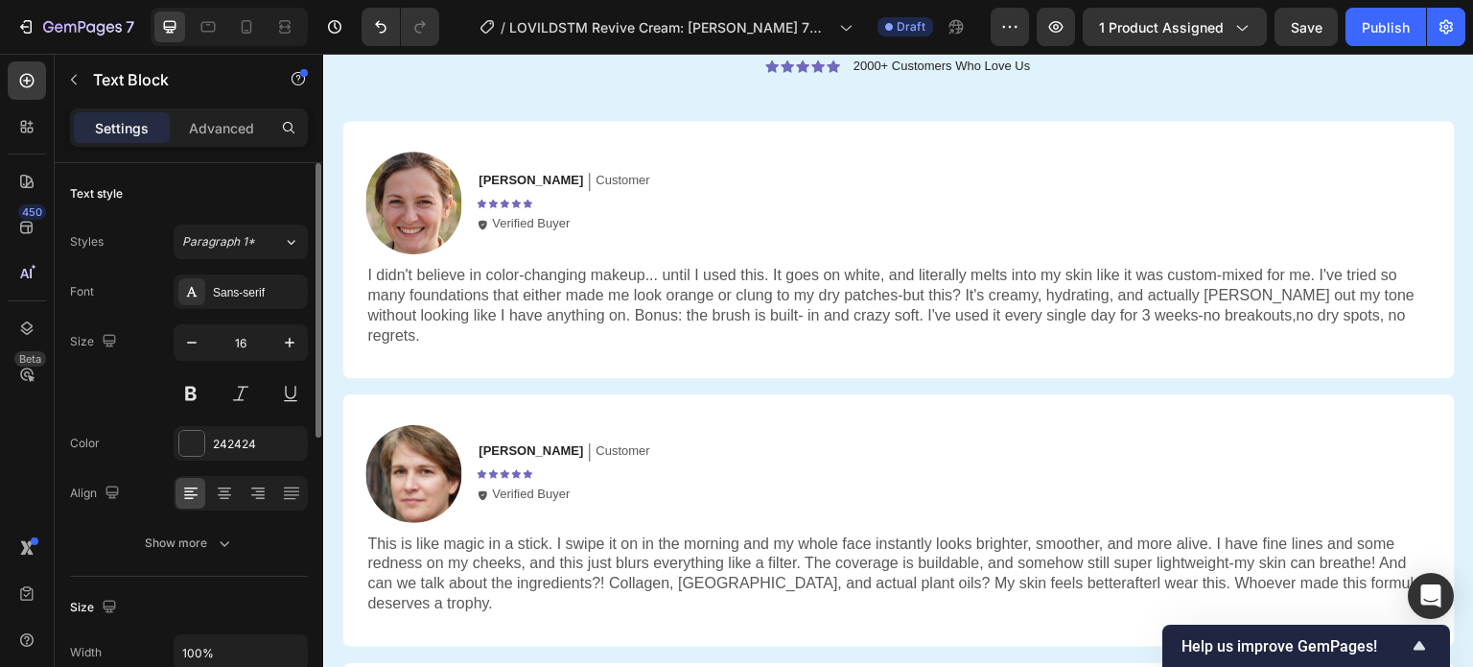
scroll to position [4002, 0]
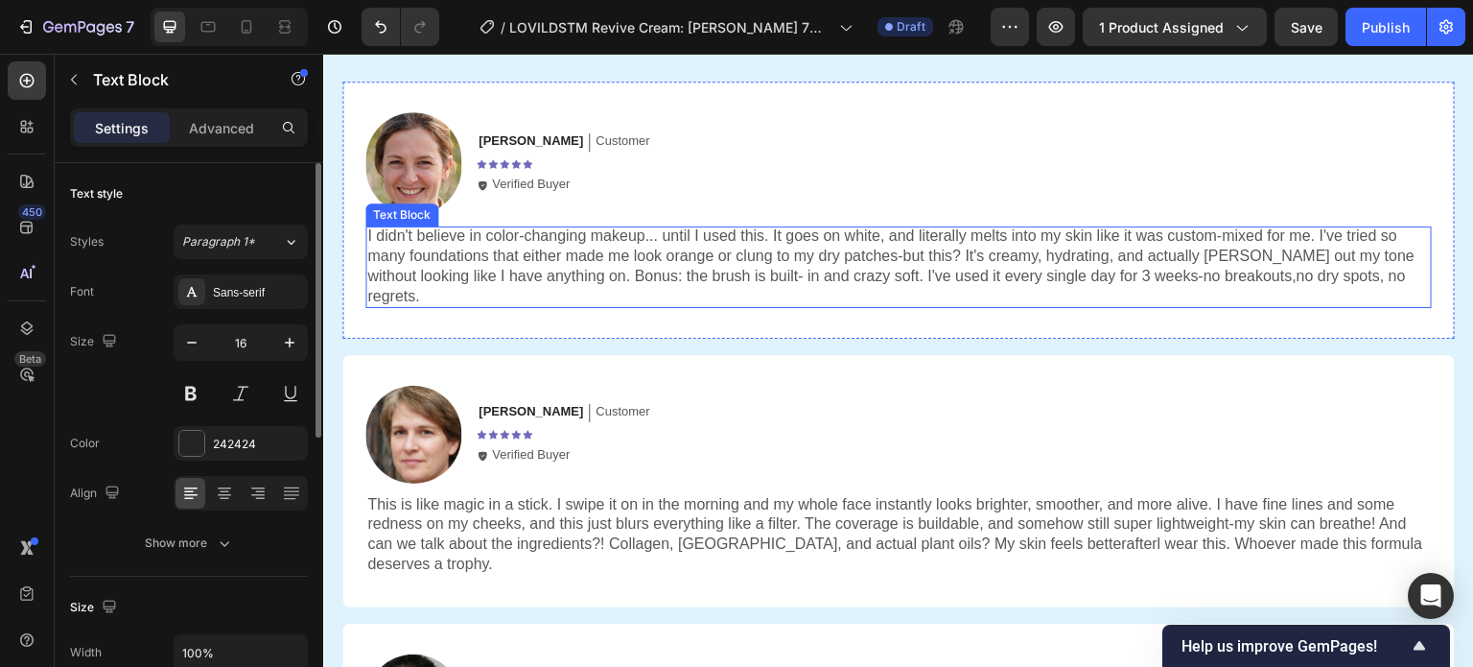
click at [567, 263] on p "I didn't believe in color-changing makeup... until I used this. It goes on whit…" at bounding box center [898, 266] width 1063 height 80
click at [599, 264] on p "I didn't believe in color-changing makeup... until I used this. It goes on whit…" at bounding box center [898, 266] width 1063 height 80
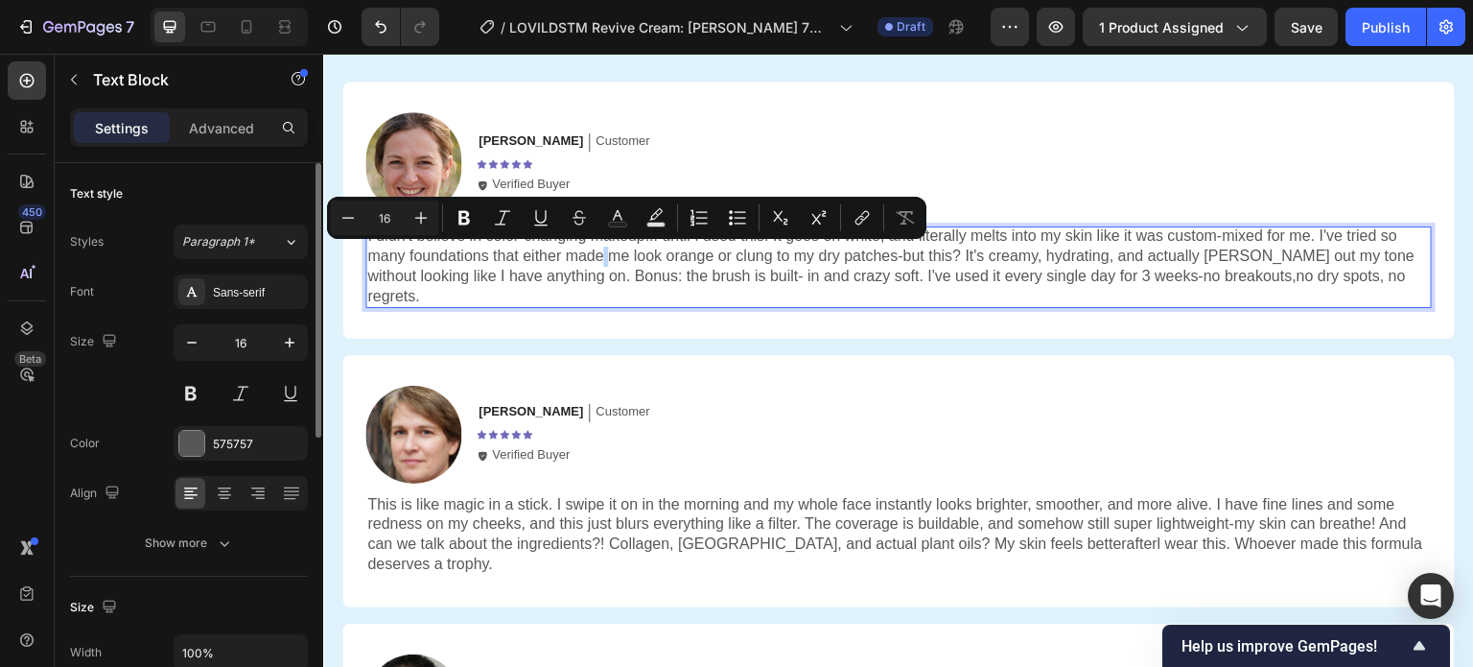
click at [576, 259] on p "I didn't believe in color-changing makeup... until I used this. It goes on whit…" at bounding box center [898, 266] width 1063 height 80
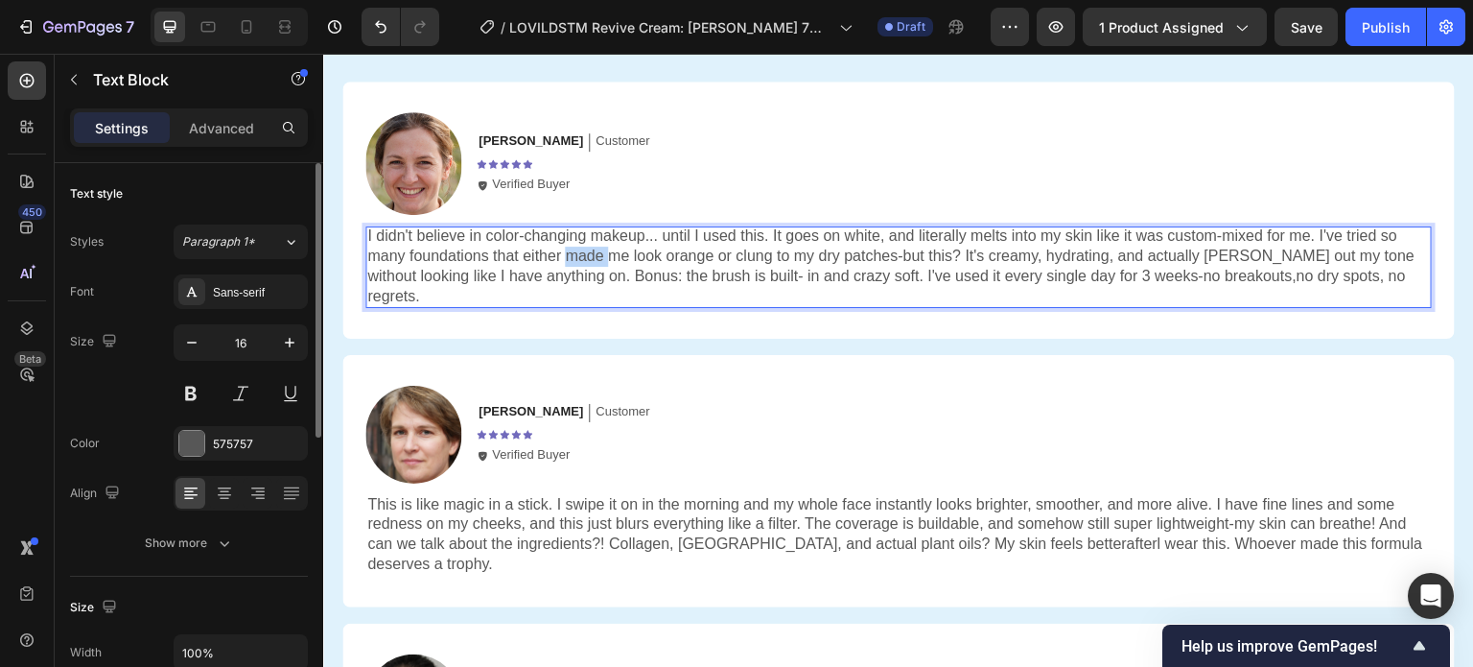
click at [576, 259] on p "I didn't believe in color-changing makeup... until I used this. It goes on whit…" at bounding box center [898, 266] width 1063 height 80
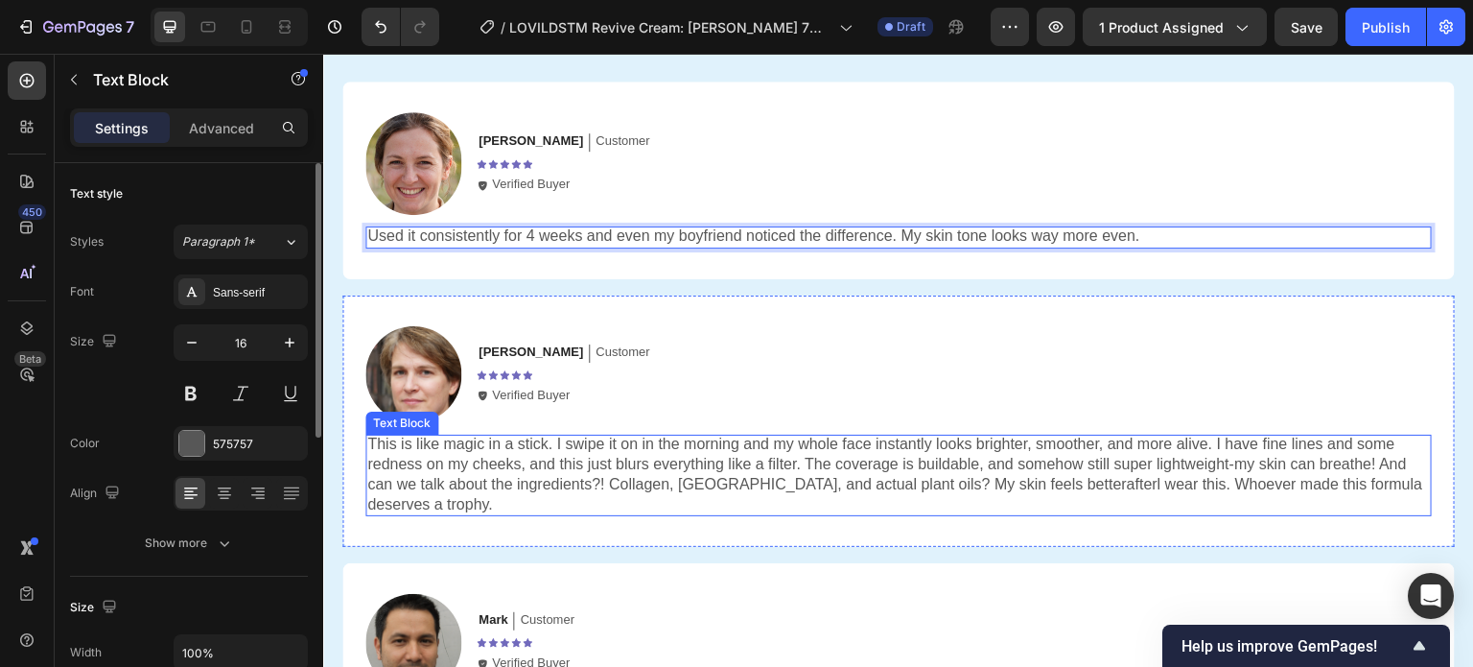
click at [543, 458] on p "This is like magic in a stick. I swipe it on in the morning and my whole face i…" at bounding box center [898, 475] width 1063 height 80
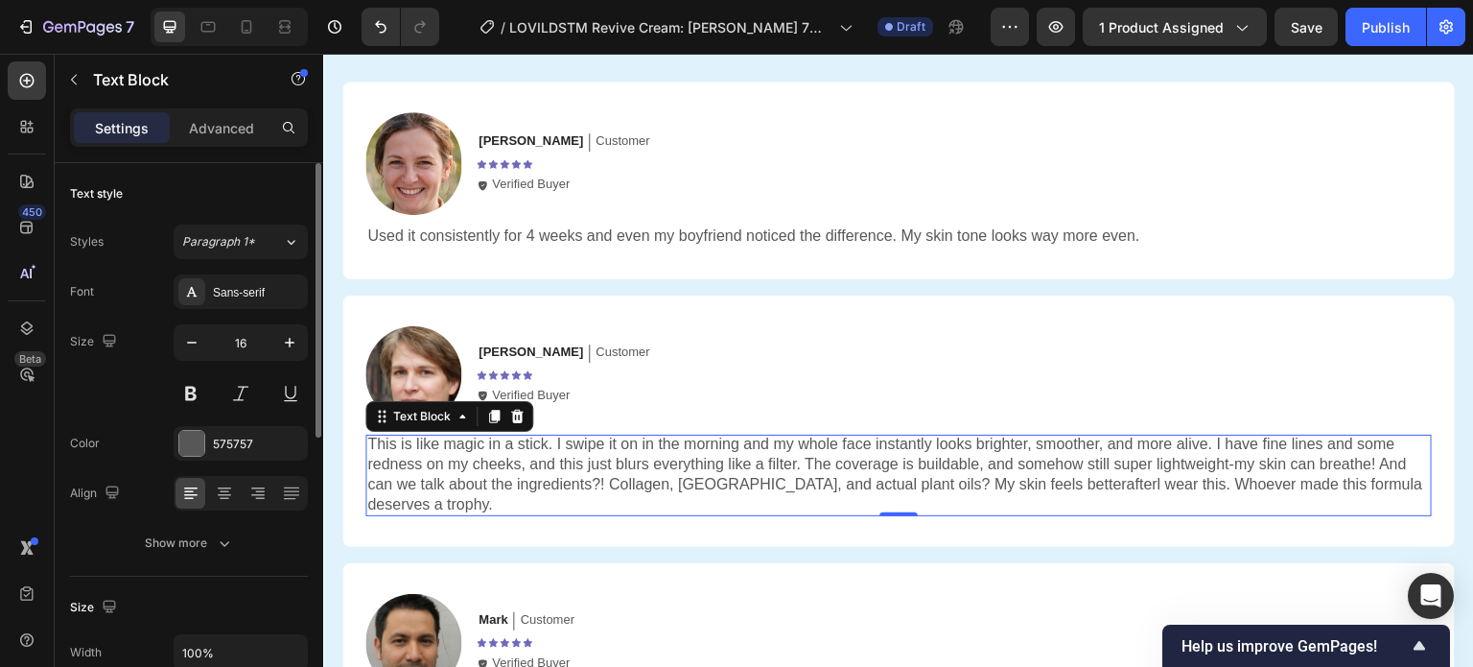
click at [578, 469] on p "This is like magic in a stick. I swipe it on in the morning and my whole face i…" at bounding box center [898, 475] width 1063 height 80
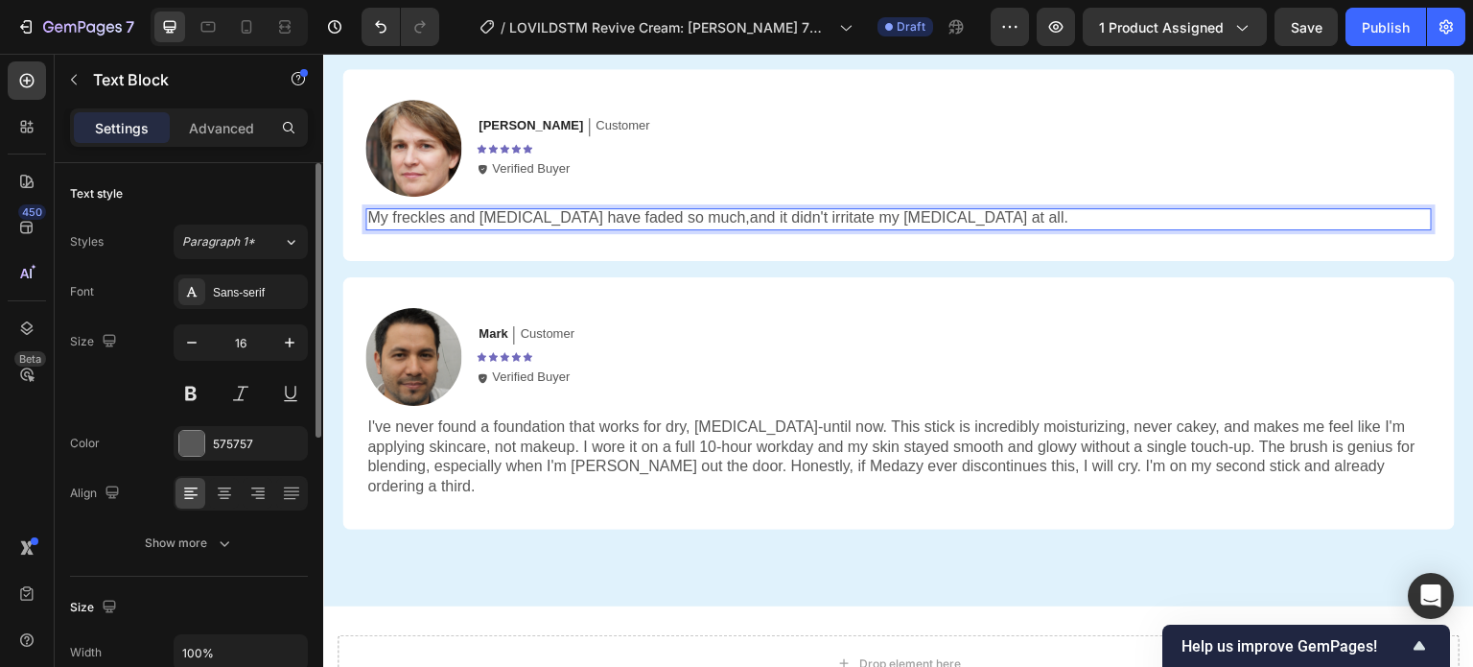
scroll to position [4230, 0]
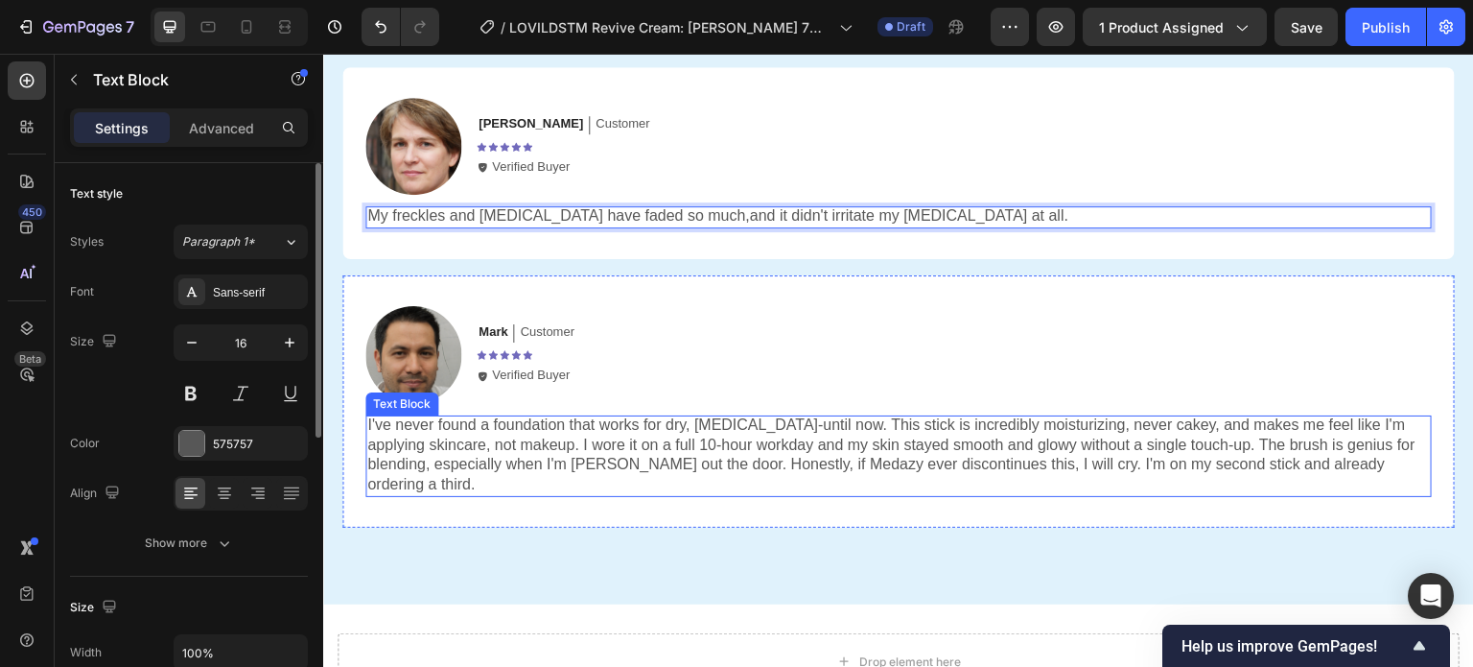
click at [609, 446] on p "I've never found a foundation that works for dry, [MEDICAL_DATA]-until now. Thi…" at bounding box center [898, 455] width 1063 height 80
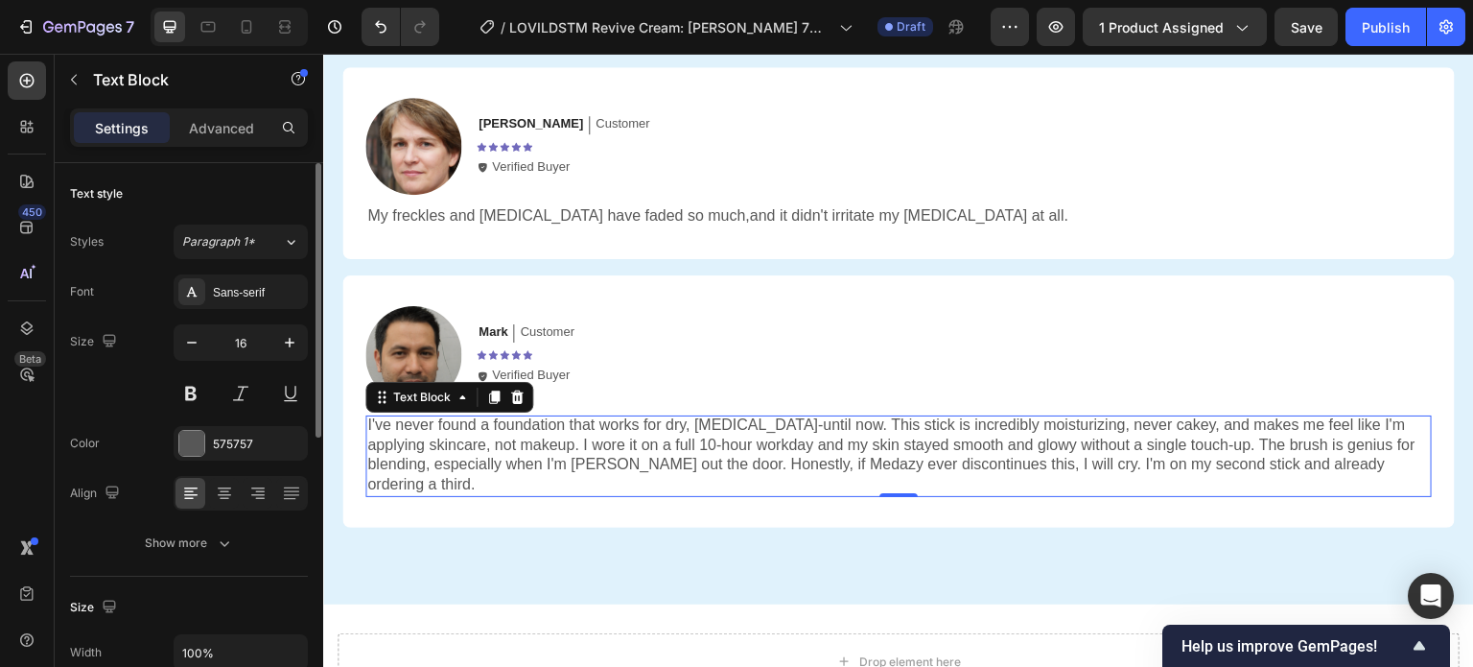
click at [549, 440] on p "I've never found a foundation that works for dry, [MEDICAL_DATA]-until now. Thi…" at bounding box center [898, 455] width 1063 height 80
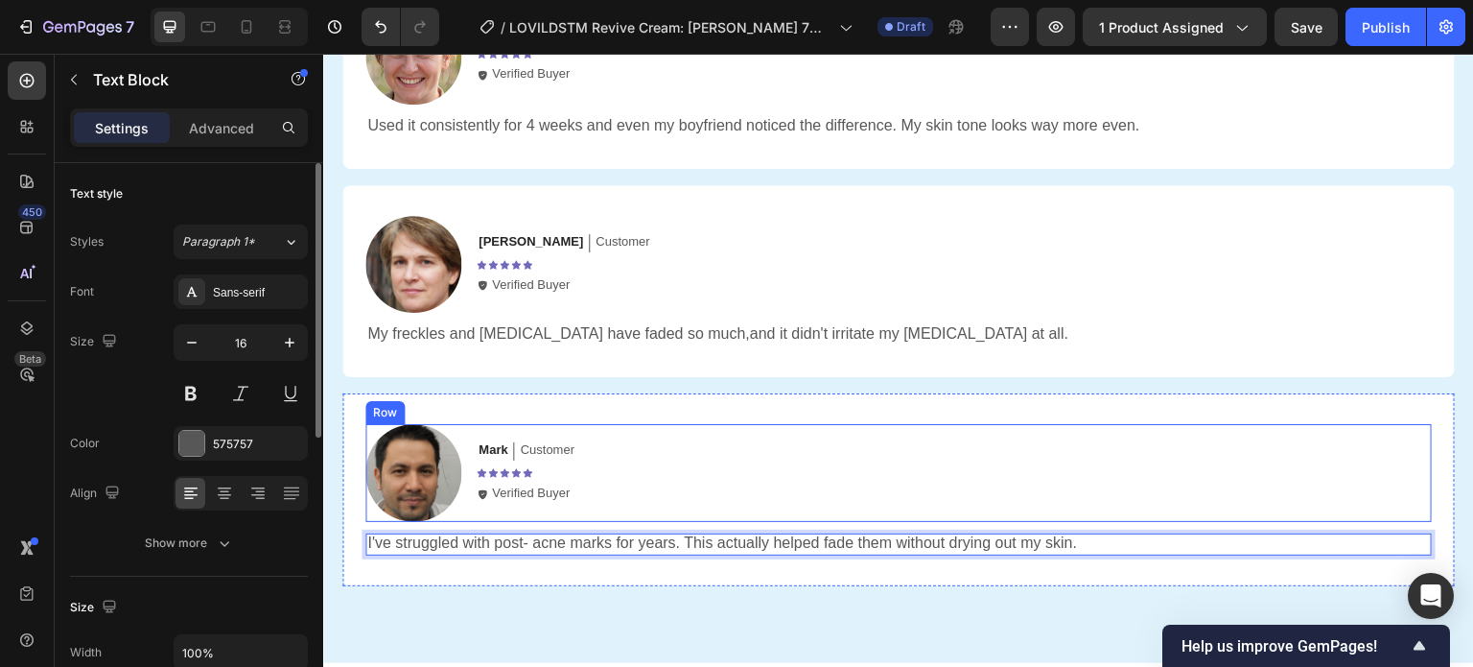
scroll to position [4113, 0]
click at [408, 475] on img at bounding box center [413, 472] width 96 height 98
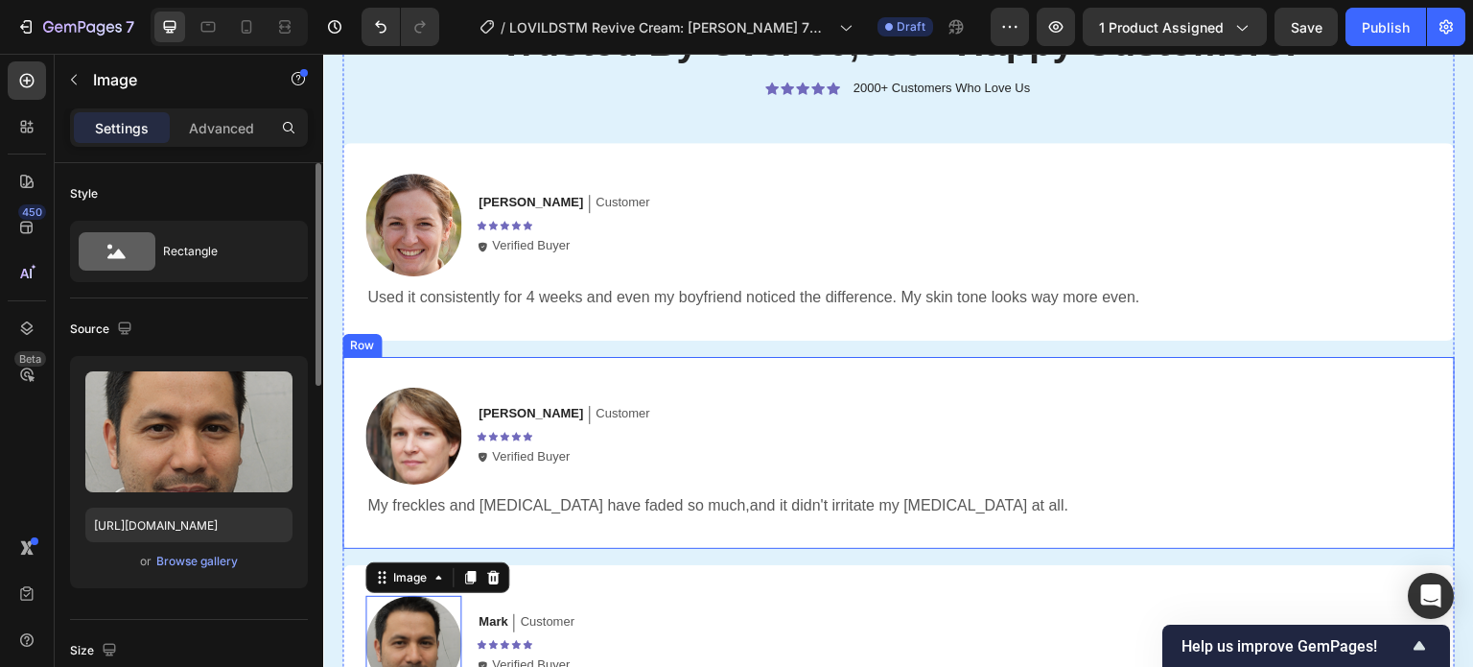
scroll to position [3936, 0]
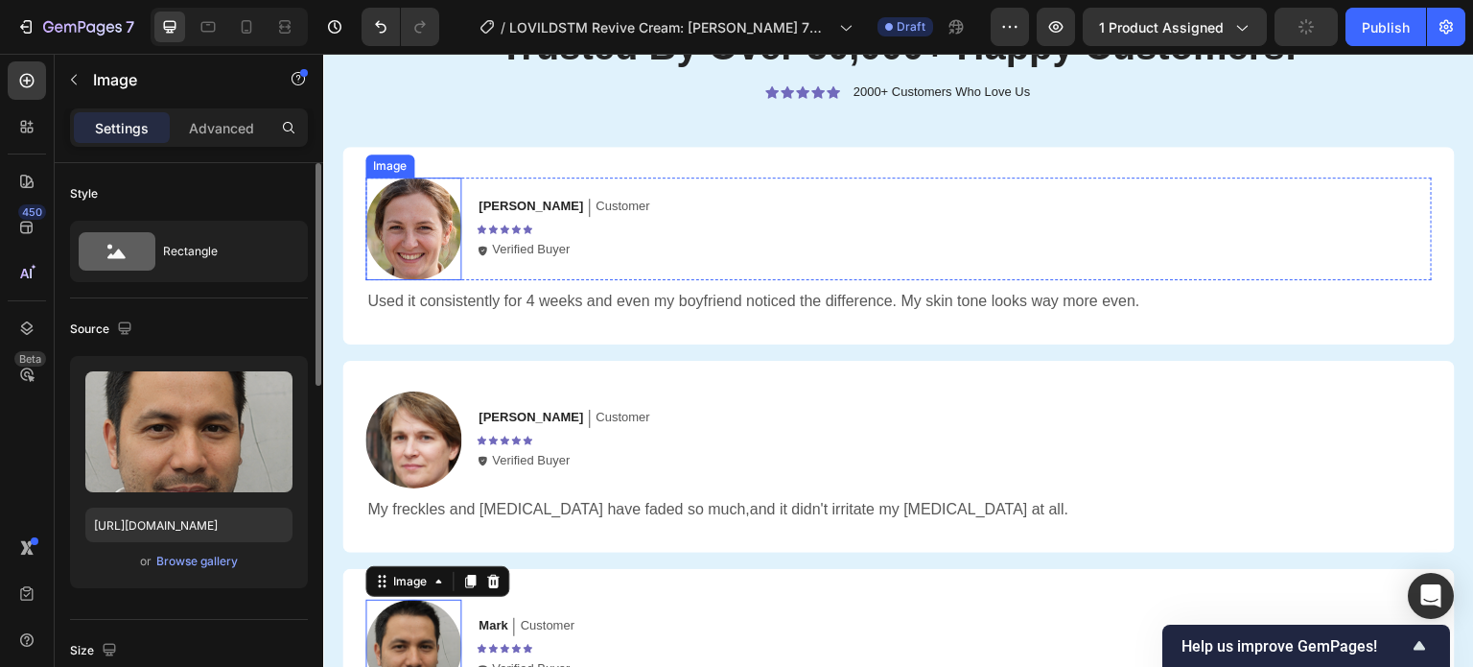
click at [411, 247] on img at bounding box center [413, 228] width 96 height 103
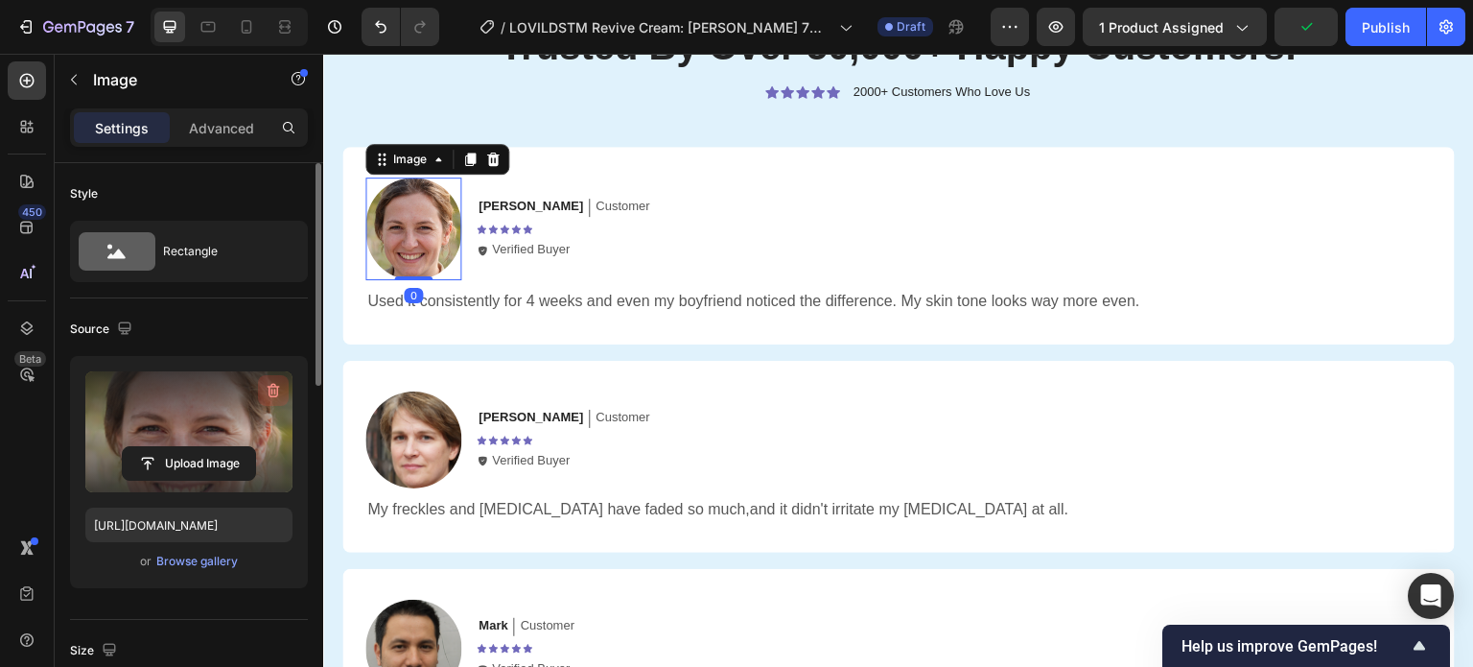
click at [272, 389] on icon "button" at bounding box center [272, 391] width 2 height 6
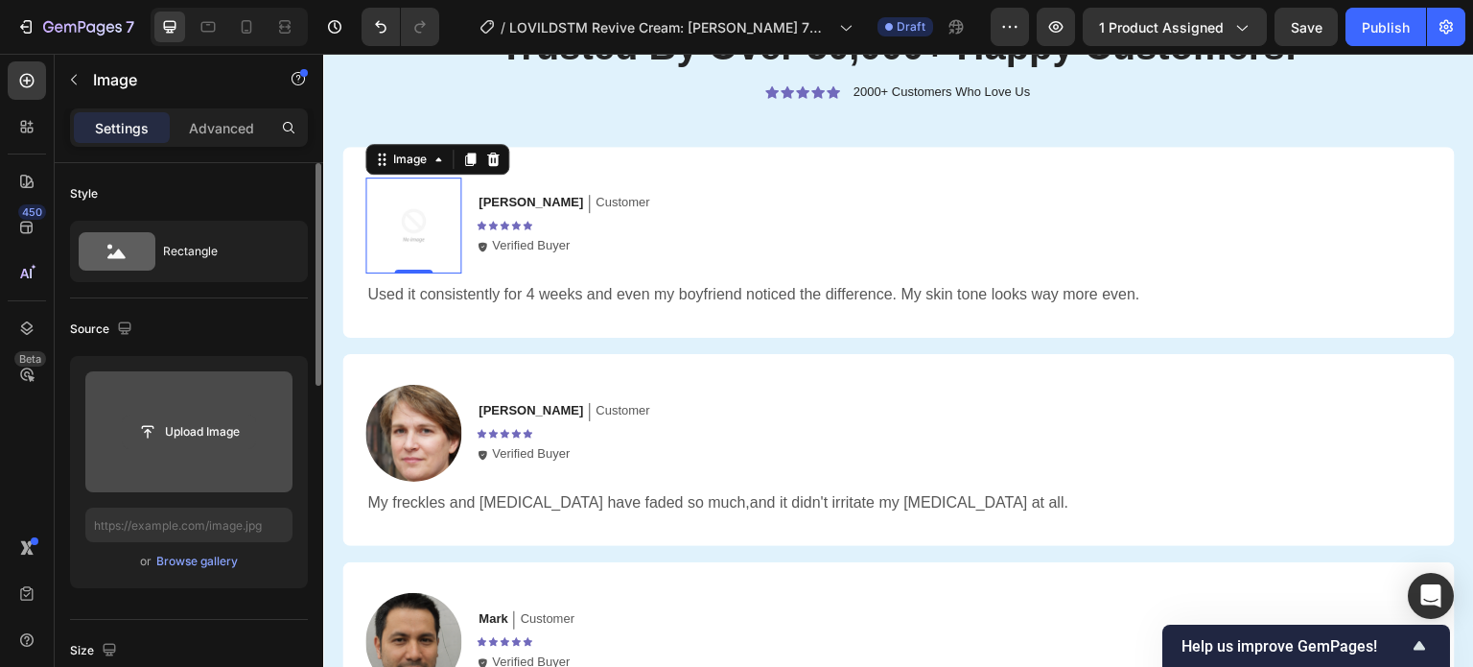
click at [192, 428] on input "file" at bounding box center [189, 431] width 132 height 33
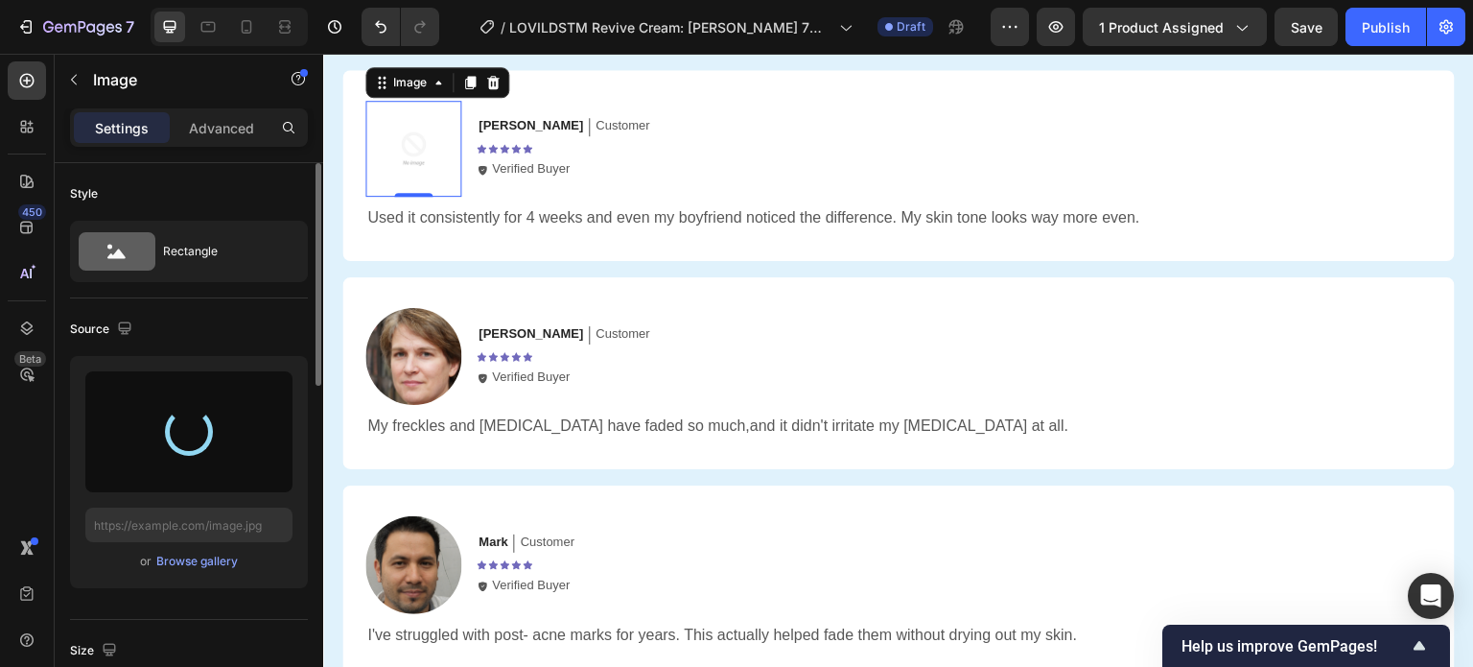
scroll to position [4017, 0]
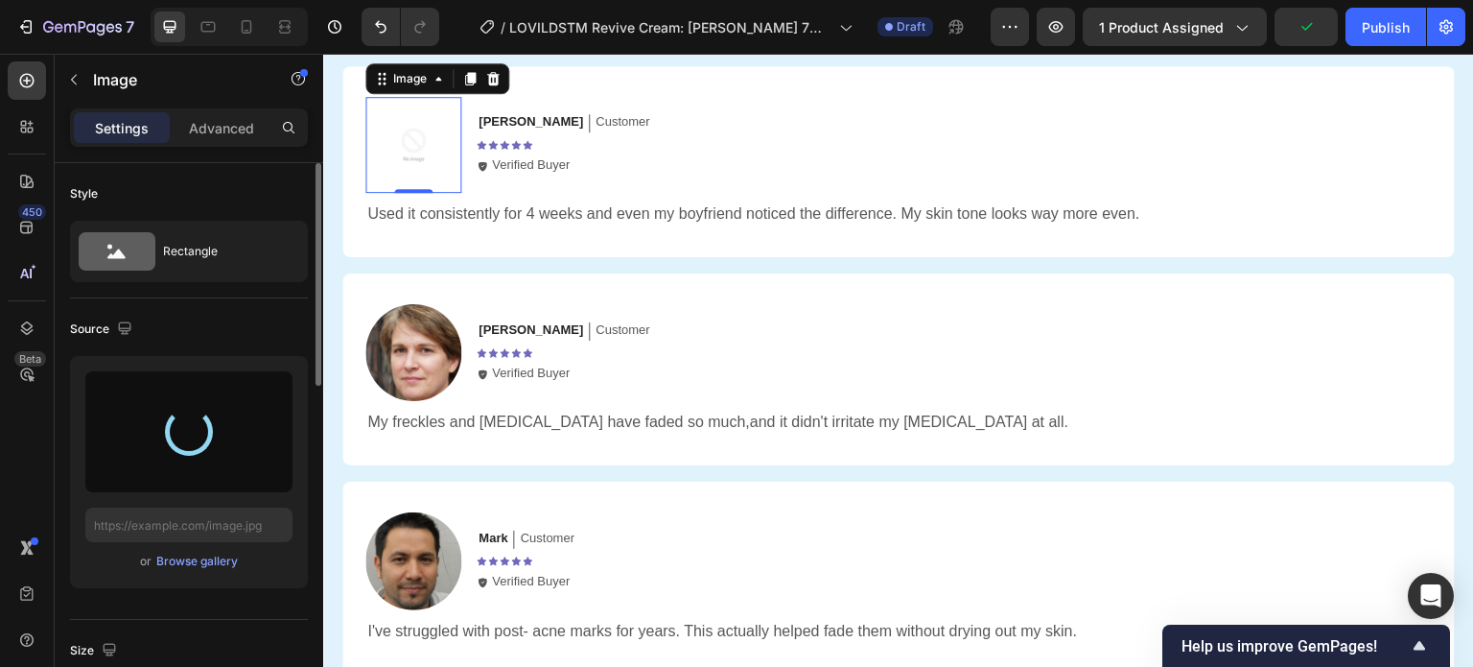
type input "[URL][DOMAIN_NAME]"
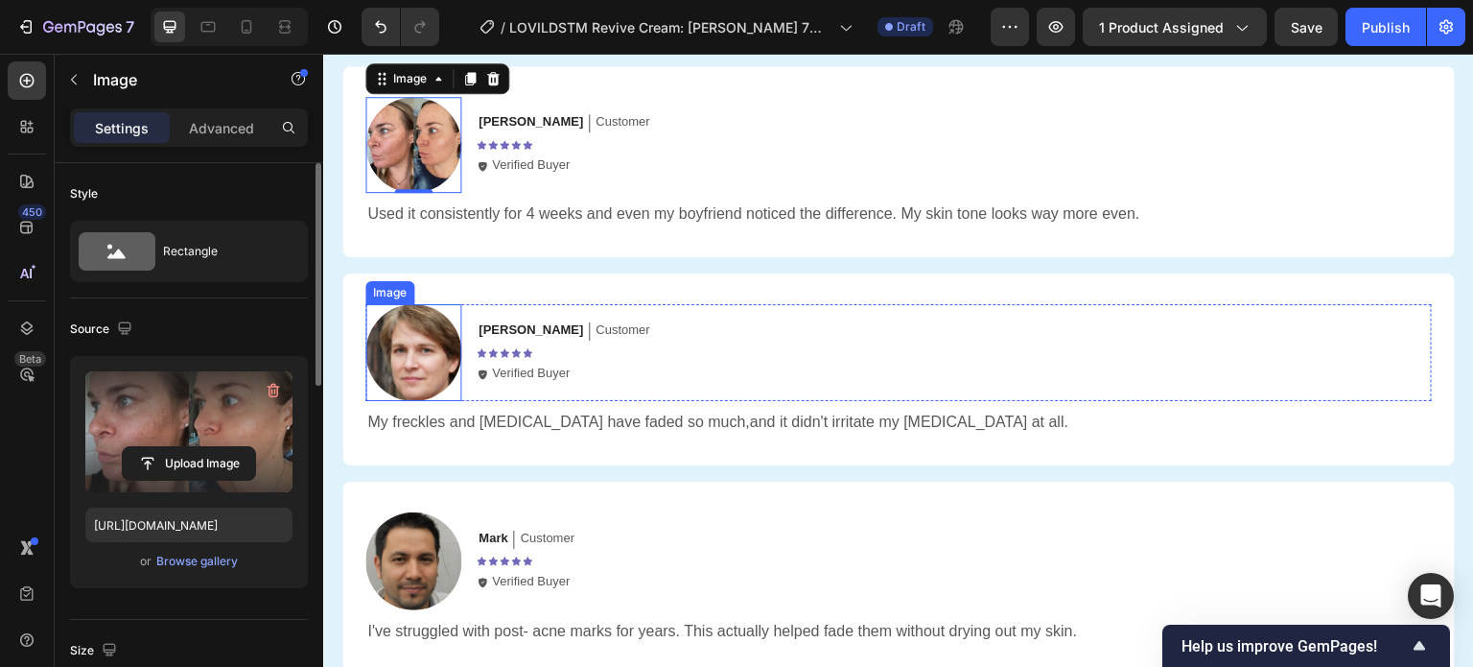
click at [455, 342] on img at bounding box center [413, 352] width 96 height 97
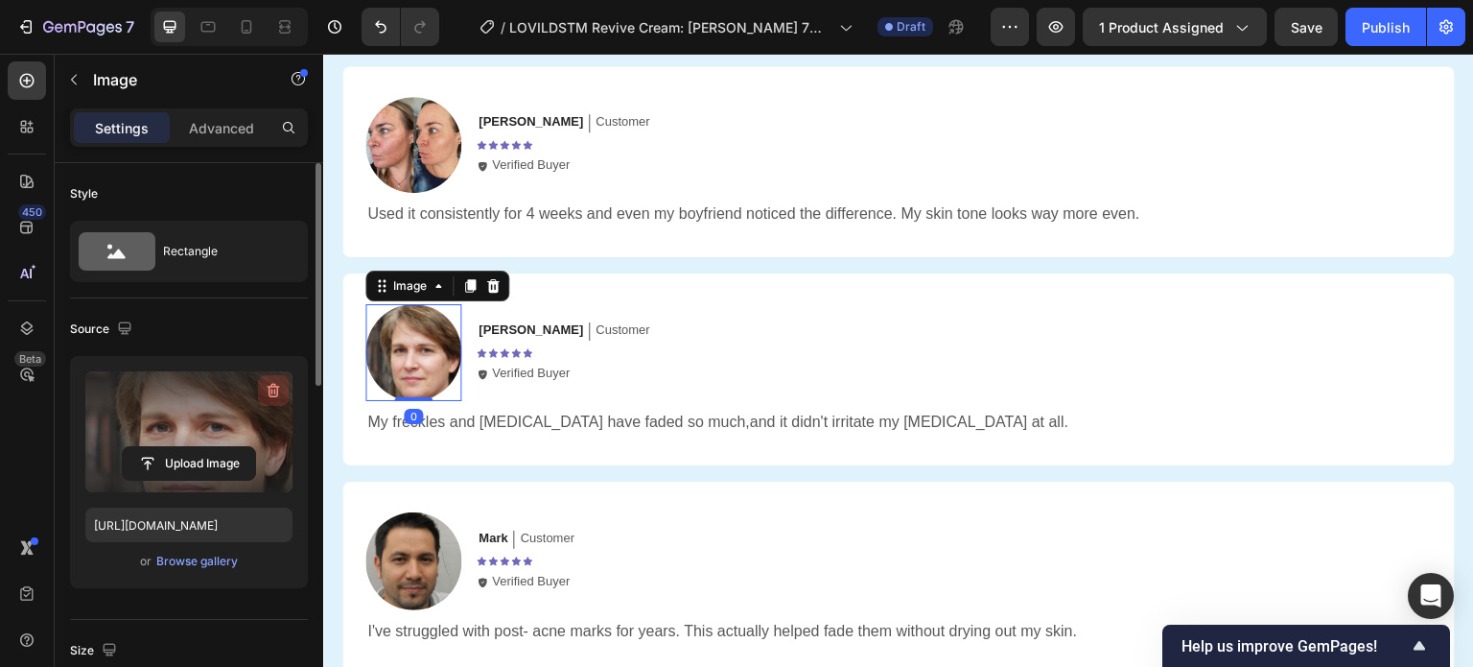
click at [269, 392] on icon "button" at bounding box center [273, 390] width 19 height 19
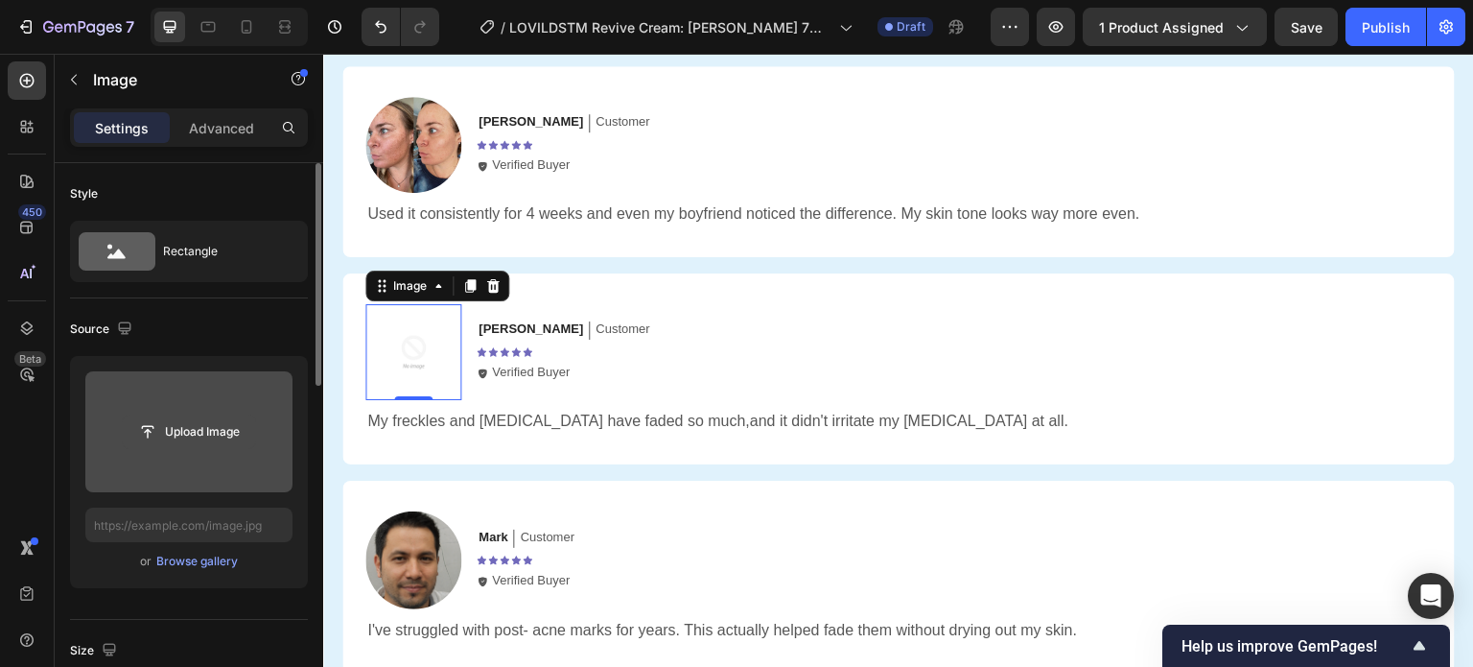
click at [192, 429] on input "file" at bounding box center [189, 431] width 132 height 33
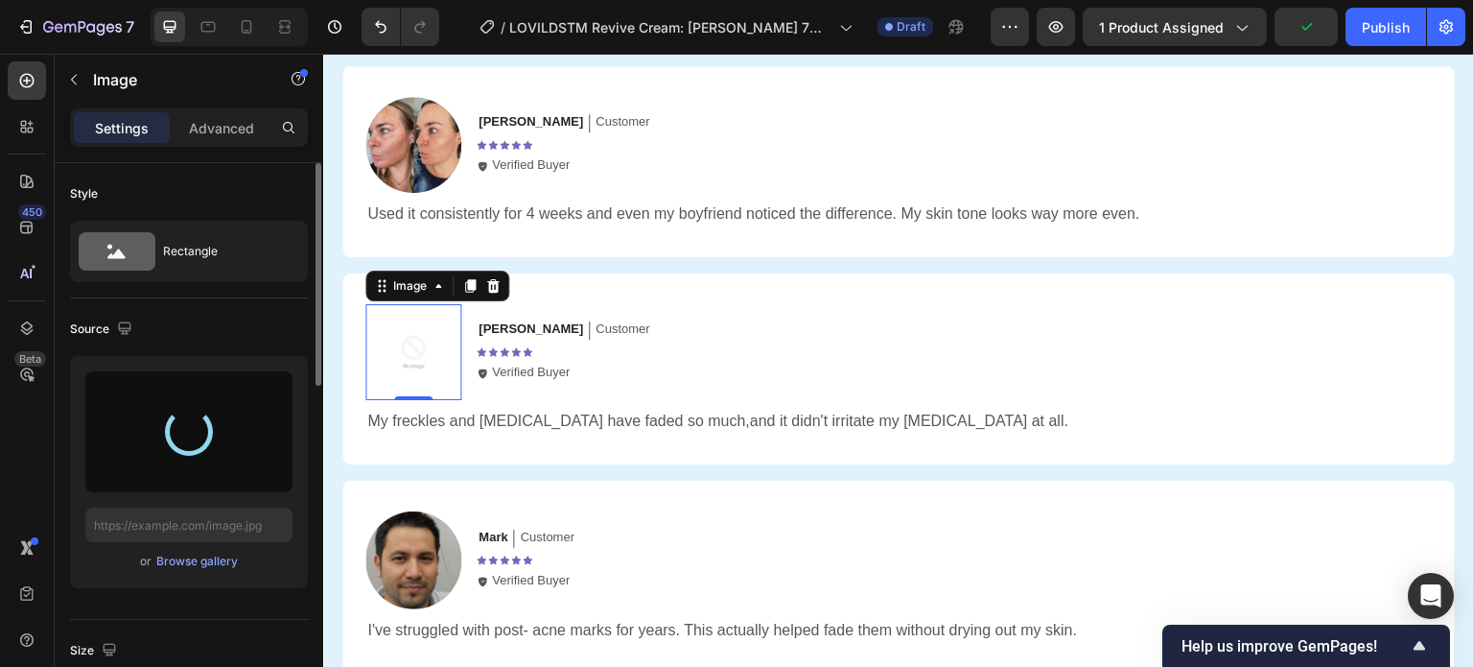
scroll to position [4123, 0]
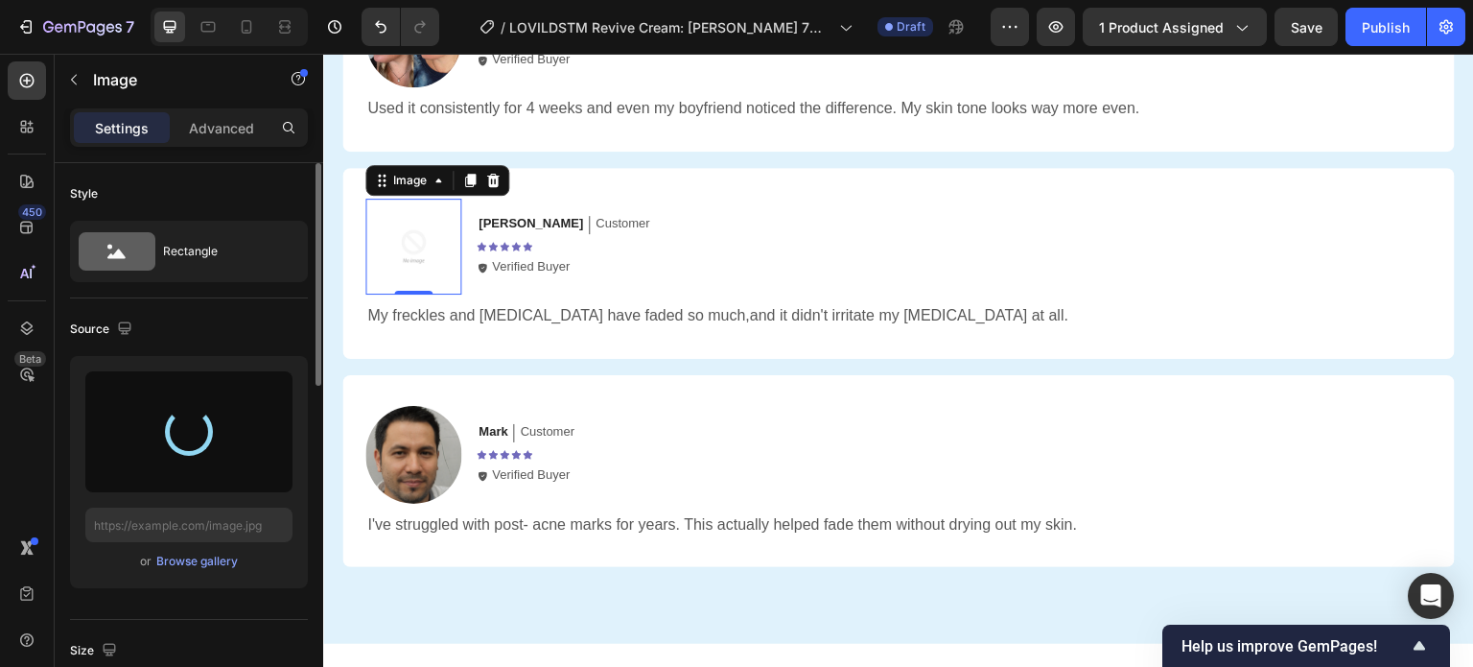
type input "[URL][DOMAIN_NAME]"
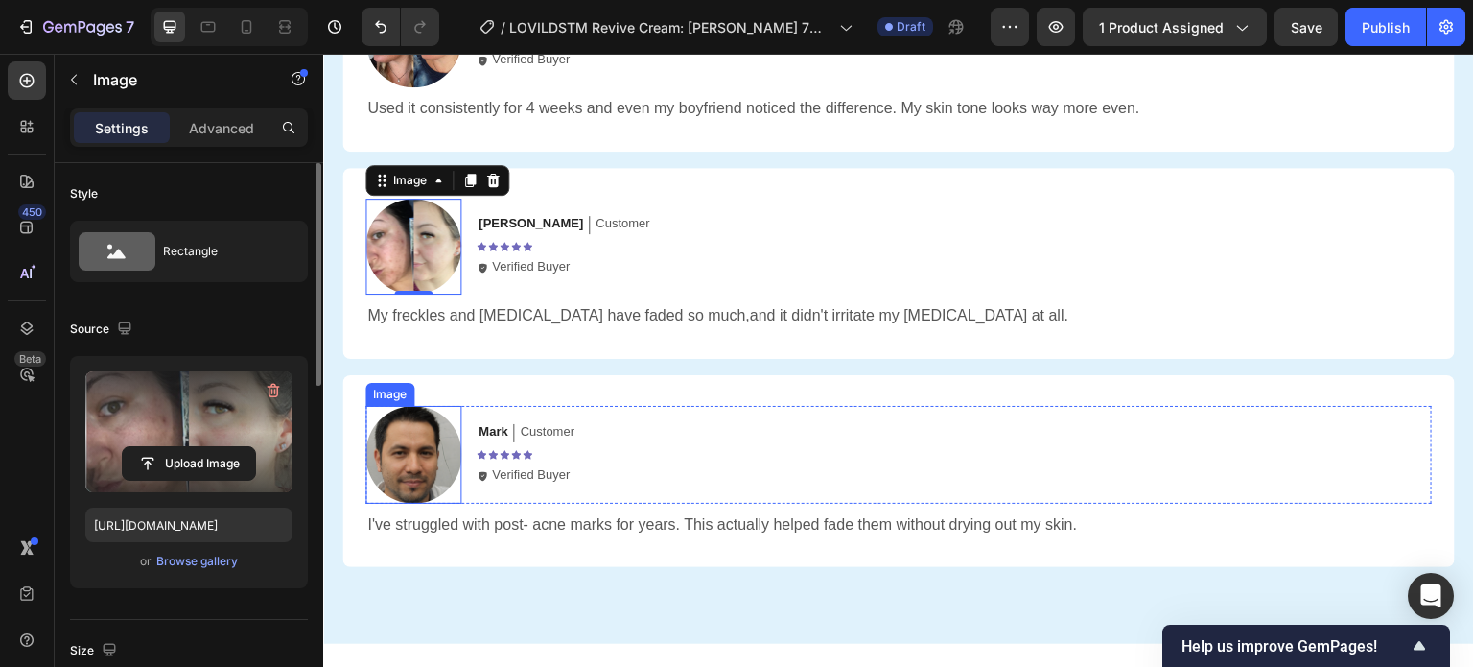
click at [437, 449] on img at bounding box center [413, 455] width 96 height 98
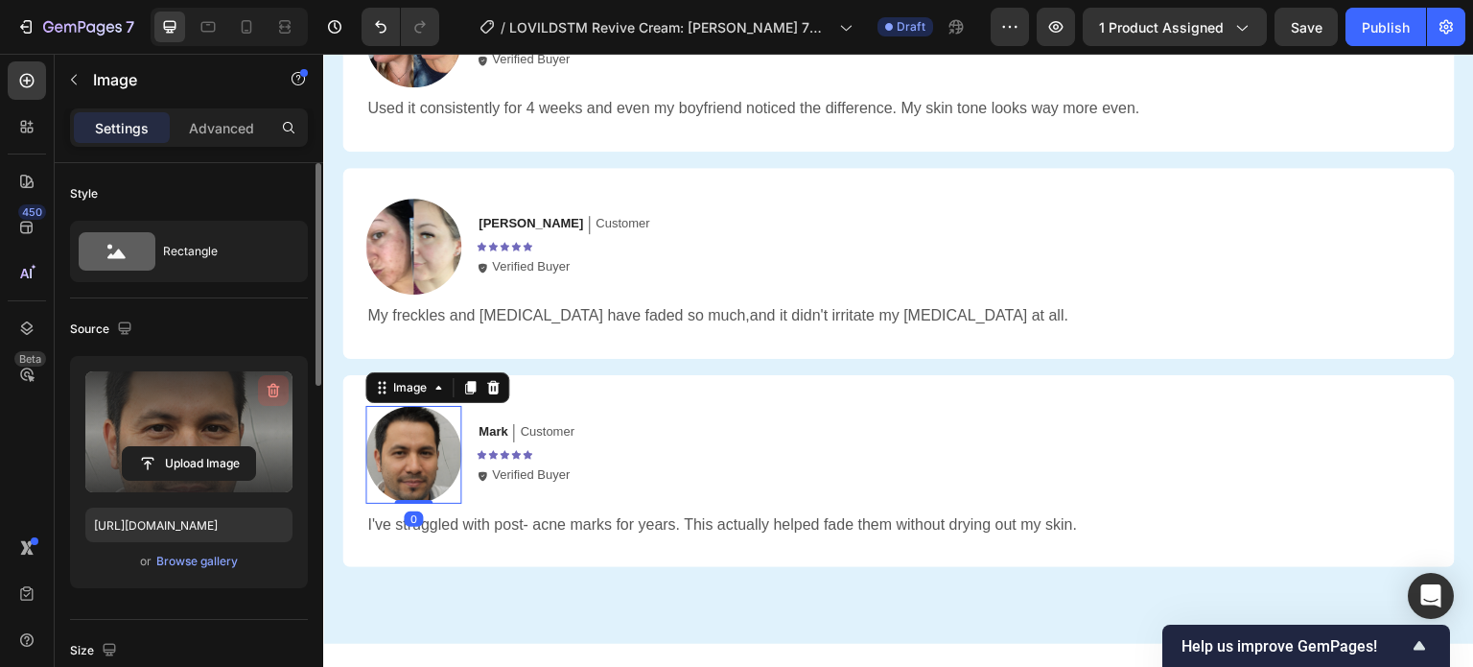
click at [265, 383] on icon "button" at bounding box center [273, 390] width 19 height 19
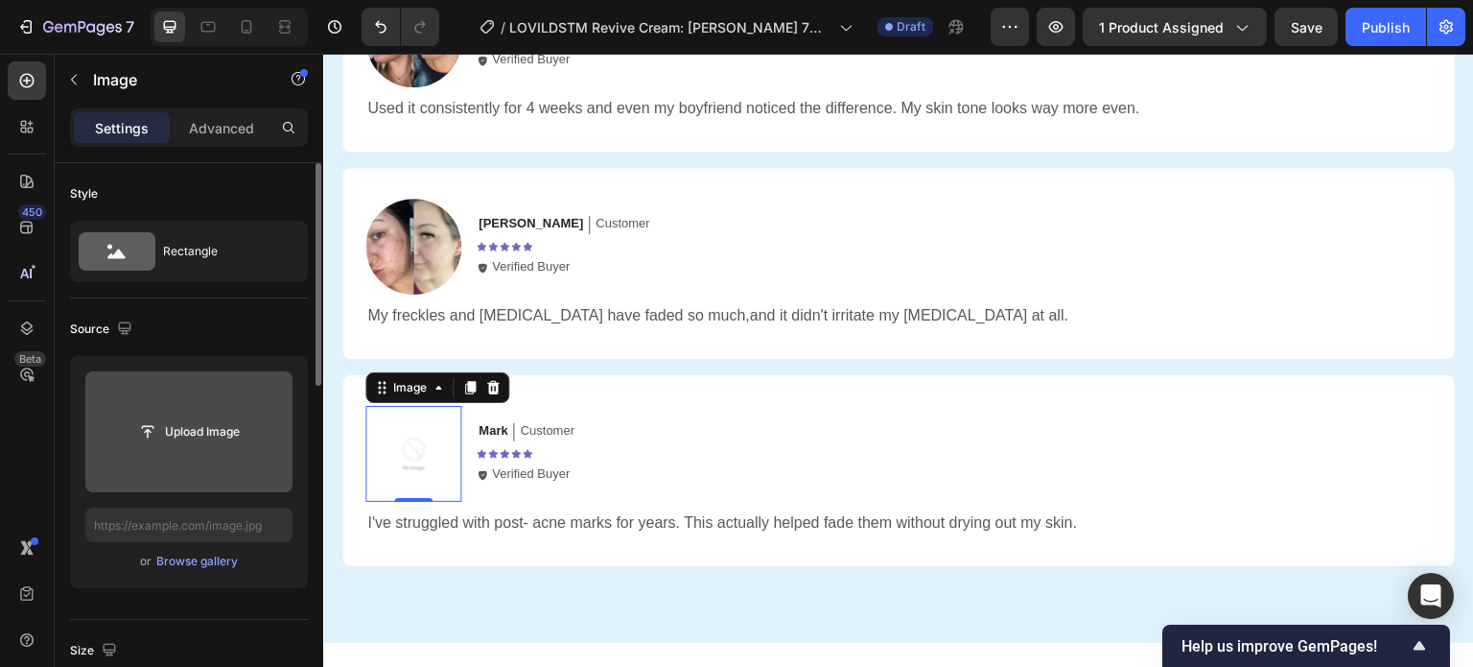
click at [176, 433] on input "file" at bounding box center [189, 431] width 132 height 33
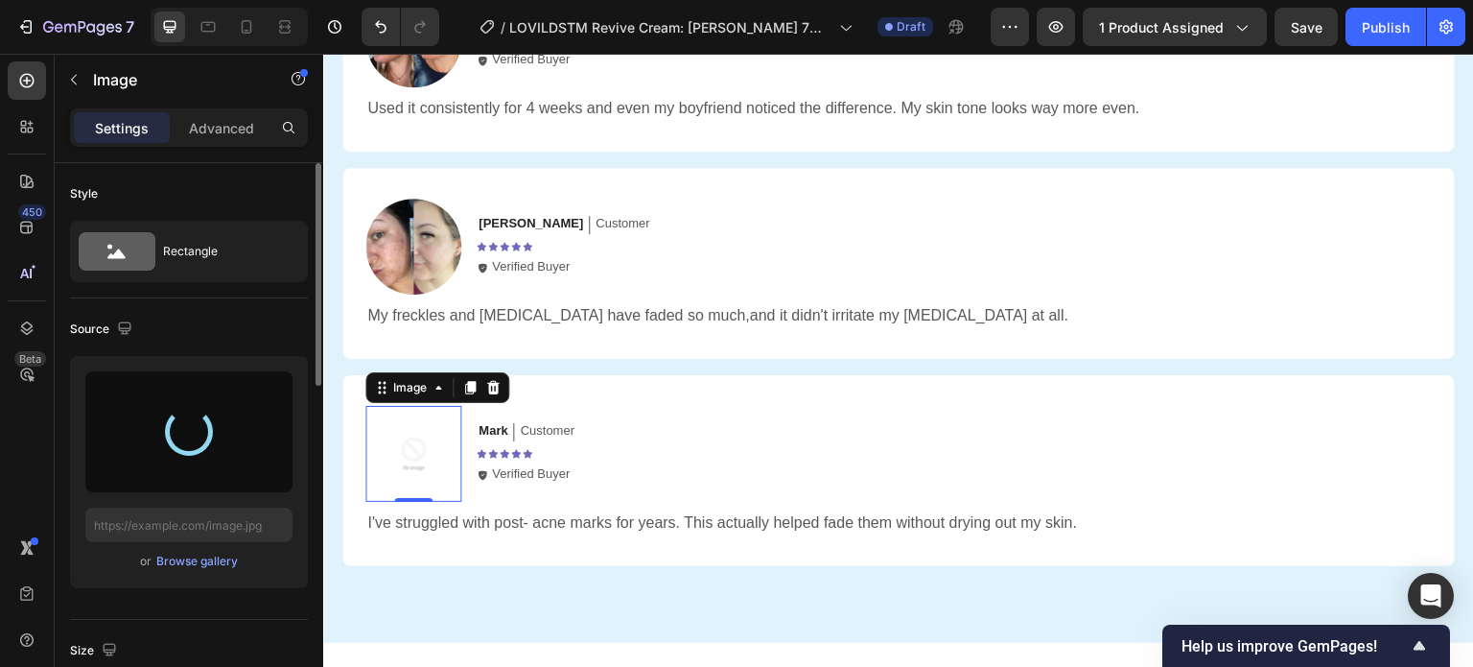
type input "[URL][DOMAIN_NAME]"
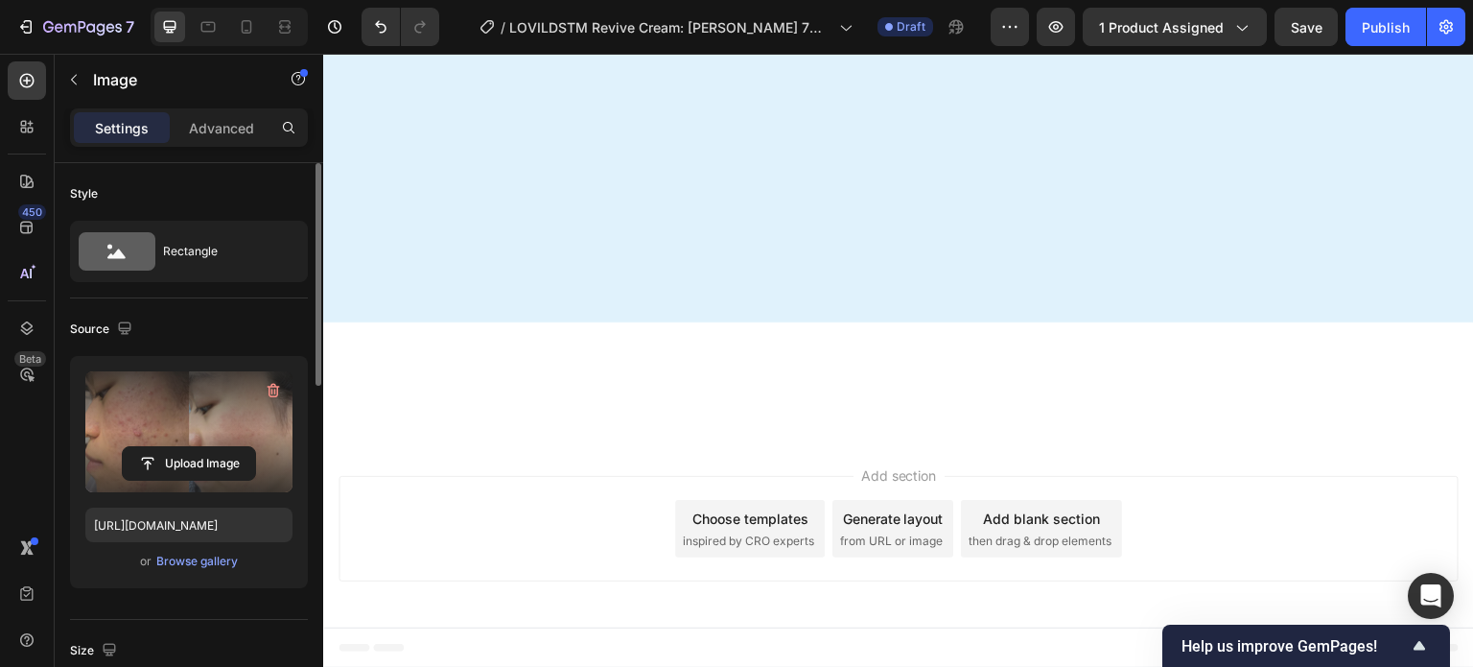
scroll to position [0, 0]
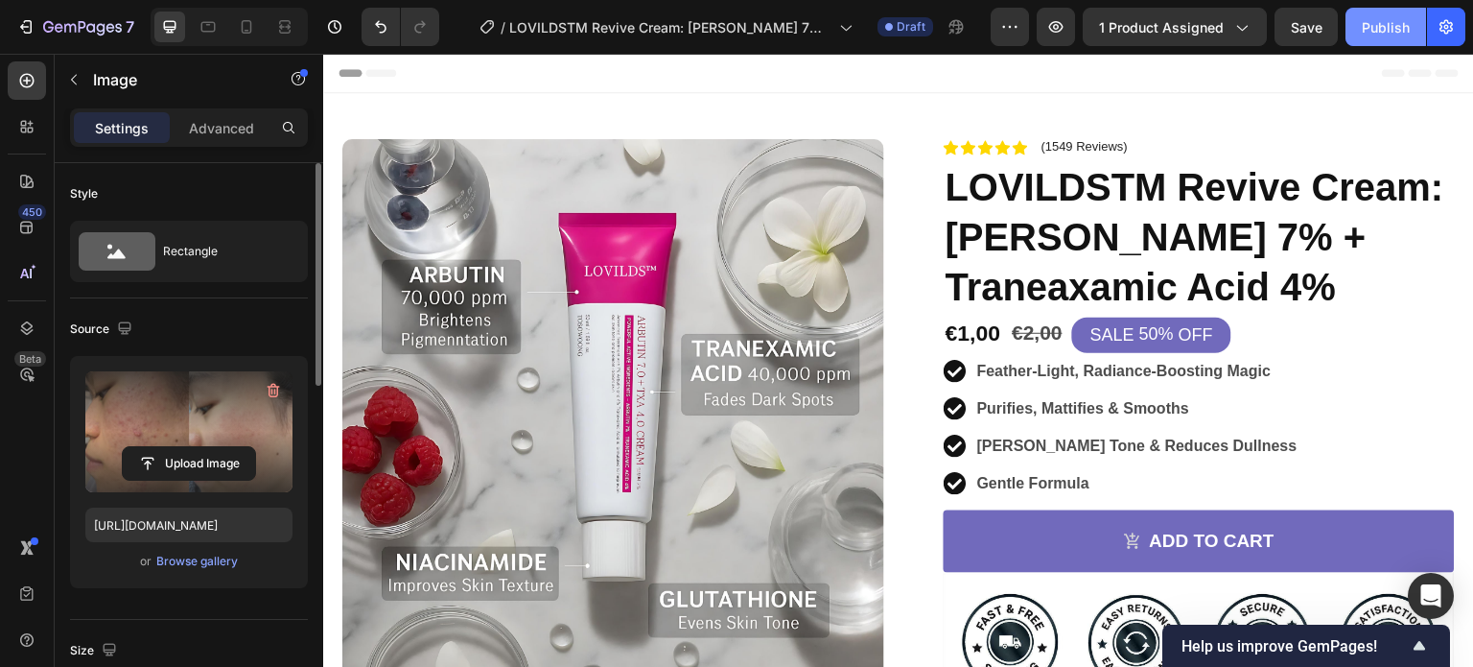
click at [1385, 34] on div "Publish" at bounding box center [1386, 27] width 48 height 20
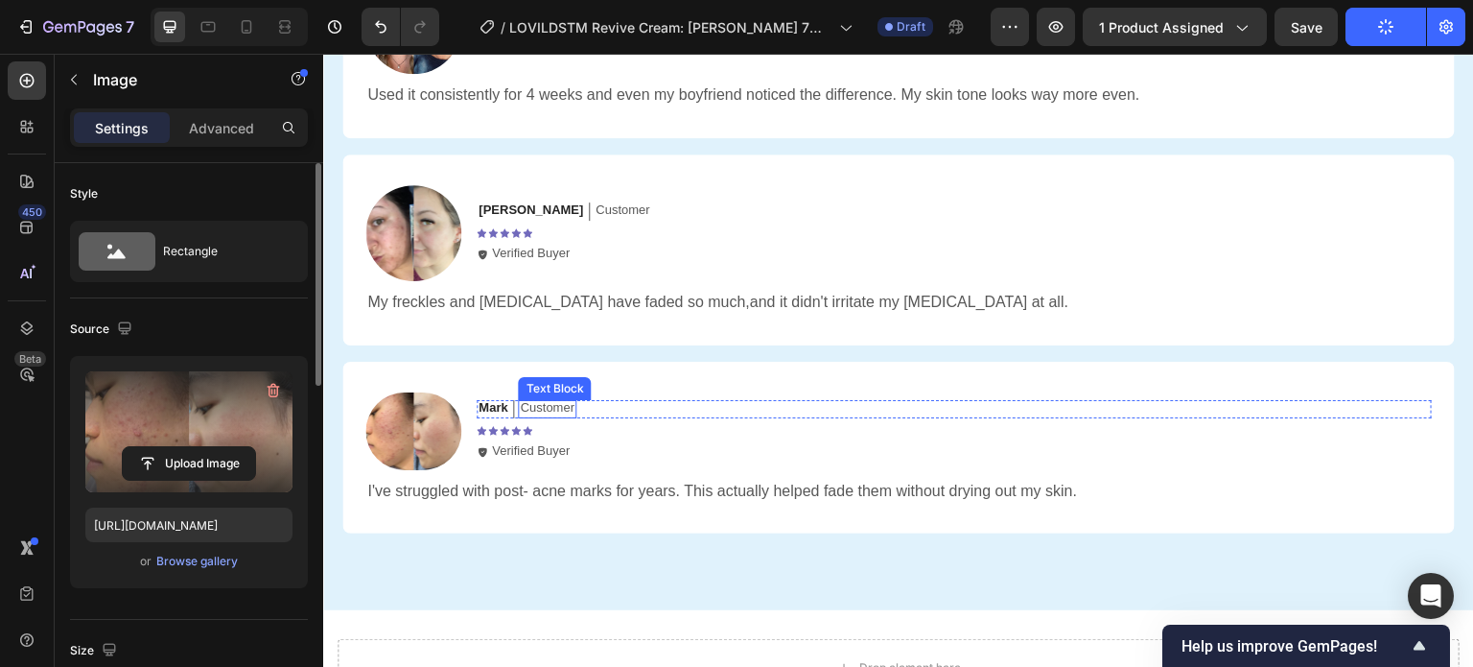
scroll to position [4138, 0]
click at [491, 401] on div "Icon" at bounding box center [507, 412] width 38 height 23
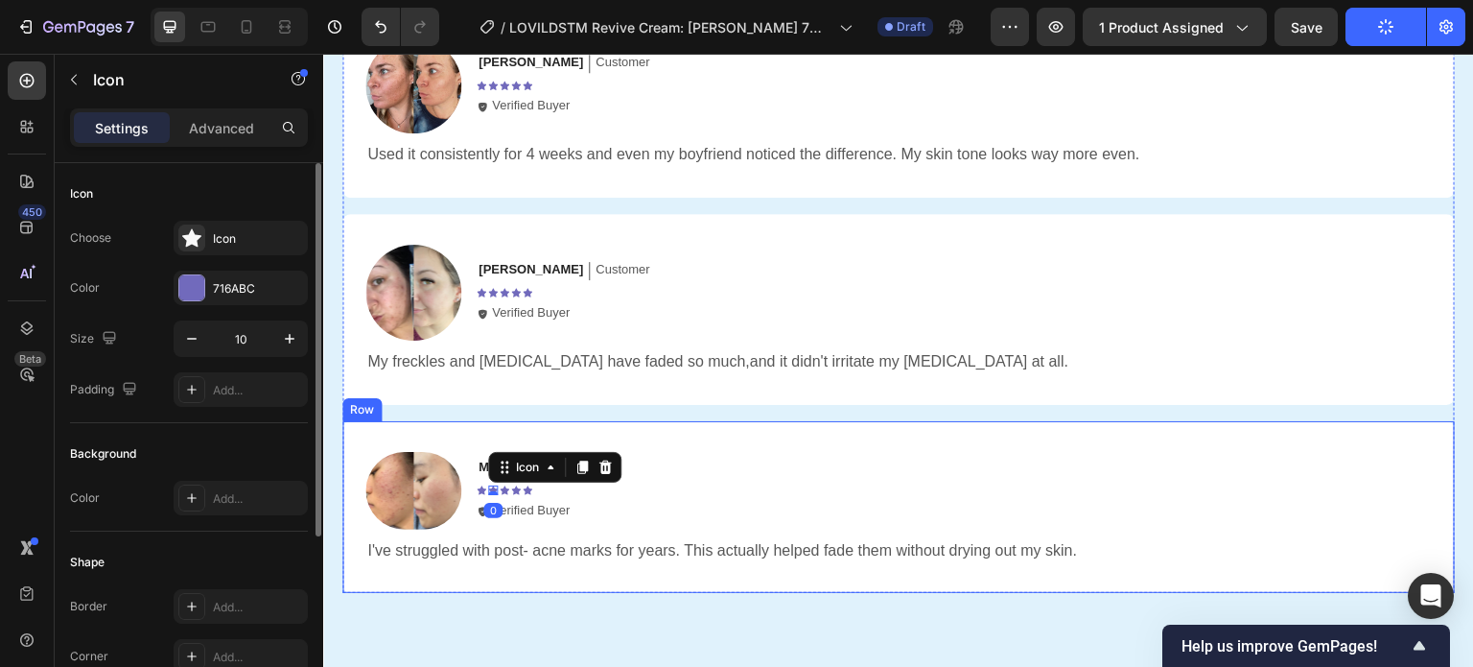
scroll to position [4096, 0]
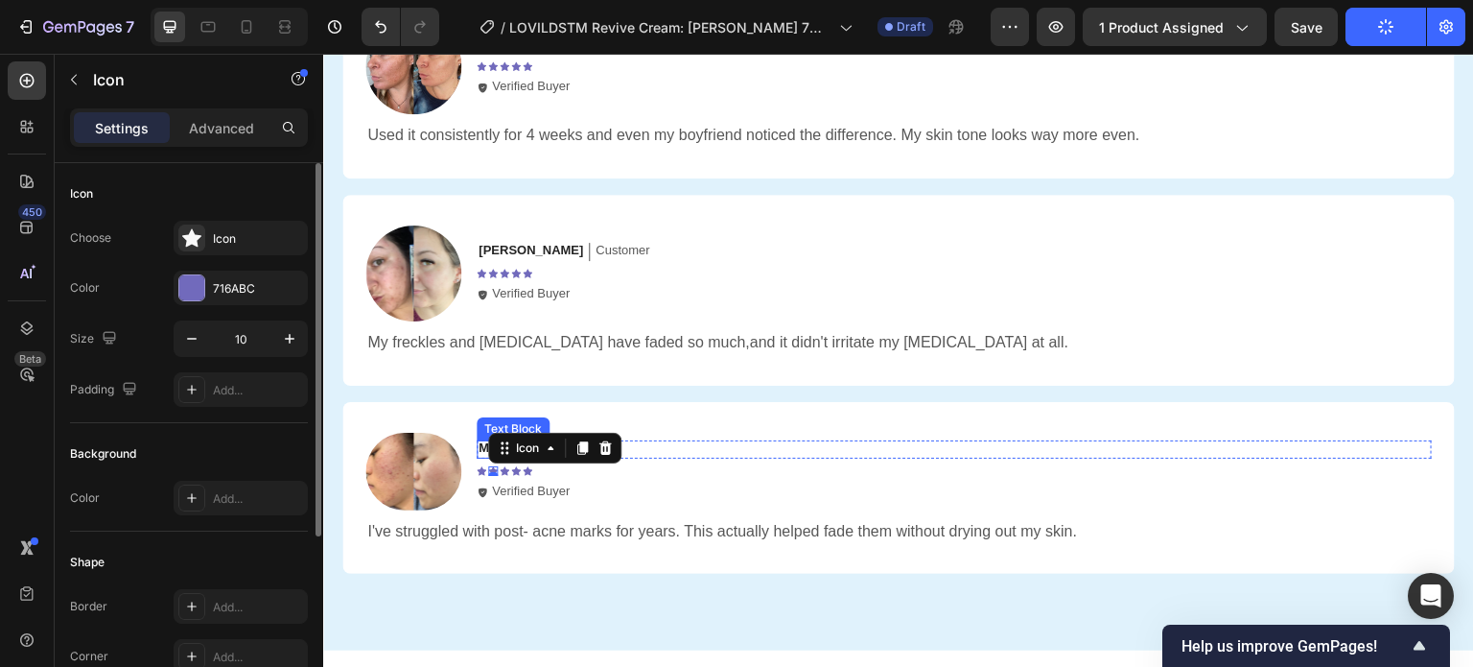
click at [483, 442] on p "Mark" at bounding box center [493, 448] width 29 height 16
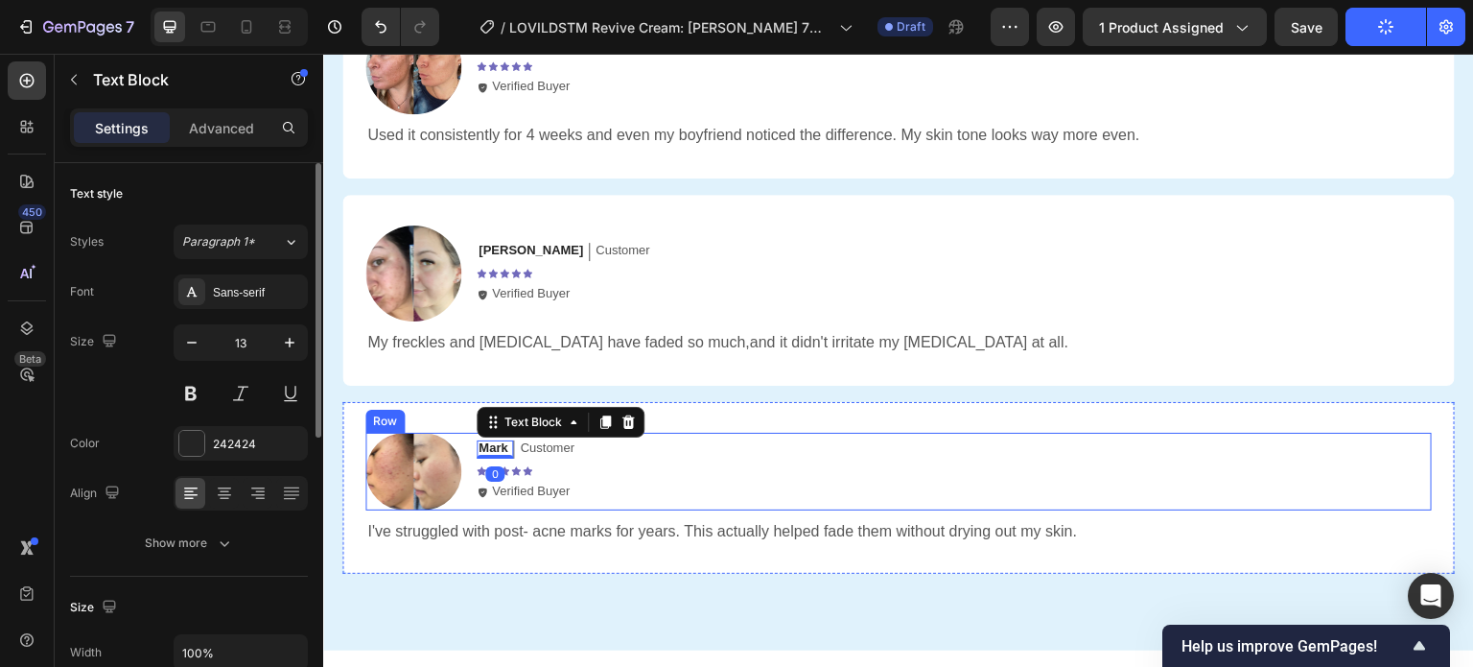
click at [487, 447] on p "Mark" at bounding box center [493, 448] width 29 height 16
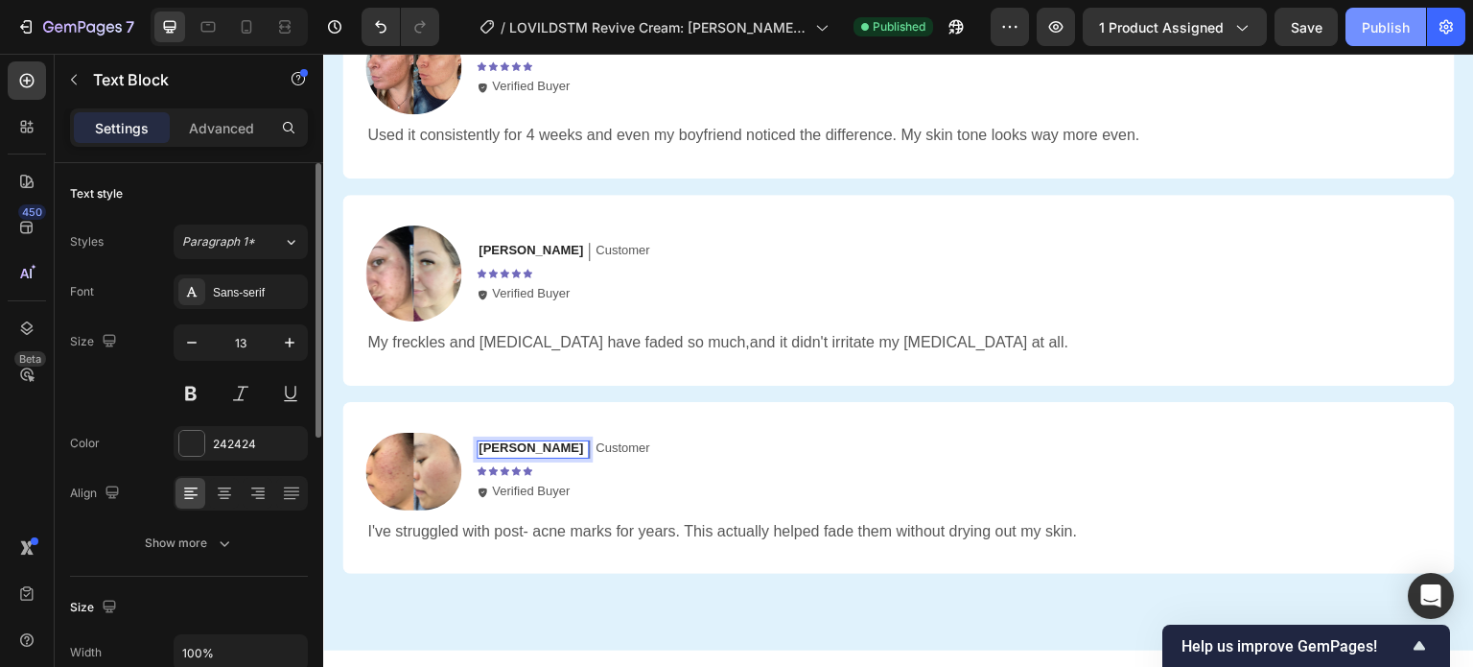
click at [1381, 28] on div "Publish" at bounding box center [1386, 27] width 48 height 20
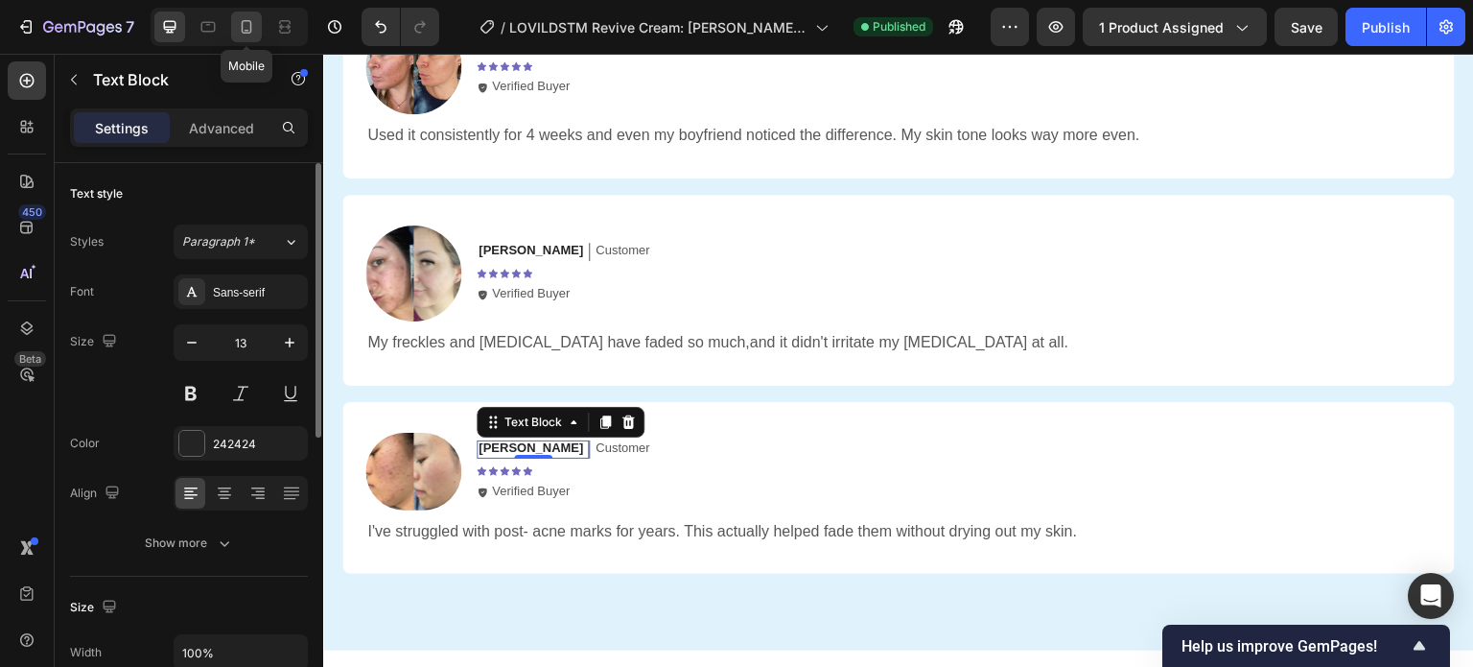
click at [249, 31] on icon at bounding box center [247, 26] width 11 height 13
type input "12"
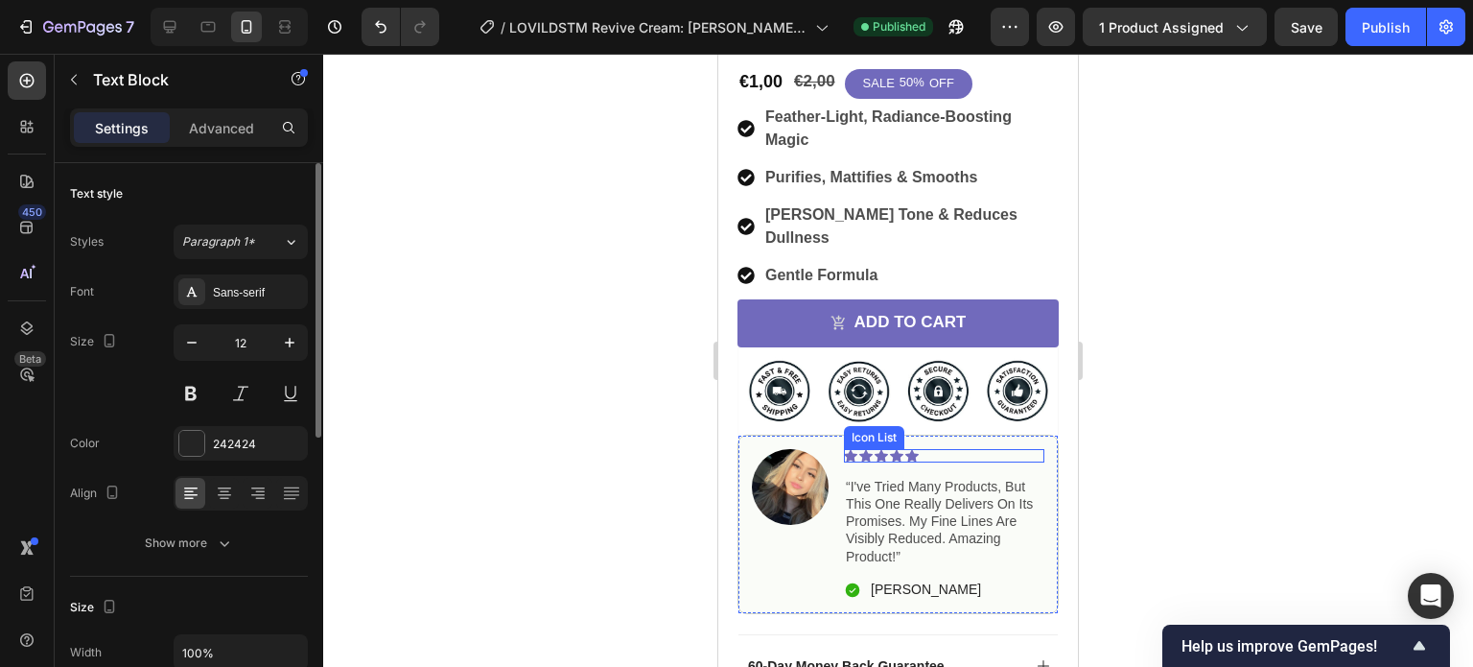
scroll to position [549, 0]
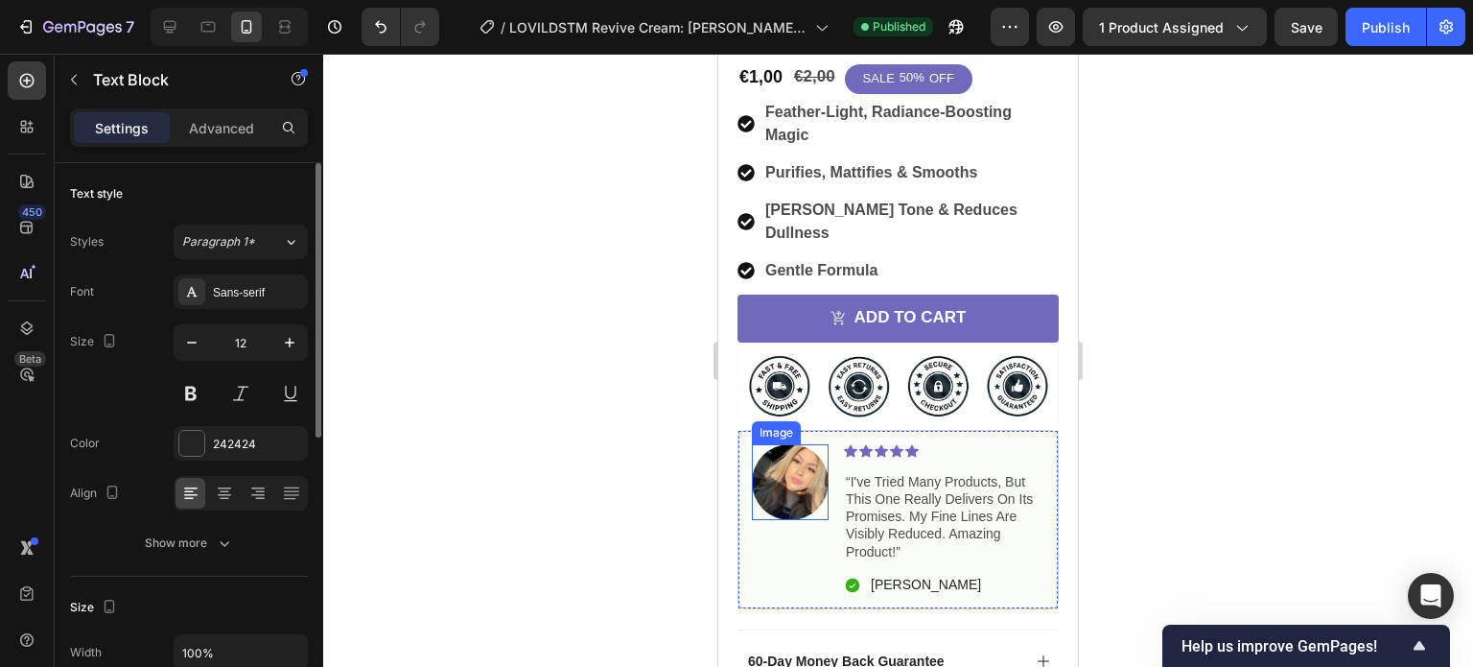
click at [800, 444] on img at bounding box center [790, 482] width 77 height 76
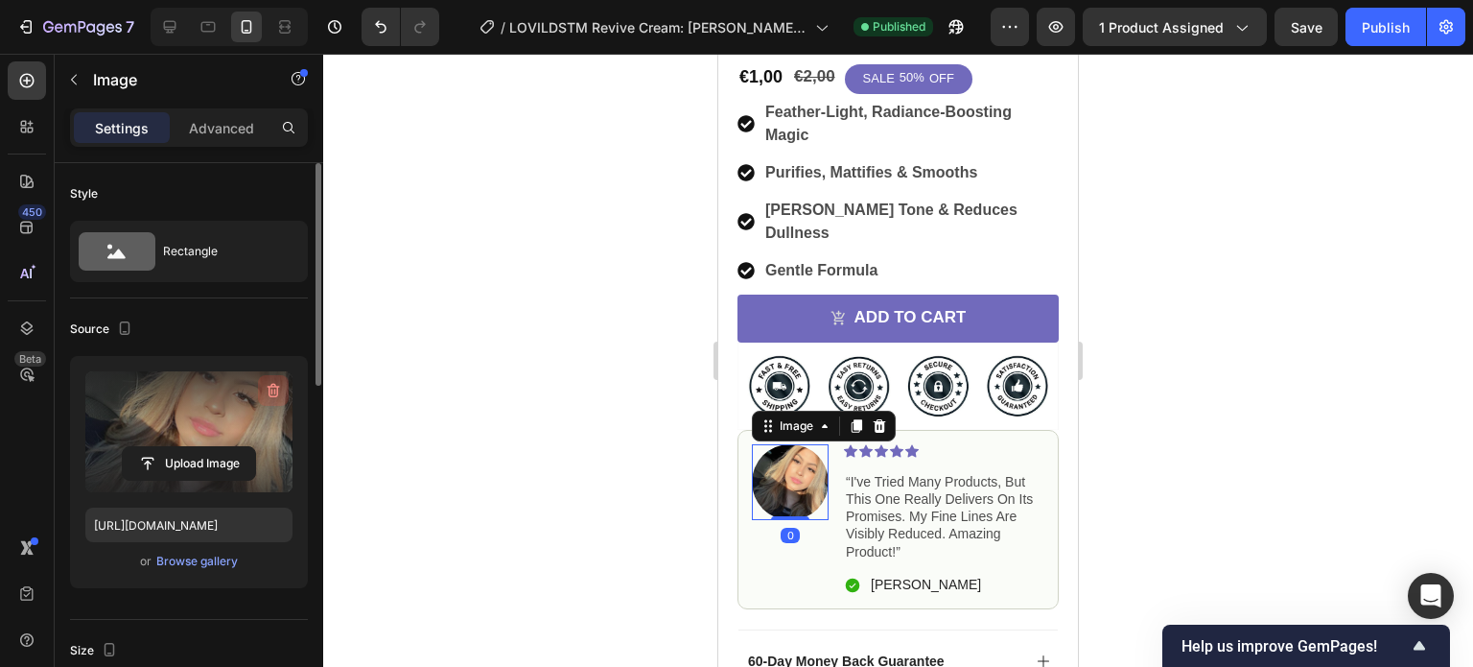
click at [268, 391] on icon "button" at bounding box center [273, 390] width 19 height 19
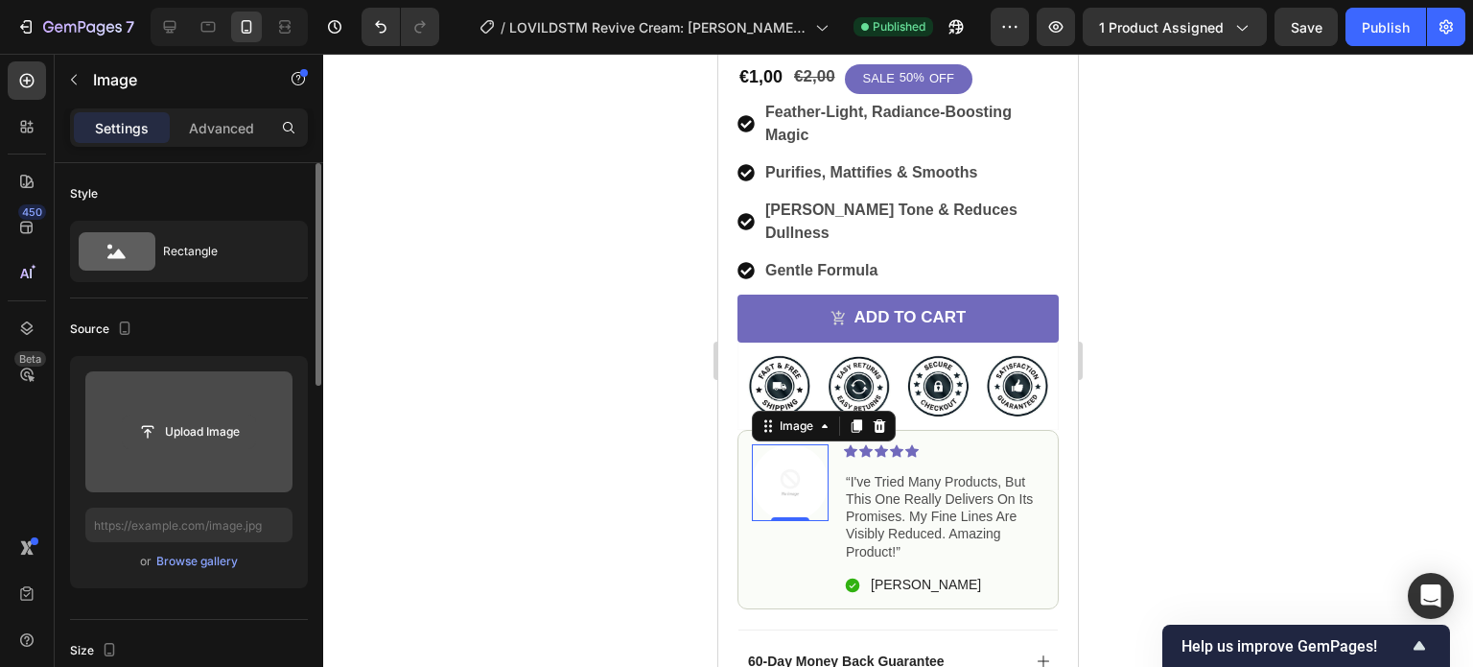
click at [180, 435] on input "file" at bounding box center [189, 431] width 132 height 33
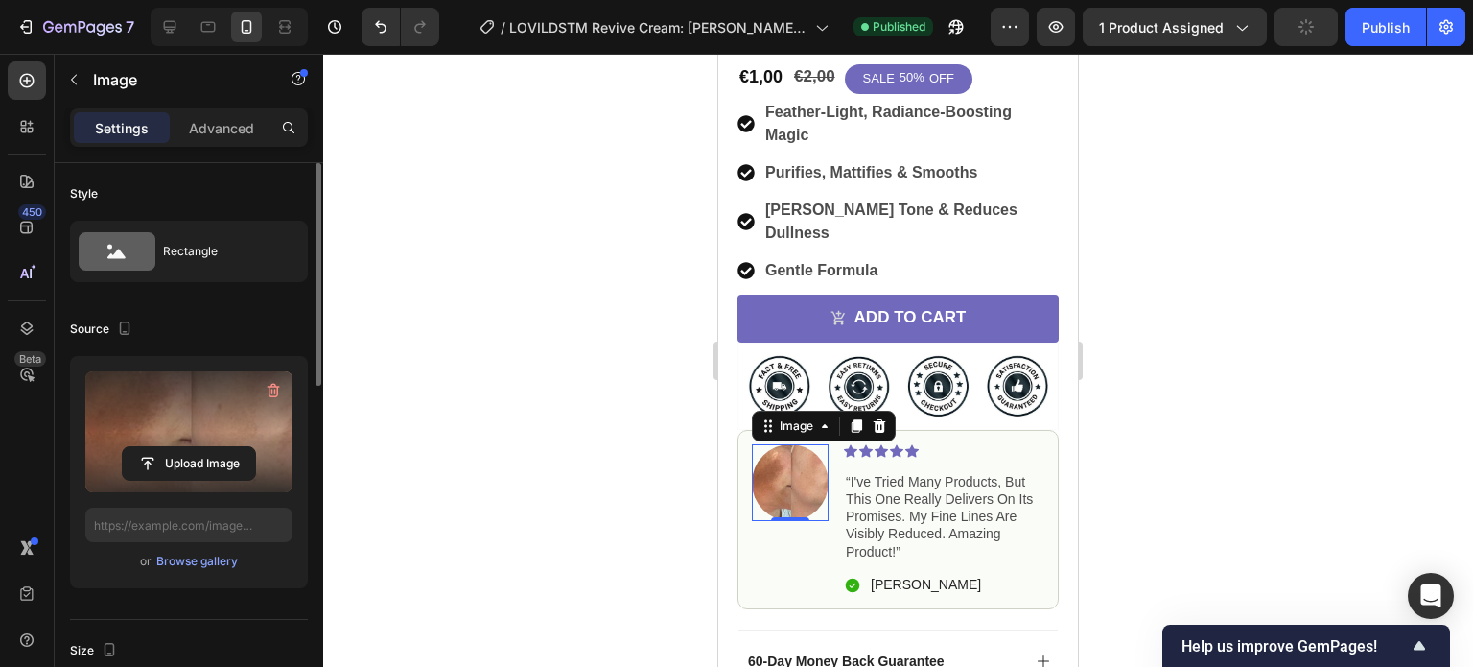
type input "[URL][DOMAIN_NAME]"
click at [1371, 40] on button "Publish" at bounding box center [1386, 27] width 81 height 38
click at [1384, 34] on div "Publish" at bounding box center [1386, 27] width 48 height 20
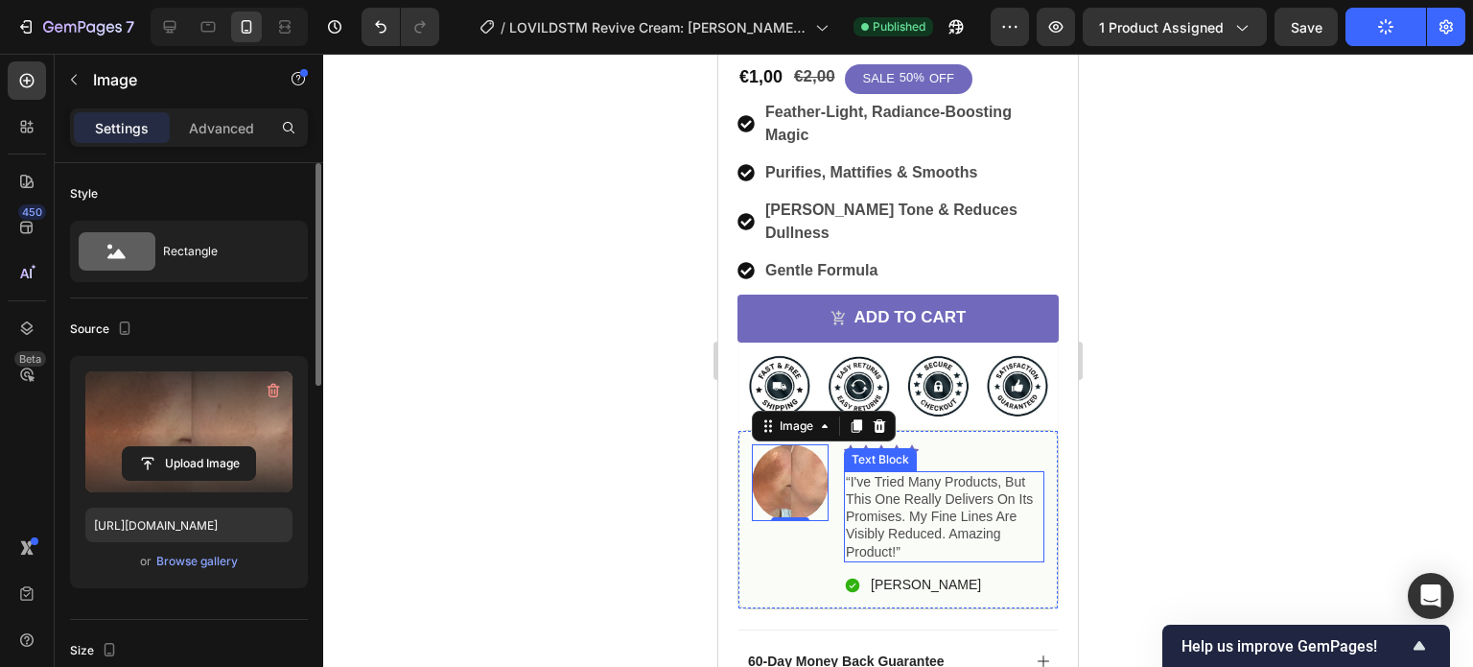
scroll to position [0, 0]
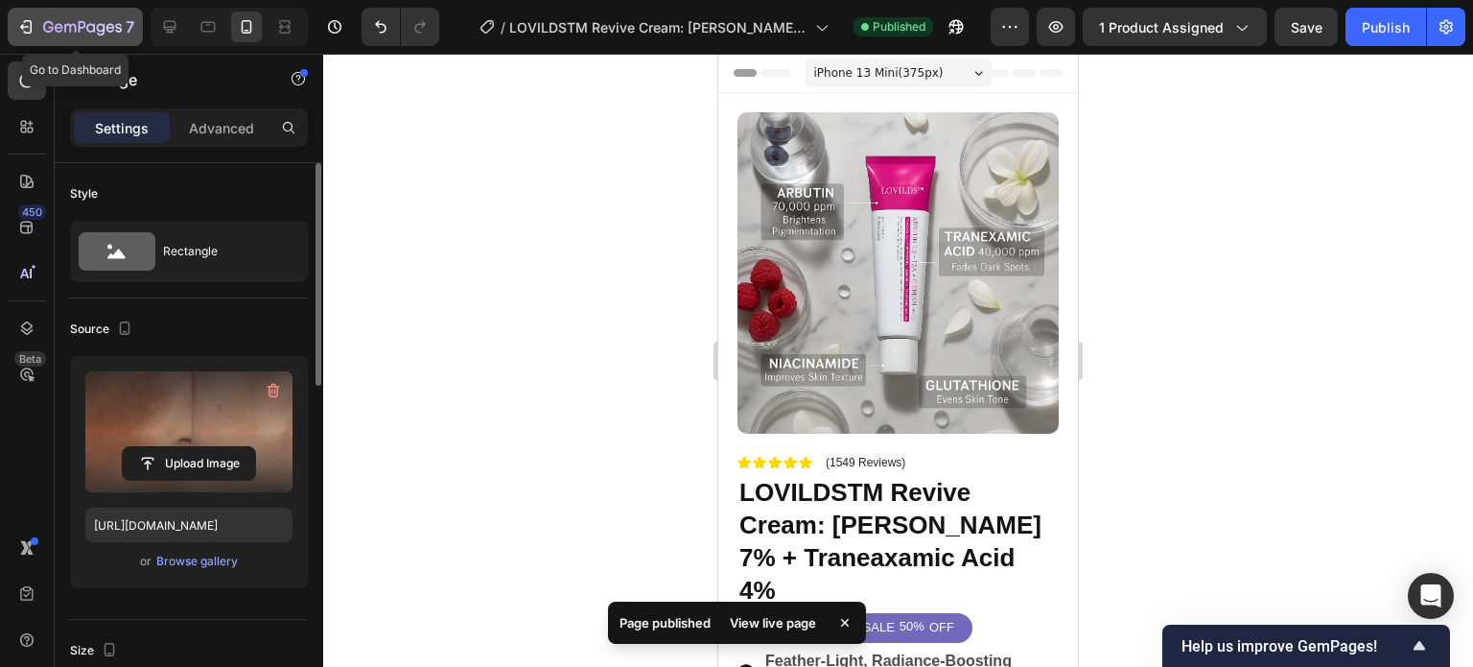
click at [108, 22] on icon "button" at bounding box center [82, 28] width 79 height 16
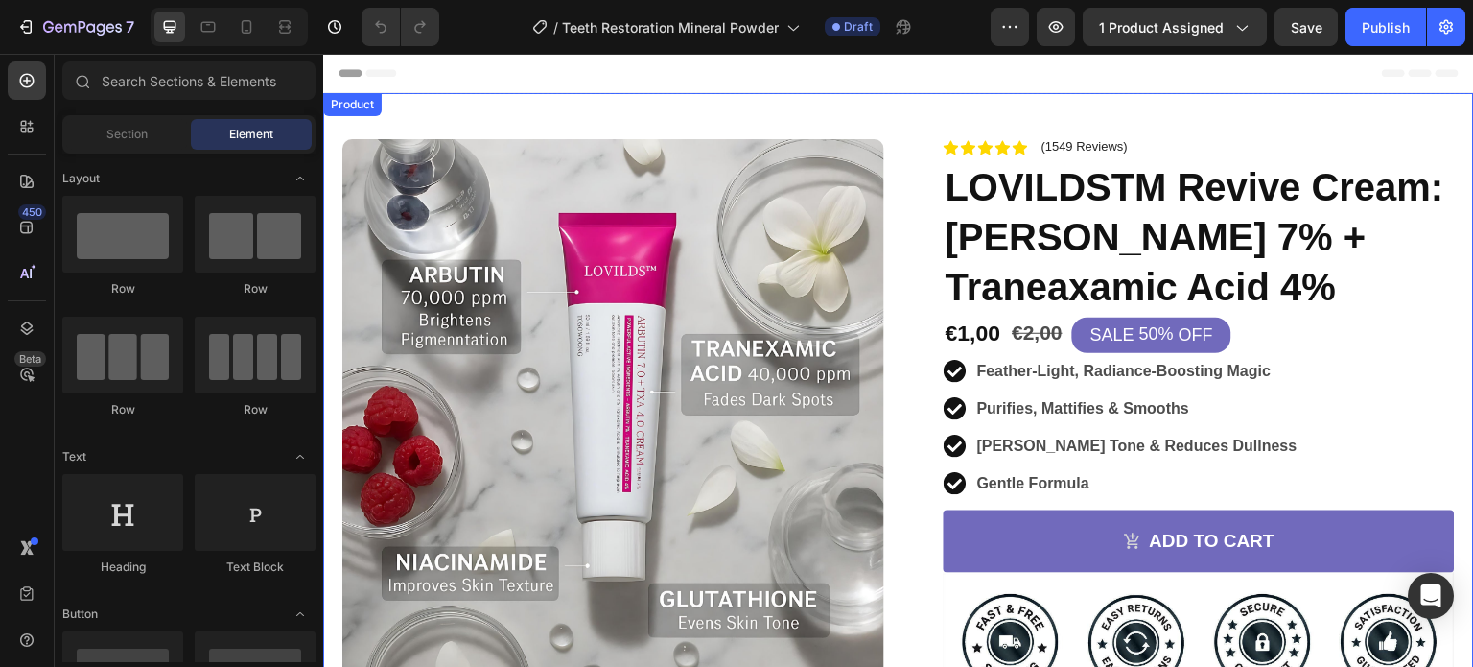
click at [904, 101] on div "Product Images Image Icon Icon Icon Icon Icon Icon List Used it consistently fo…" at bounding box center [898, 515] width 1151 height 844
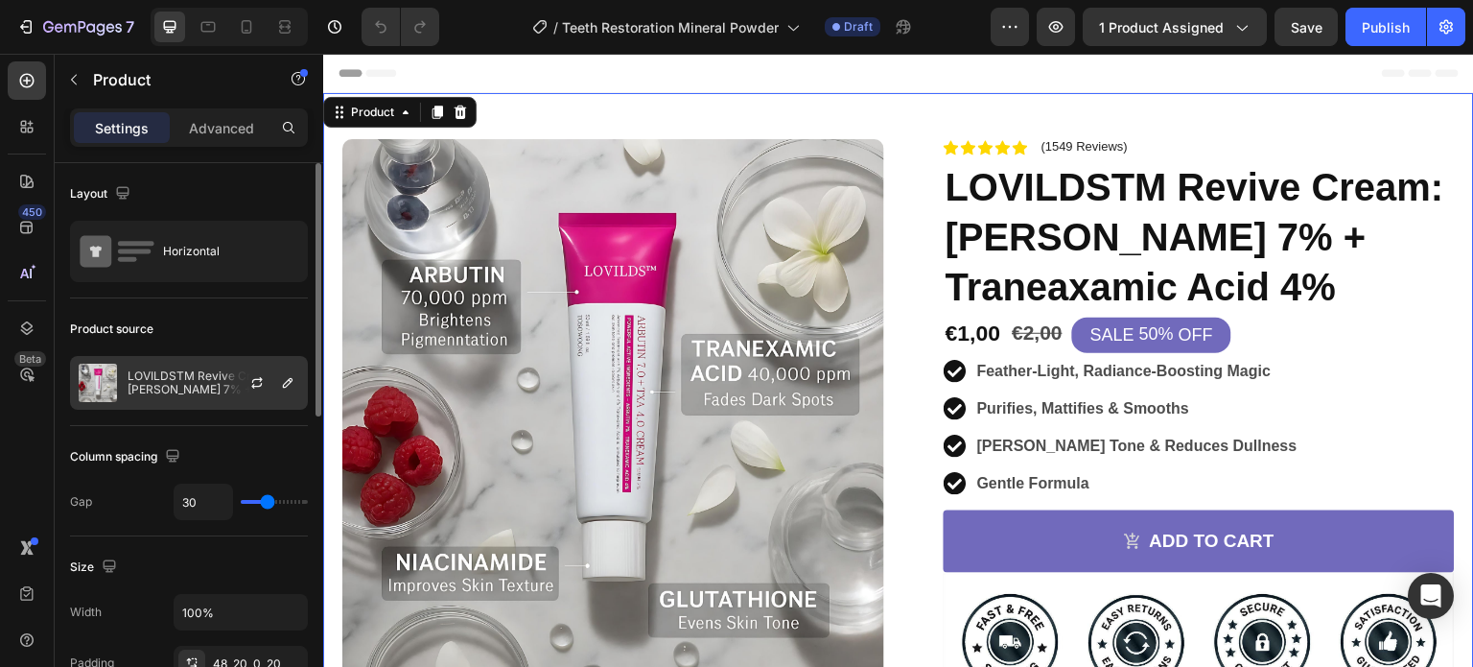
click at [201, 385] on p "LOVILDSTM Revive Cream: [PERSON_NAME] 7% + Traneaxamic Acid 4%" at bounding box center [214, 382] width 172 height 27
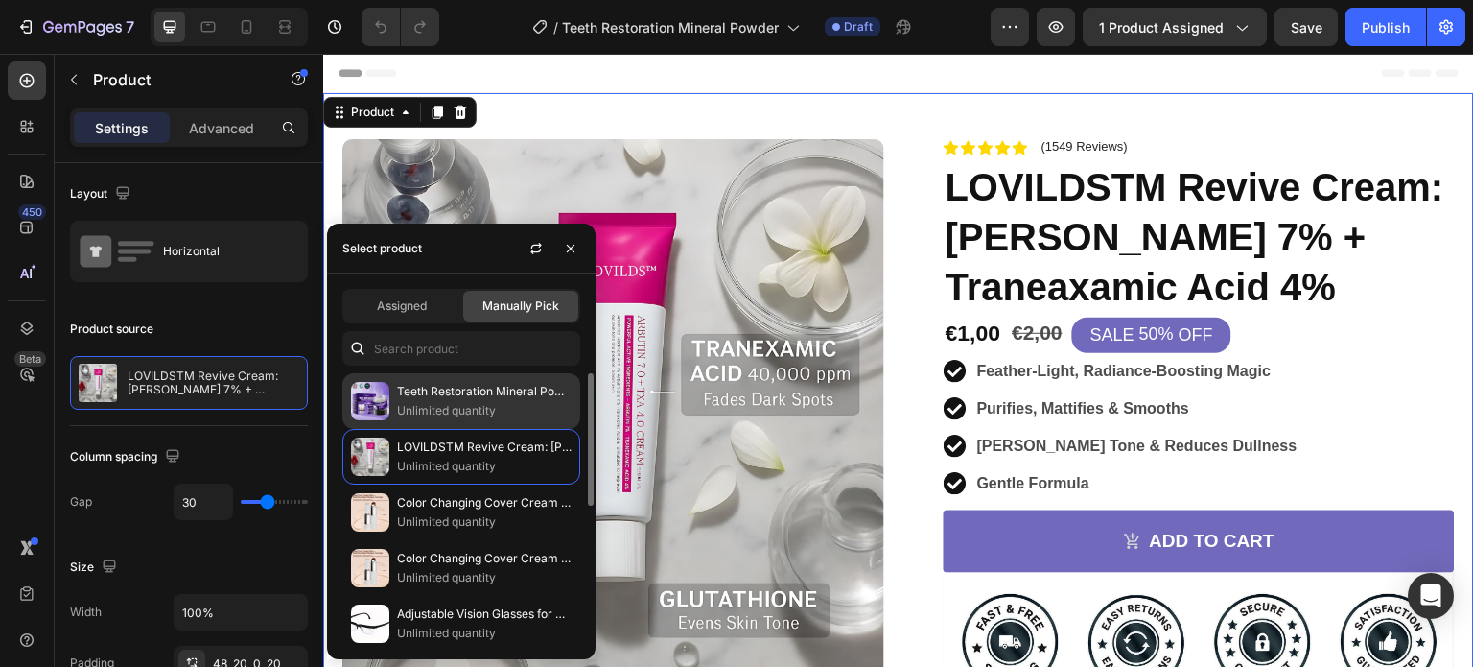
click at [463, 398] on p "Teeth Restoration Mineral Powder" at bounding box center [484, 391] width 175 height 19
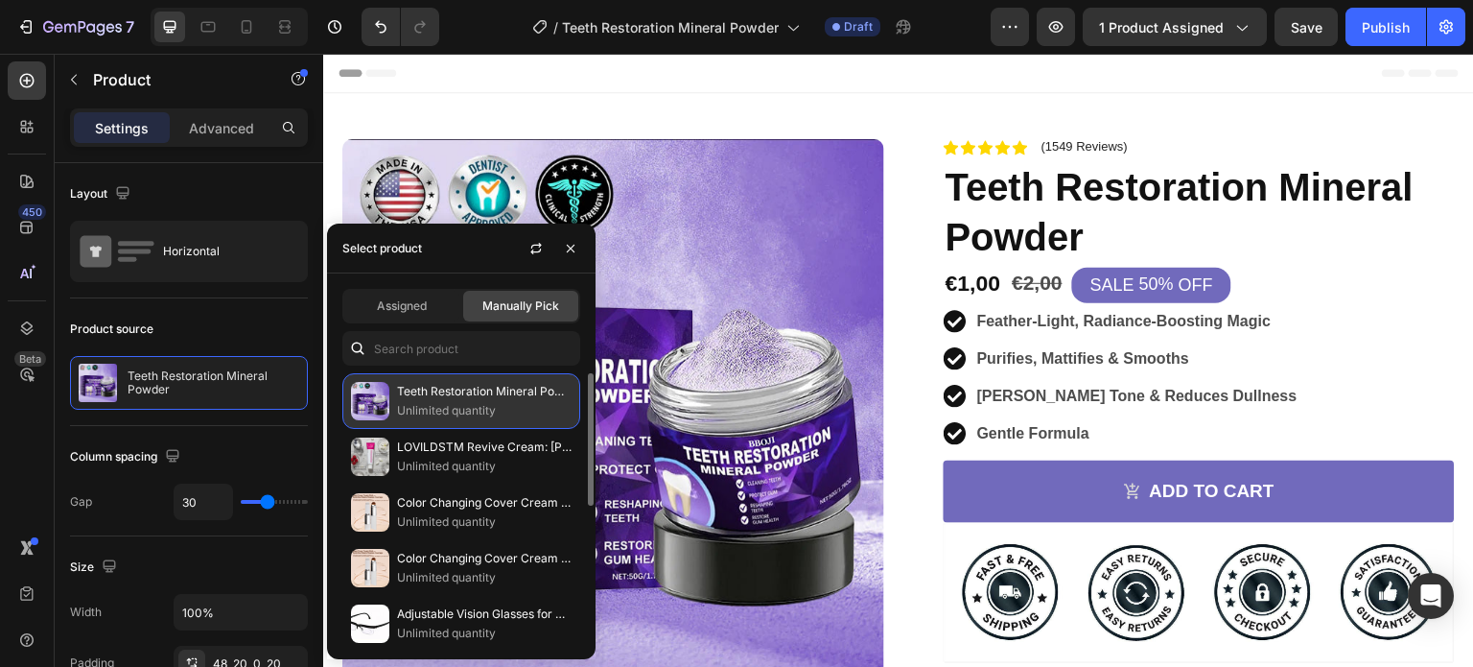
click at [431, 412] on p "Unlimited quantity" at bounding box center [484, 410] width 175 height 19
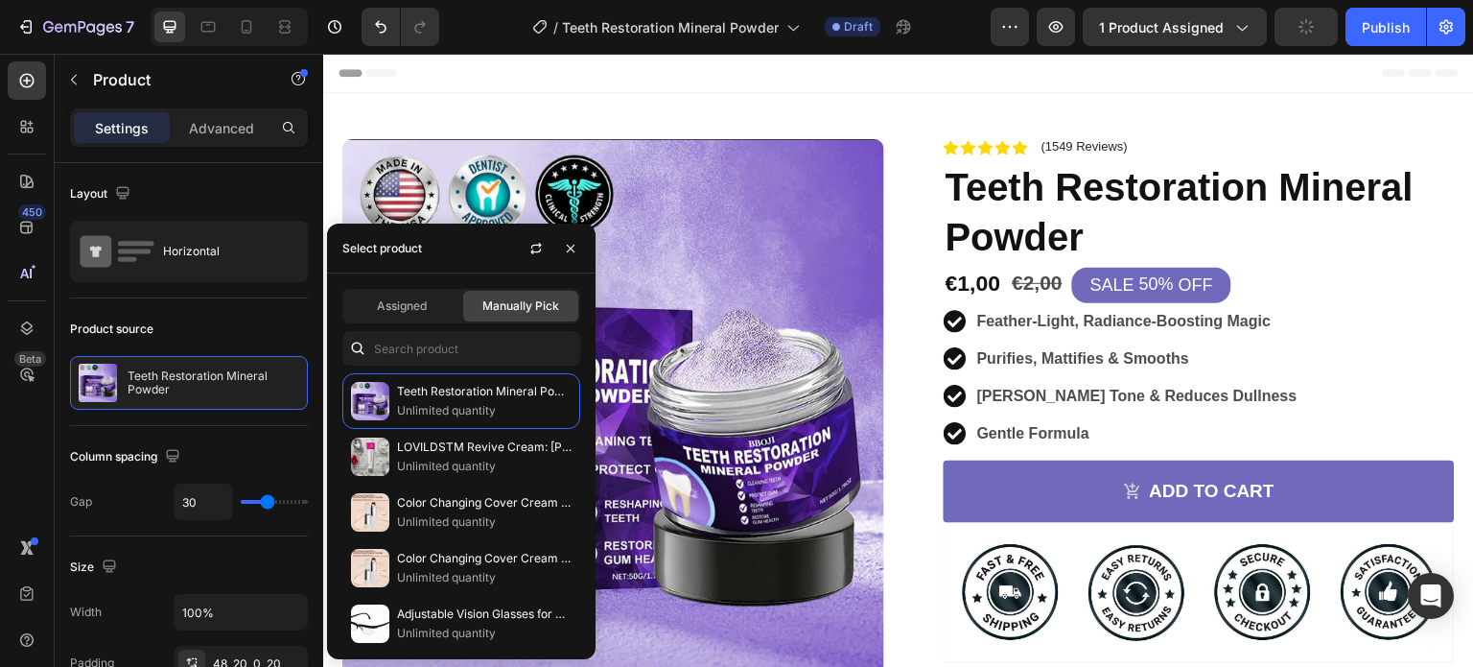
click at [930, 82] on div "Header" at bounding box center [899, 73] width 1120 height 38
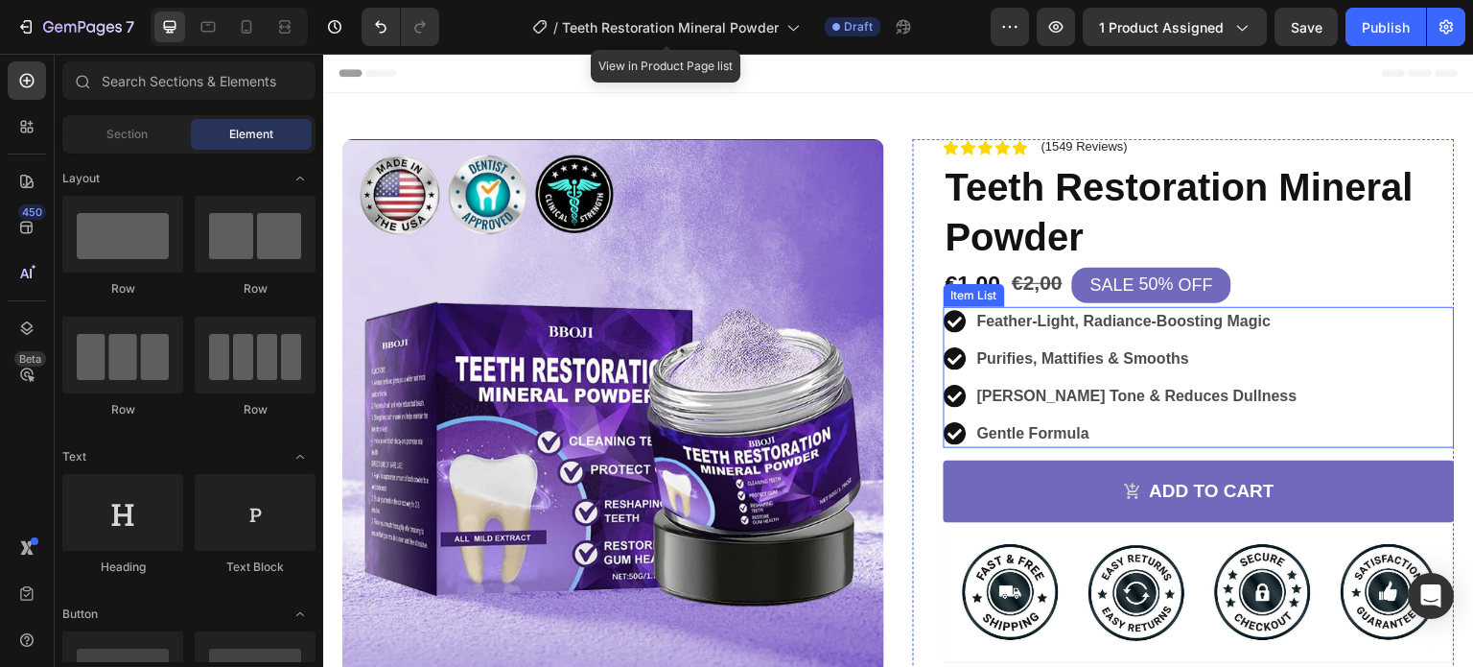
click at [1027, 326] on strong "Feather-Light, Radiance-Boosting Magic" at bounding box center [1124, 321] width 294 height 16
click at [1021, 318] on strong "Feather-Light, Radiance-Boosting Magic" at bounding box center [1124, 321] width 294 height 16
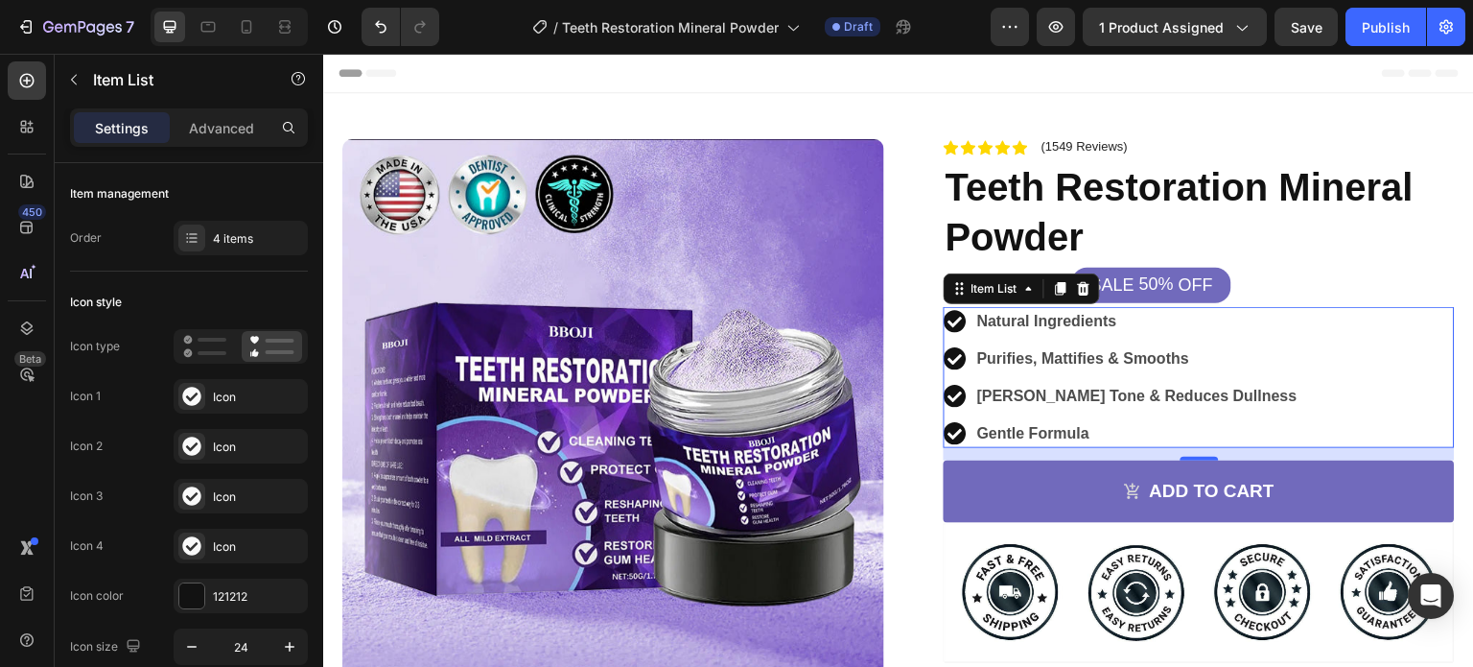
click at [1044, 356] on strong "Purifies, Mattifies & Smooths" at bounding box center [1083, 358] width 212 height 16
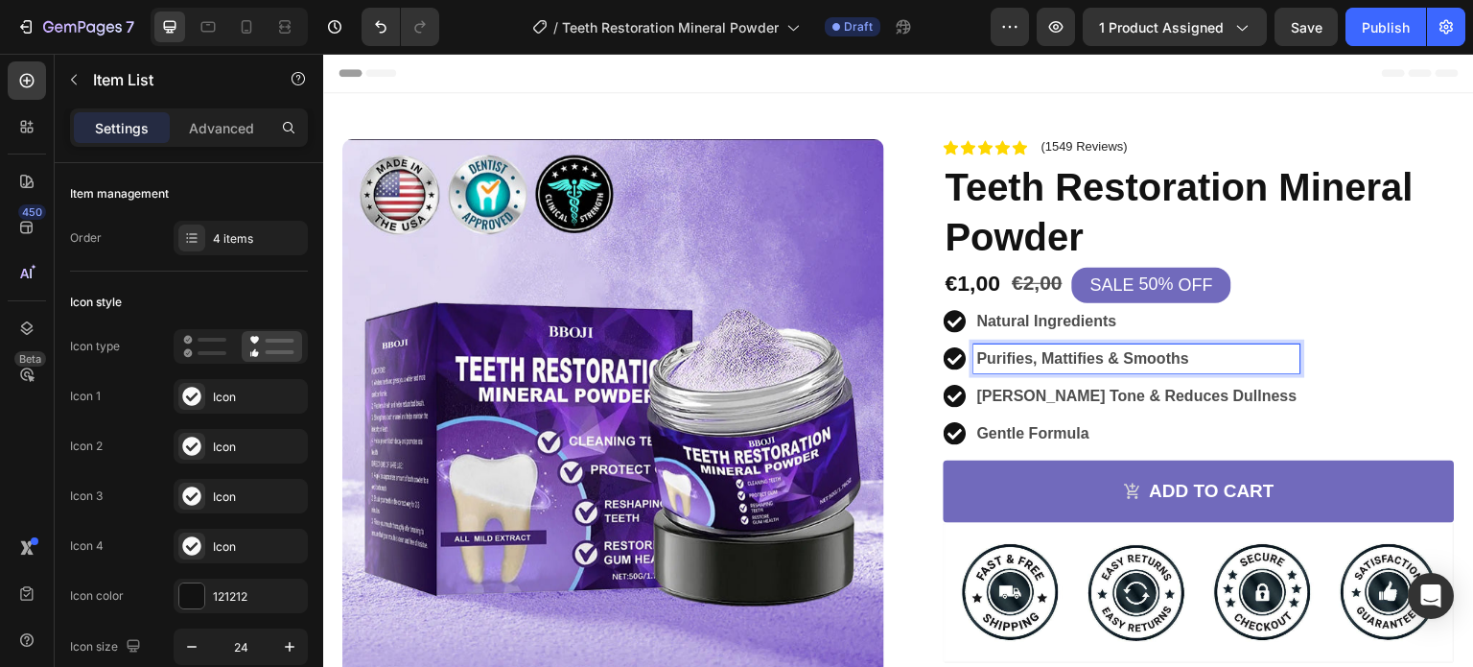
click at [1048, 354] on strong "Purifies, Mattifies & Smooths" at bounding box center [1083, 358] width 212 height 16
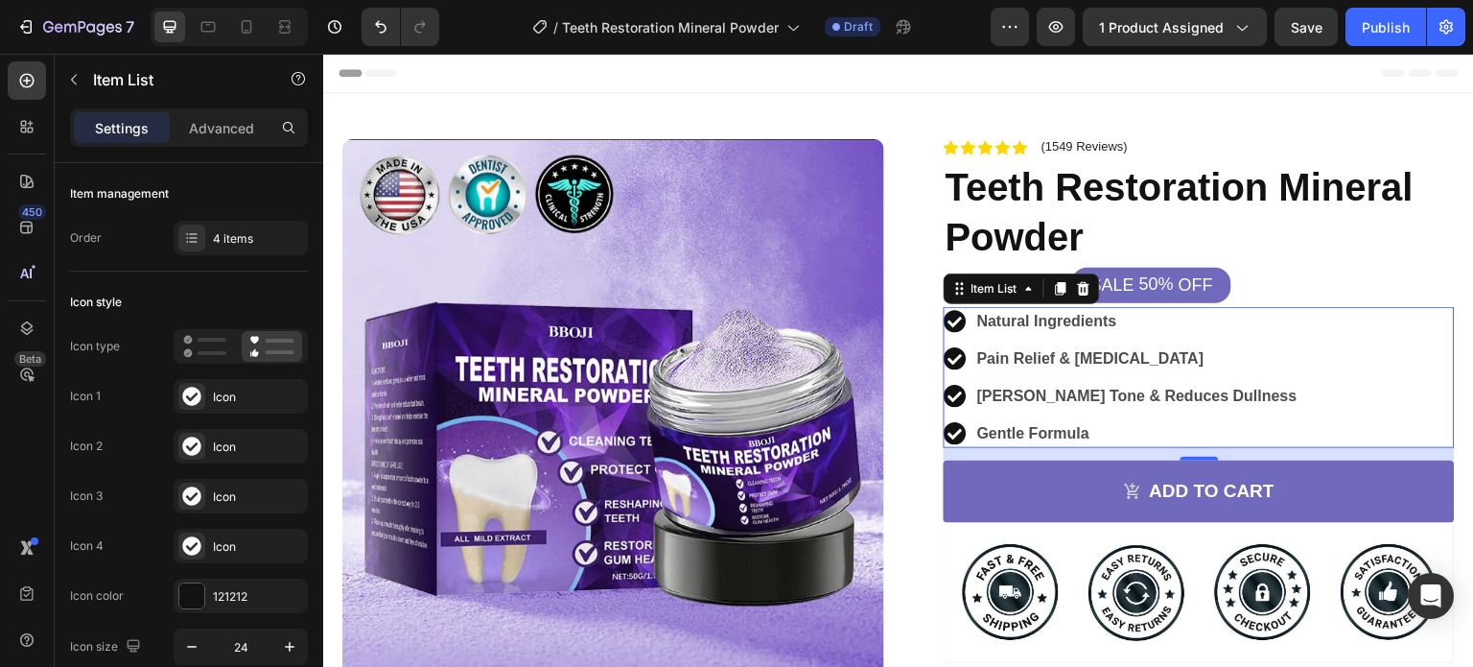
click at [1021, 390] on strong "[PERSON_NAME] Tone & Reduces Dullness" at bounding box center [1137, 396] width 320 height 16
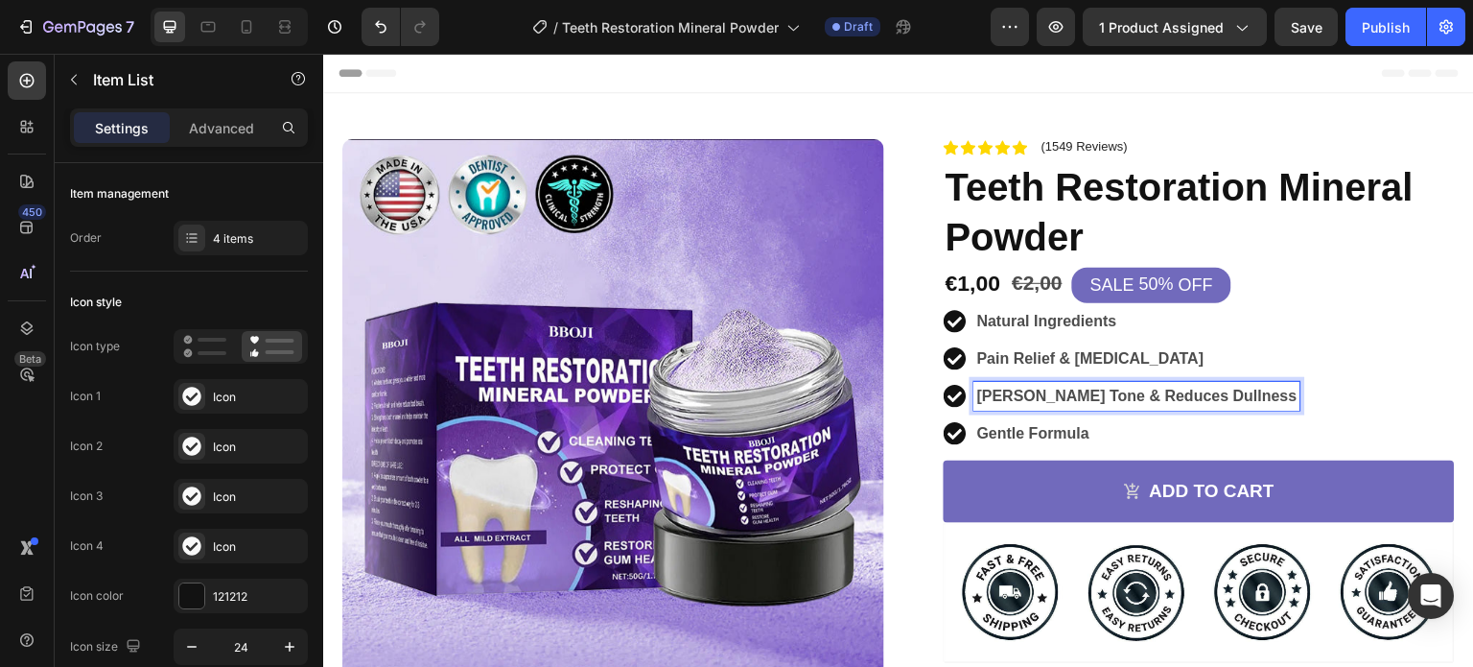
click at [1053, 389] on strong "[PERSON_NAME] Tone & Reduces Dullness" at bounding box center [1137, 396] width 320 height 16
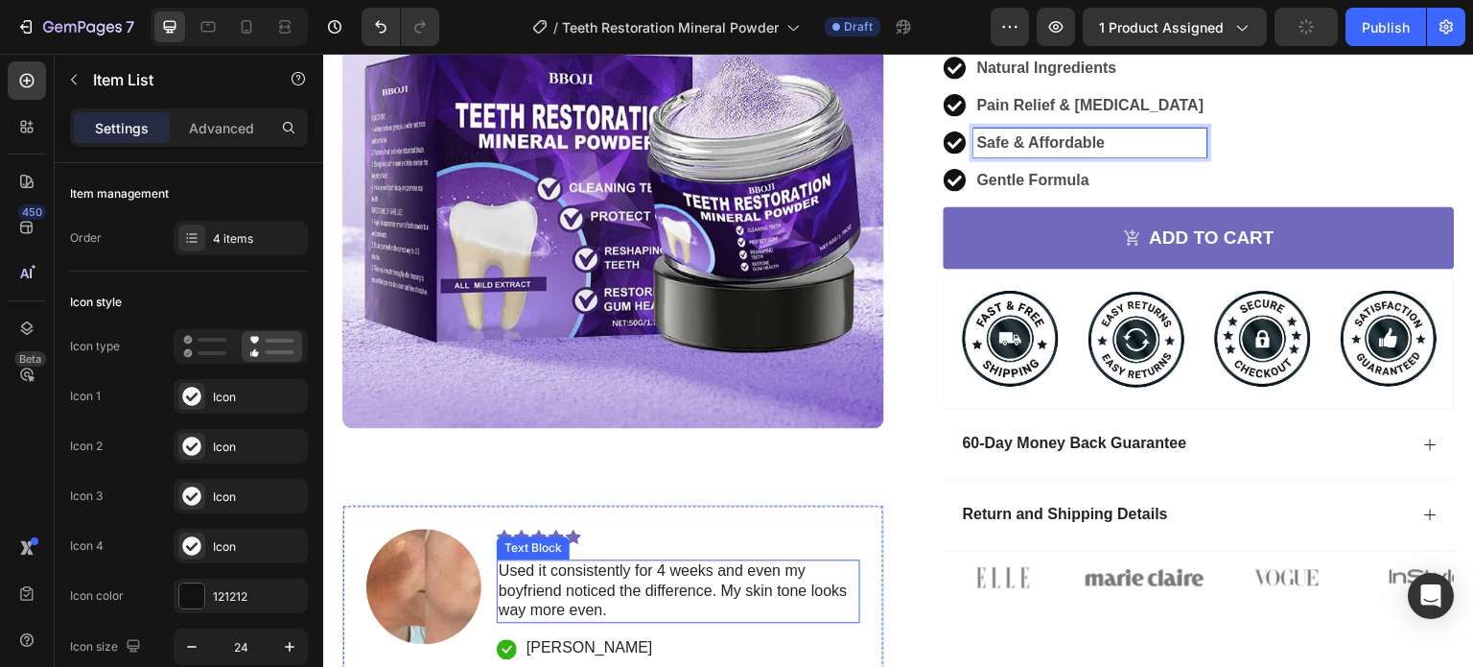
scroll to position [478, 0]
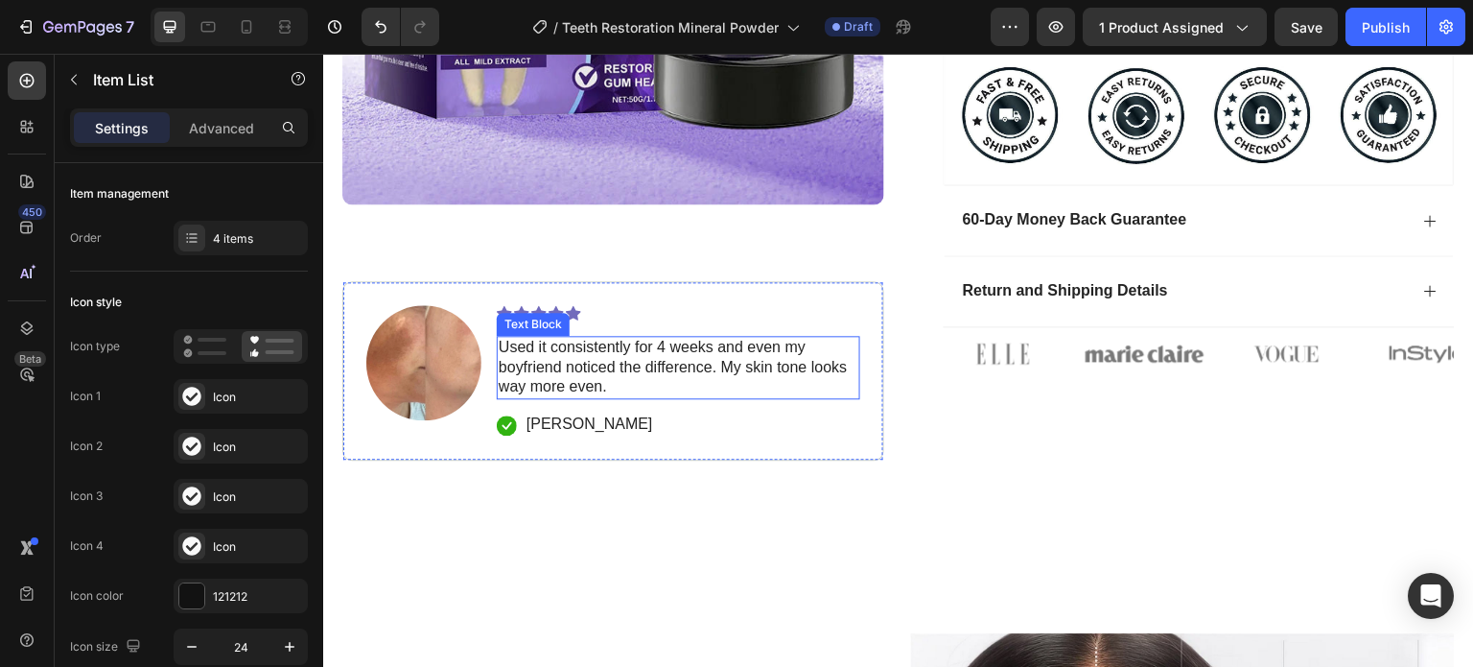
click at [623, 351] on p "Used it consistently for 4 weeks and even my boyfriend noticed the difference. …" at bounding box center [679, 367] width 360 height 59
click at [599, 346] on p "Used it consistently for 4 weeks and even my boyfriend noticed the difference. …" at bounding box center [679, 367] width 360 height 59
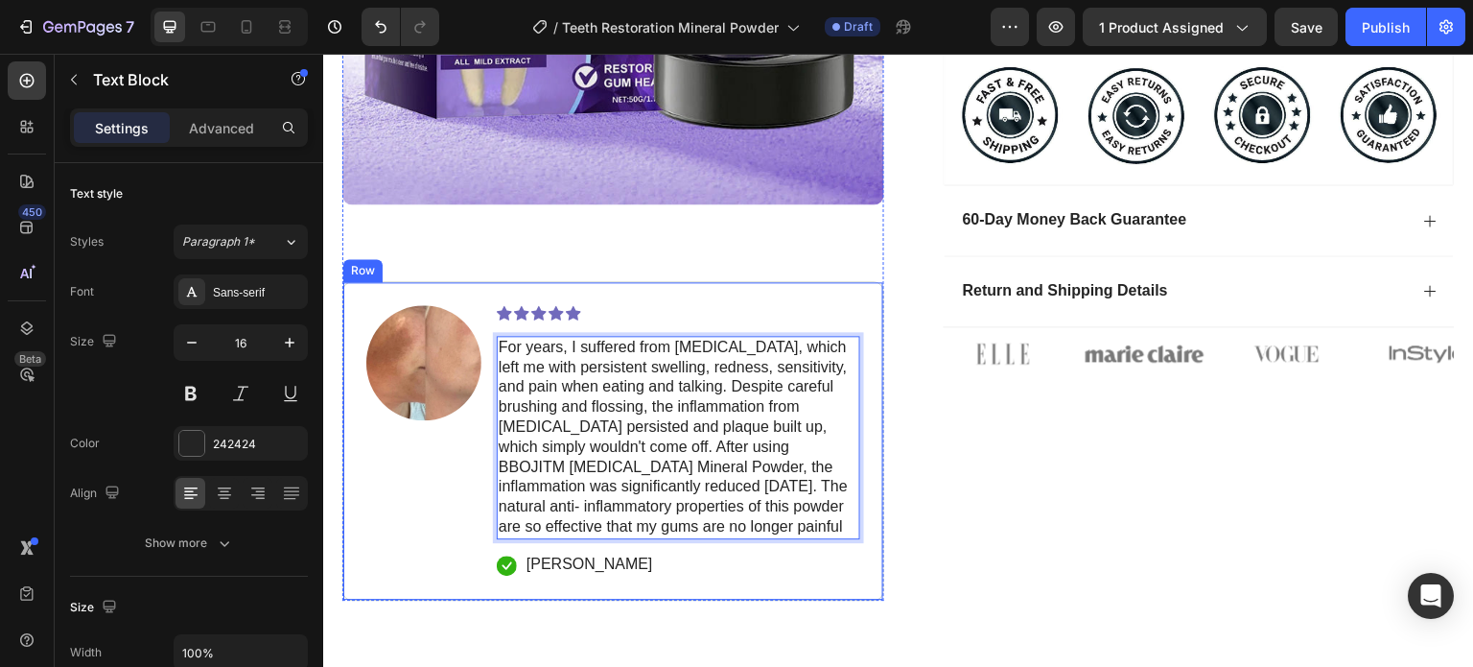
click at [460, 342] on img at bounding box center [423, 362] width 115 height 115
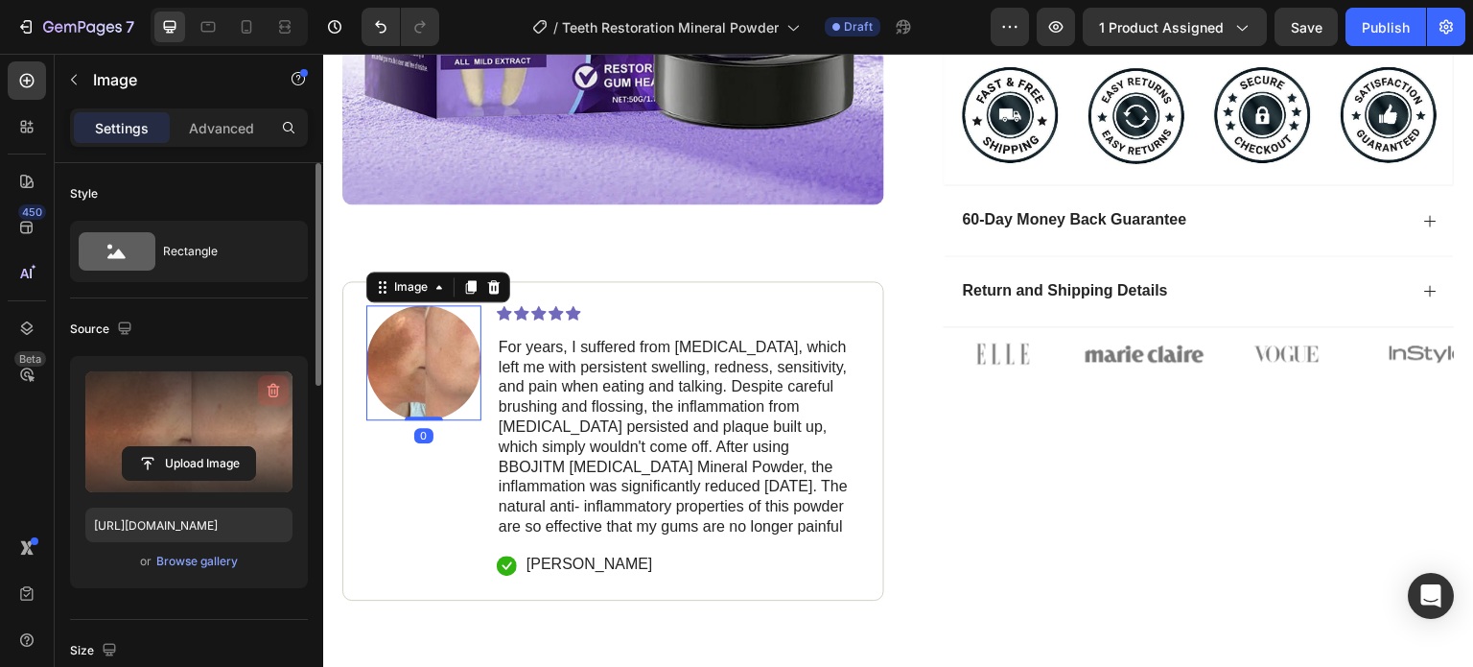
click at [271, 389] on icon "button" at bounding box center [272, 391] width 2 height 6
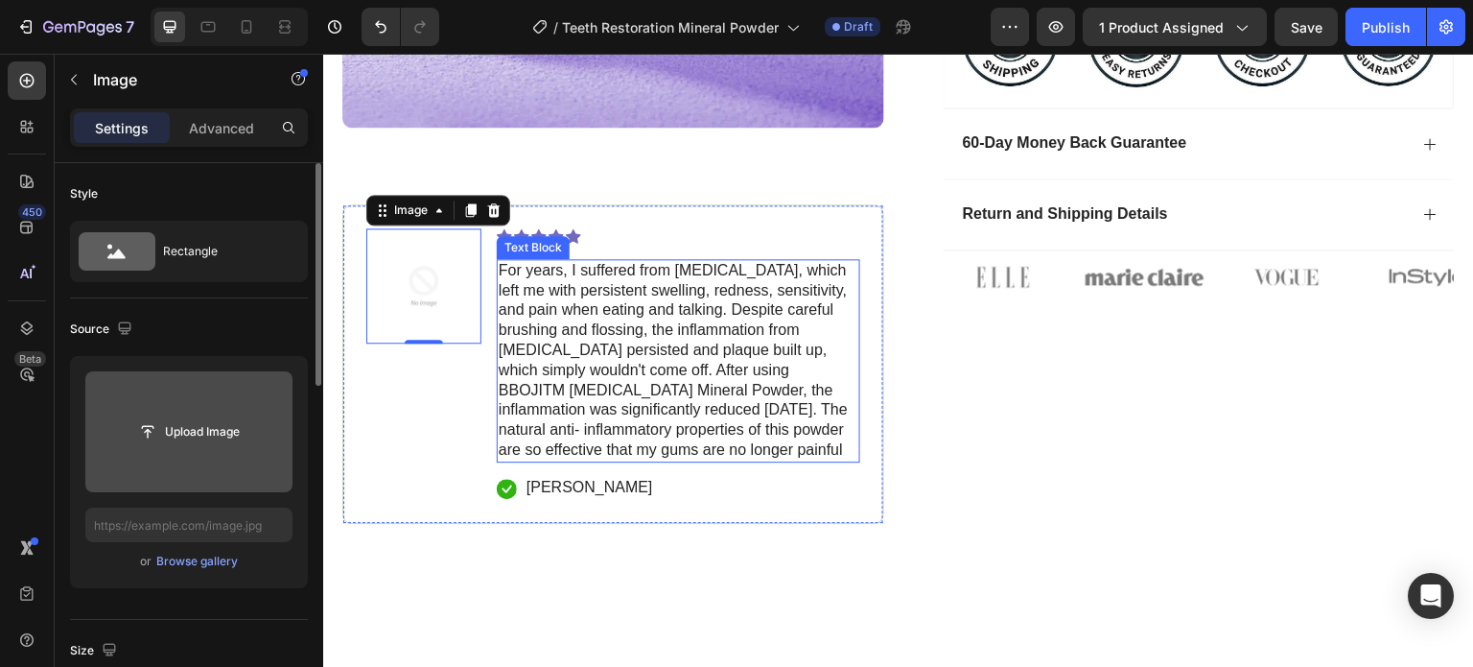
scroll to position [555, 0]
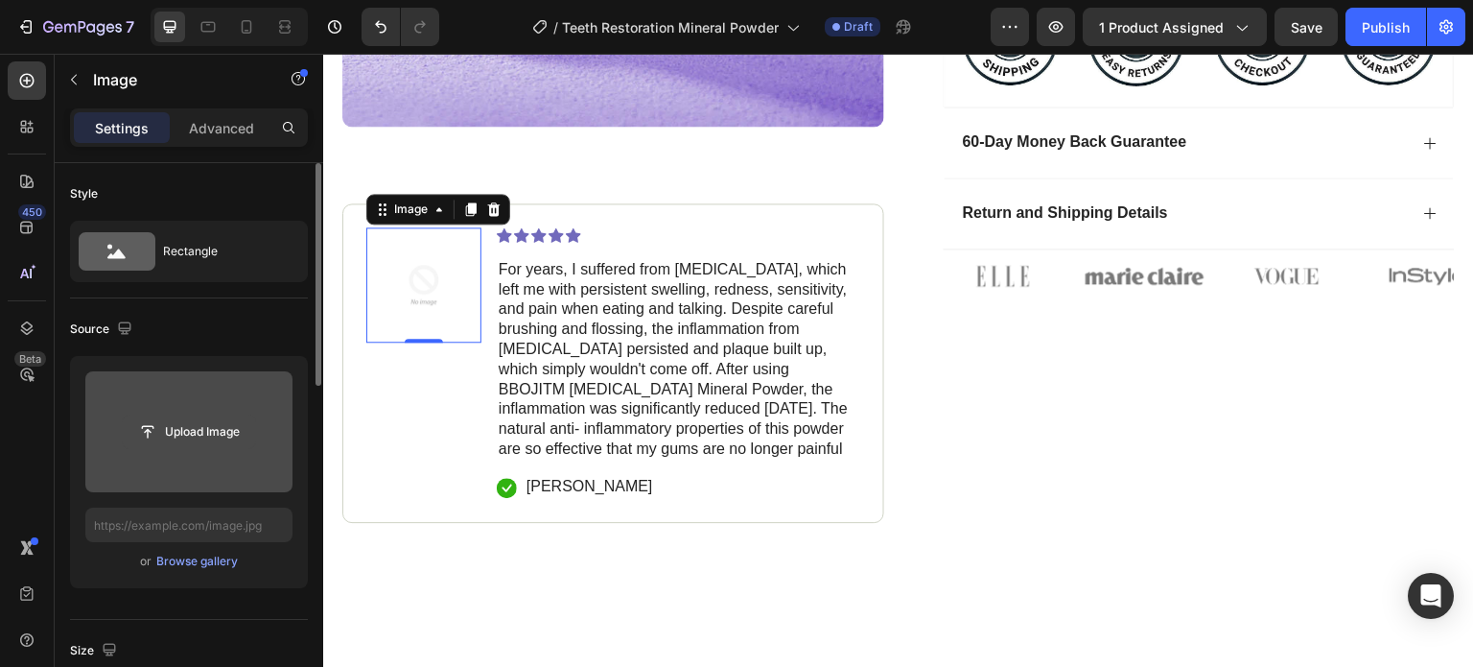
click at [188, 433] on input "file" at bounding box center [189, 431] width 132 height 33
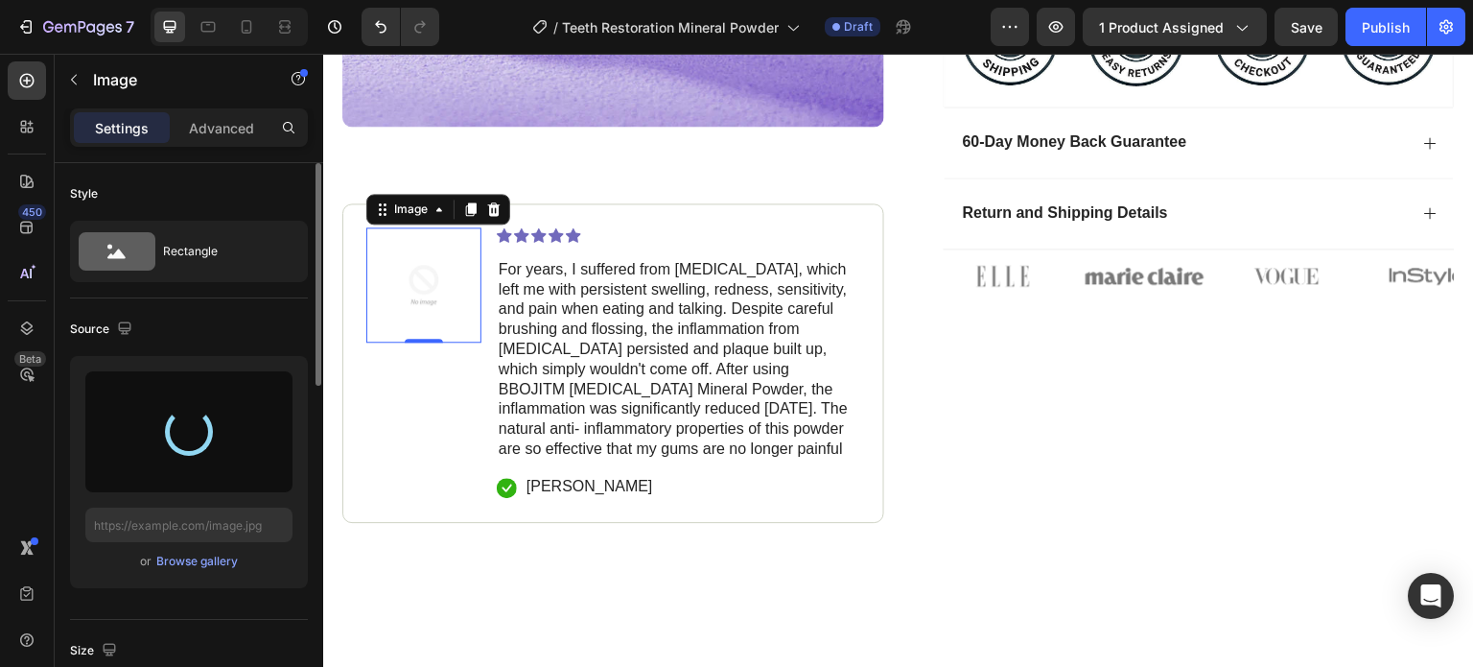
type input "https://cdn.shopify.com/s/files/1/0946/8457/8139/files/gempages_574408039877051…"
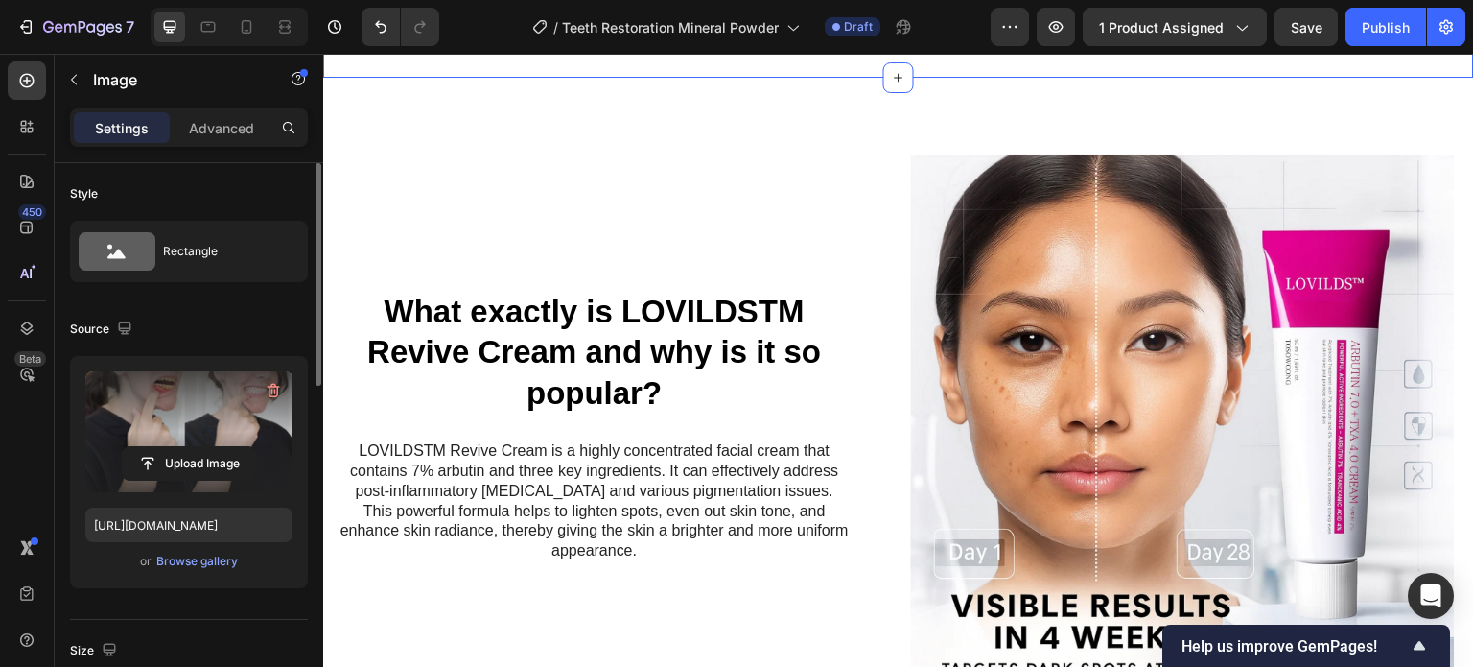
scroll to position [1097, 0]
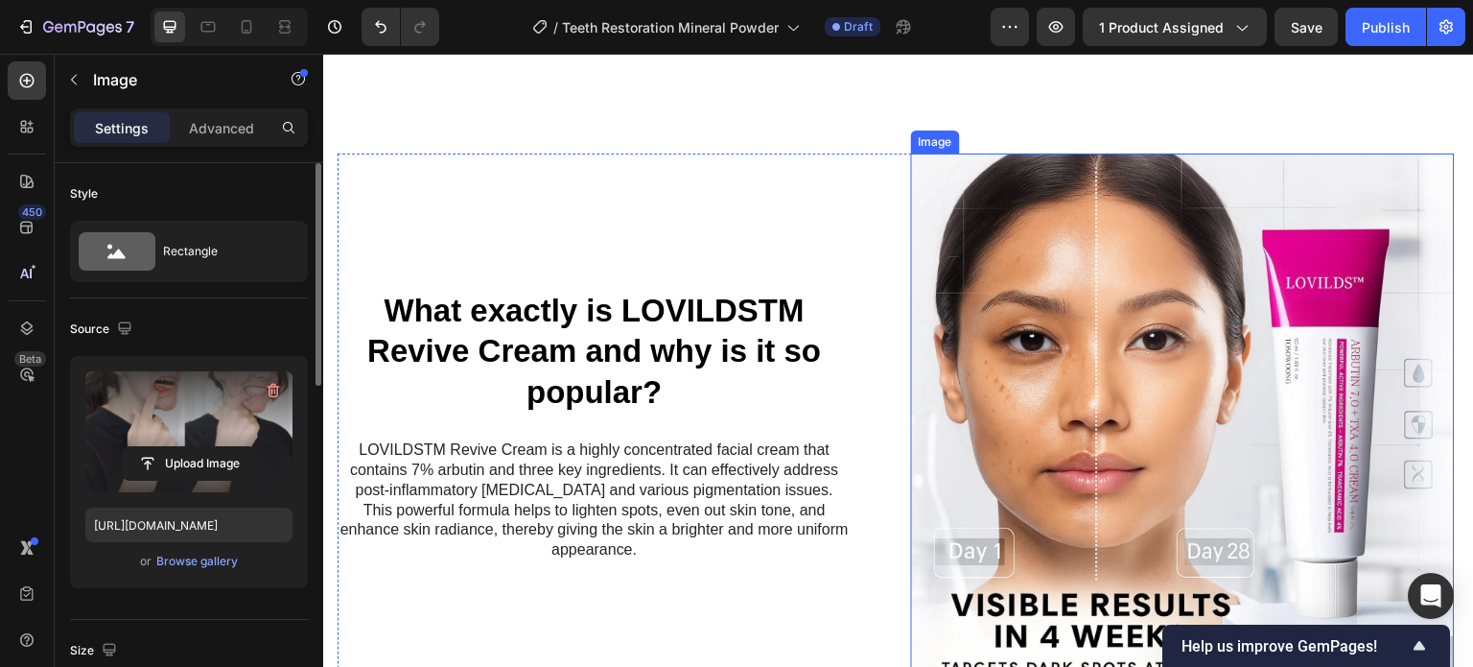
click at [1137, 352] on img at bounding box center [1183, 425] width 545 height 545
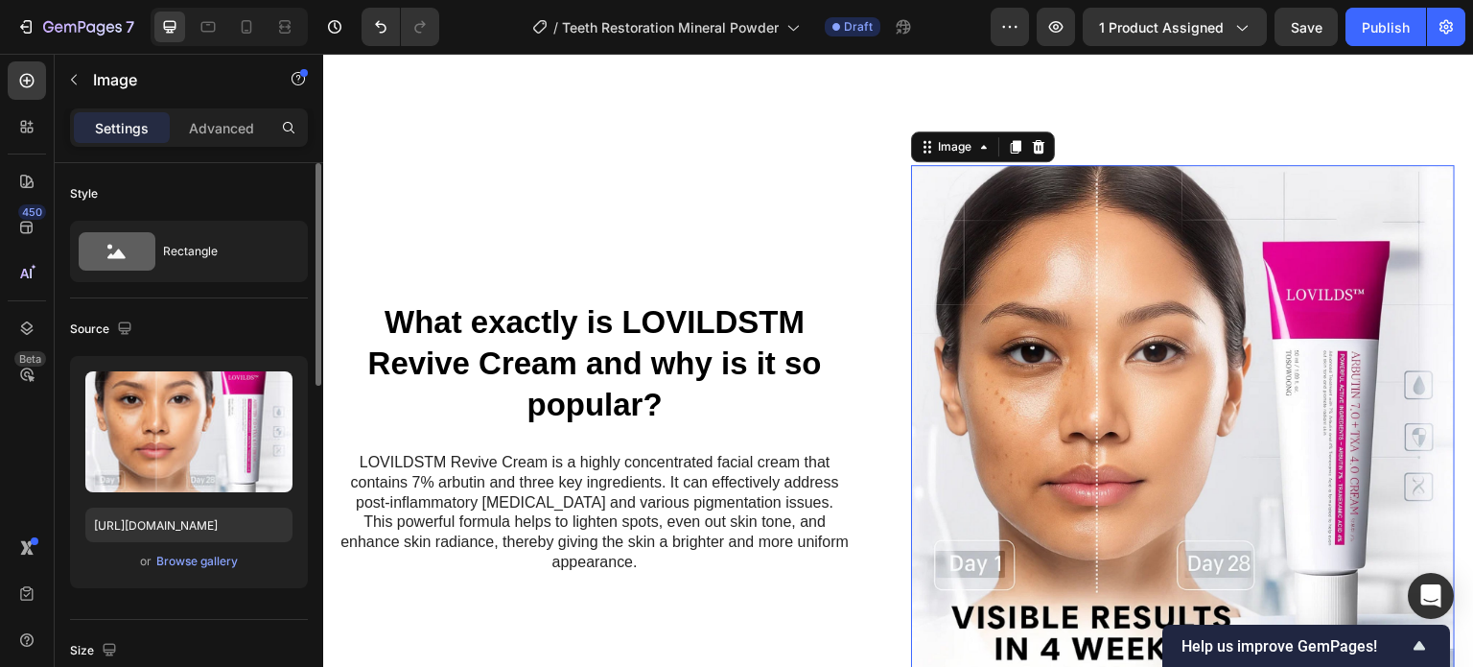
scroll to position [1174, 0]
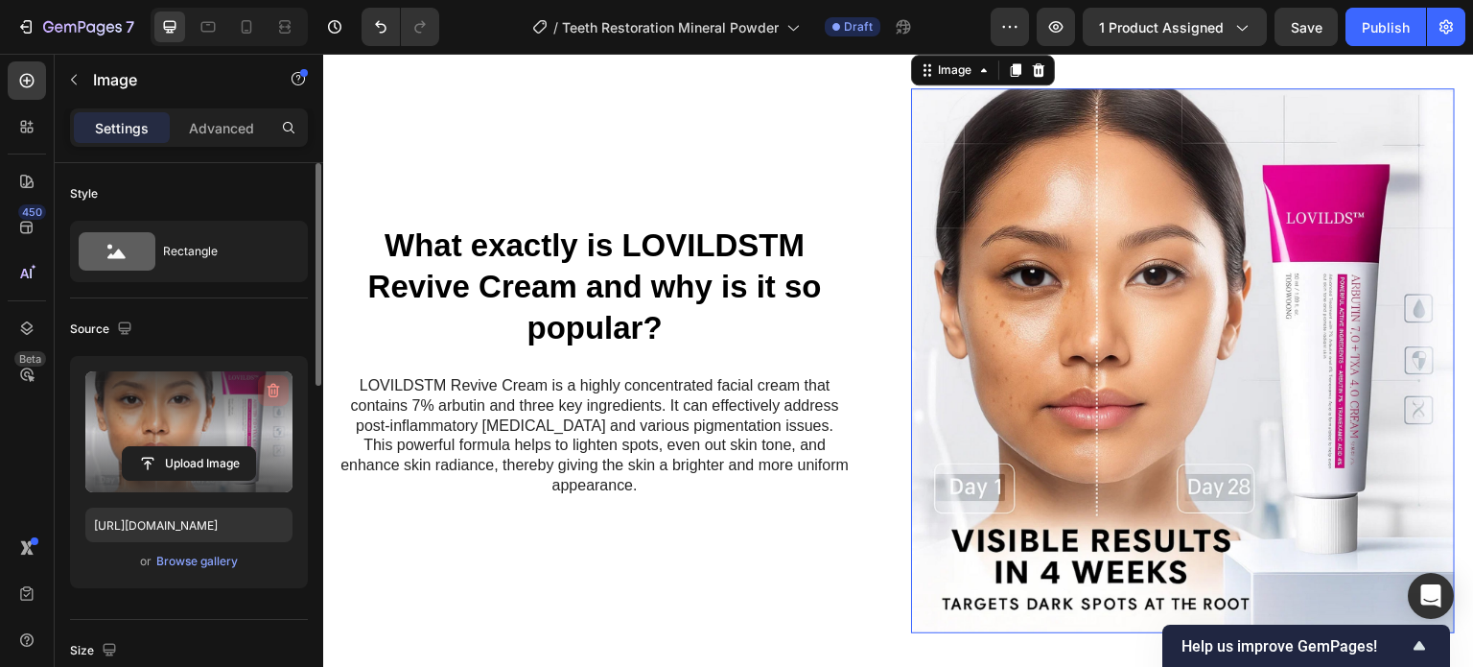
click at [270, 391] on icon "button" at bounding box center [273, 390] width 19 height 19
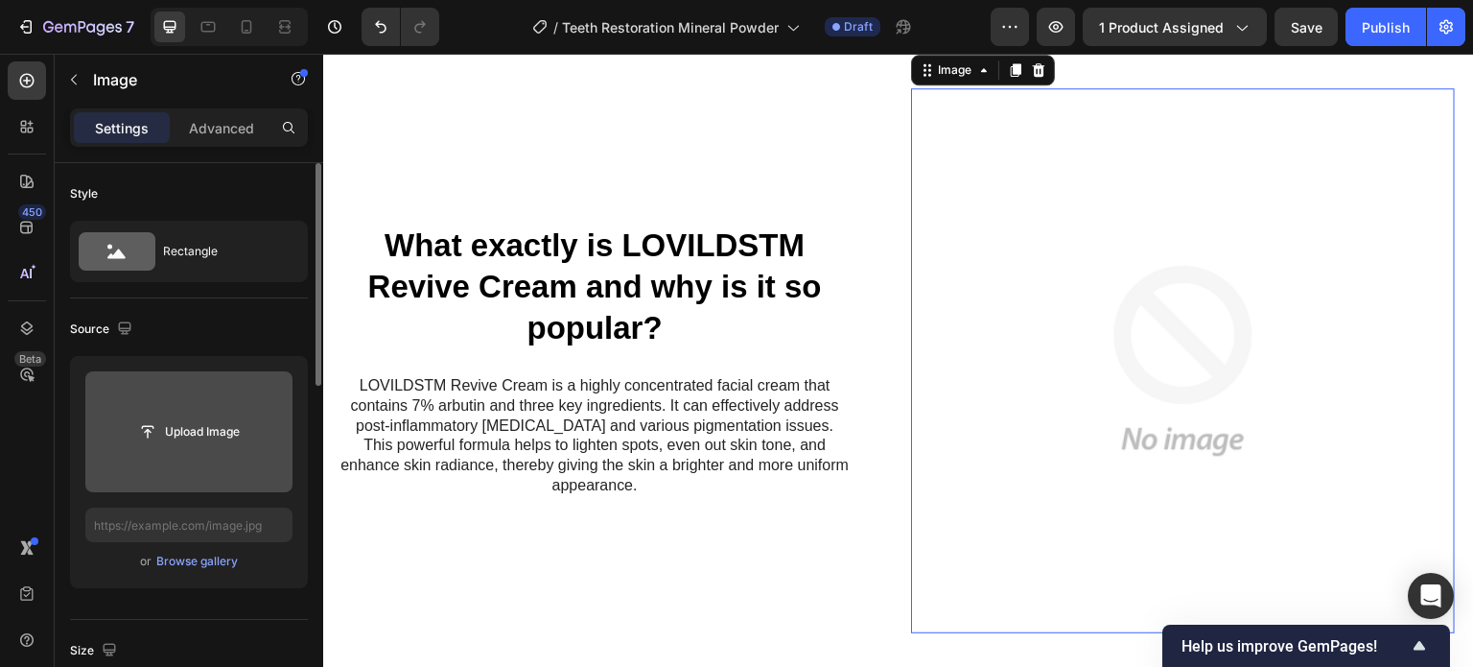
click at [182, 432] on input "file" at bounding box center [189, 431] width 132 height 33
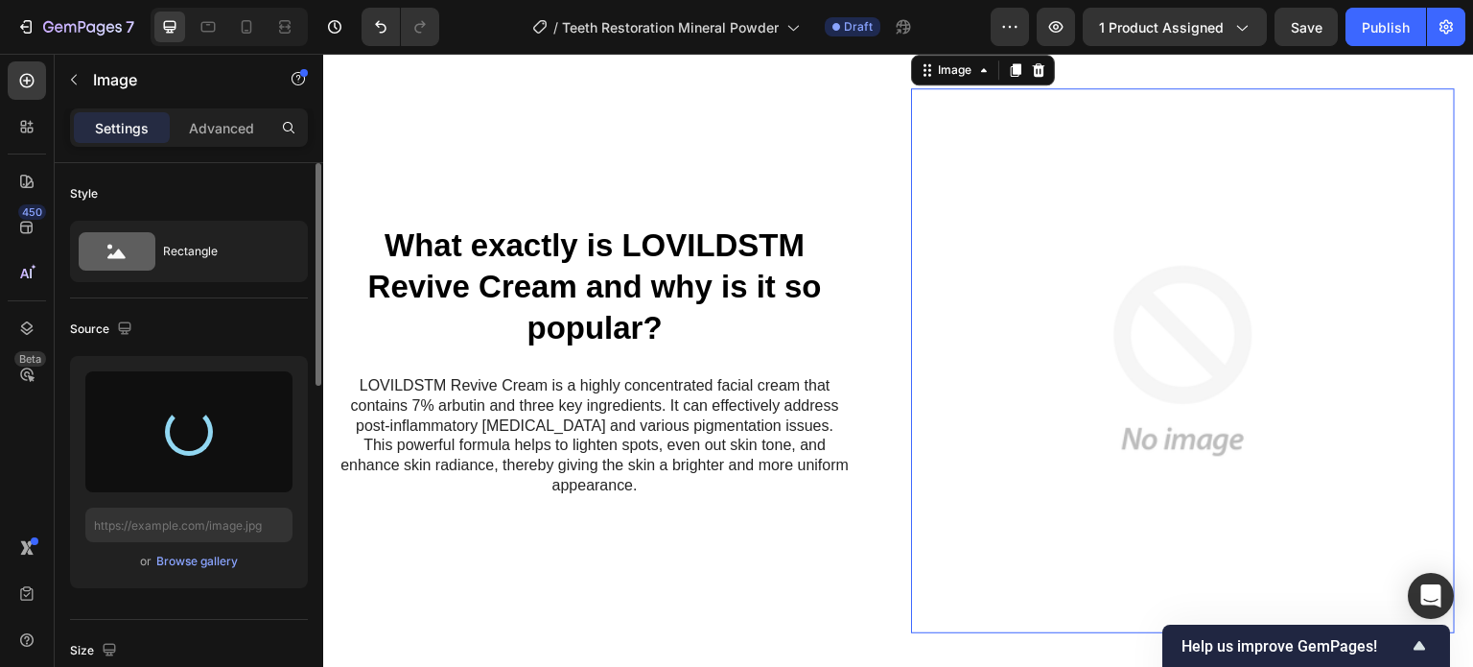
type input "https://cdn.shopify.com/s/files/1/0946/8457/8139/files/gempages_574408039877051…"
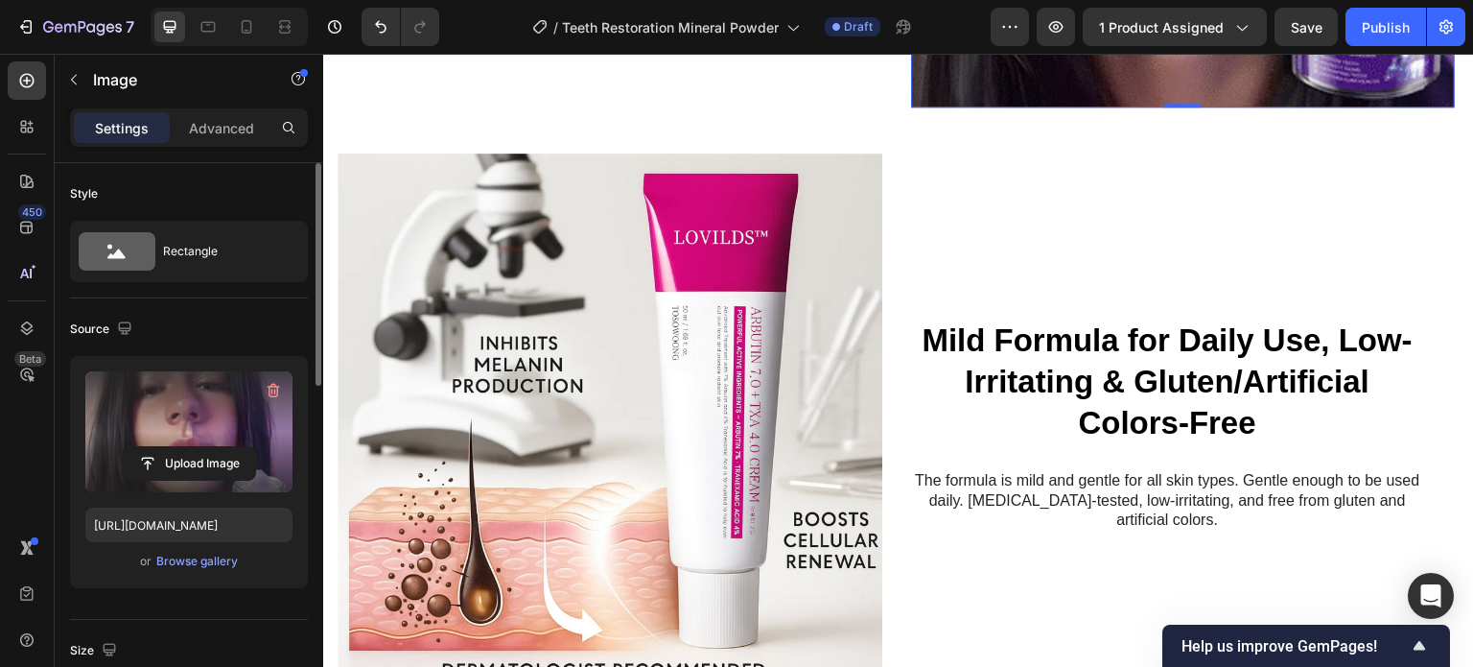
scroll to position [1703, 0]
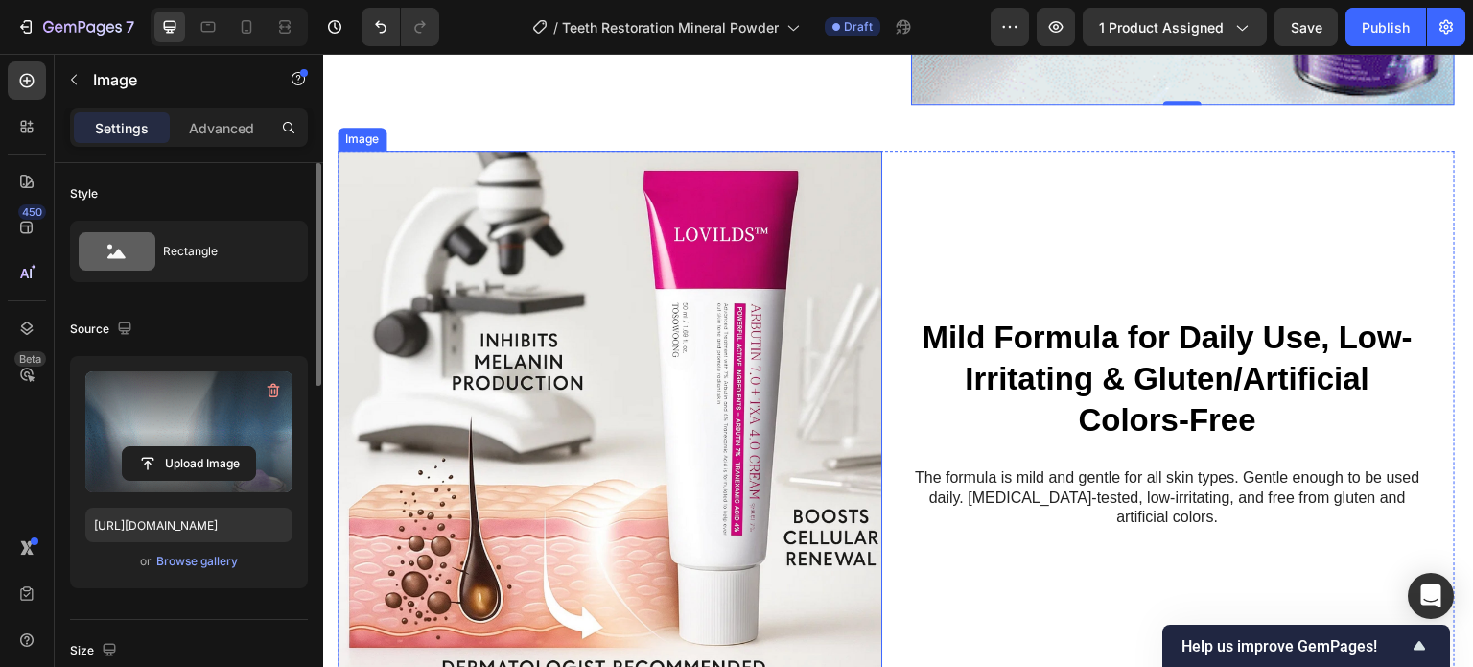
click at [584, 388] on img at bounding box center [610, 423] width 545 height 545
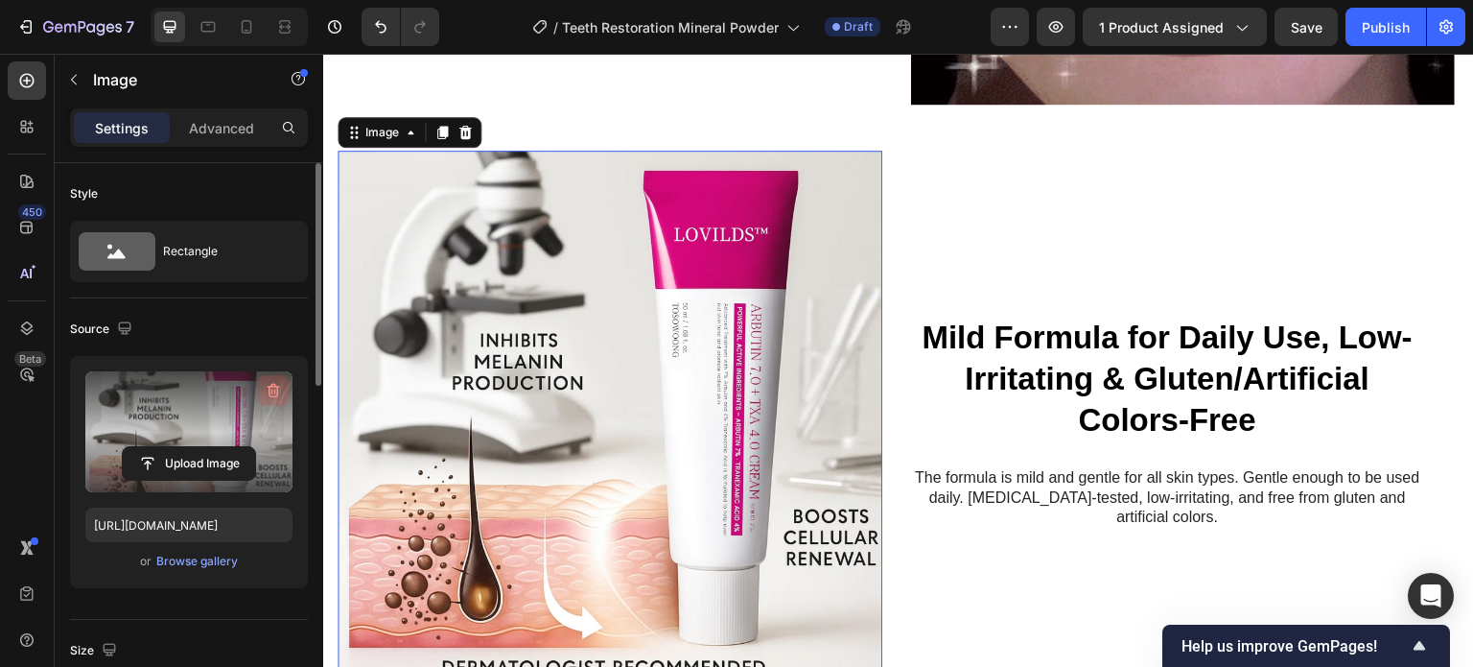
click at [269, 382] on icon "button" at bounding box center [273, 390] width 19 height 19
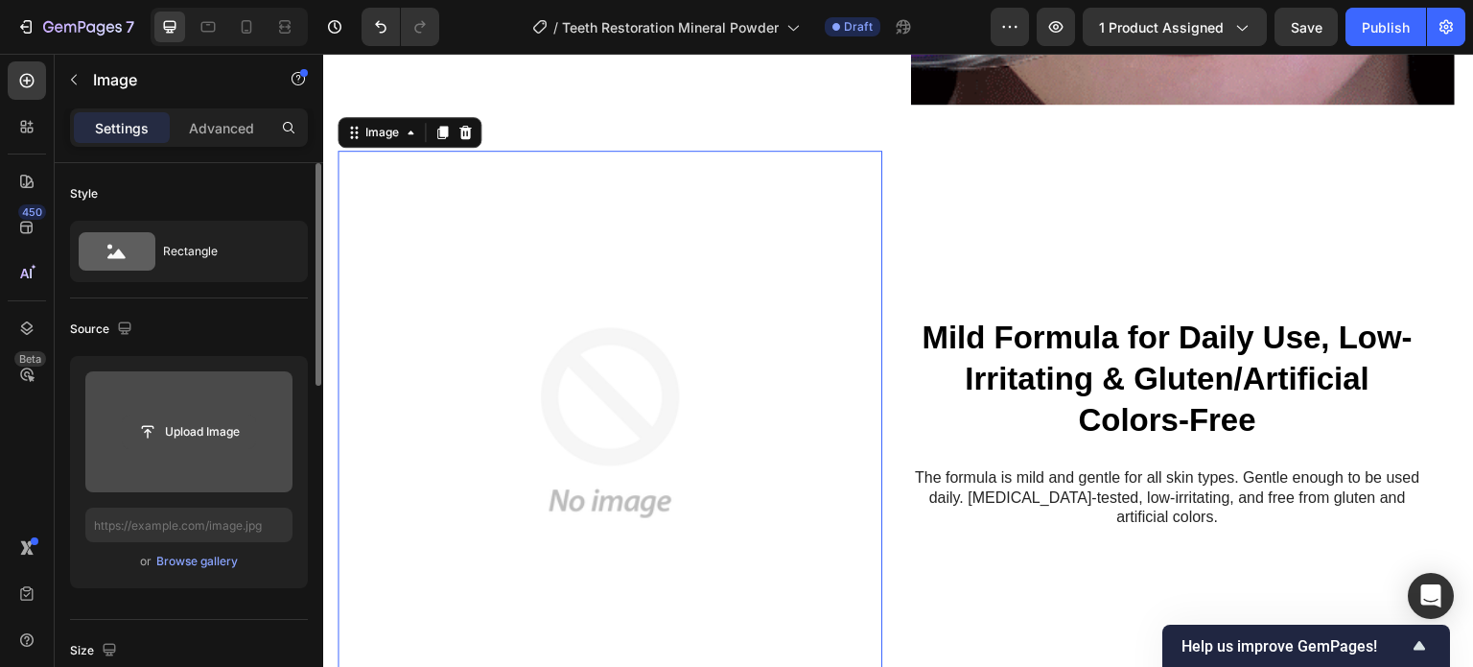
click at [201, 428] on input "file" at bounding box center [189, 431] width 132 height 33
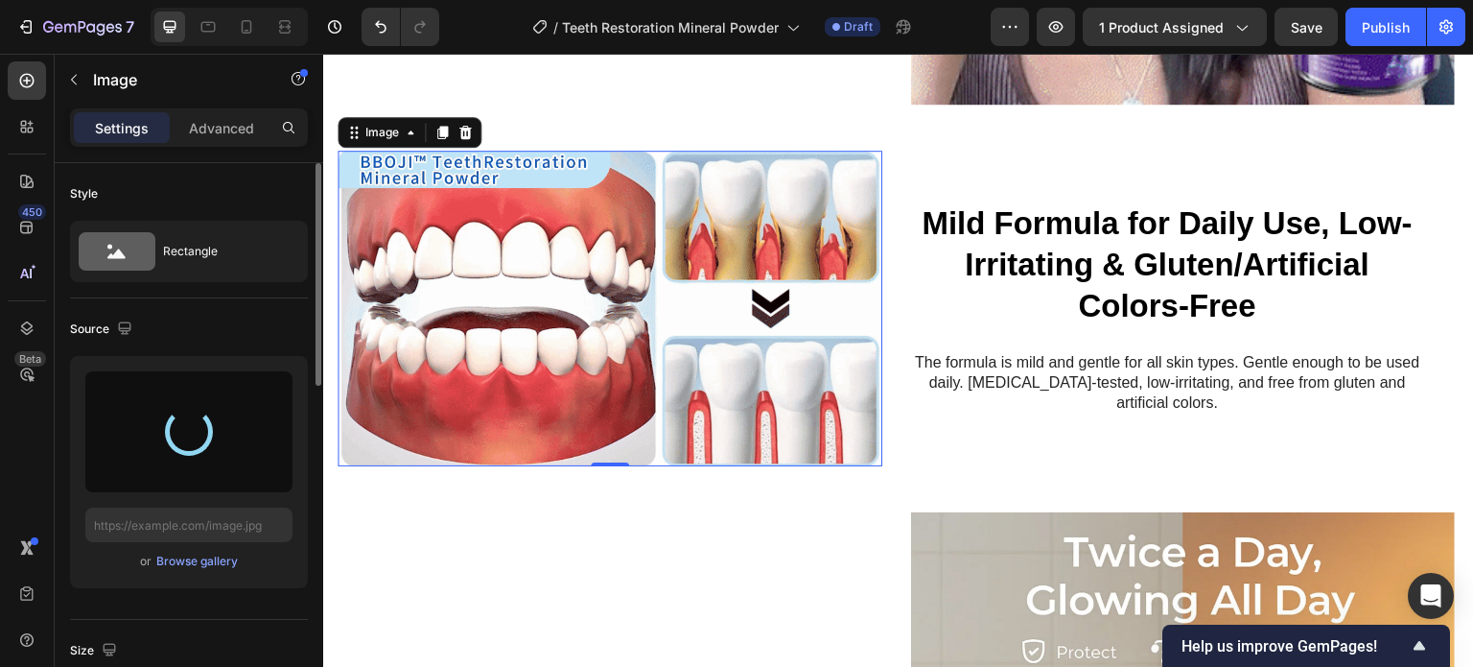
type input "https://cdn.shopify.com/s/files/1/0946/8457/8139/files/gempages_574408039877051…"
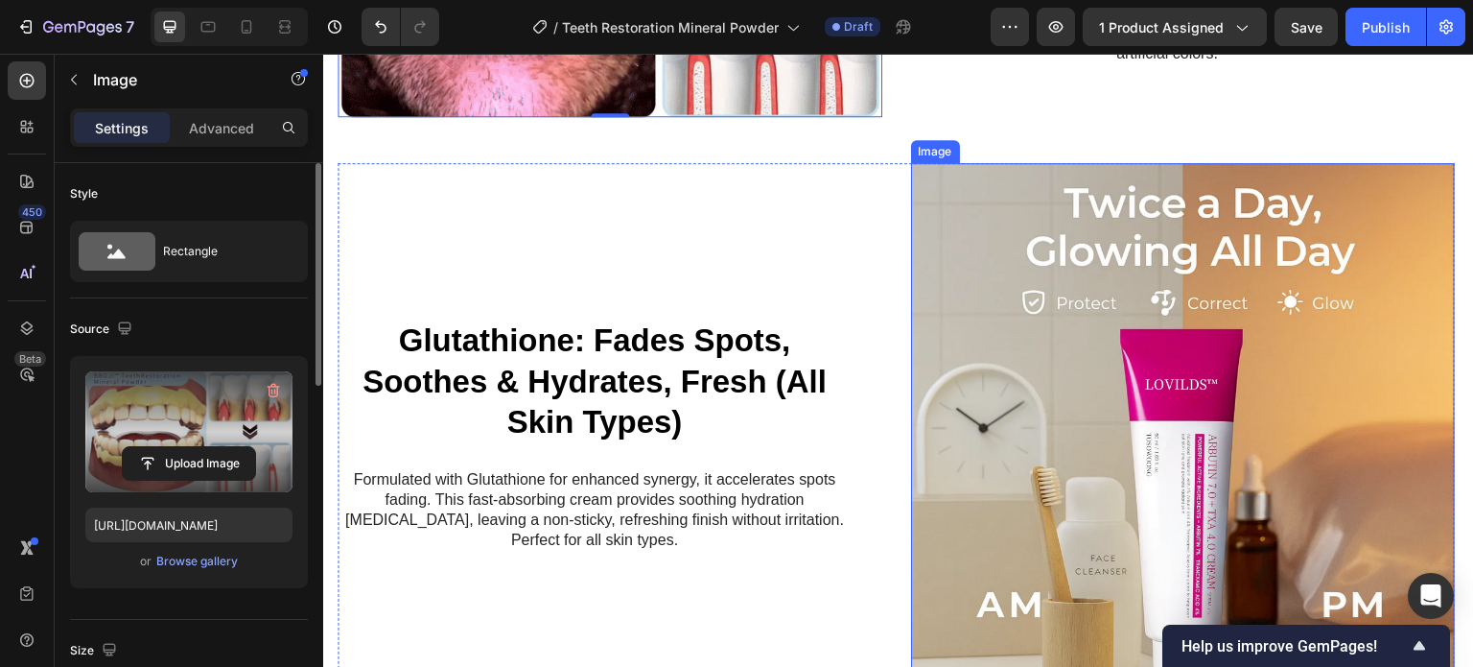
scroll to position [2053, 0]
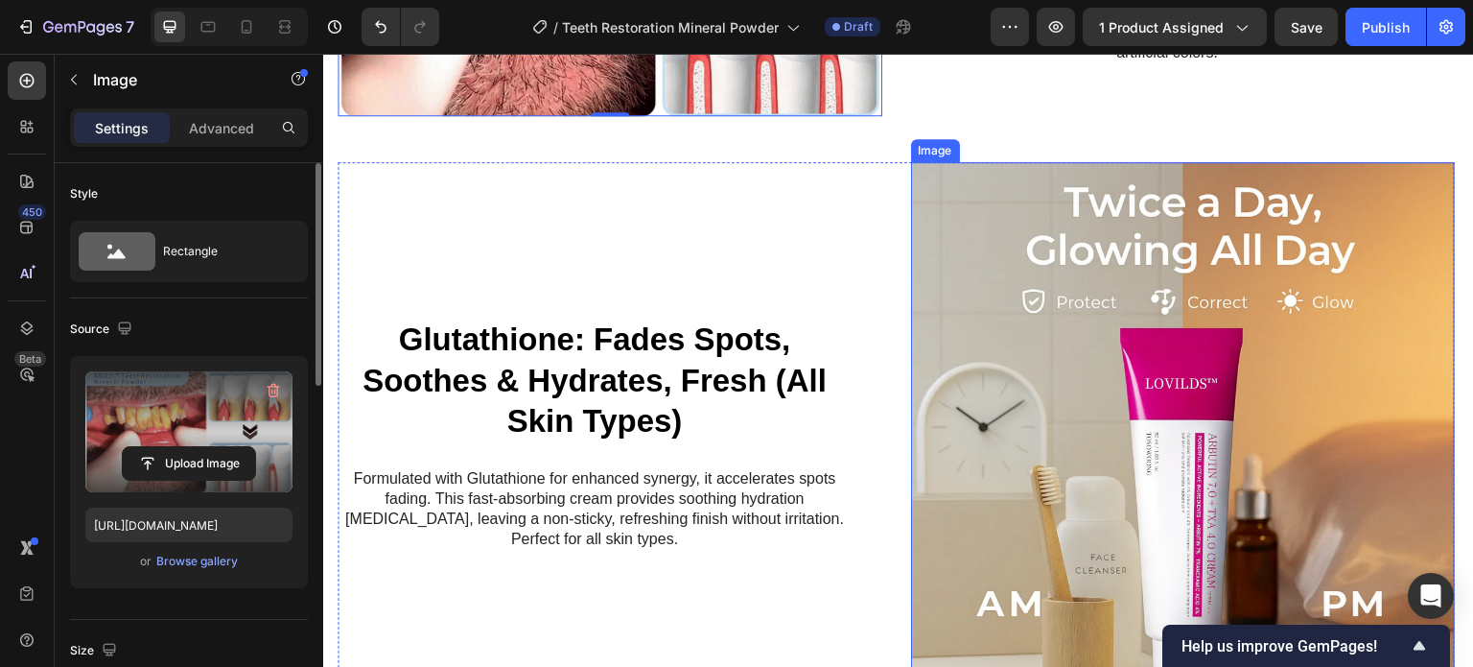
click at [1108, 429] on img at bounding box center [1183, 434] width 545 height 545
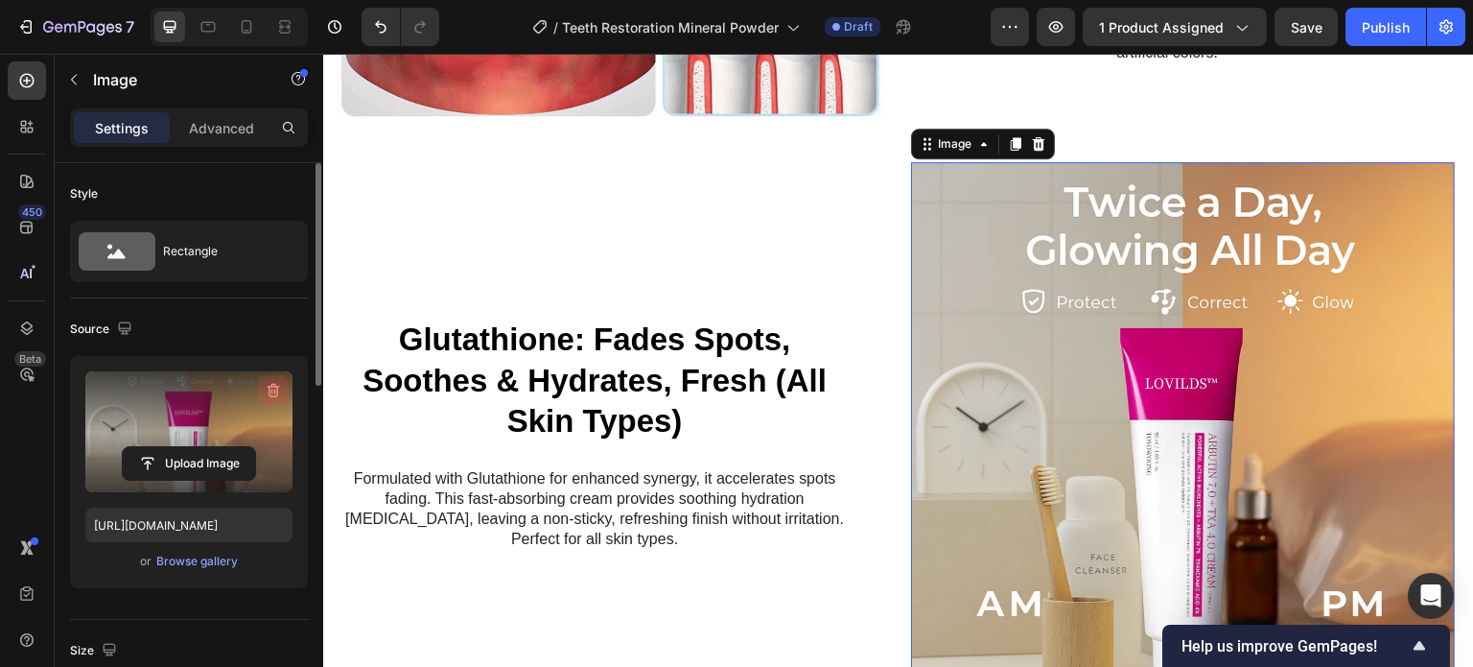
click at [264, 390] on icon "button" at bounding box center [273, 390] width 19 height 19
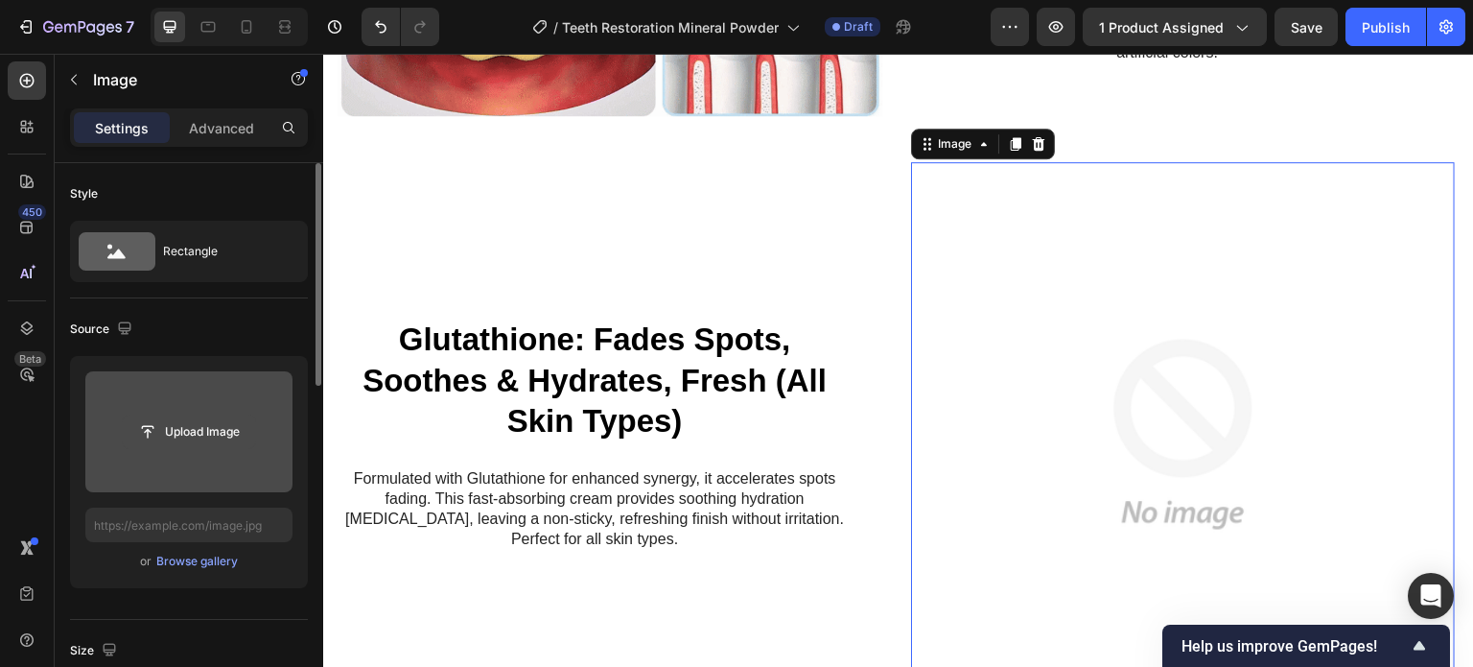
click at [191, 436] on input "file" at bounding box center [189, 431] width 132 height 33
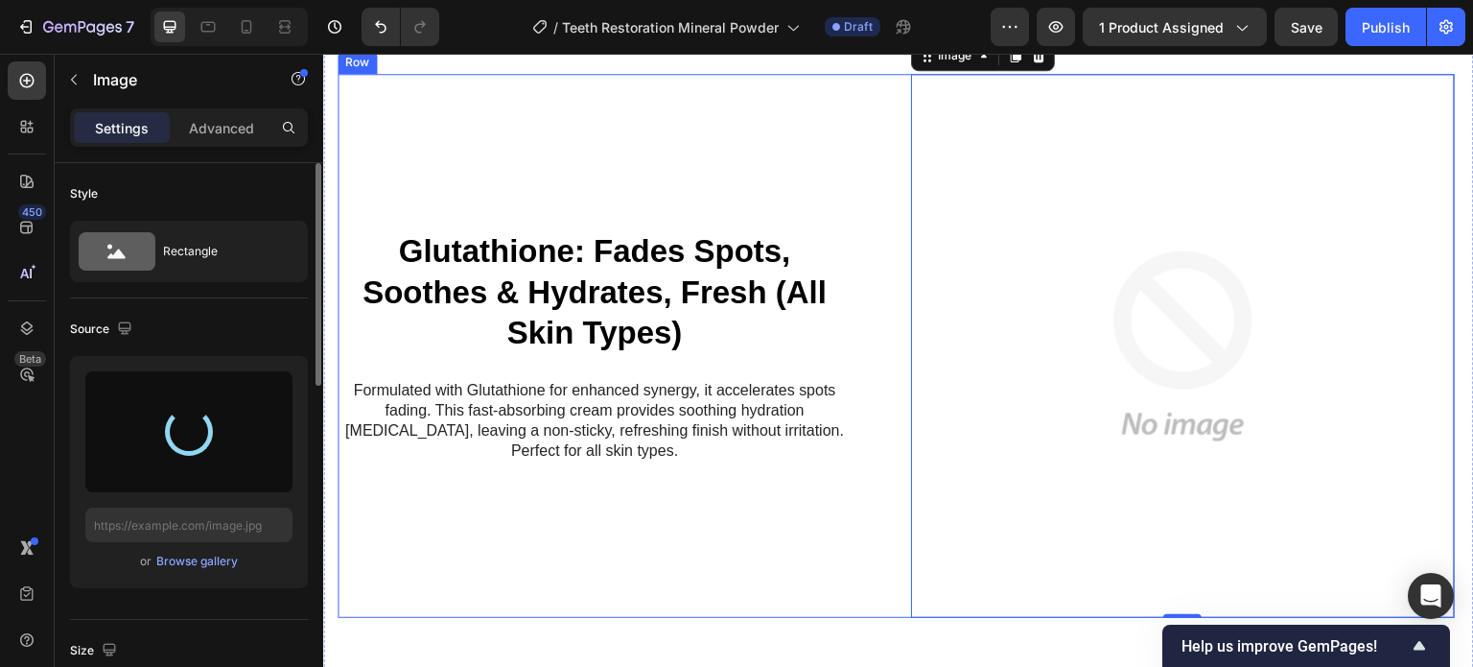
scroll to position [2143, 0]
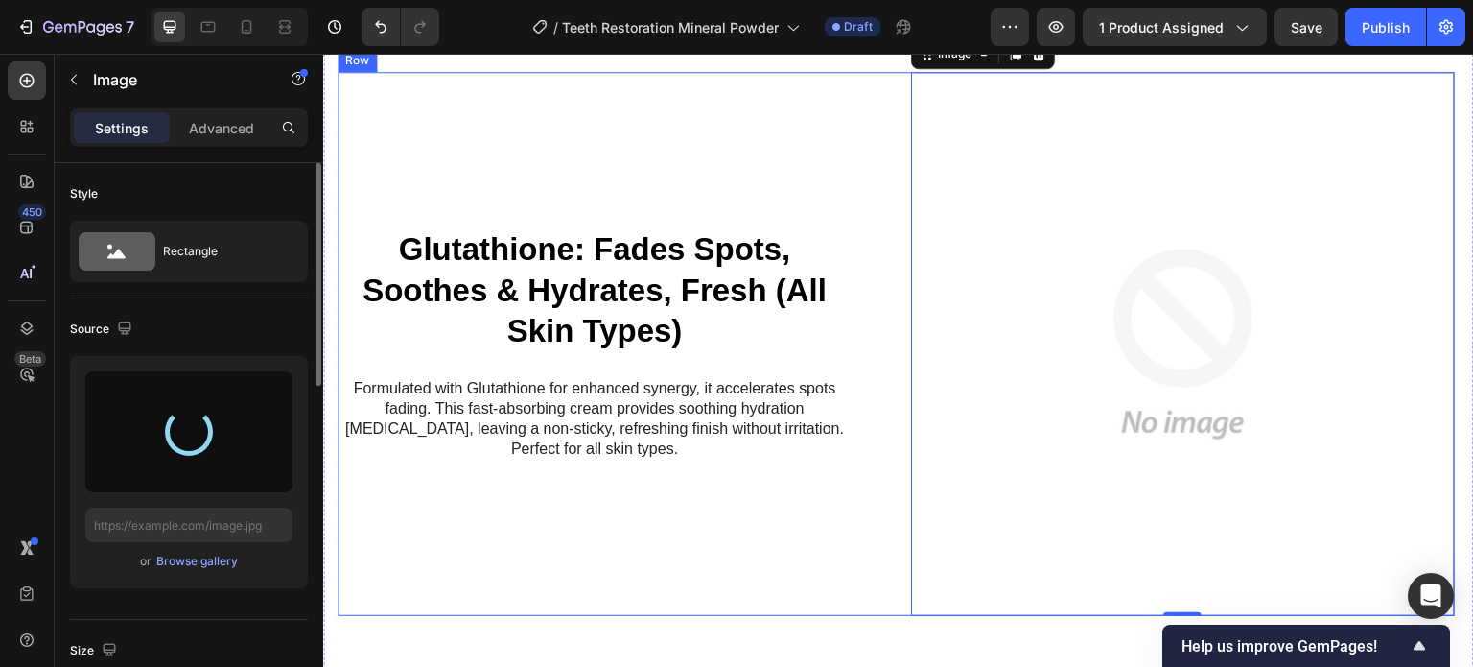
type input "https://cdn.shopify.com/s/files/1/0946/8457/8139/files/gempages_574408039877051…"
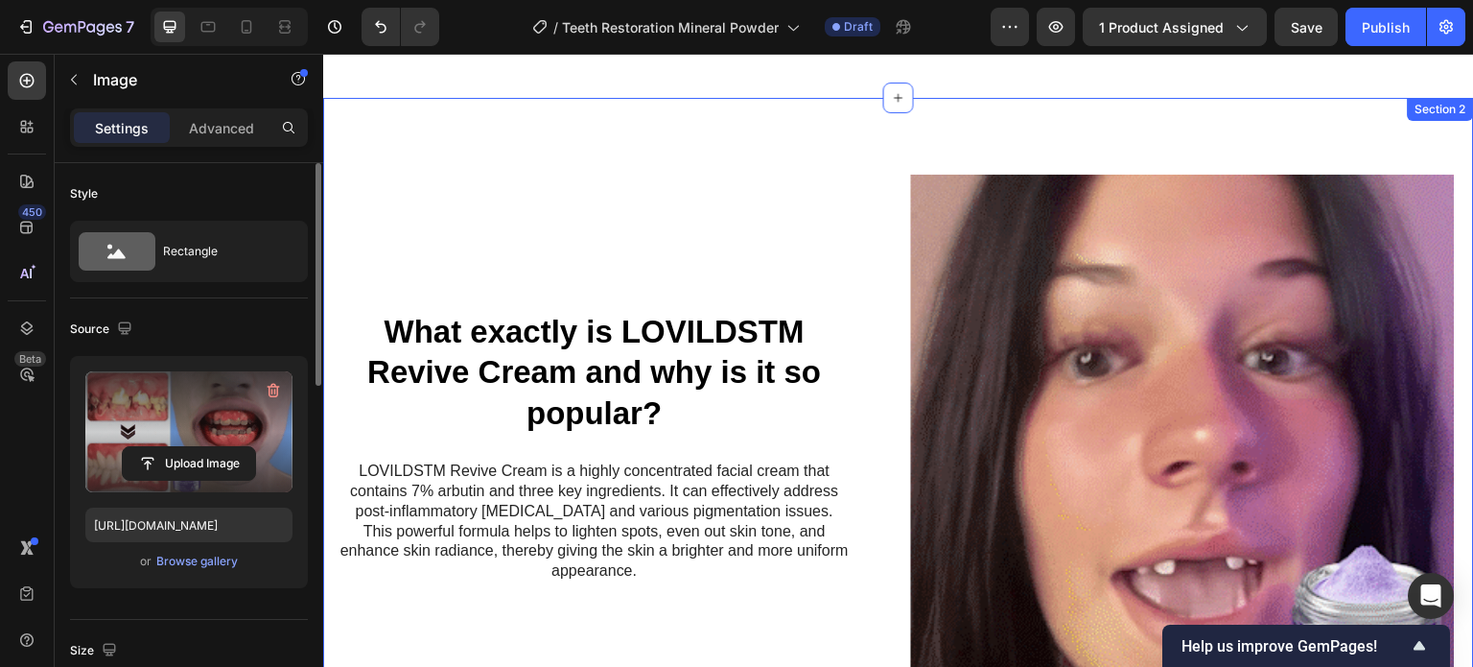
scroll to position [1080, 0]
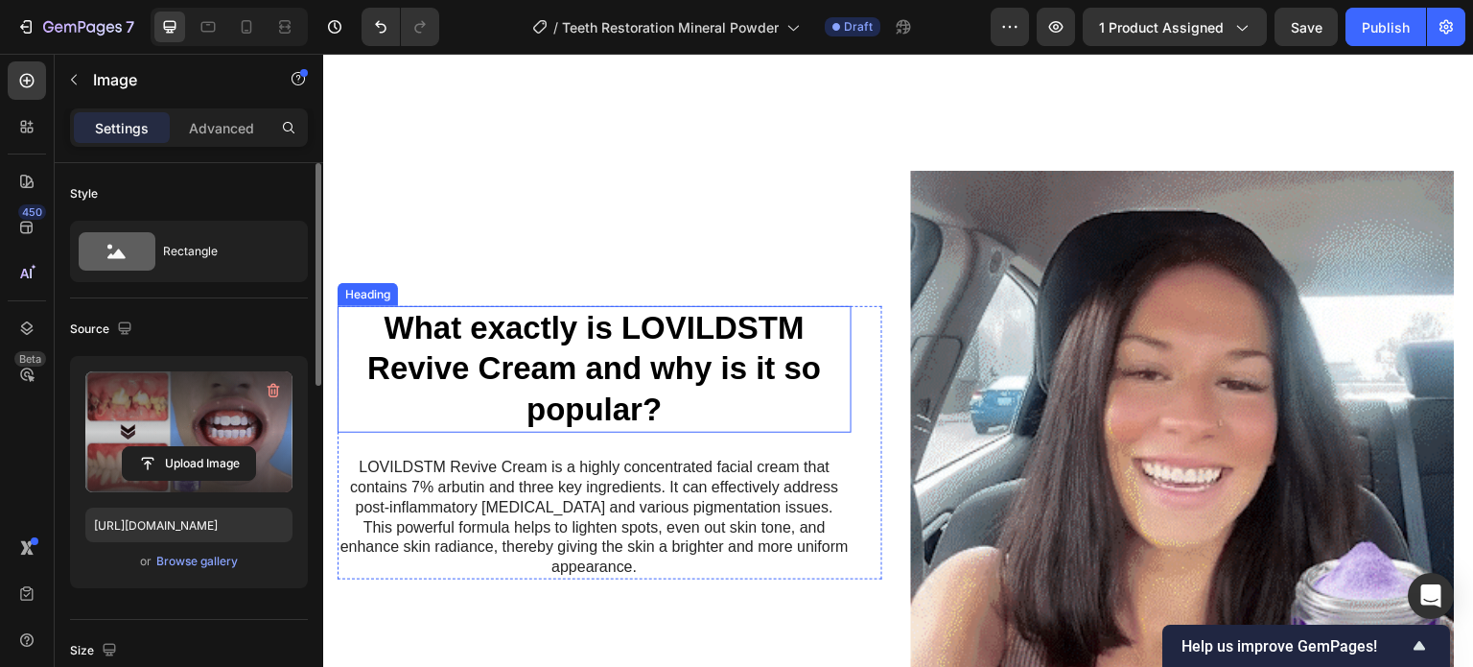
click at [603, 363] on strong "What exactly is LOVILDSTM Revive Cream and why is it so popular?" at bounding box center [594, 369] width 454 height 118
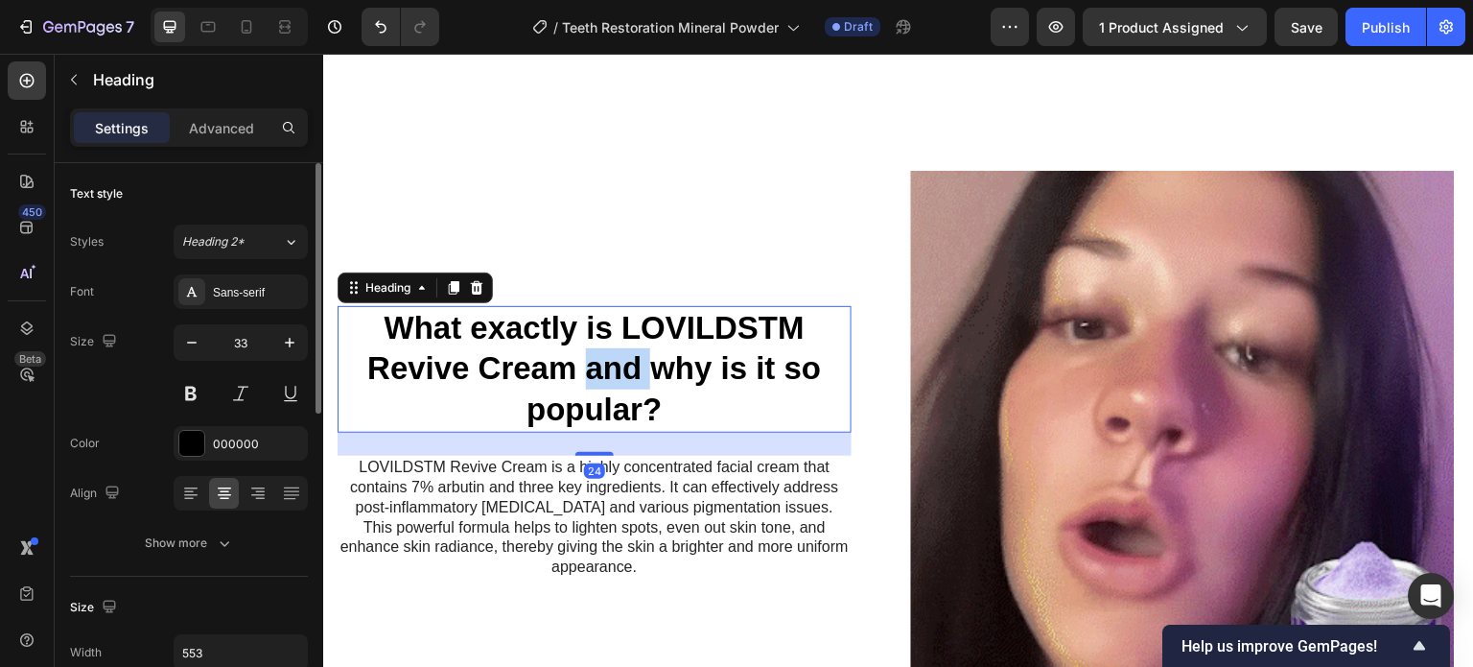
click at [582, 365] on strong "What exactly is LOVILDSTM Revive Cream and why is it so popular?" at bounding box center [594, 369] width 454 height 118
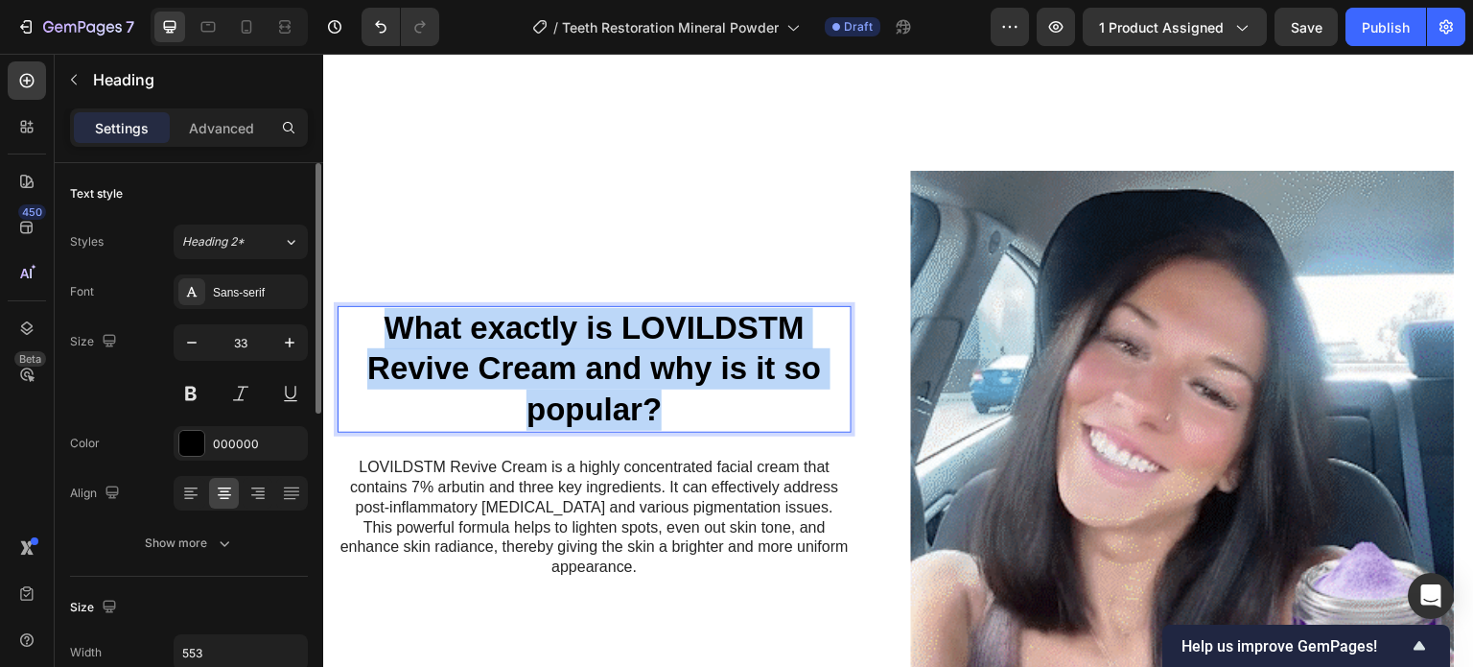
click at [582, 365] on strong "What exactly is LOVILDSTM Revive Cream and why is it so popular?" at bounding box center [594, 369] width 454 height 118
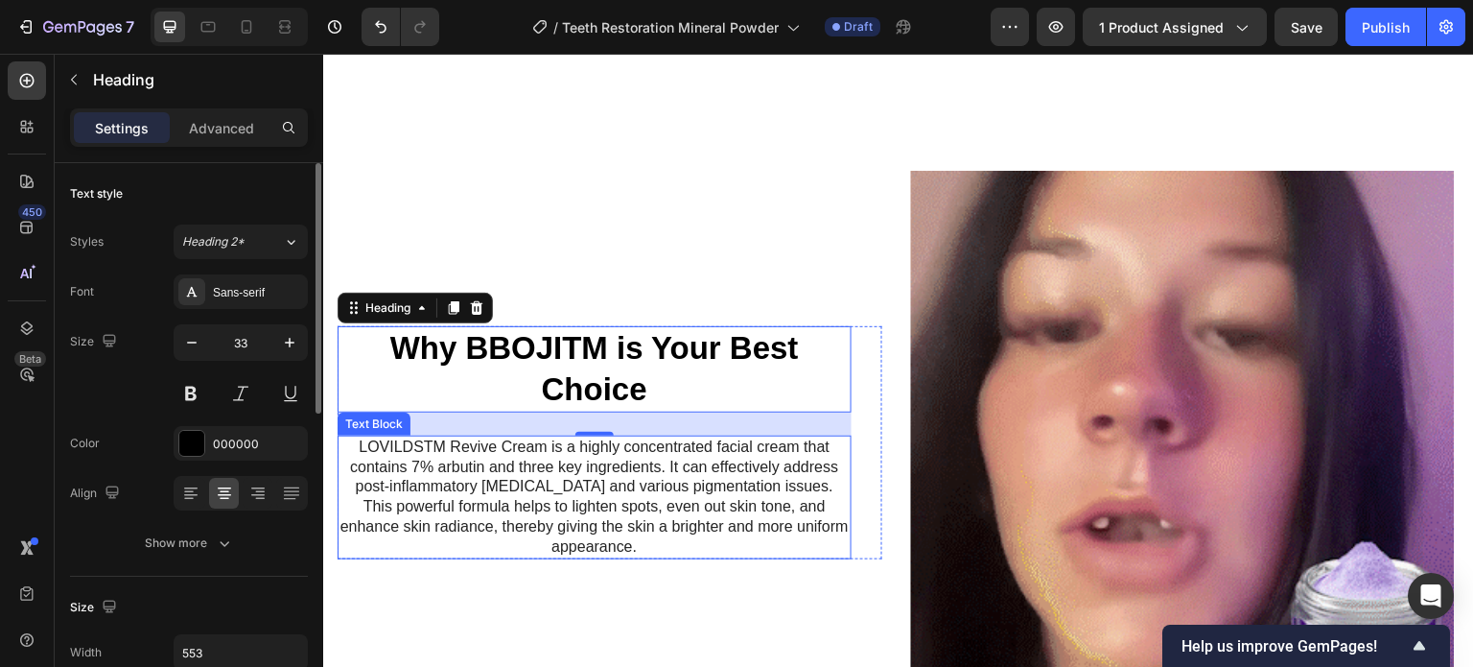
click at [659, 552] on p "LOVILDSTM Revive Cream is a highly concentrated facial cream that contains 7% a…" at bounding box center [595, 497] width 510 height 120
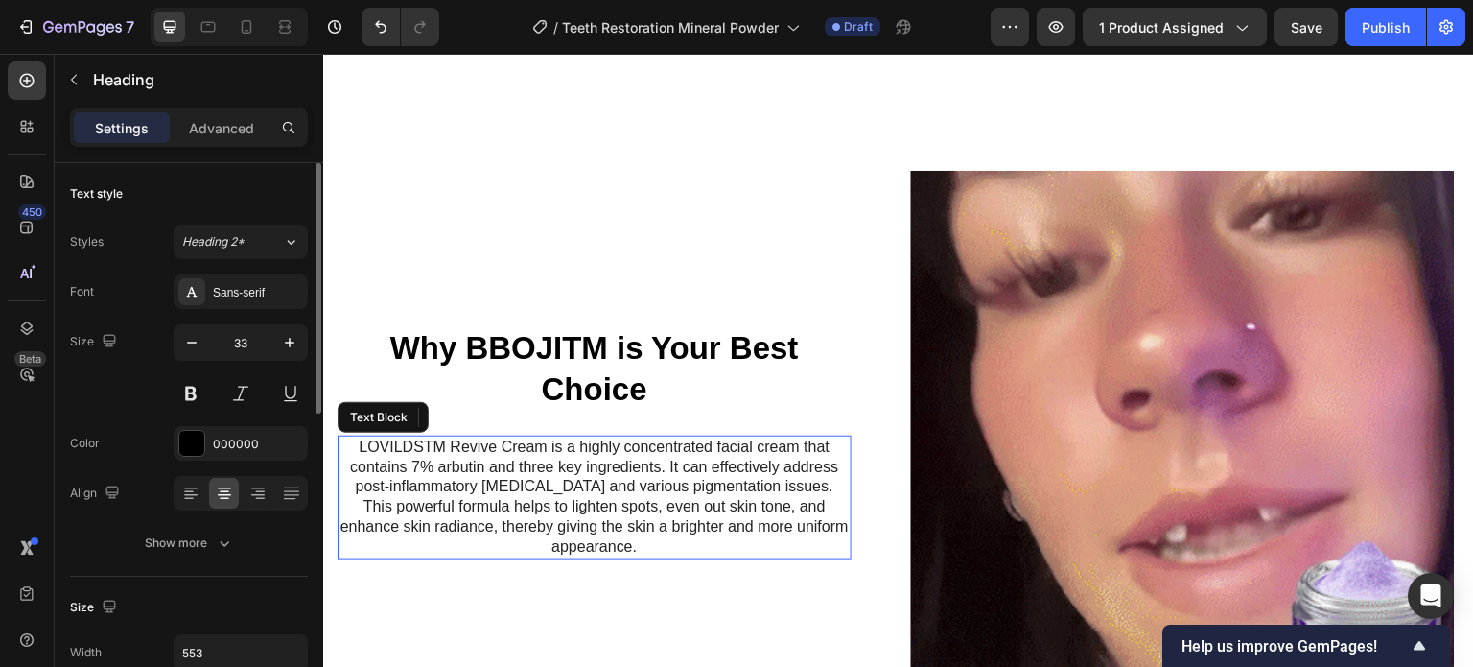
click at [600, 521] on p "LOVILDSTM Revive Cream is a highly concentrated facial cream that contains 7% a…" at bounding box center [595, 497] width 510 height 120
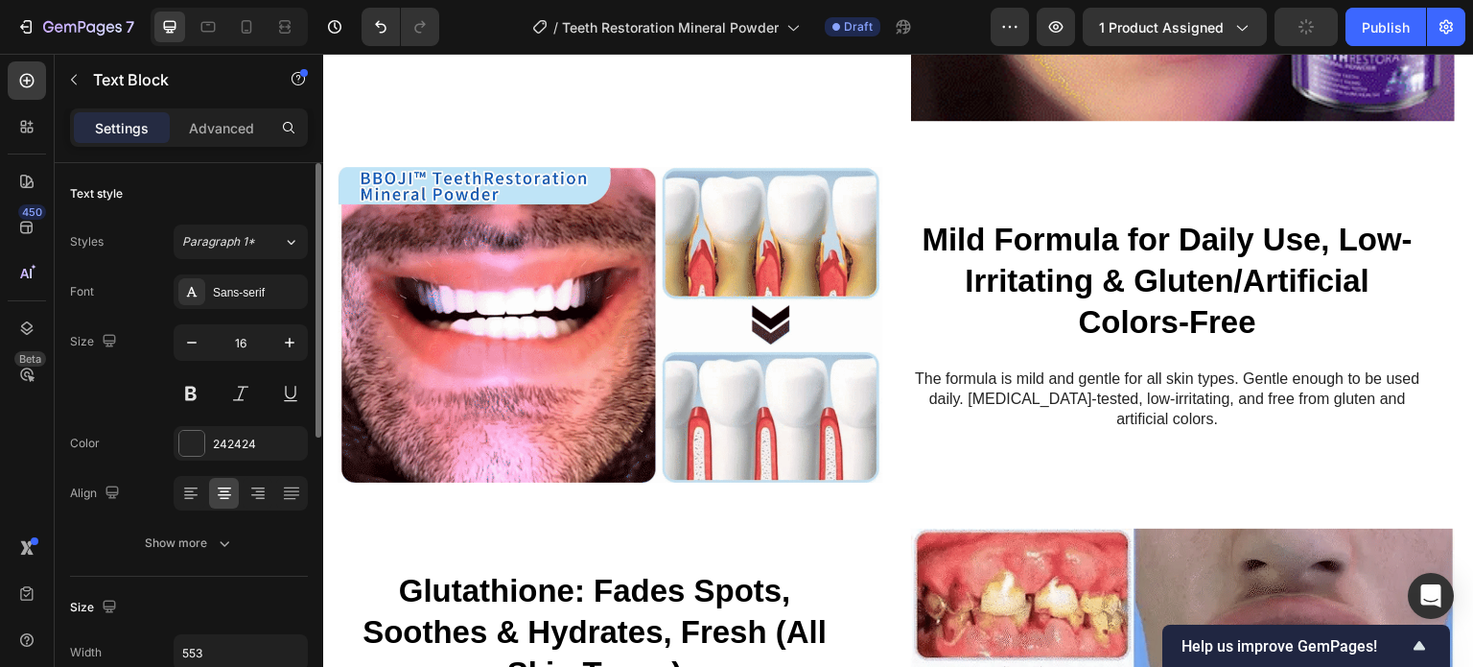
scroll to position [1642, 0]
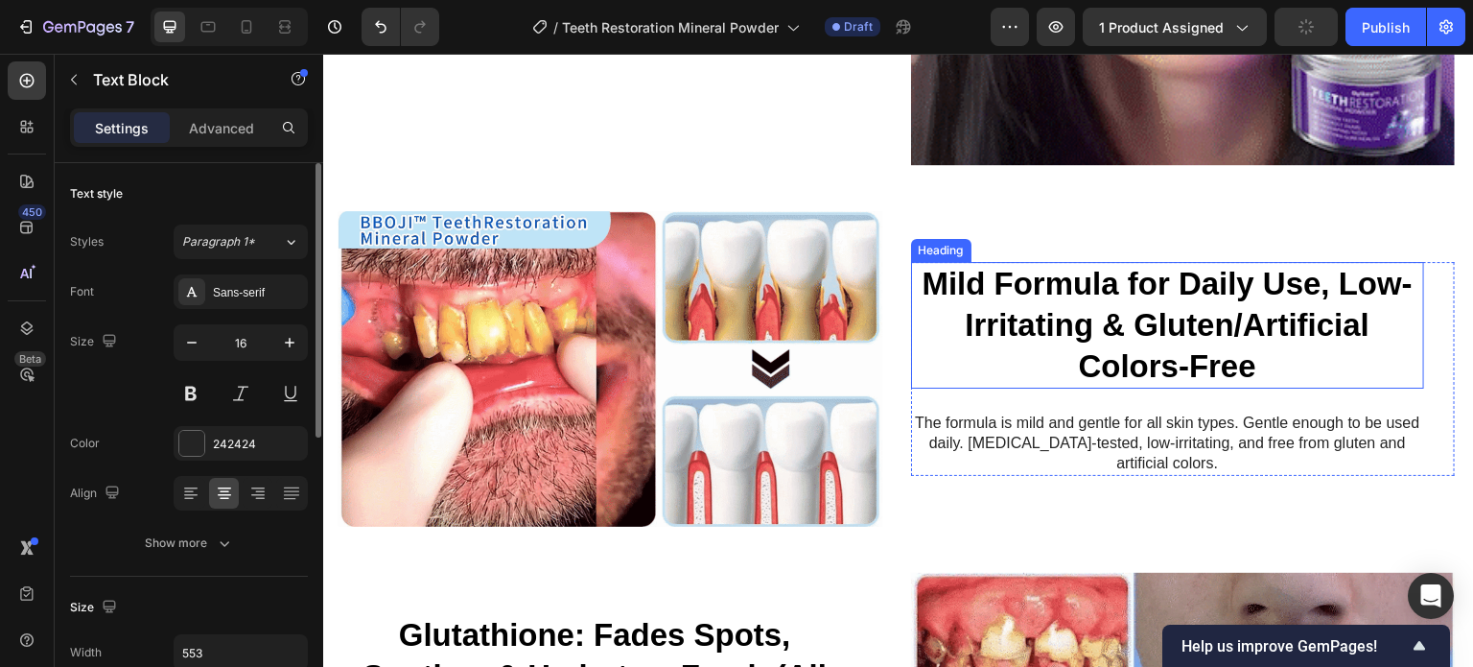
click at [1096, 275] on strong "Mild Formula for Daily Use, Low-Irritating & Gluten/Artificial Colors-Free" at bounding box center [1167, 325] width 491 height 118
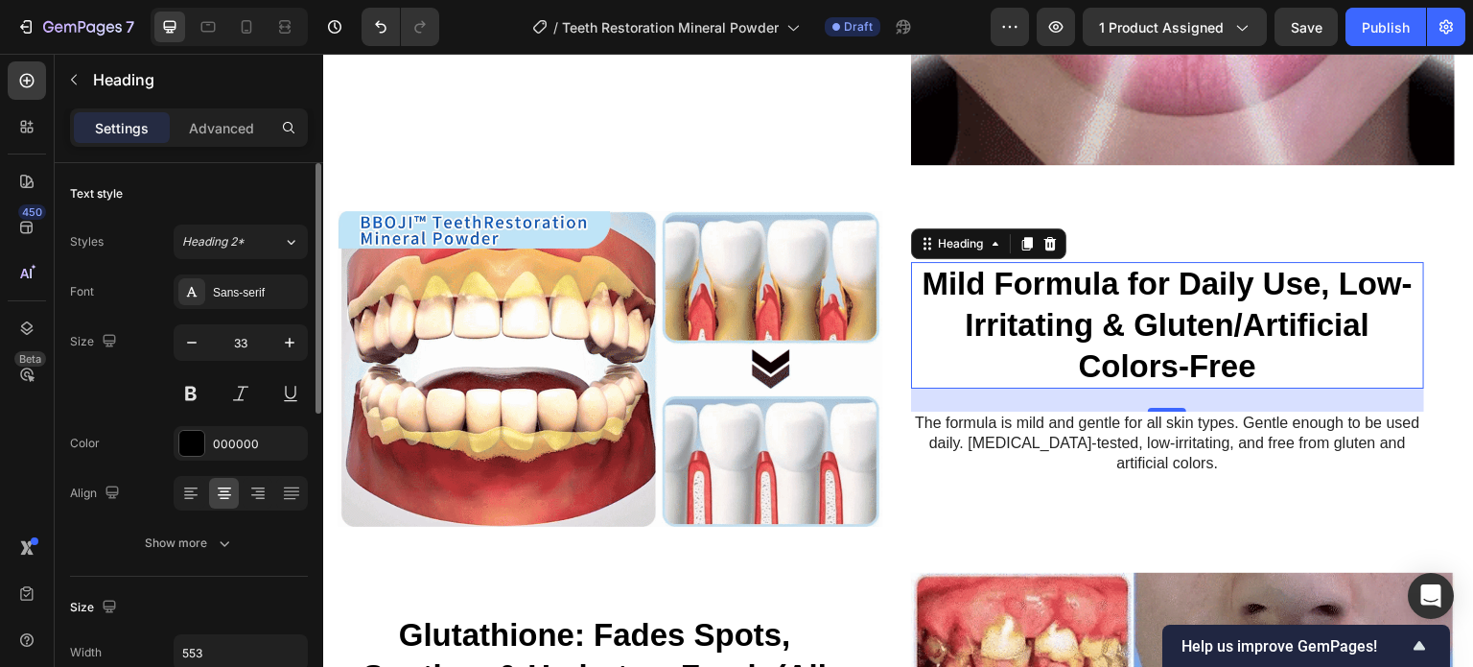
click at [1046, 292] on h2 "Mild Formula for Daily Use, Low-Irritating & Gluten/Artificial Colors-Free" at bounding box center [1168, 326] width 514 height 128
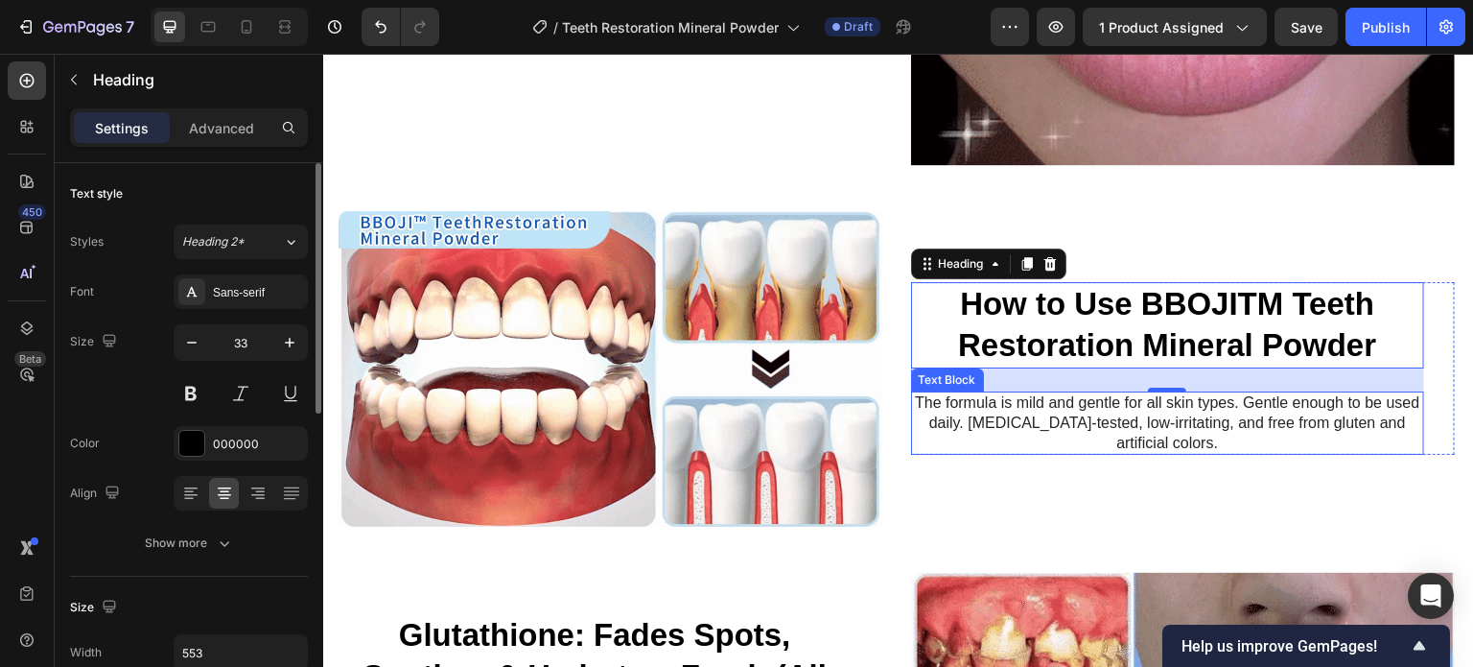
click at [1213, 400] on p "The formula is mild and gentle for all skin types. Gentle enough to be used dai…" at bounding box center [1168, 422] width 510 height 59
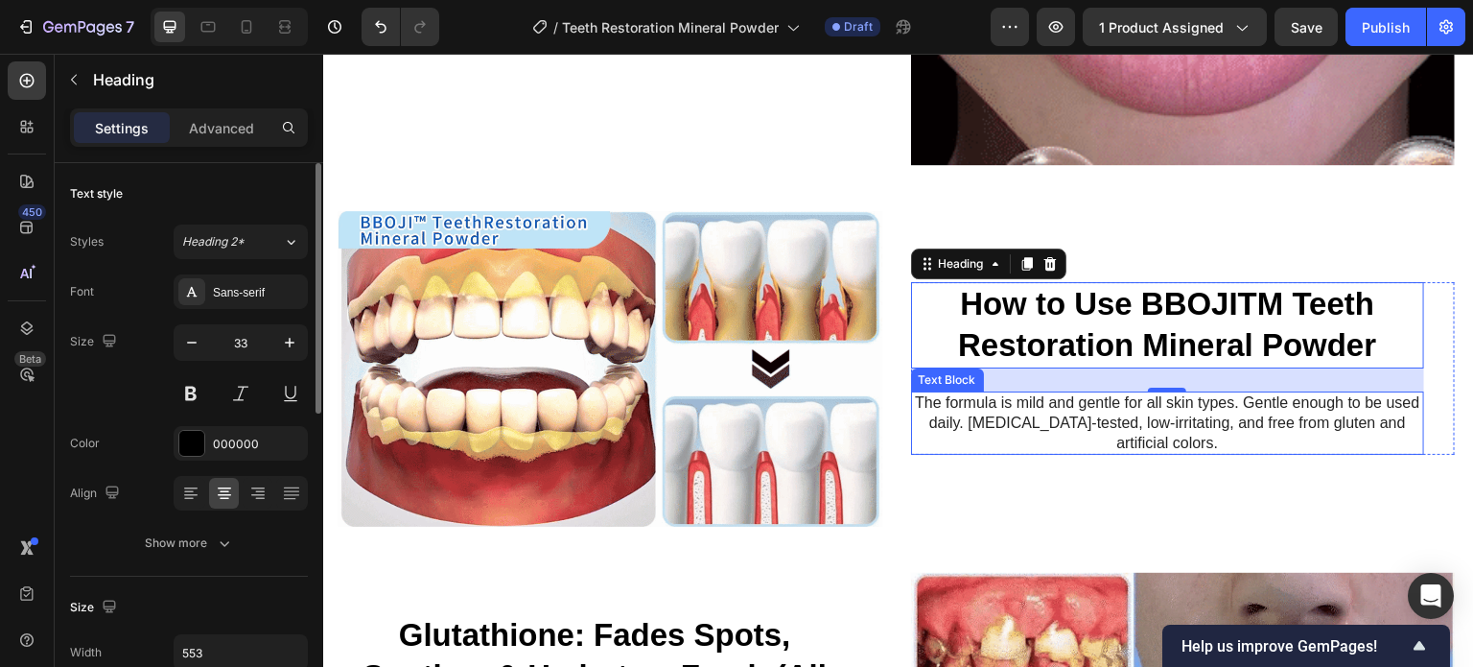
click at [1165, 403] on p "The formula is mild and gentle for all skin types. Gentle enough to be used dai…" at bounding box center [1168, 422] width 510 height 59
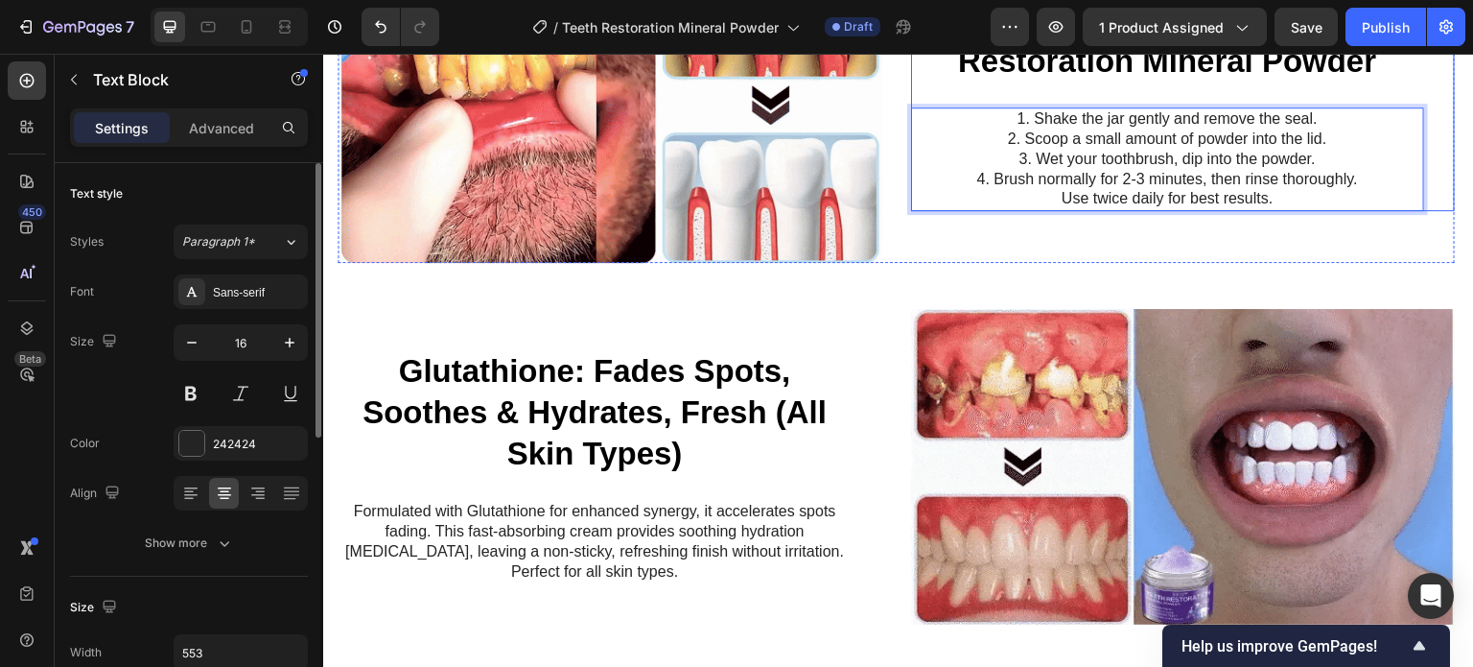
scroll to position [1916, 0]
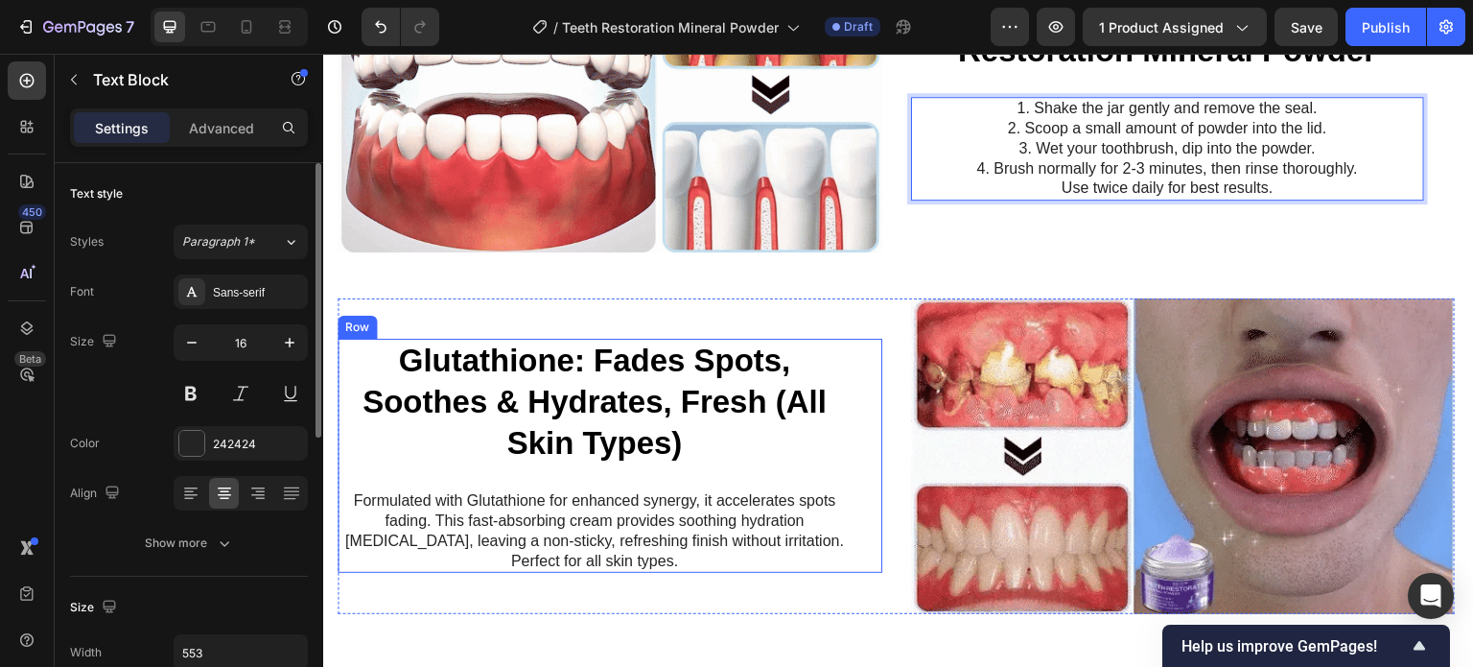
click at [623, 342] on strong "Glutathione: Fades Spots, Soothes & Hydrates, Fresh (All Skin Types)" at bounding box center [595, 401] width 464 height 118
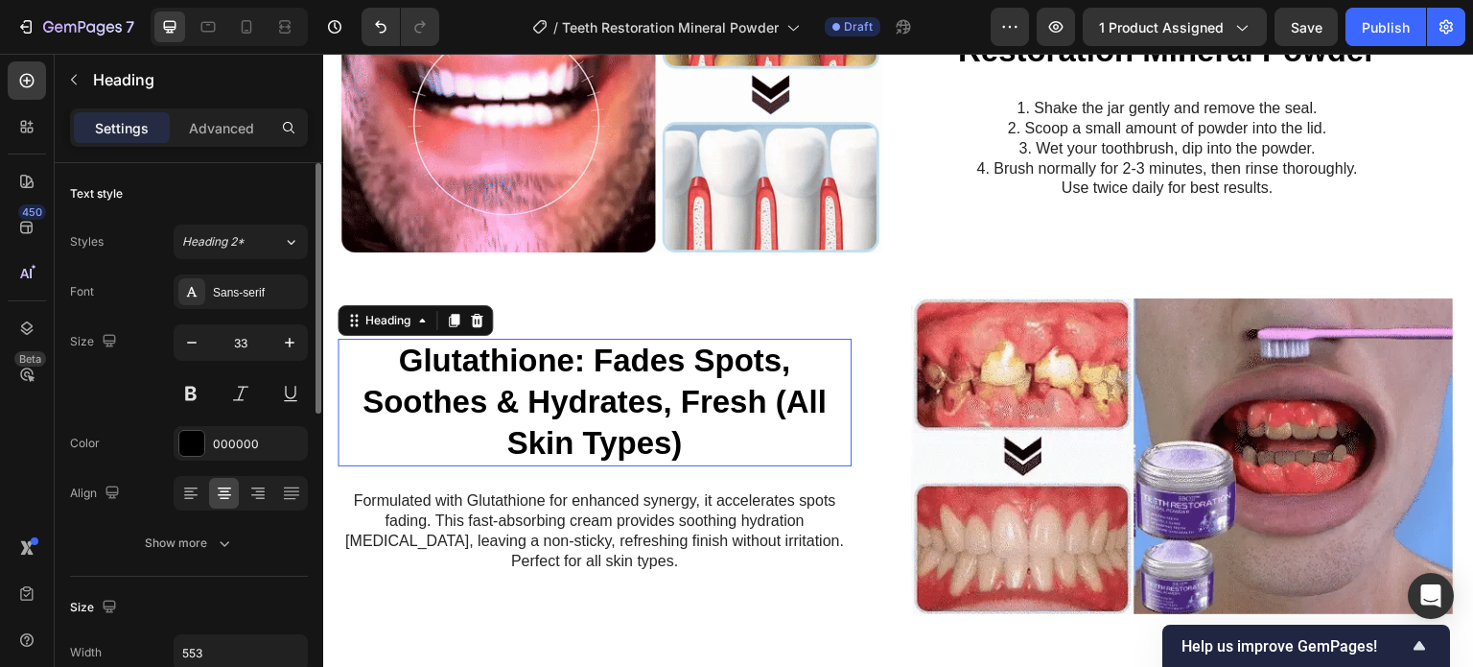
scroll to position [2091, 0]
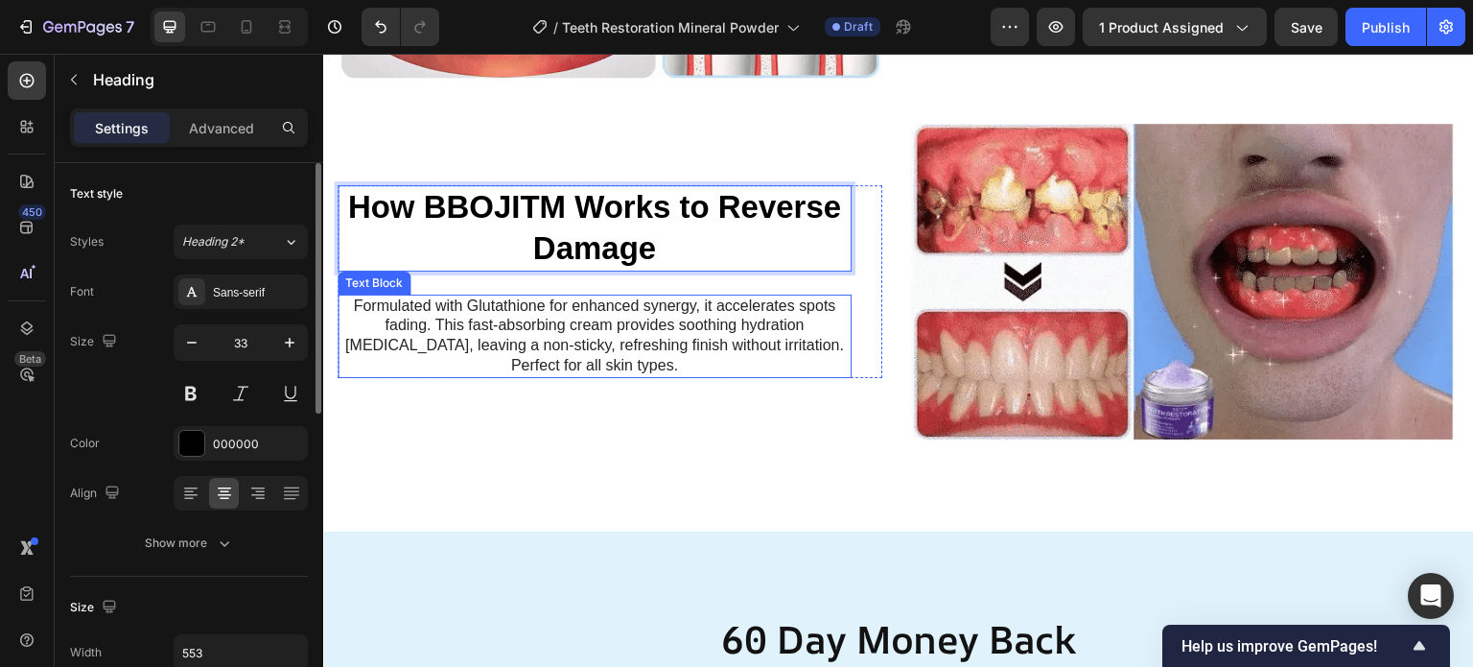
click at [580, 320] on p "Formulated with Glutathione for enhanced synergy, it accelerates spots fading. …" at bounding box center [595, 336] width 510 height 80
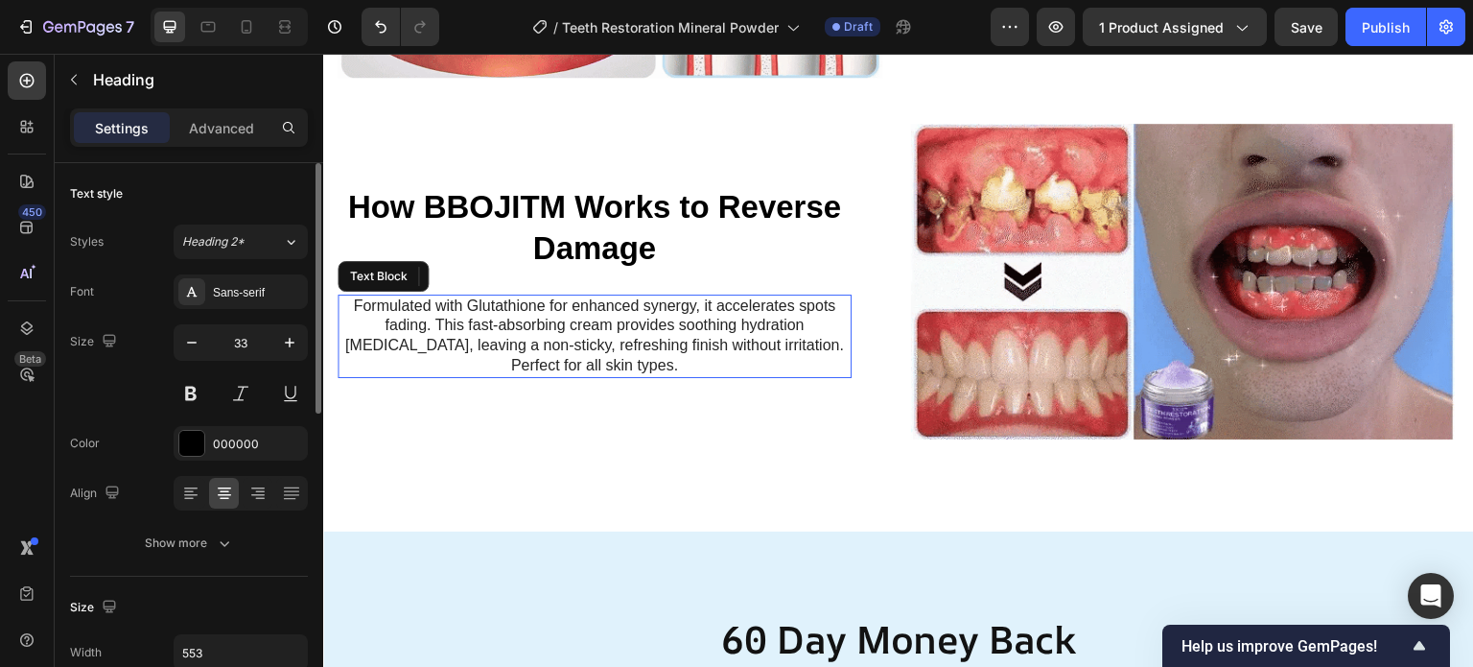
click at [609, 322] on p "Formulated with Glutathione for enhanced synergy, it accelerates spots fading. …" at bounding box center [595, 336] width 510 height 80
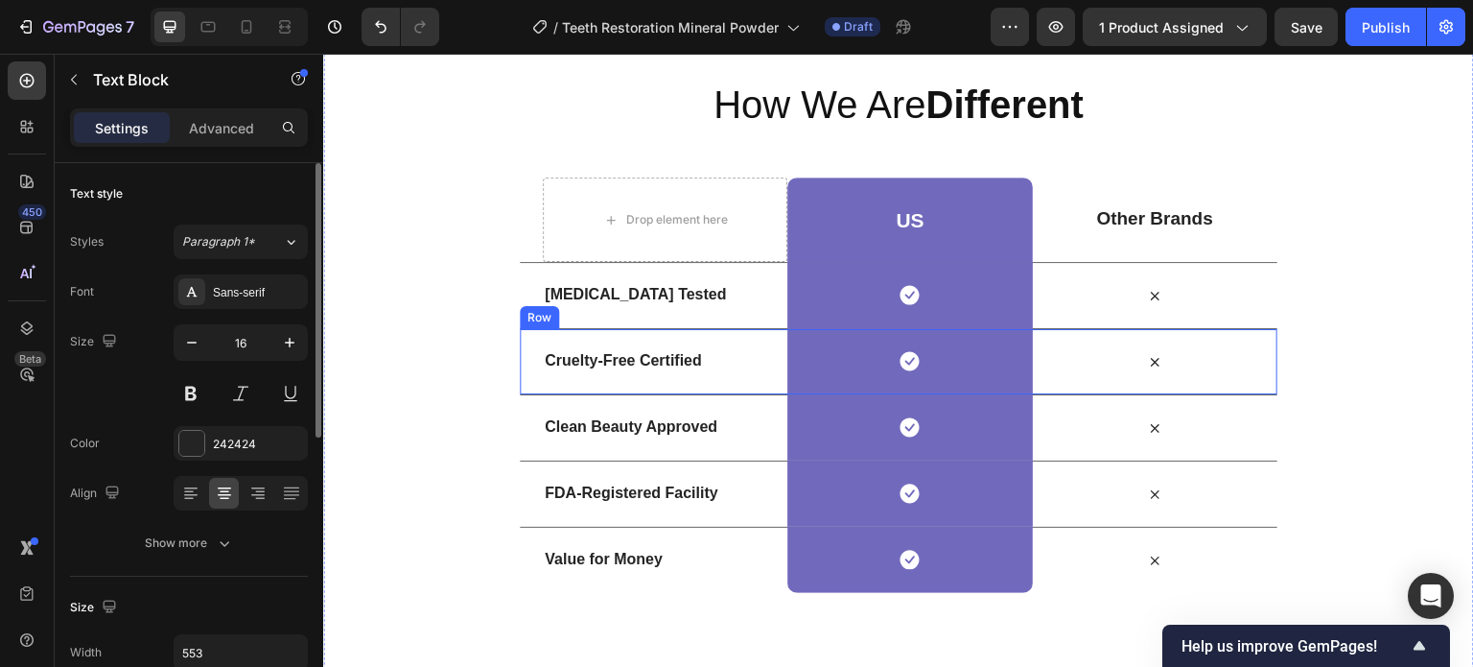
scroll to position [2935, 0]
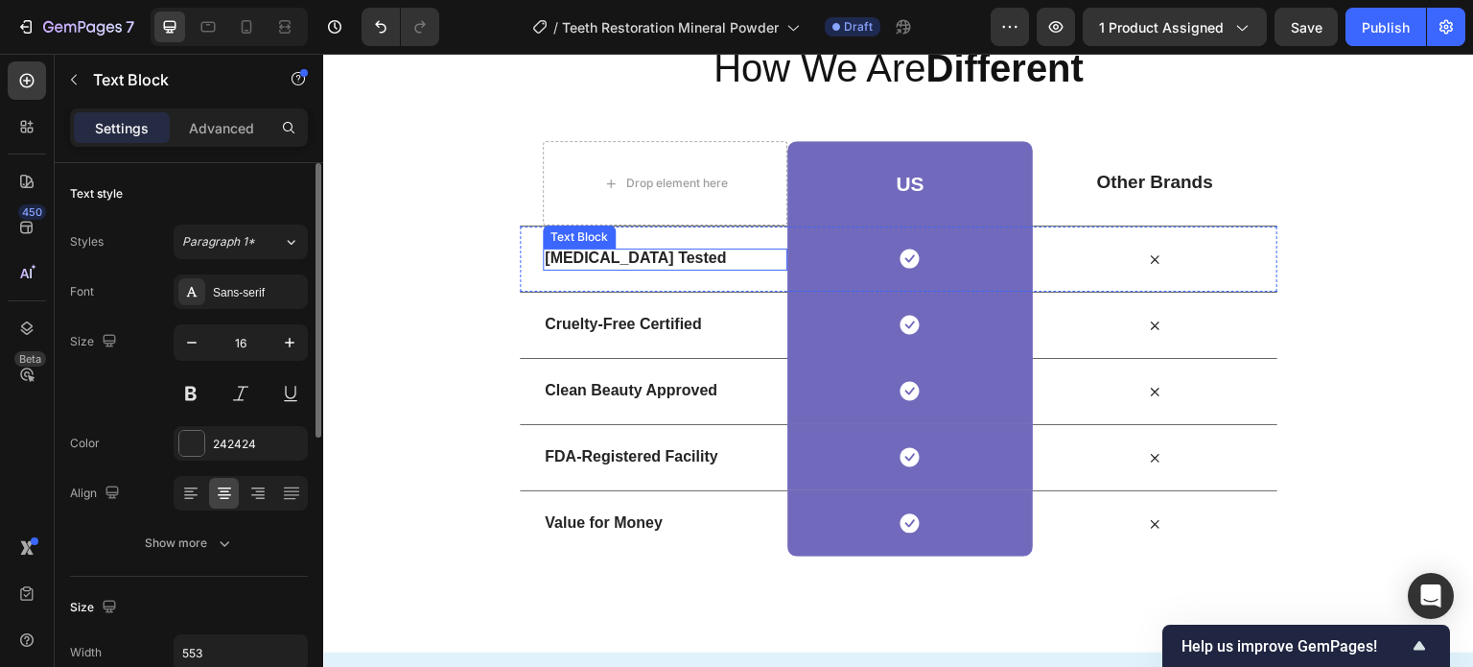
click at [627, 262] on strong "[MEDICAL_DATA] Tested" at bounding box center [635, 257] width 181 height 16
click at [623, 260] on strong "[MEDICAL_DATA] Tested" at bounding box center [635, 257] width 181 height 16
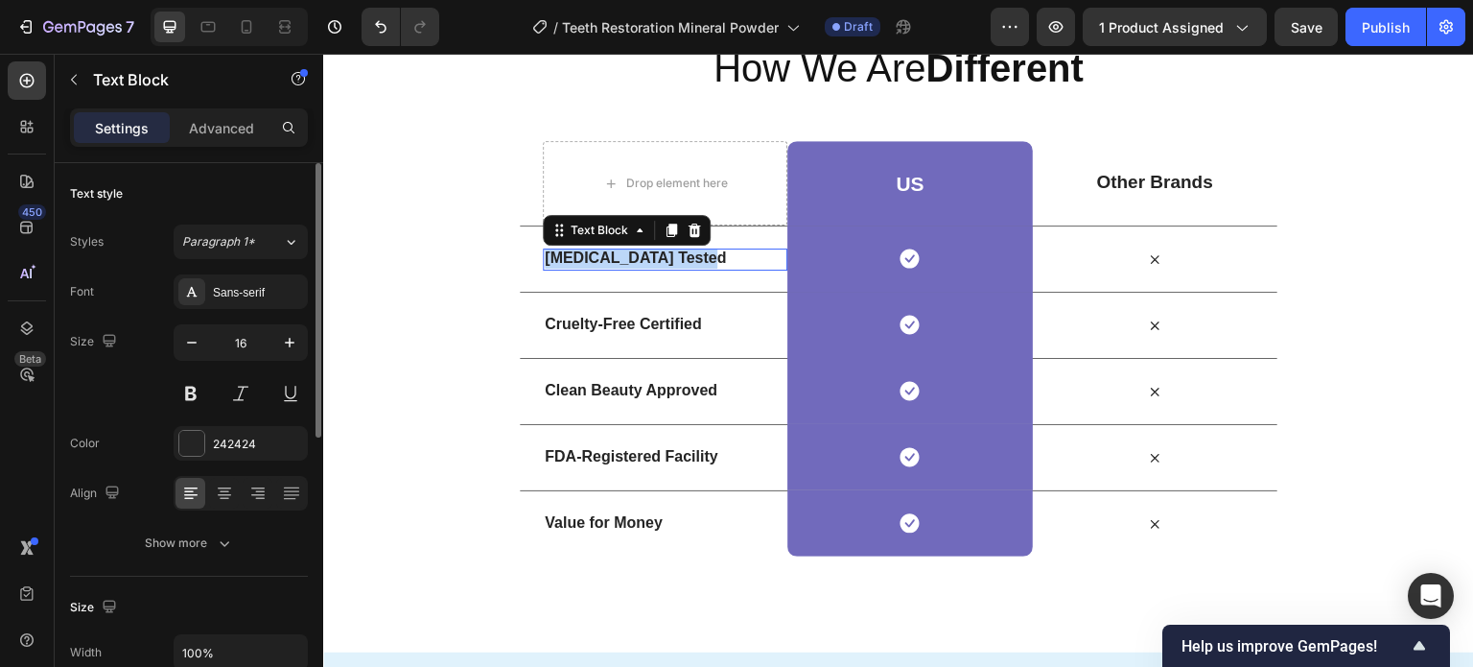
click at [623, 260] on strong "[MEDICAL_DATA] Tested" at bounding box center [635, 257] width 181 height 16
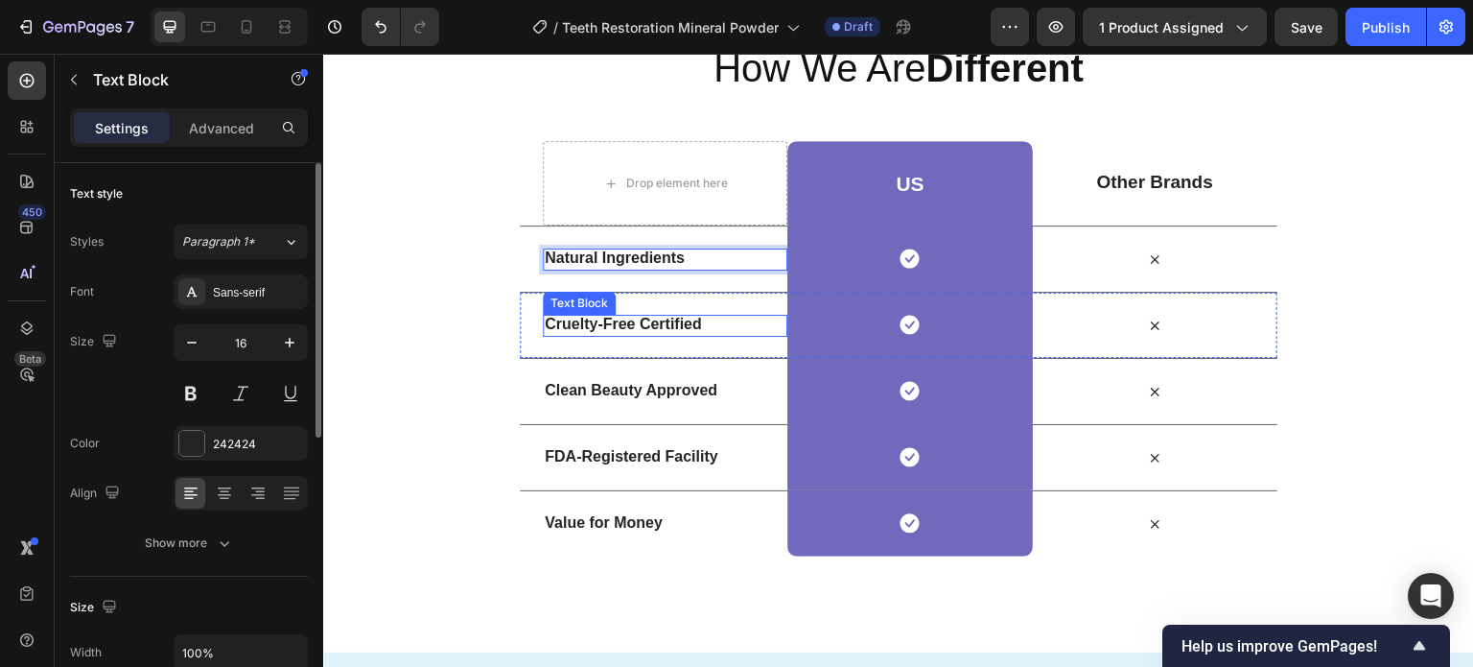
click at [615, 328] on strong "Cruelty-Free Certified" at bounding box center [623, 324] width 157 height 16
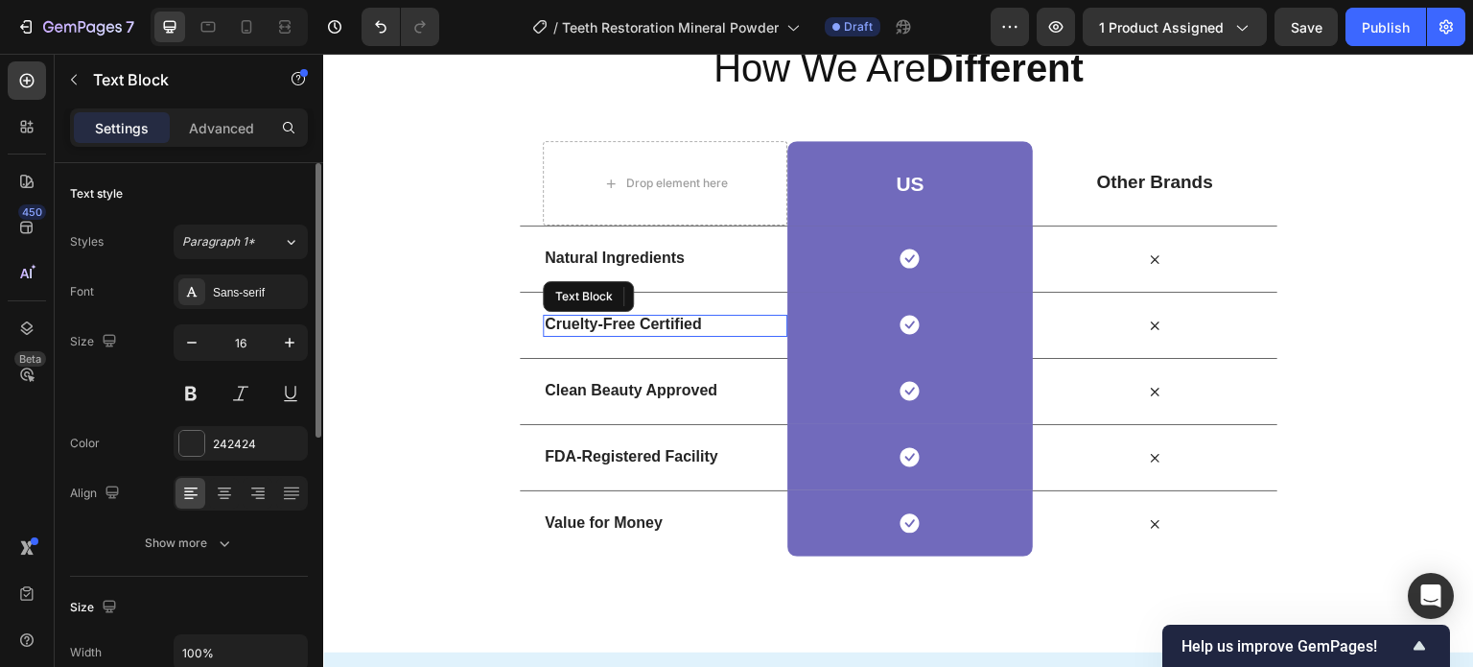
click at [600, 328] on strong "Cruelty-Free Certified" at bounding box center [623, 324] width 157 height 16
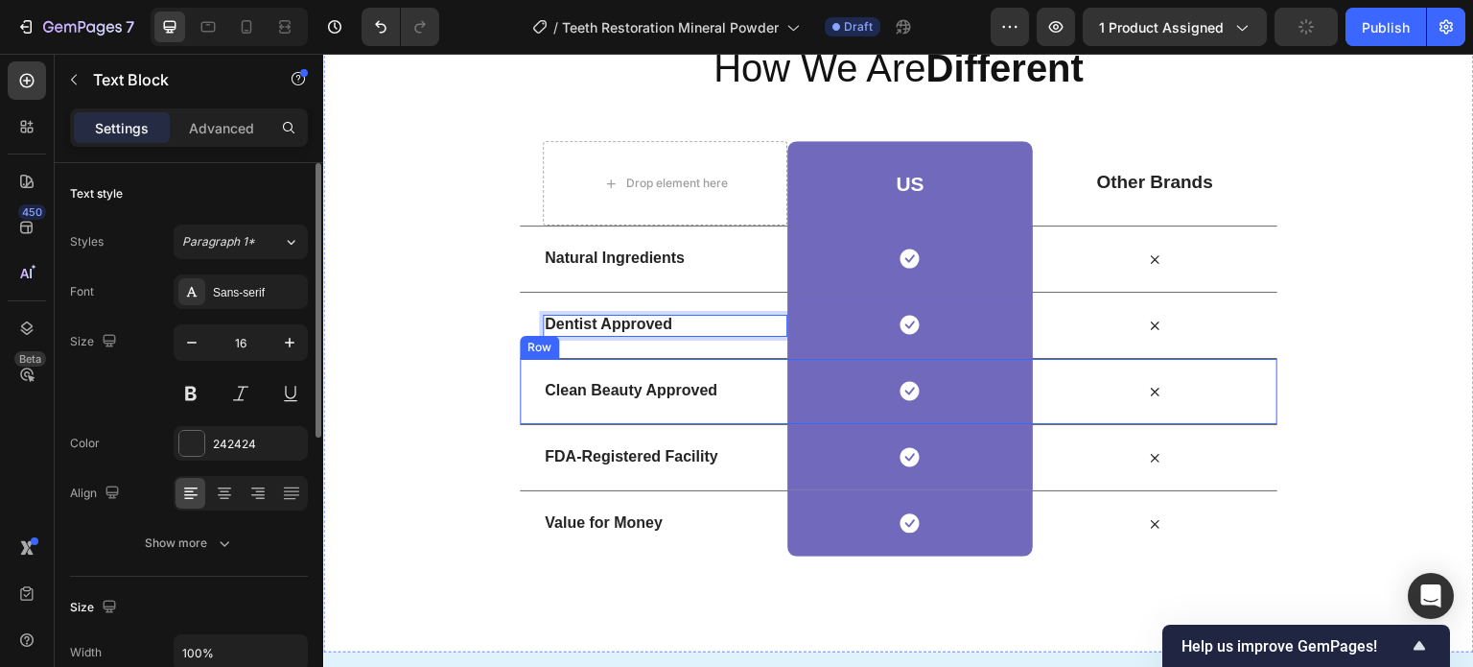
click at [595, 391] on strong "Clean Beauty Approved" at bounding box center [631, 390] width 173 height 16
click at [623, 391] on strong "Clean Beauty Approved" at bounding box center [631, 390] width 173 height 16
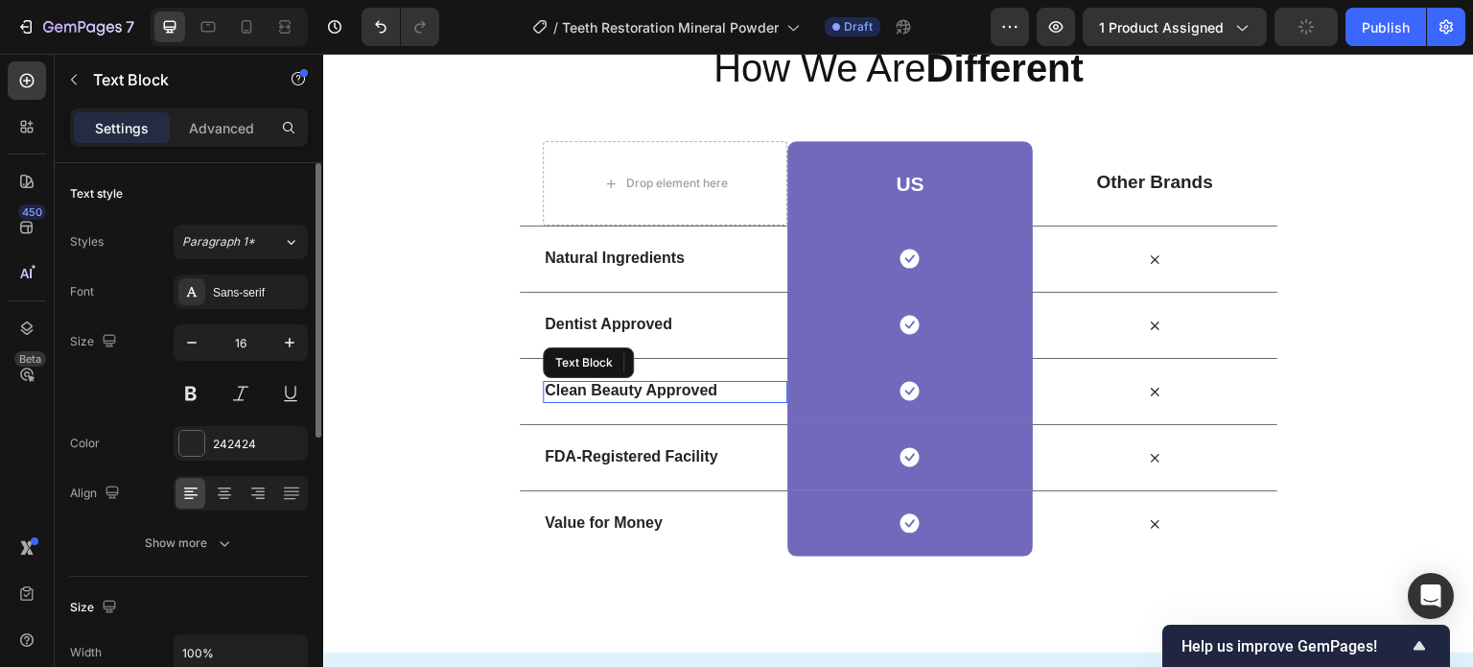
click at [623, 391] on strong "Clean Beauty Approved" at bounding box center [631, 390] width 173 height 16
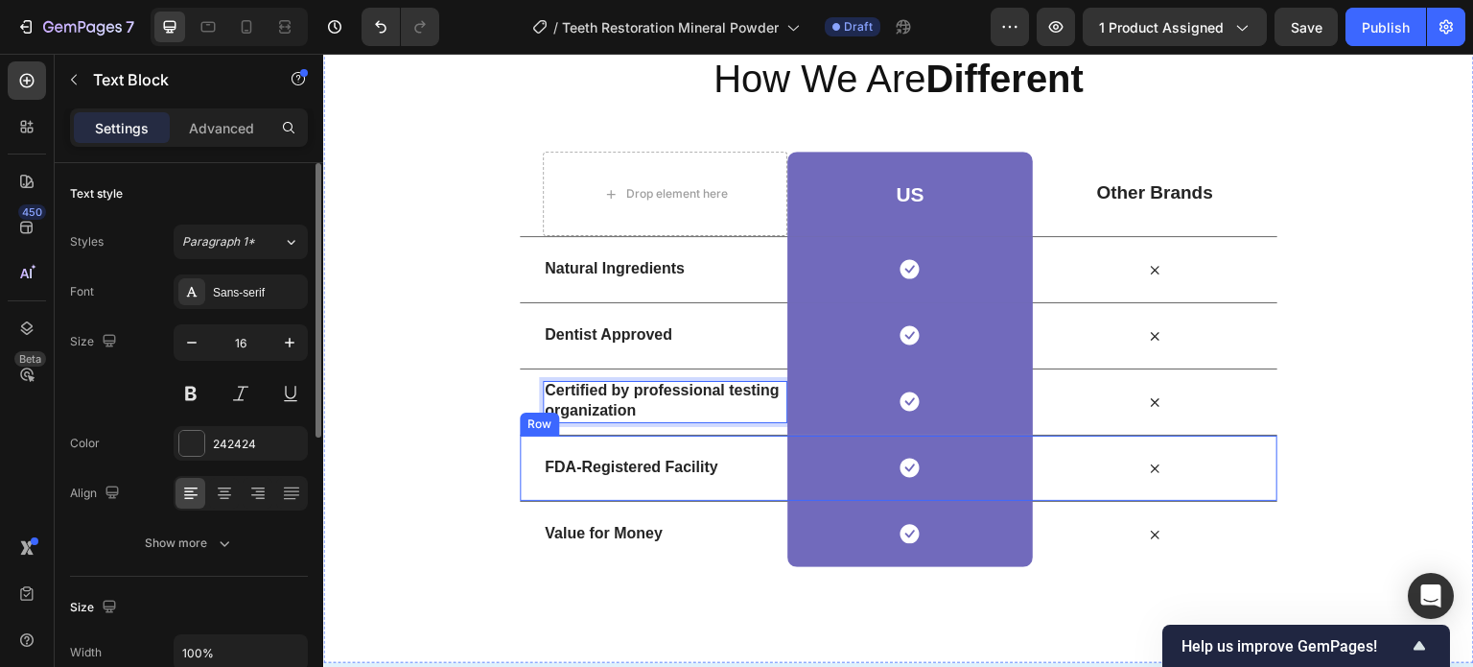
click at [626, 460] on strong "FDA-Registered Facility" at bounding box center [631, 466] width 173 height 16
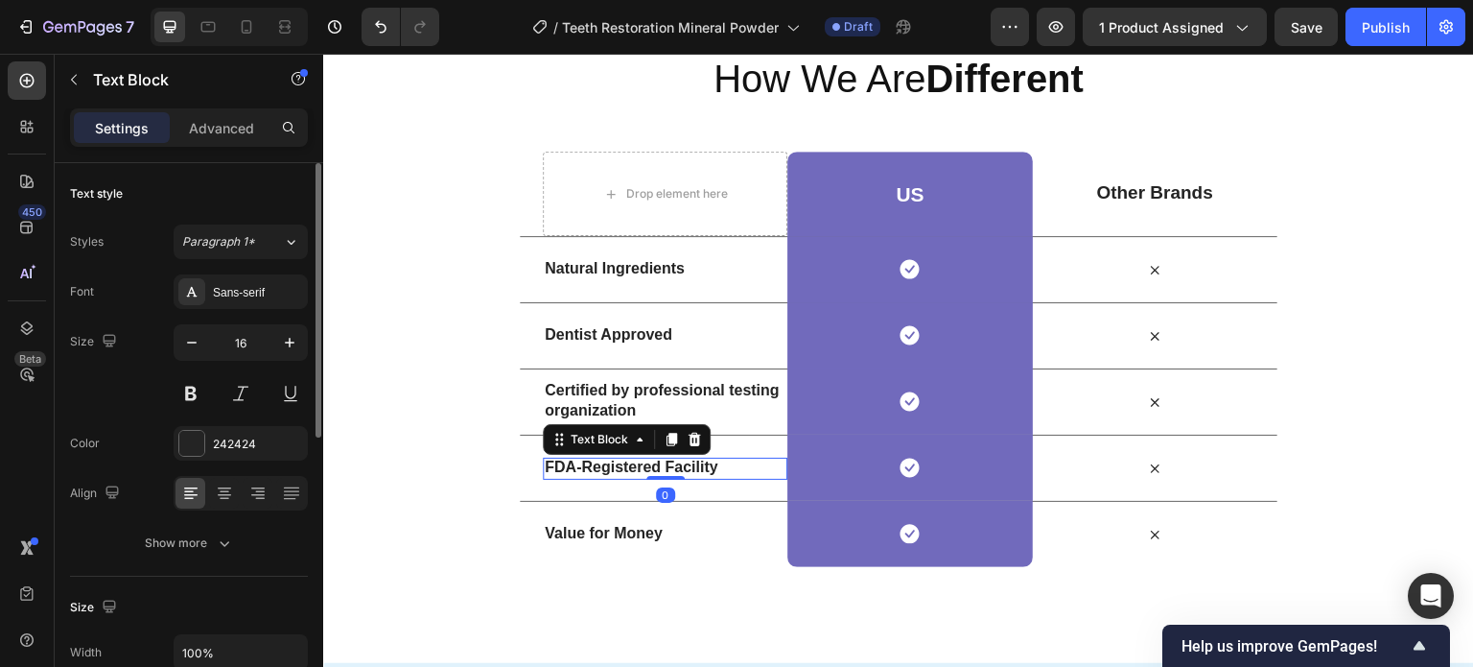
click at [620, 465] on strong "FDA-Registered Facility" at bounding box center [631, 466] width 173 height 16
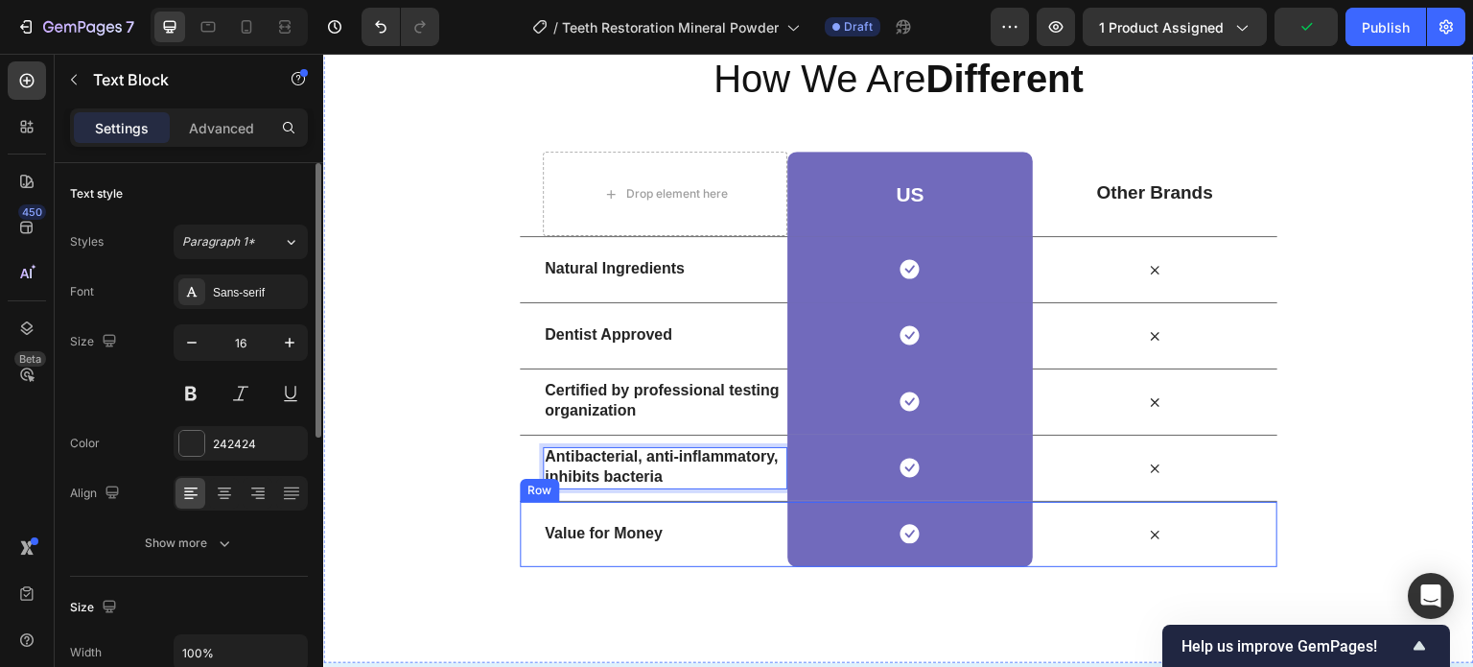
click at [603, 529] on strong "Value for Money" at bounding box center [604, 533] width 118 height 16
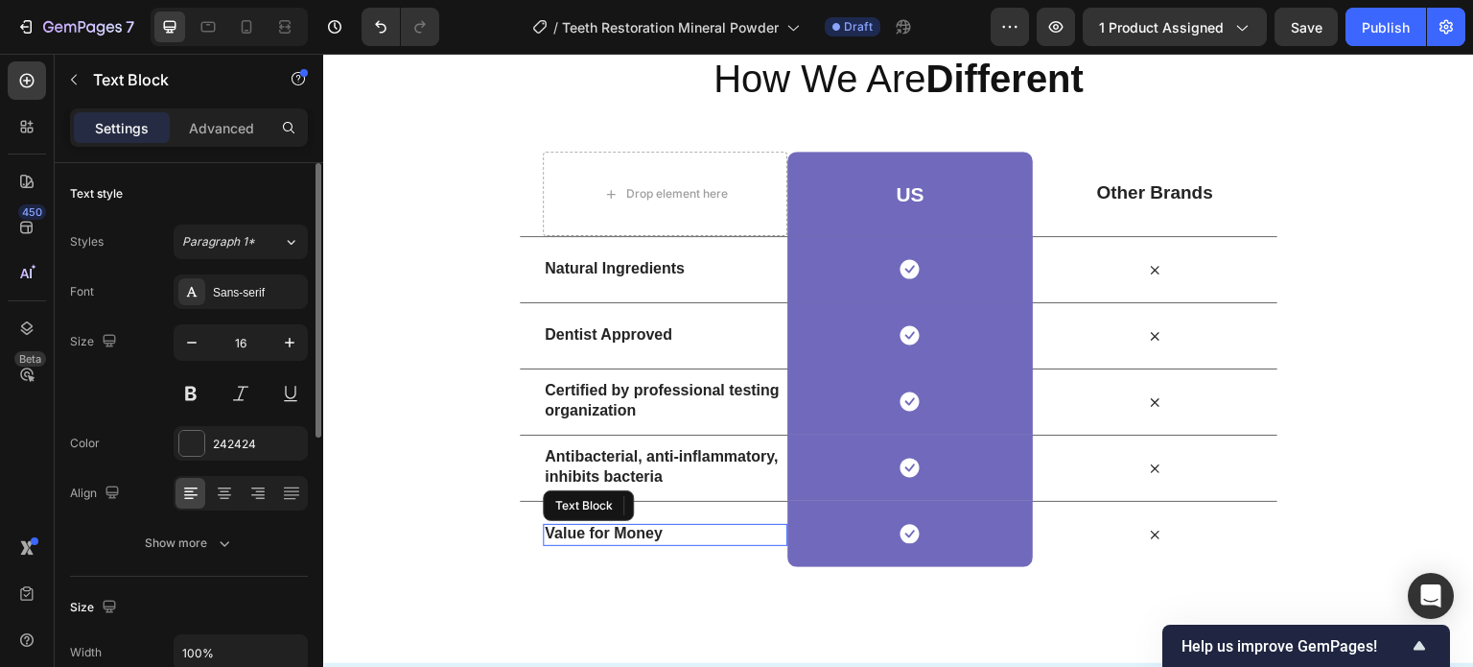
click at [607, 530] on strong "Value for Money" at bounding box center [604, 533] width 118 height 16
click at [789, 595] on div "How We Are Different Heading Row Drop element here US Heading Row Other Brands …" at bounding box center [898, 309] width 1151 height 707
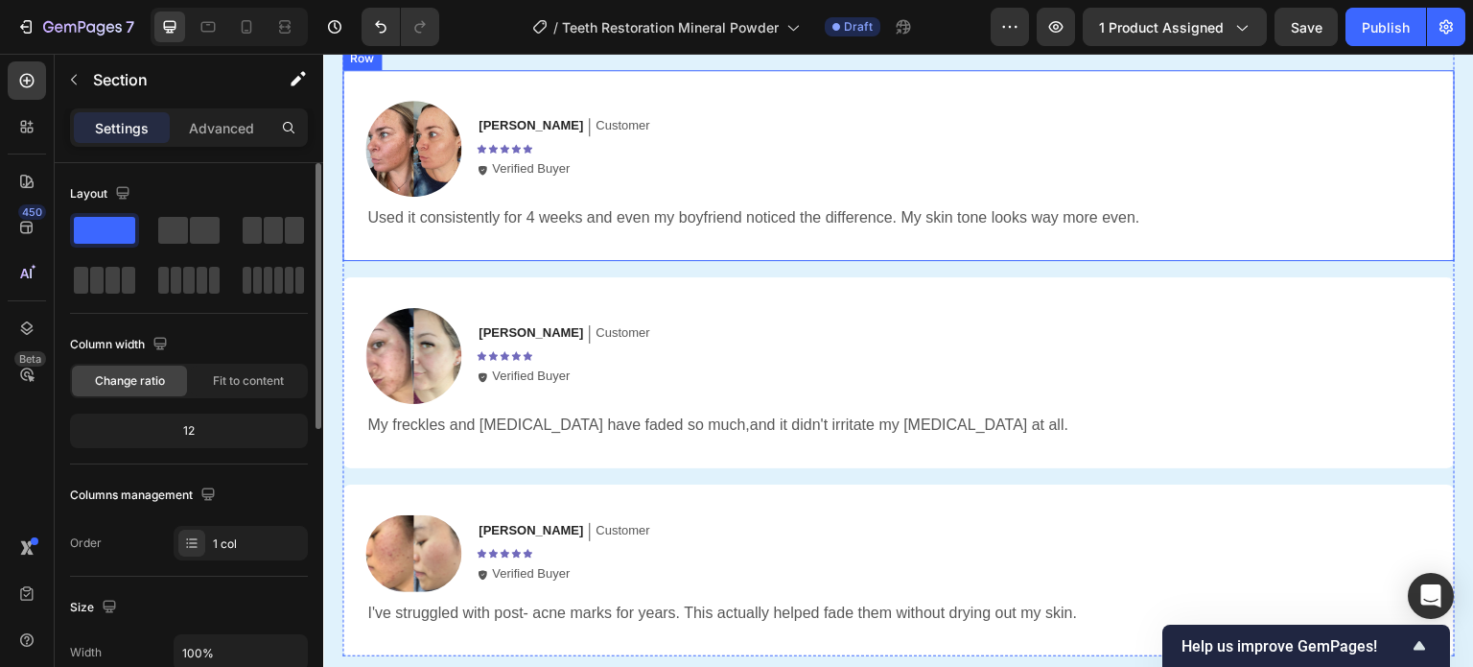
scroll to position [3727, 0]
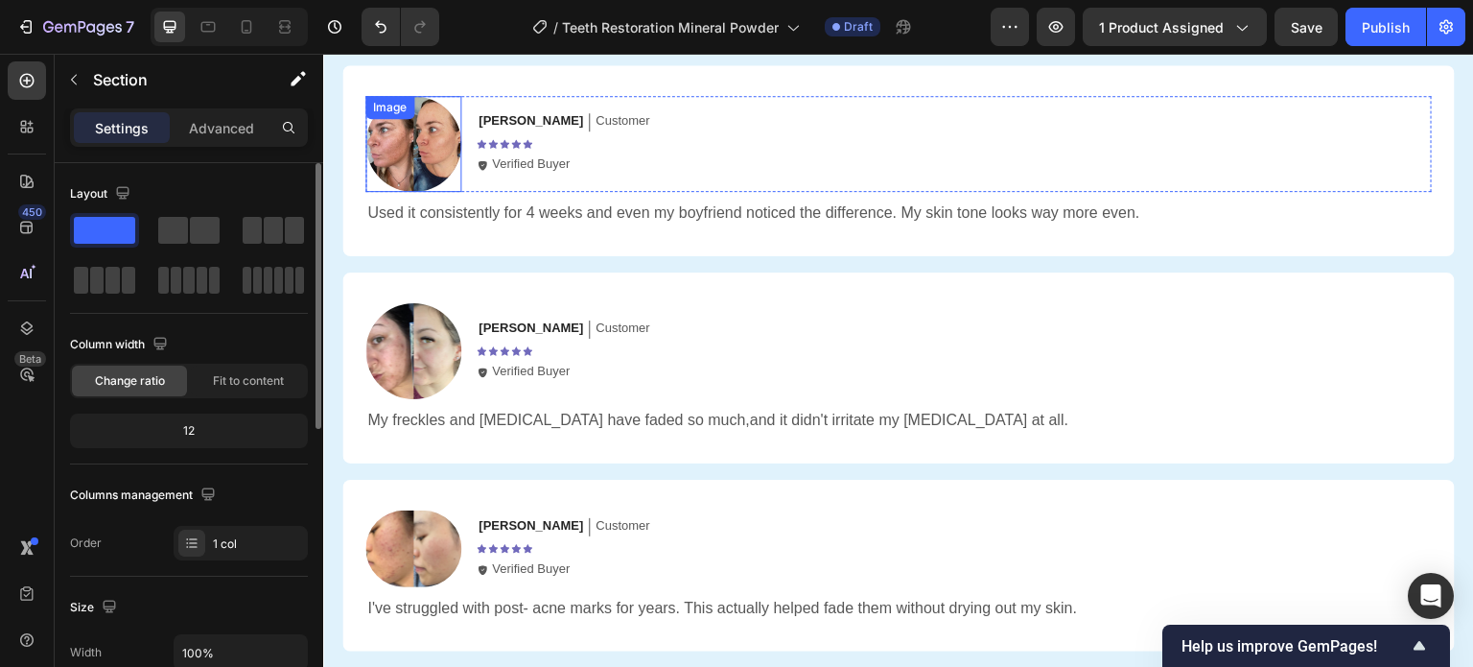
click at [411, 156] on img at bounding box center [413, 144] width 96 height 96
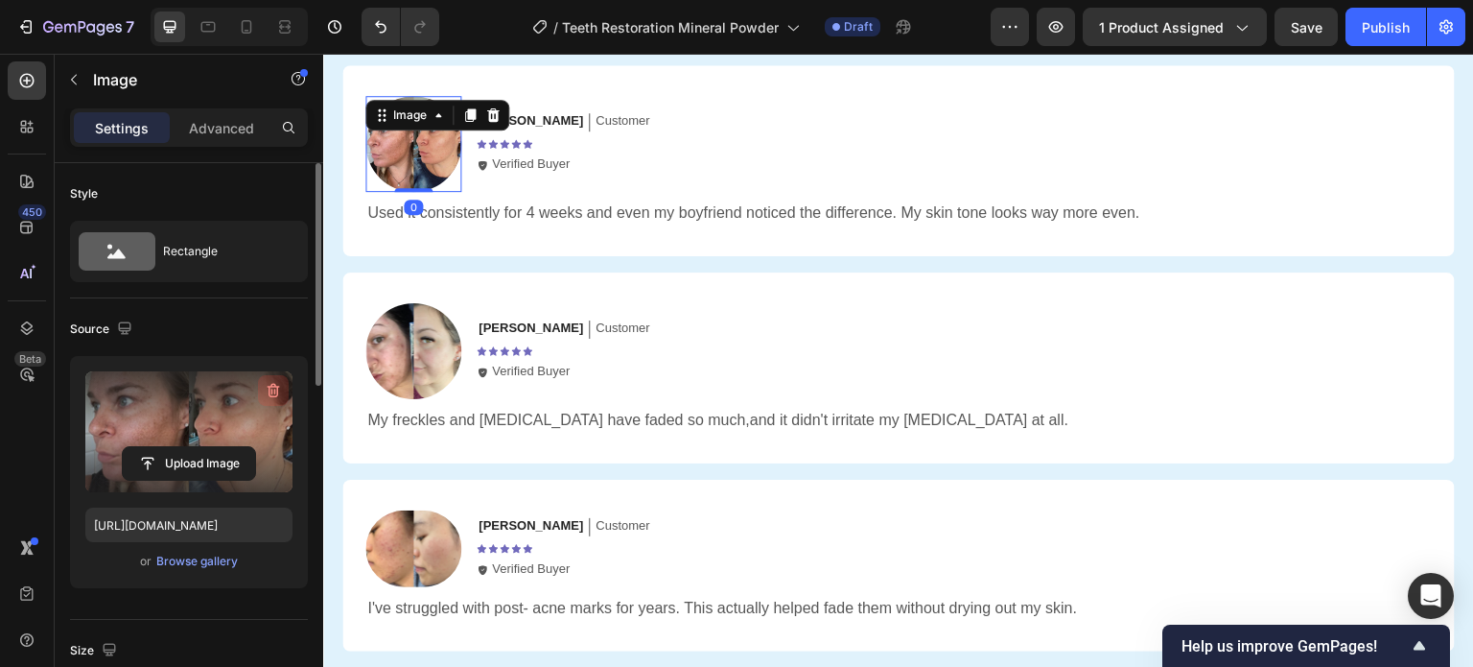
click at [275, 382] on icon "button" at bounding box center [273, 390] width 19 height 19
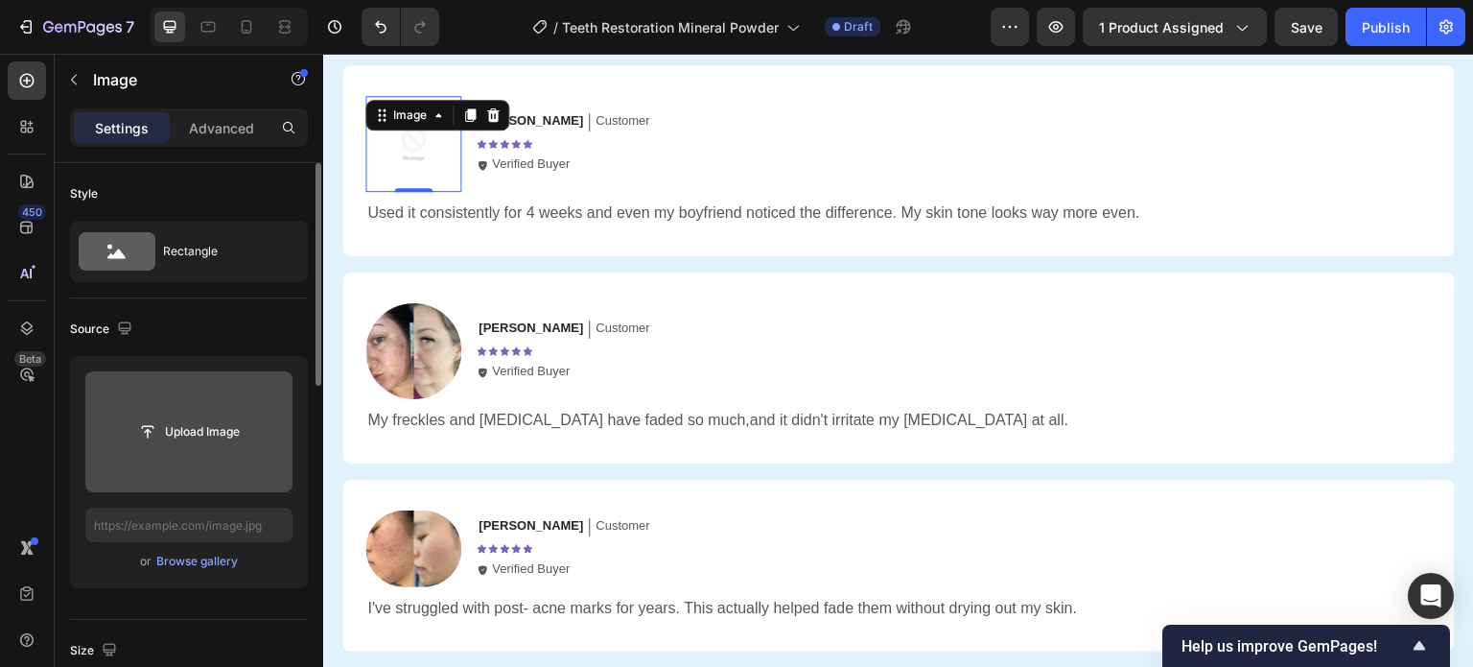
click at [177, 420] on input "file" at bounding box center [189, 431] width 132 height 33
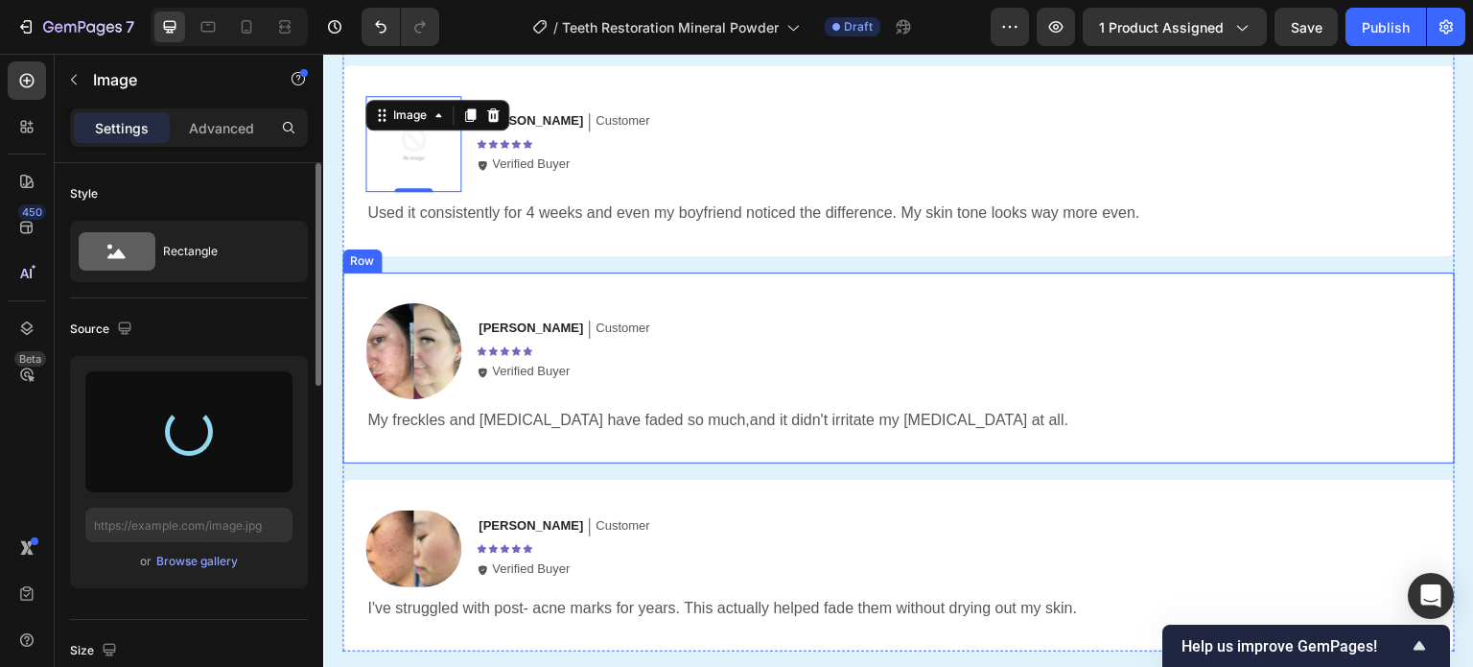
type input "https://cdn.shopify.com/s/files/1/0946/8457/8139/files/gempages_574408039877051…"
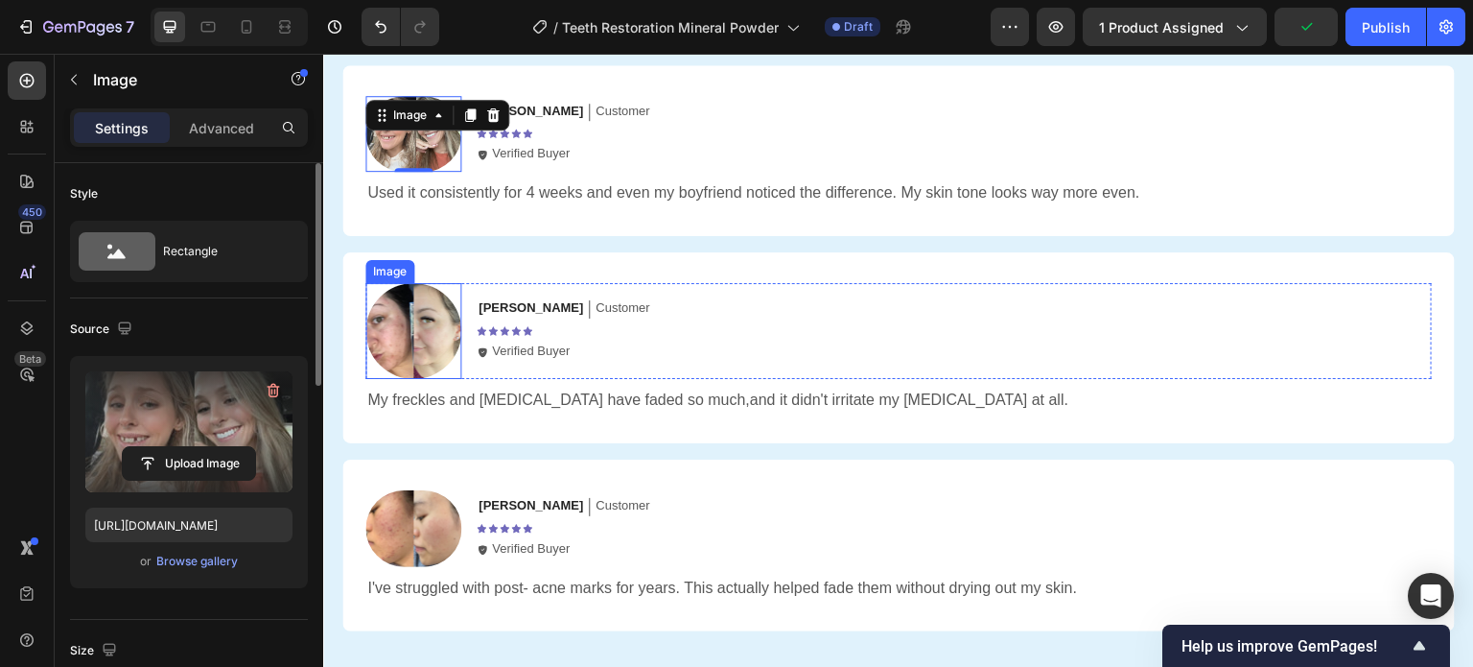
click at [418, 333] on img at bounding box center [413, 331] width 96 height 96
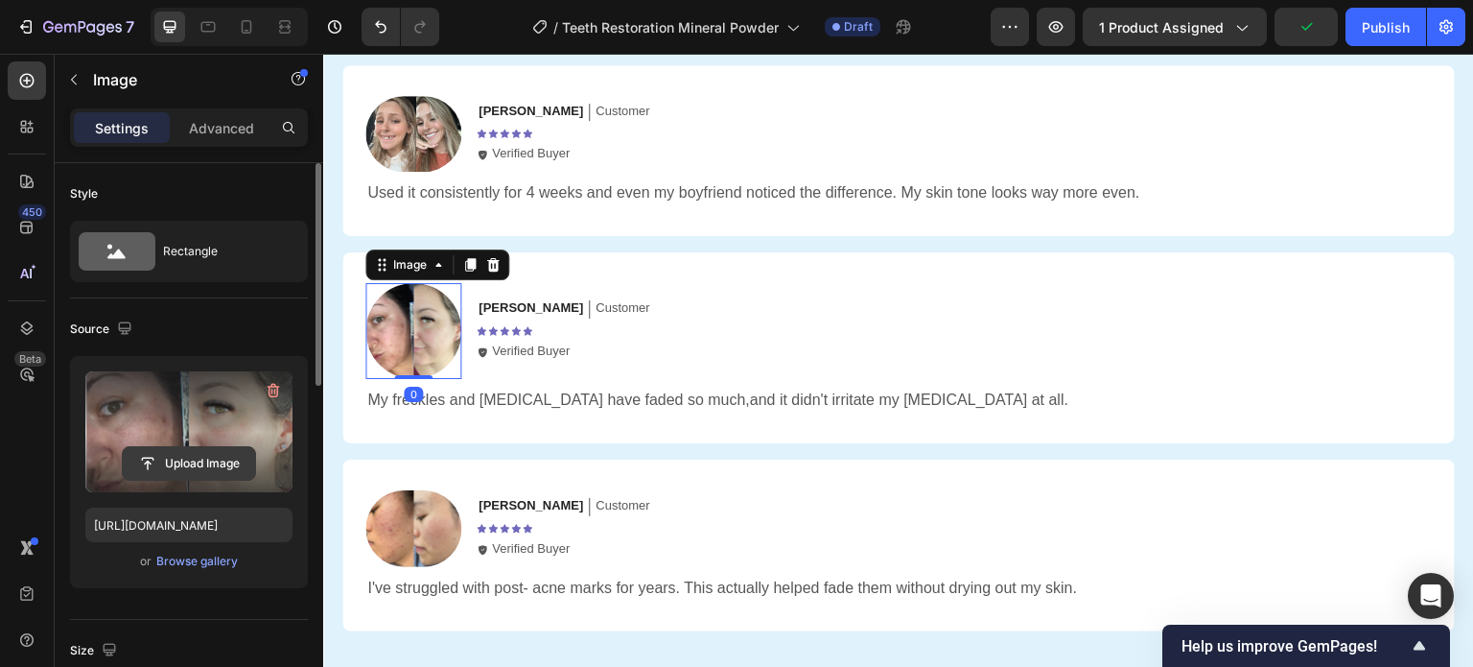
click at [268, 390] on icon "button" at bounding box center [273, 390] width 19 height 19
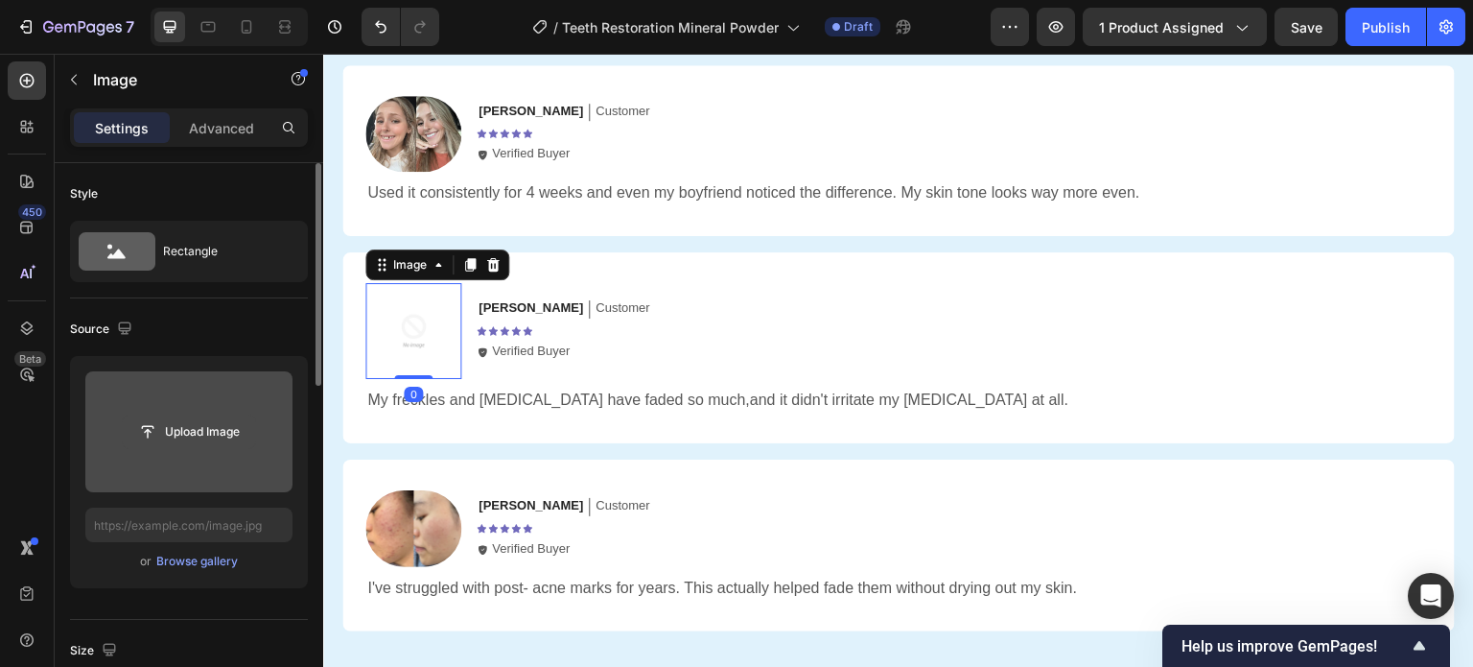
click at [195, 432] on input "file" at bounding box center [189, 431] width 132 height 33
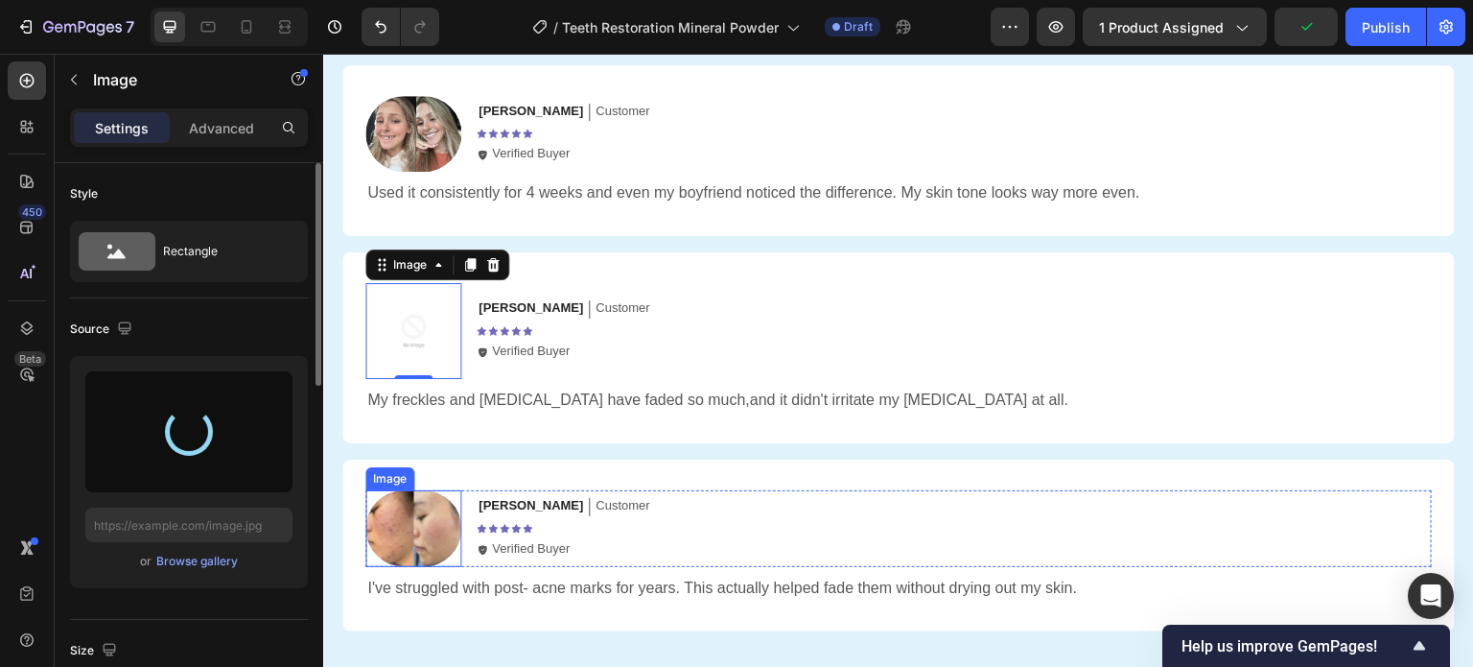
type input "https://cdn.shopify.com/s/files/1/0946/8457/8139/files/gempages_574408039877051…"
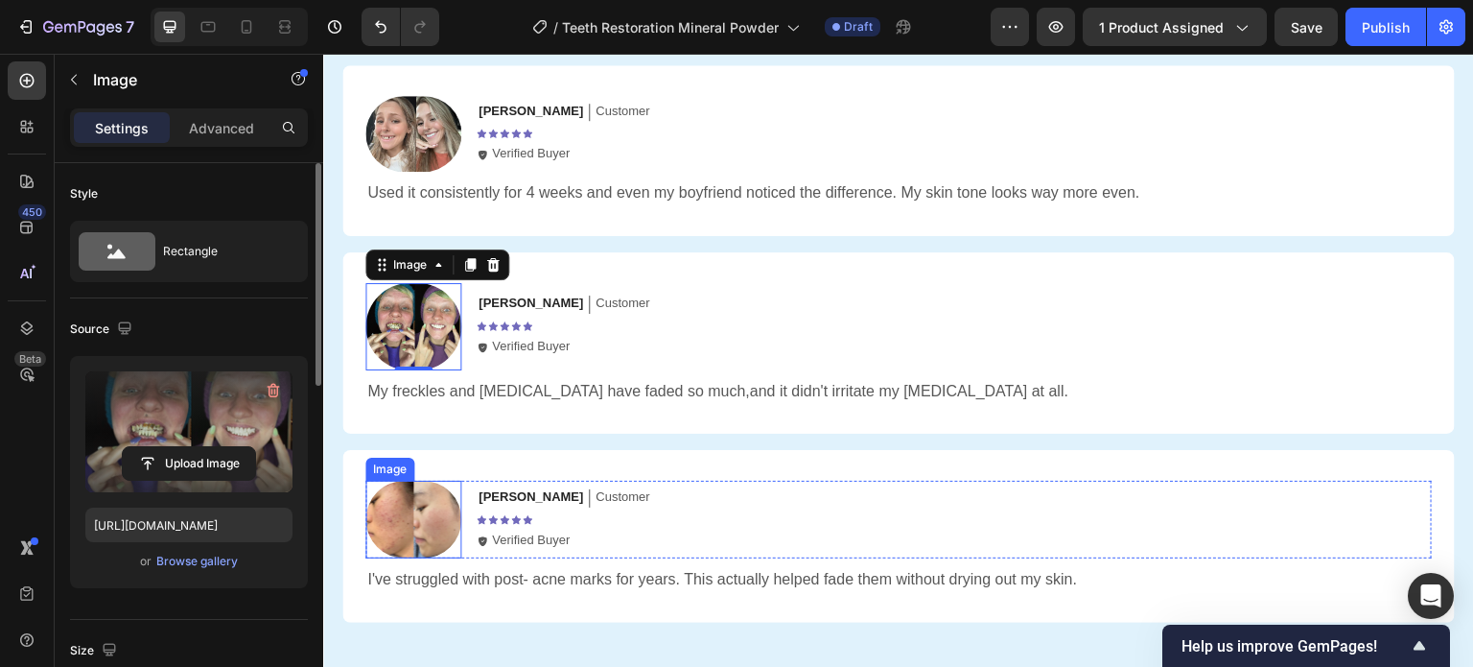
click at [411, 520] on img at bounding box center [413, 520] width 96 height 78
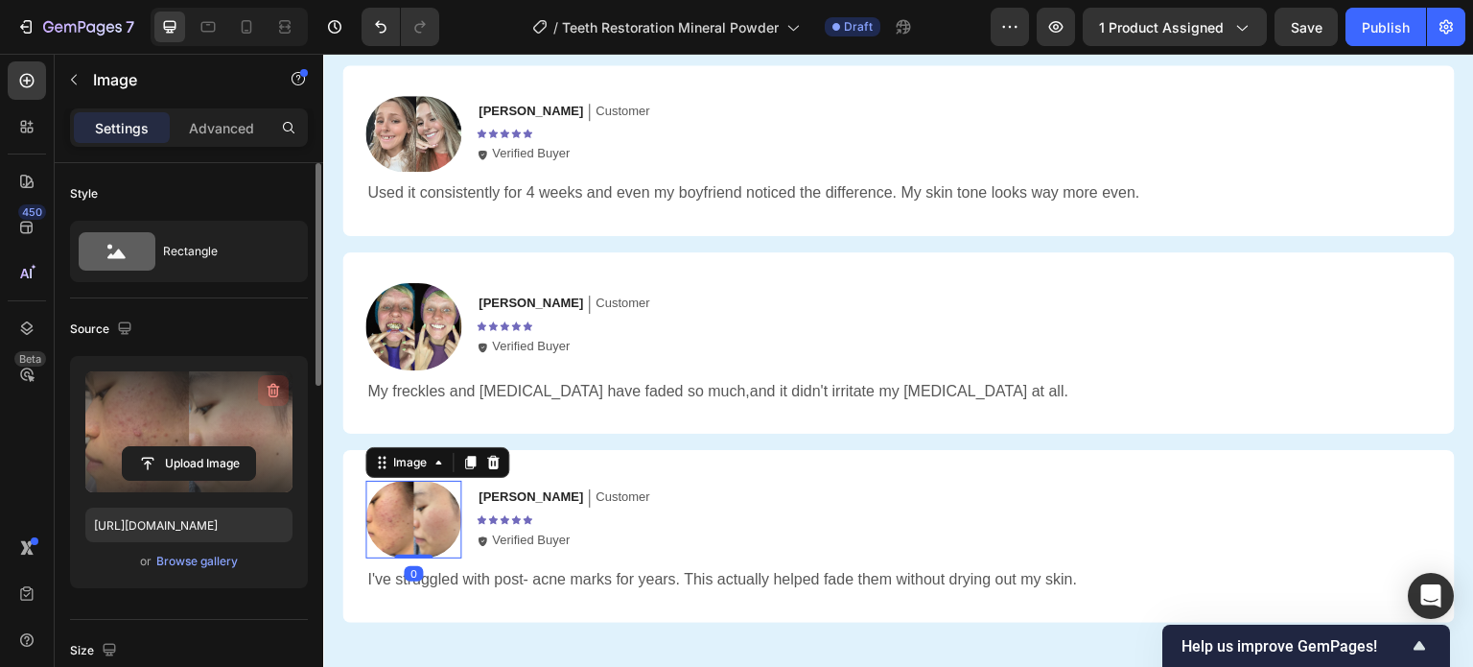
click at [269, 386] on icon "button" at bounding box center [274, 391] width 12 height 14
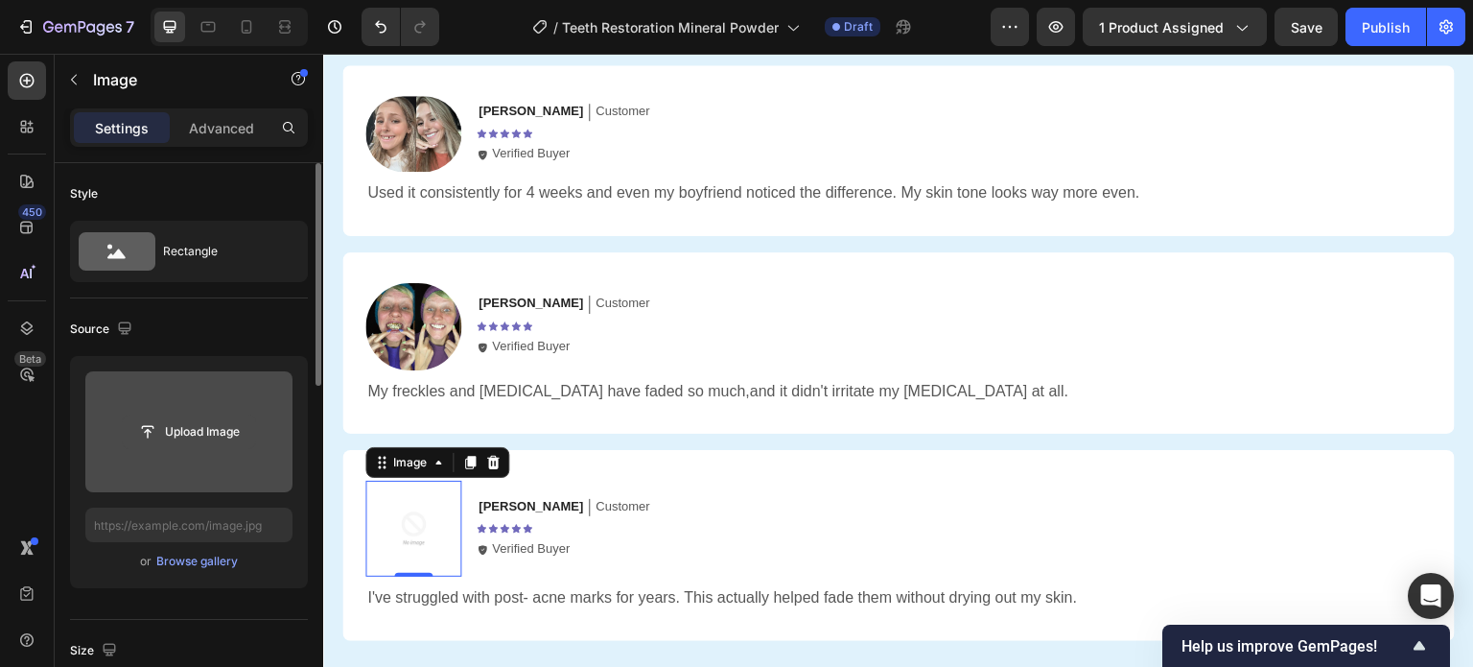
click at [200, 435] on input "file" at bounding box center [189, 431] width 132 height 33
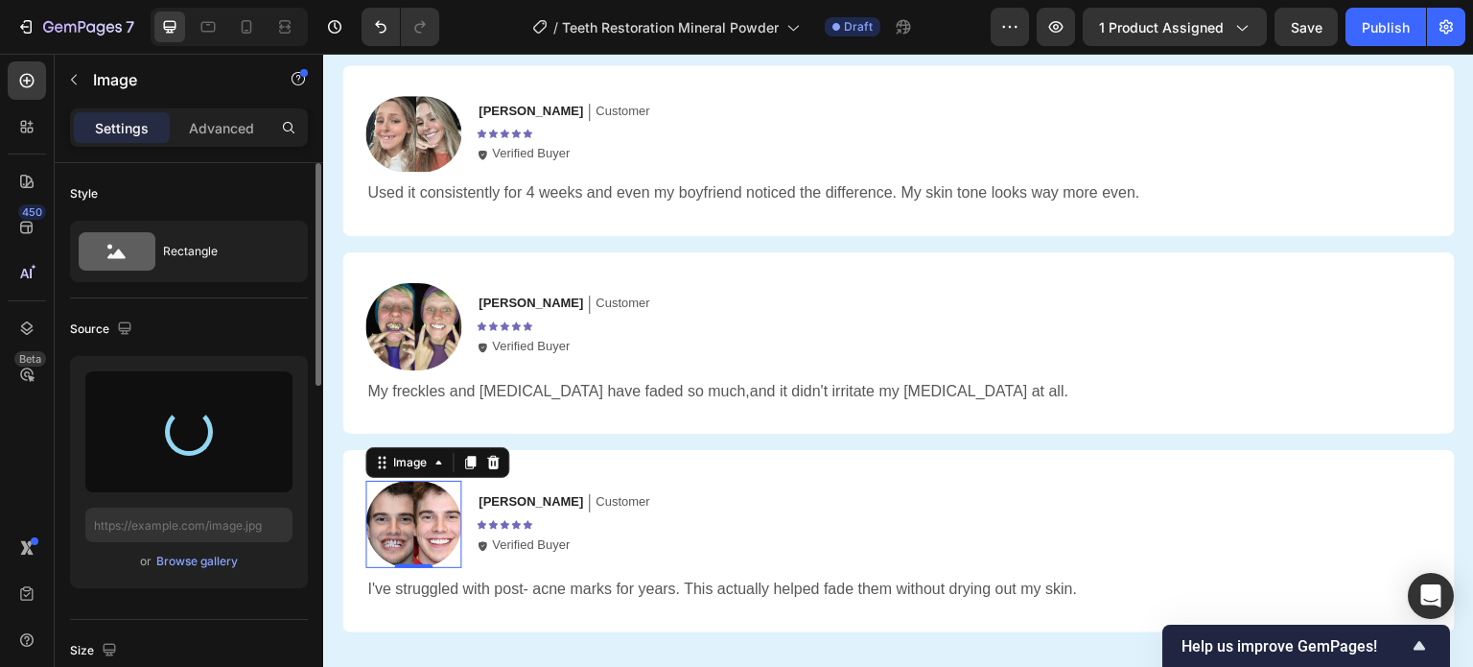
type input "https://cdn.shopify.com/s/files/1/0946/8457/8139/files/gempages_574408039877051…"
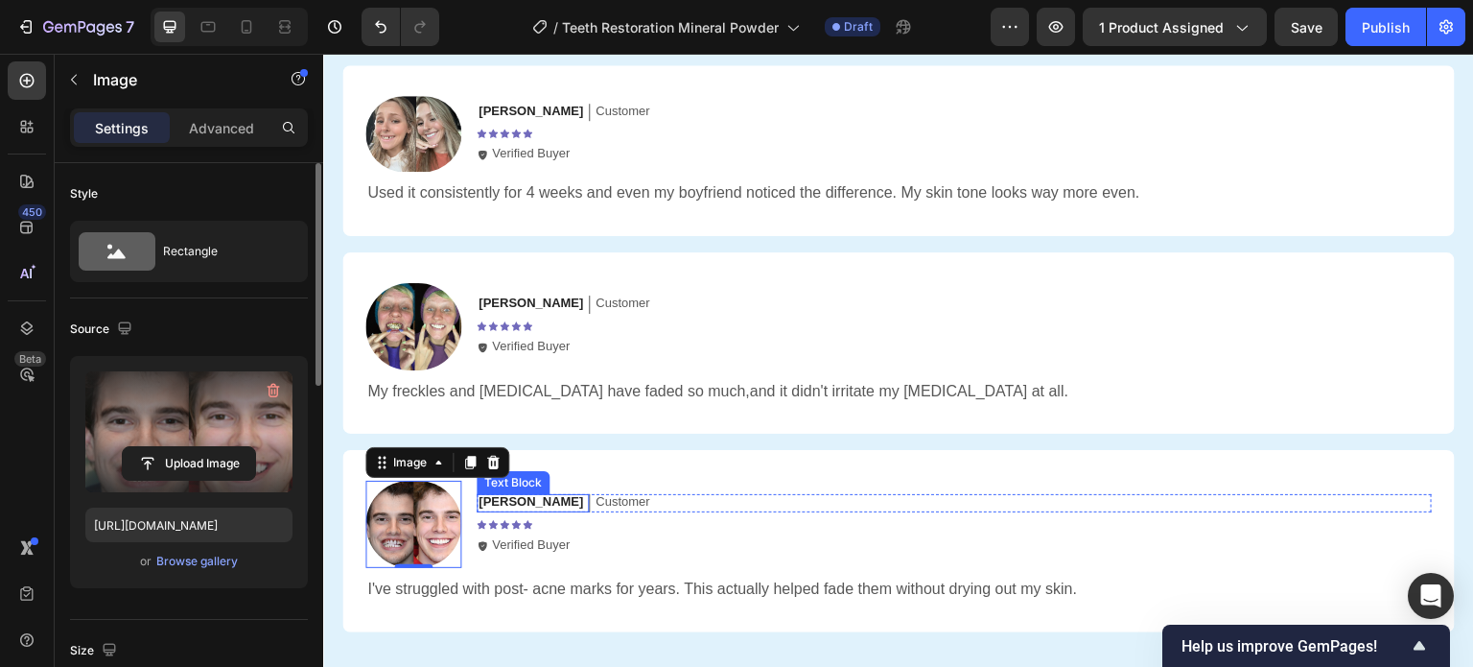
click at [491, 500] on p "[PERSON_NAME]" at bounding box center [531, 502] width 105 height 16
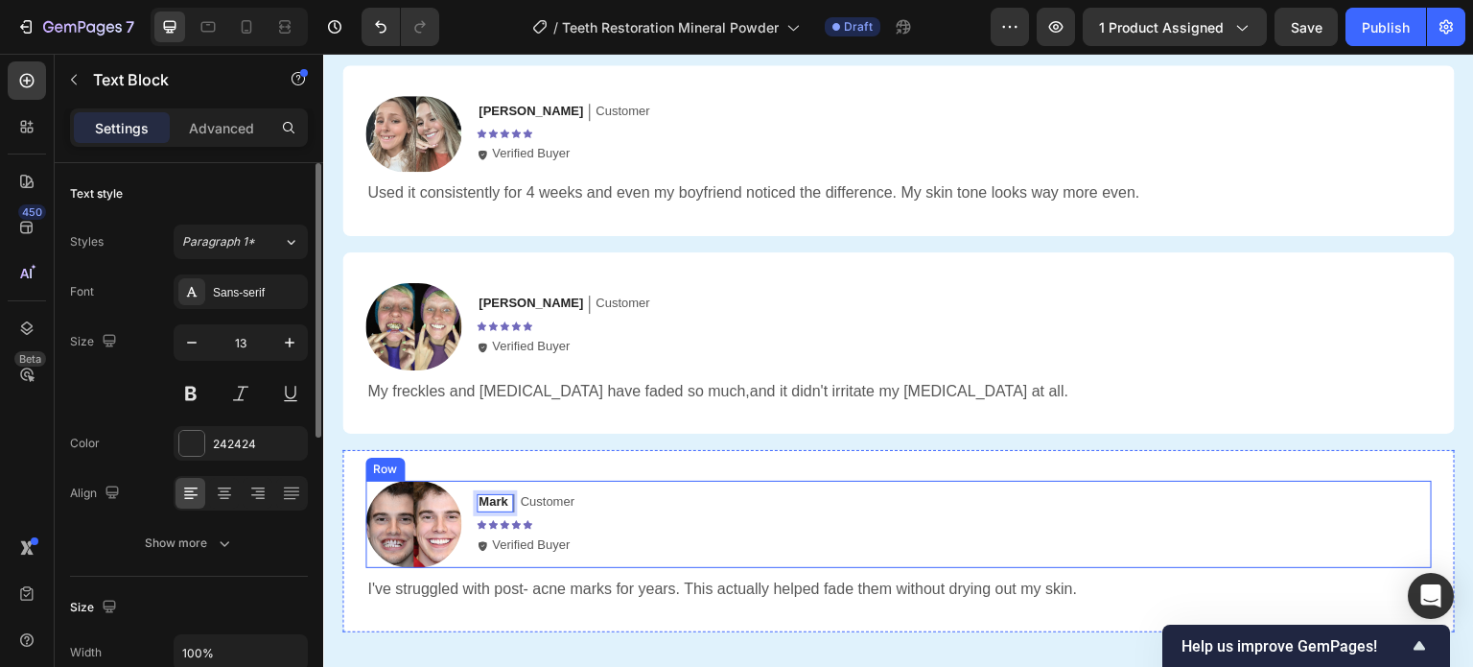
click at [787, 487] on div "Mark Text Block 0 Customer Text Block Row Icon Icon Icon Icon Icon Icon List Ic…" at bounding box center [954, 524] width 955 height 87
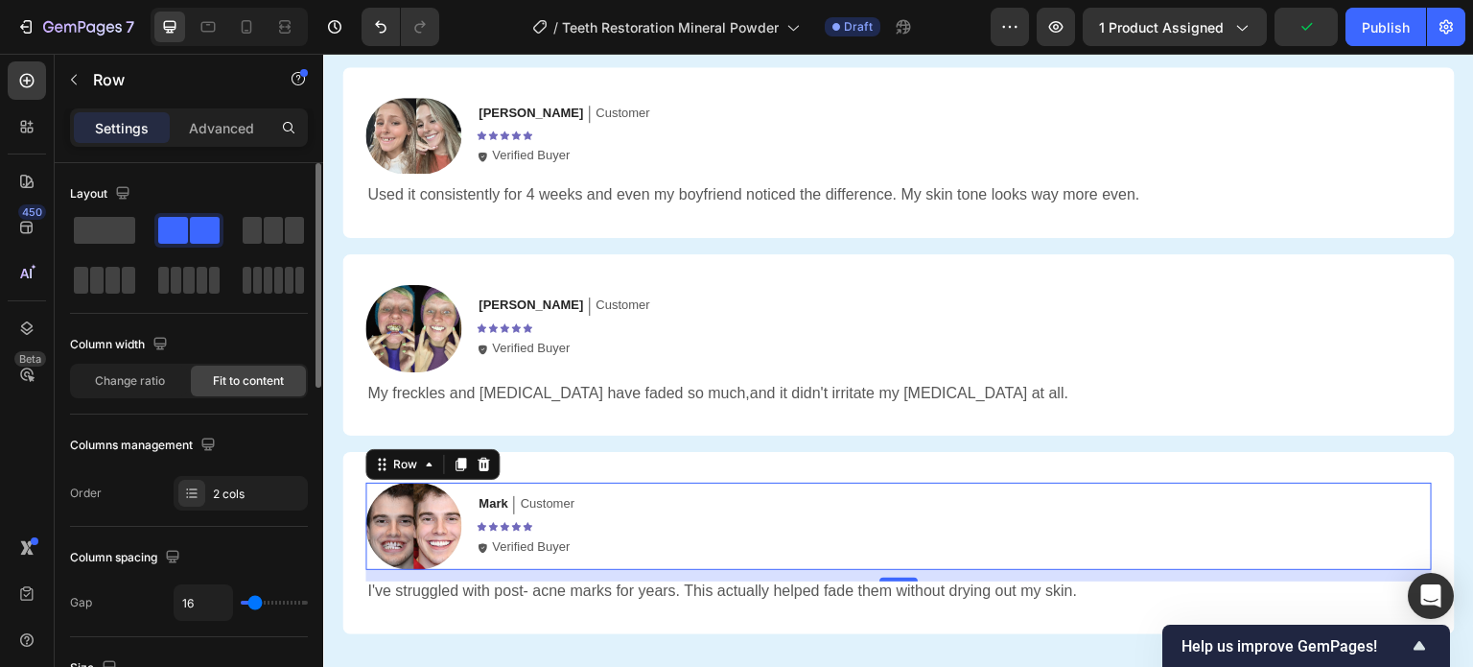
scroll to position [3724, 0]
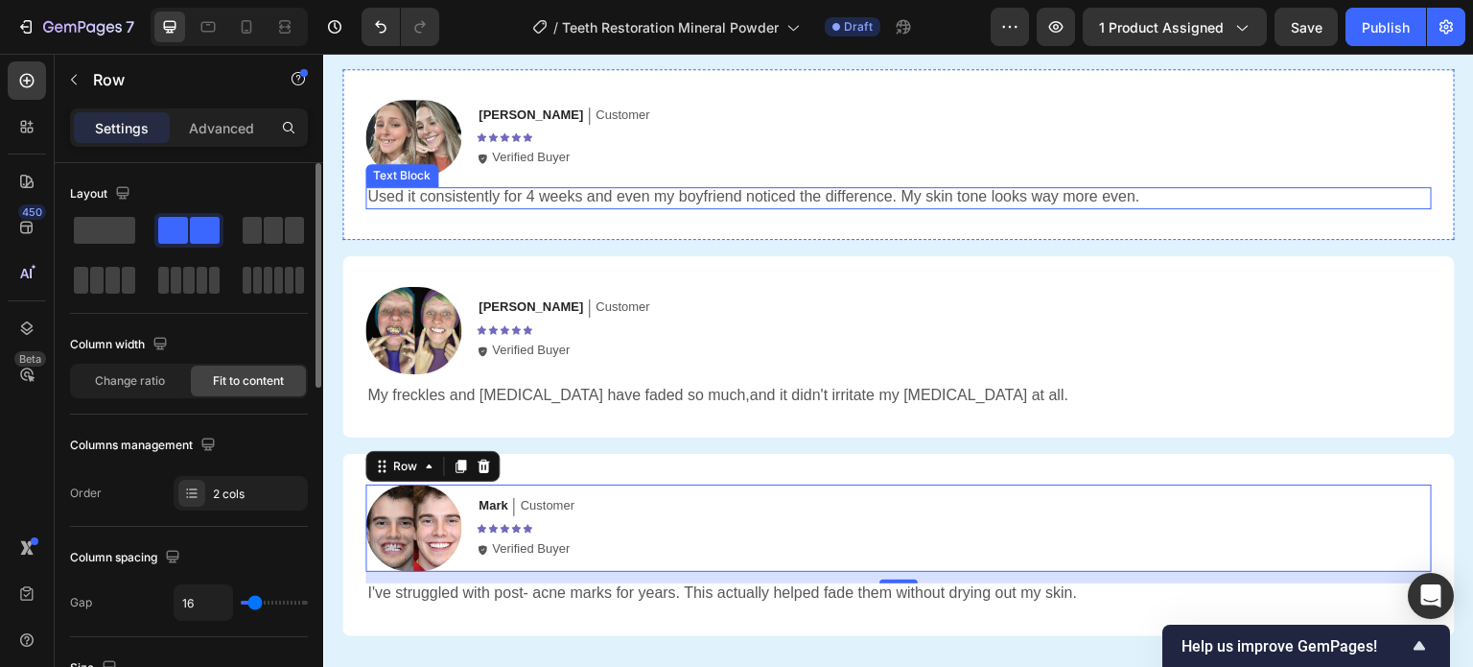
click at [547, 197] on p "Used it consistently for 4 weeks and even my boyfriend noticed the difference. …" at bounding box center [898, 197] width 1063 height 20
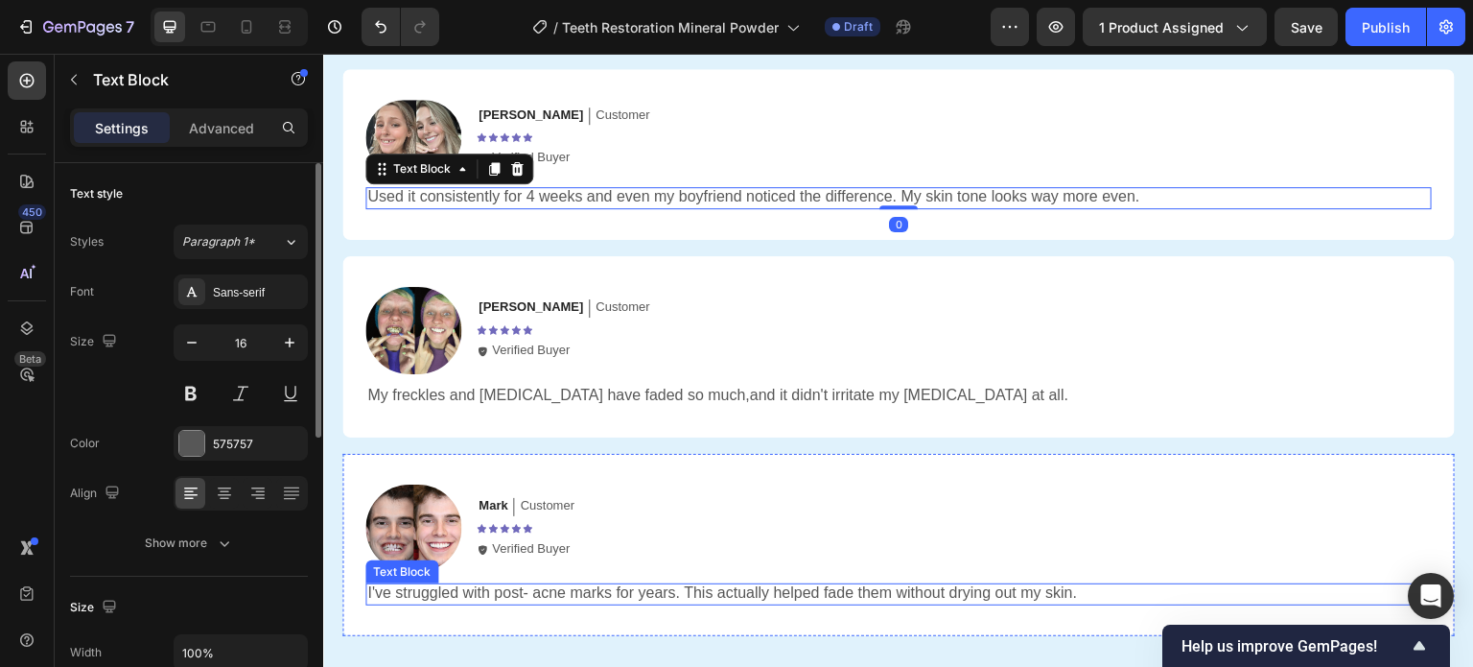
click at [569, 592] on p "I've struggled with post- acne marks for years. This actually helped fade them …" at bounding box center [898, 593] width 1063 height 20
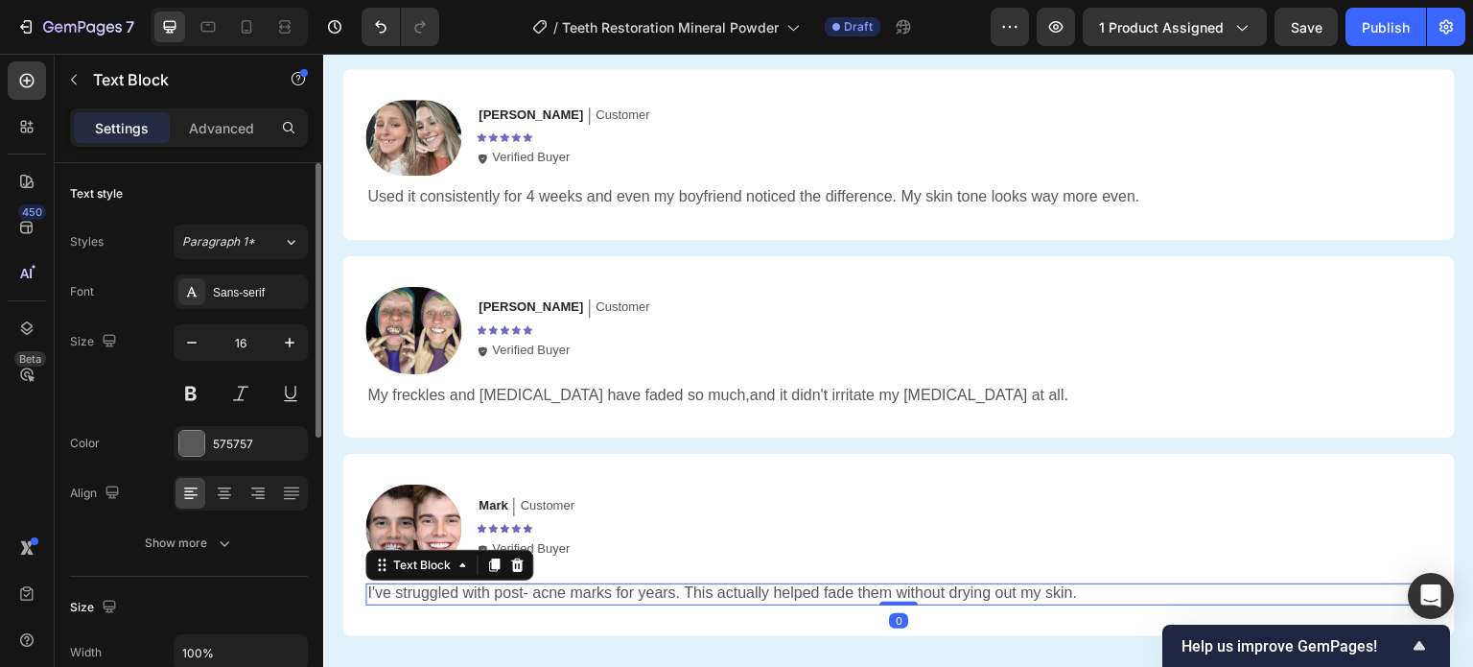
click at [555, 592] on p "I've struggled with post- acne marks for years. This actually helped fade them …" at bounding box center [898, 593] width 1063 height 20
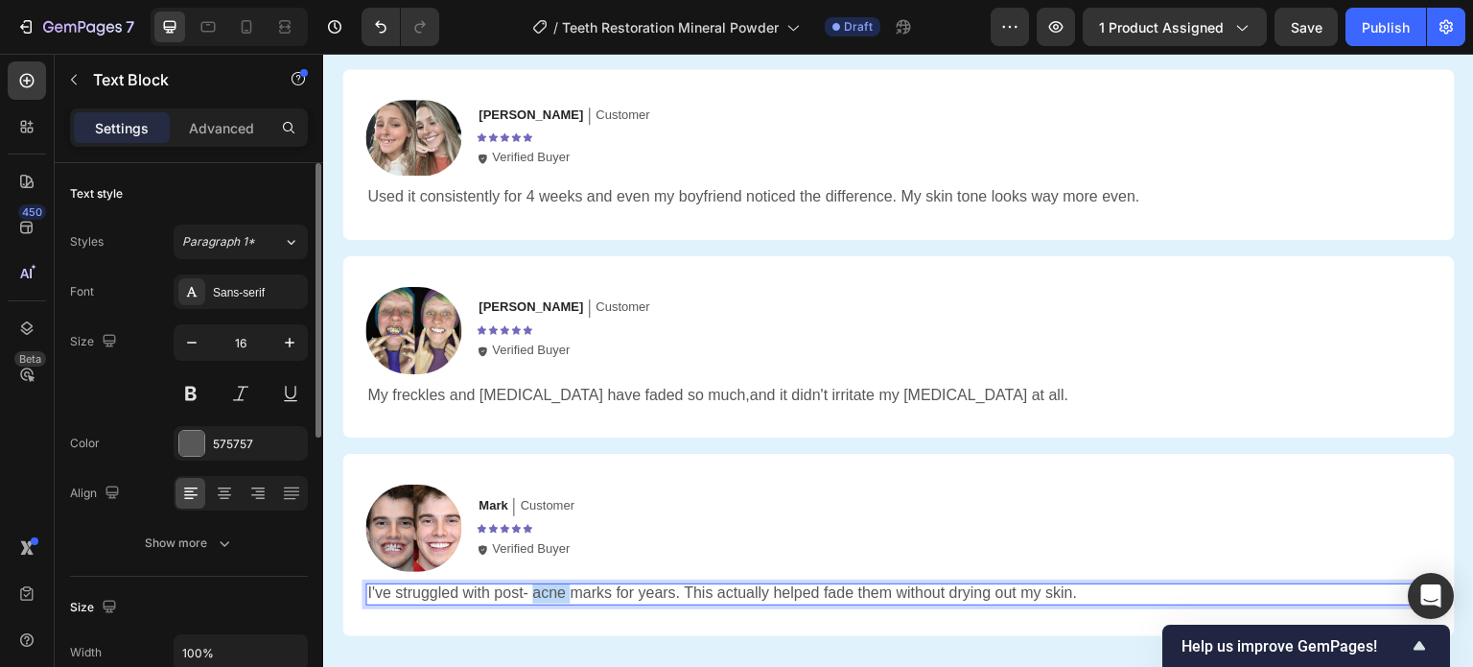
click at [555, 592] on p "I've struggled with post- acne marks for years. This actually helped fade them …" at bounding box center [898, 593] width 1063 height 20
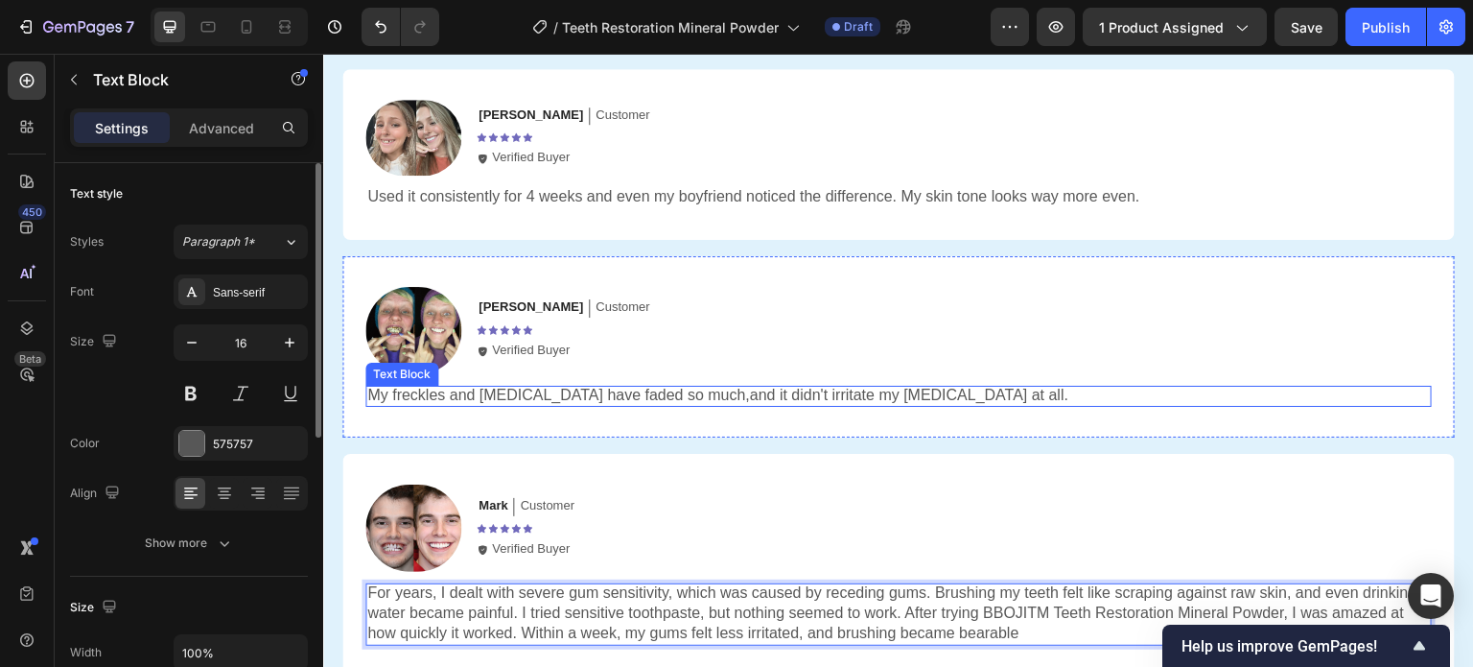
click at [596, 395] on p "My freckles and [MEDICAL_DATA] have faded so much,and it didn't irritate my [ME…" at bounding box center [898, 396] width 1063 height 20
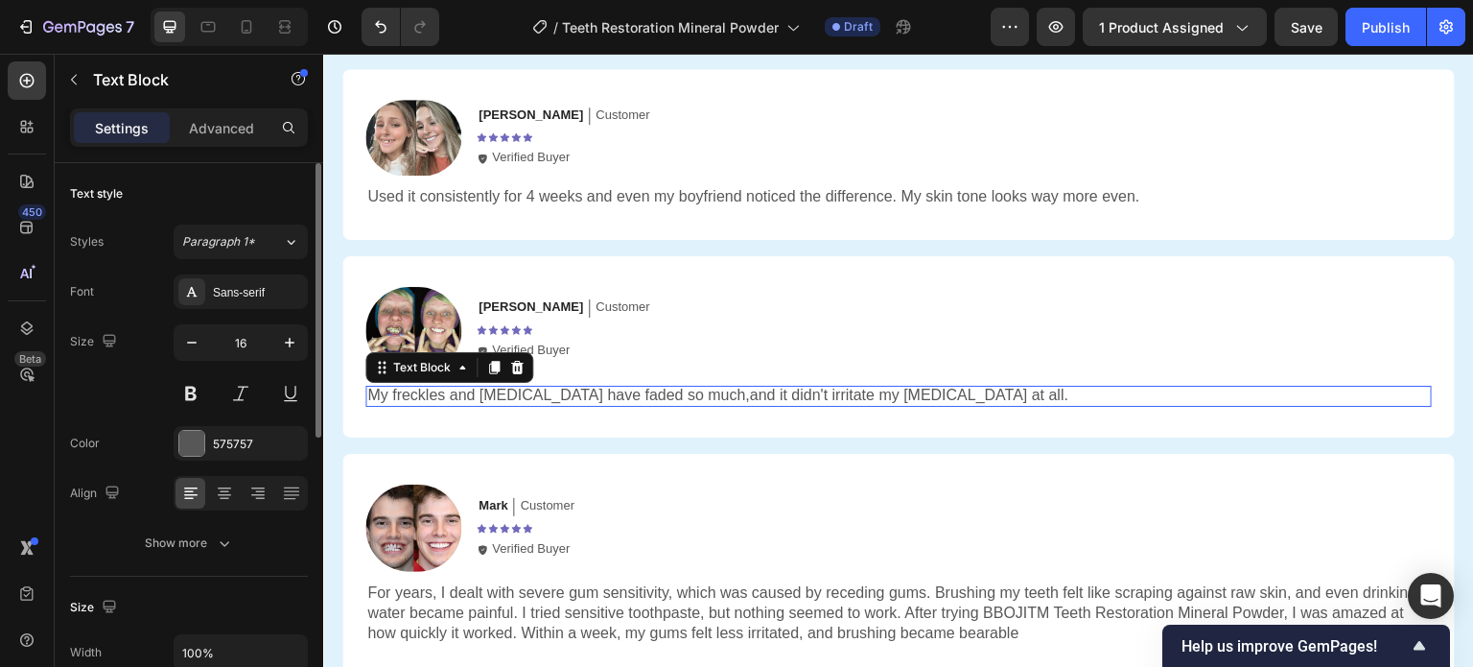
click at [563, 392] on p "My freckles and [MEDICAL_DATA] have faded so much,and it didn't irritate my [ME…" at bounding box center [898, 396] width 1063 height 20
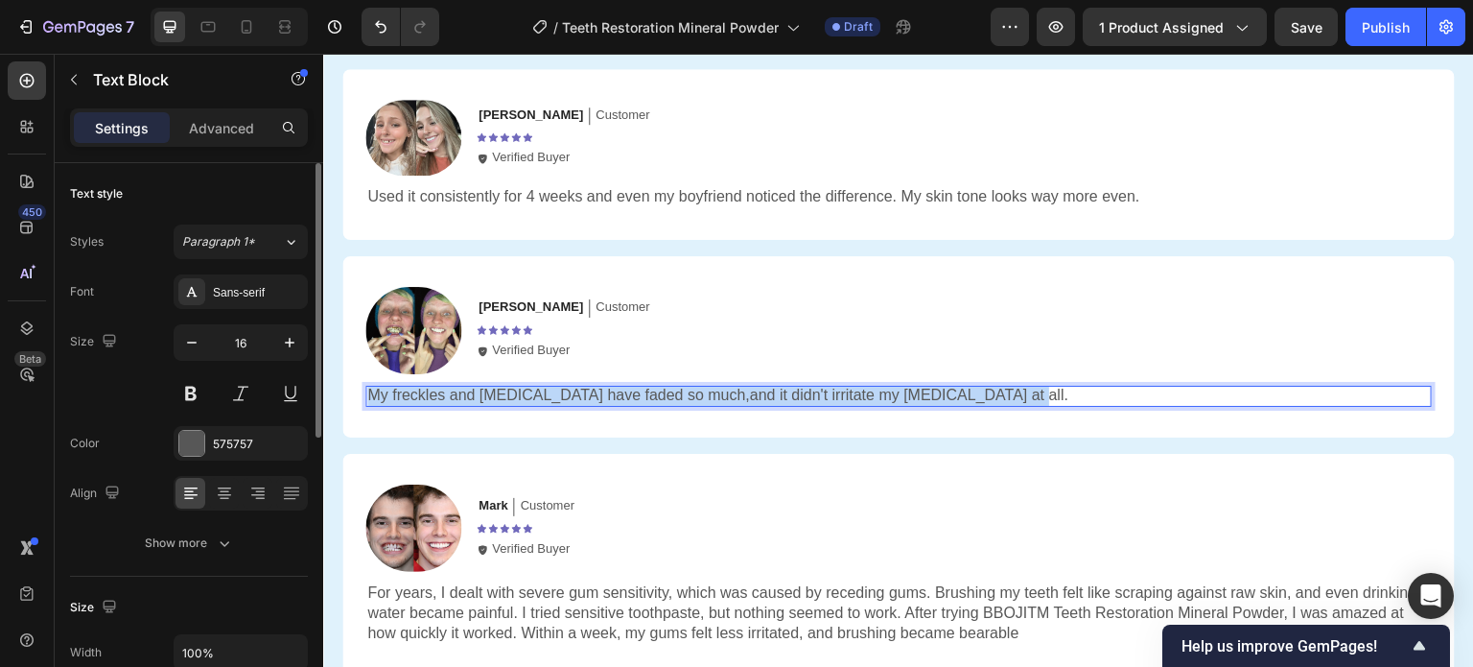
click at [563, 392] on p "My freckles and [MEDICAL_DATA] have faded so much,and it didn't irritate my [ME…" at bounding box center [898, 396] width 1063 height 20
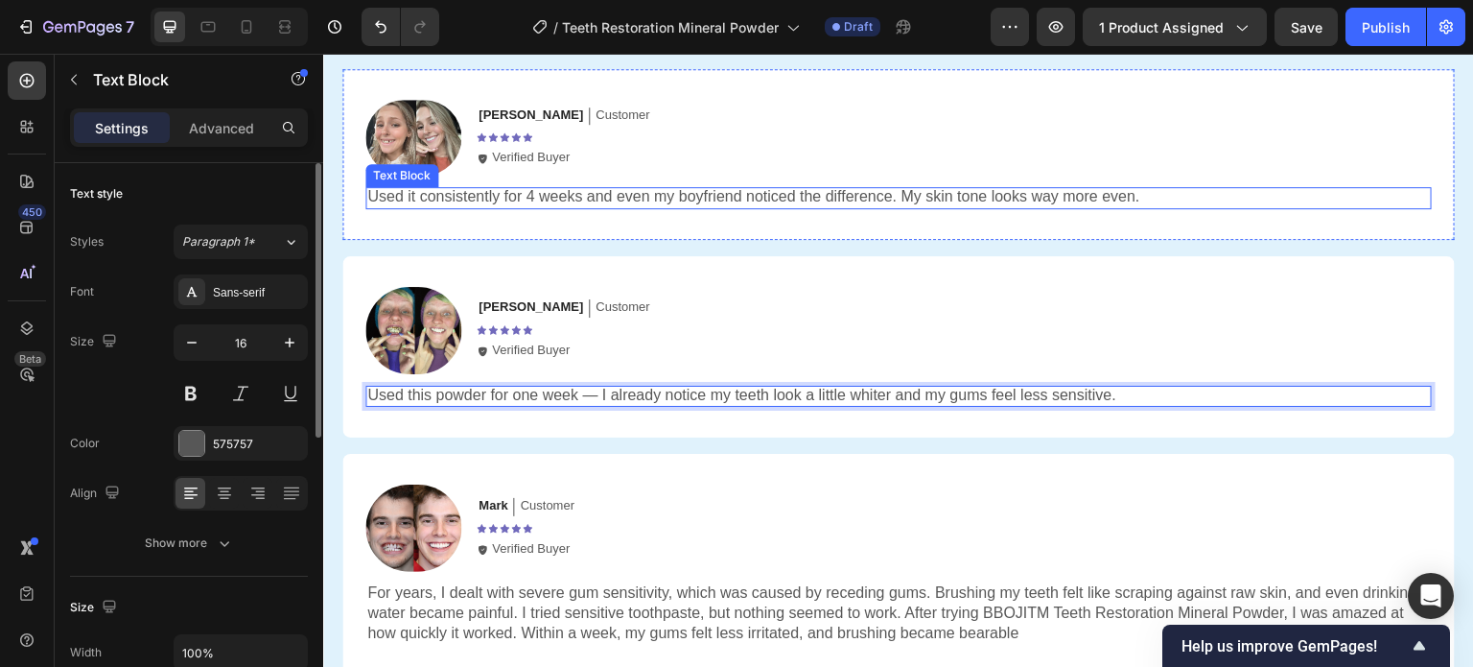
click at [540, 192] on p "Used it consistently for 4 weeks and even my boyfriend noticed the difference. …" at bounding box center [898, 197] width 1063 height 20
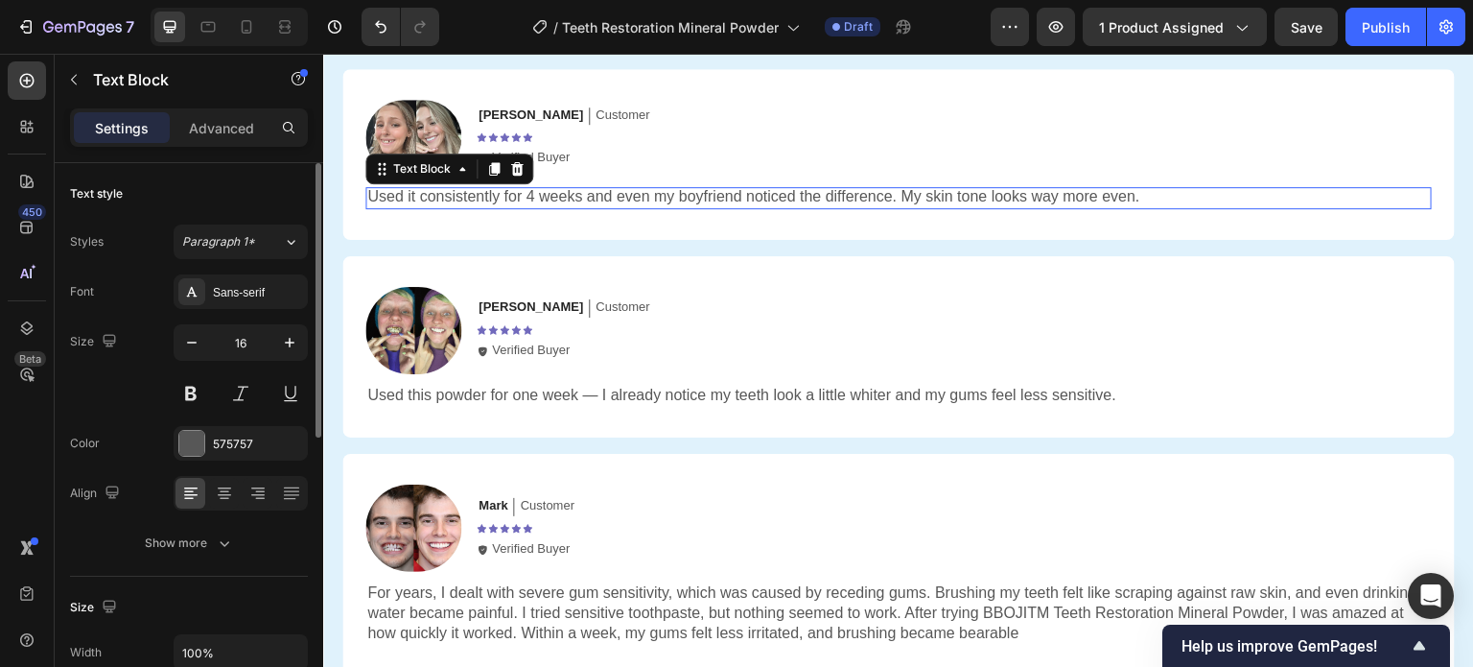
click at [589, 199] on p "Used it consistently for 4 weeks and even my boyfriend noticed the difference. …" at bounding box center [898, 197] width 1063 height 20
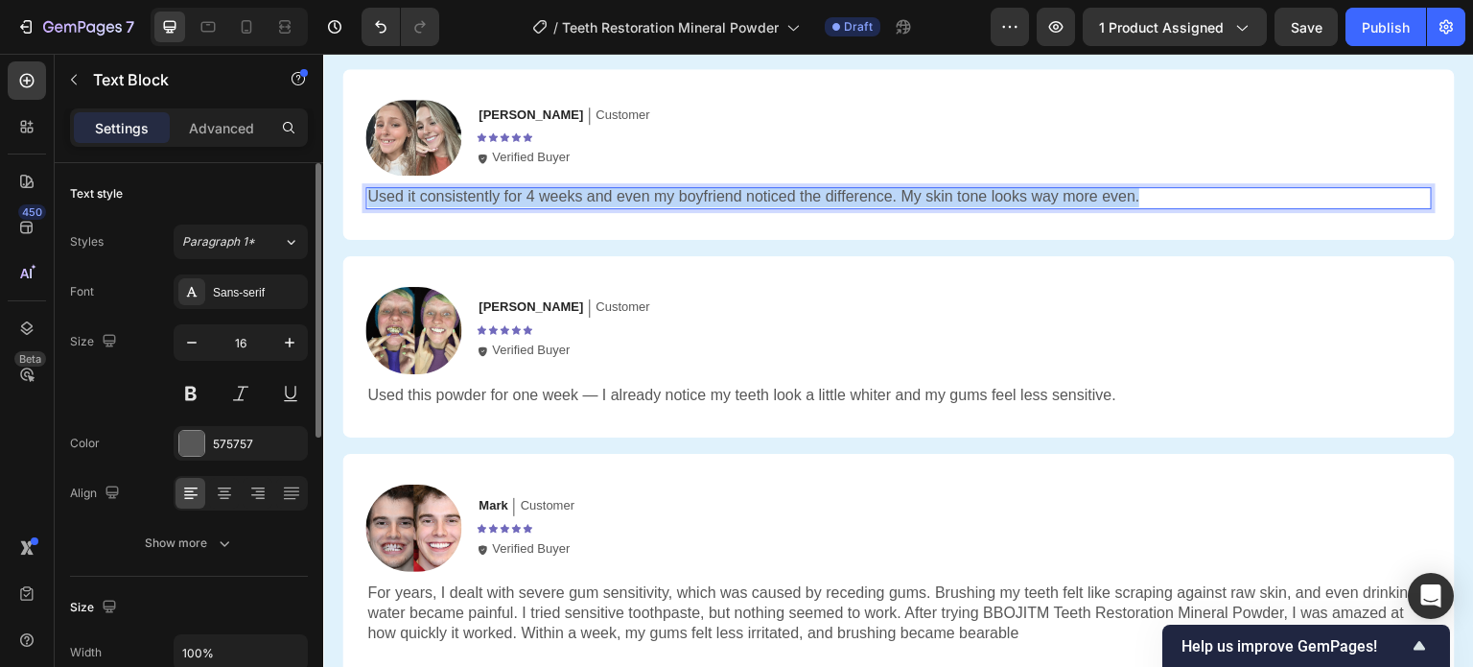
click at [589, 199] on p "Used it consistently for 4 weeks and even my boyfriend noticed the difference. …" at bounding box center [898, 197] width 1063 height 20
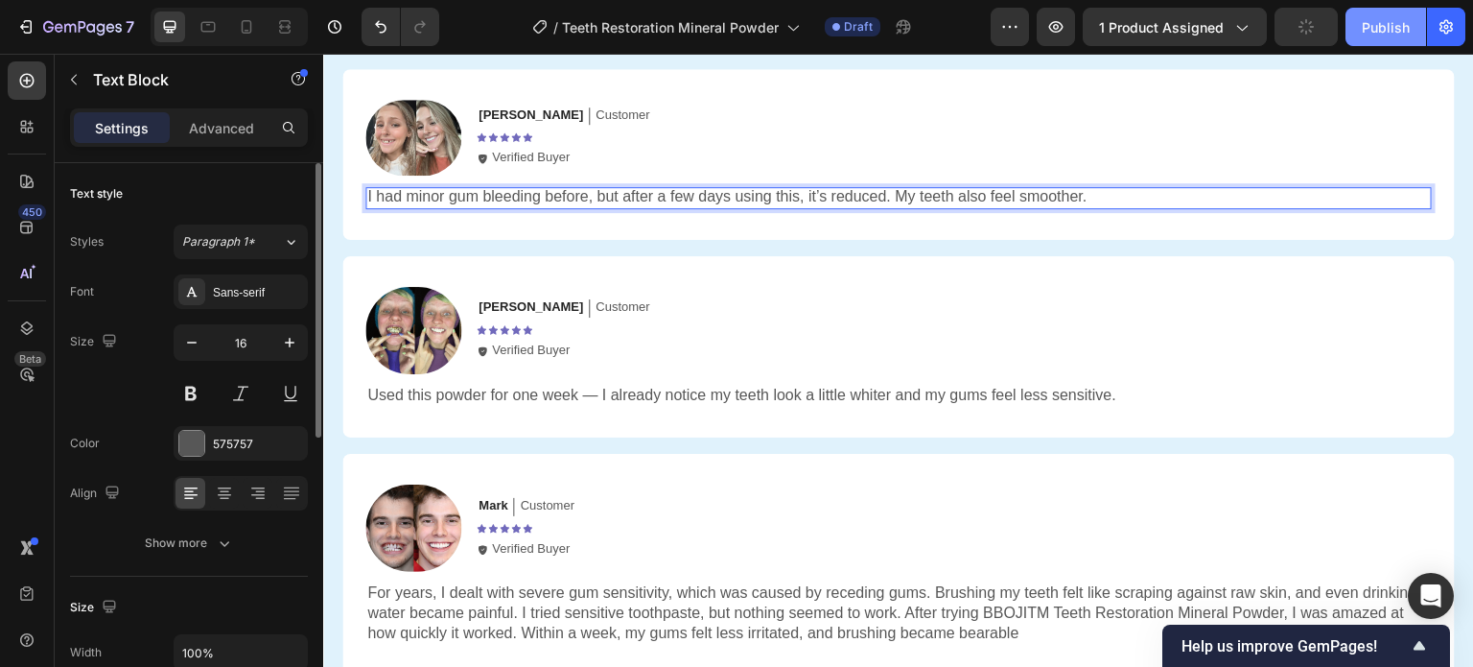
click at [1372, 31] on div "Publish" at bounding box center [1386, 27] width 48 height 20
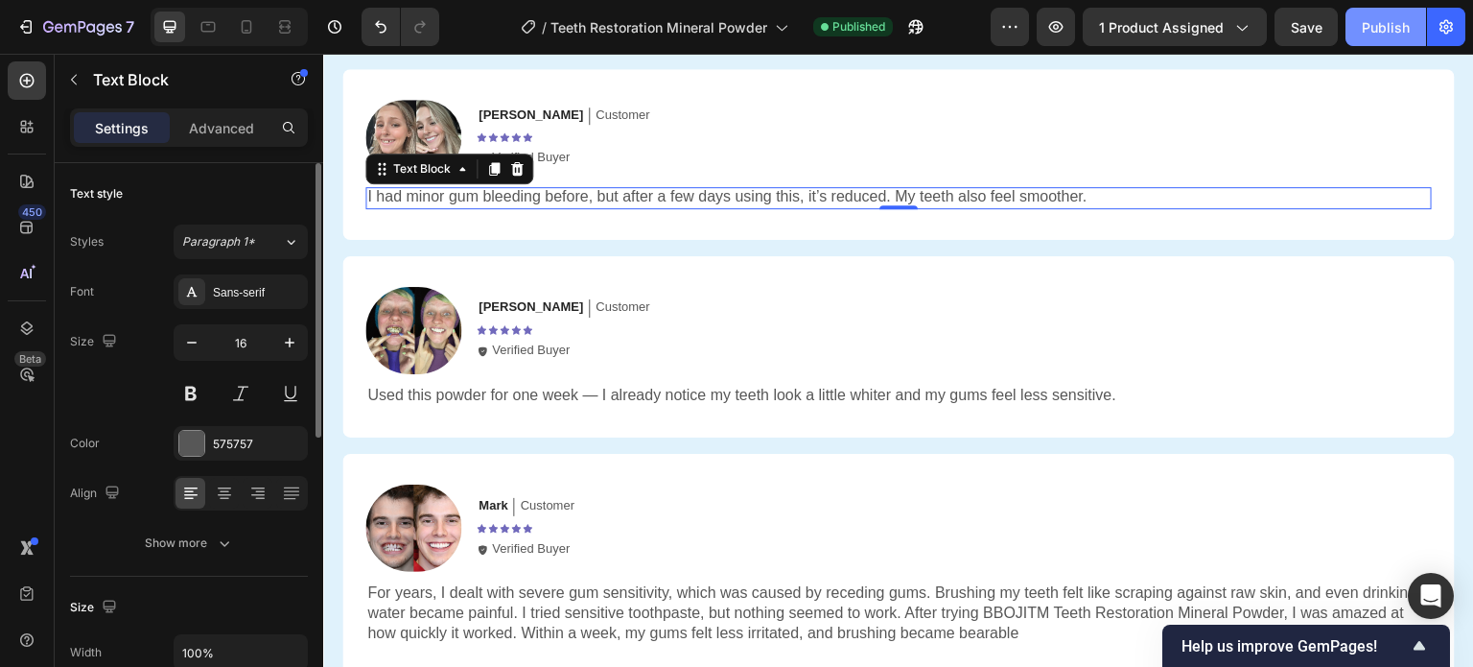
click at [1385, 20] on div "Publish" at bounding box center [1386, 27] width 48 height 20
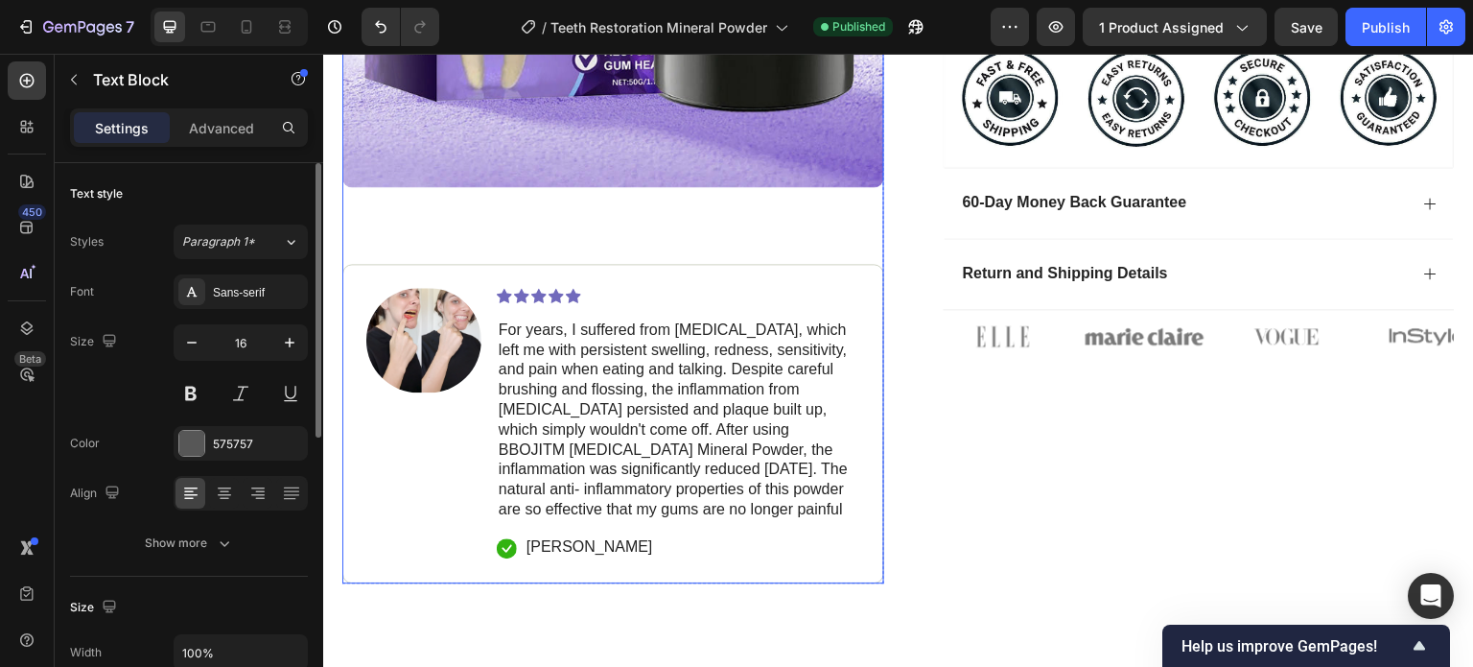
scroll to position [494, 0]
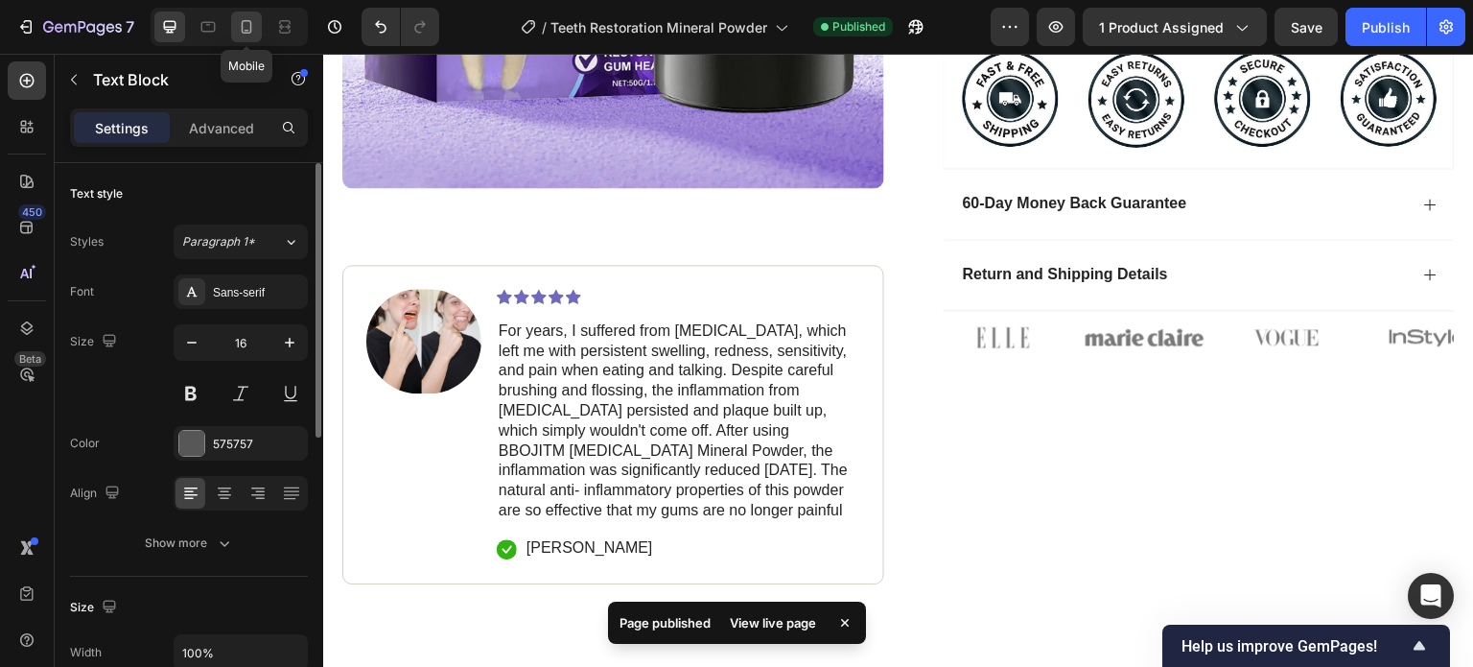
click at [251, 22] on icon at bounding box center [246, 26] width 19 height 19
type input "14"
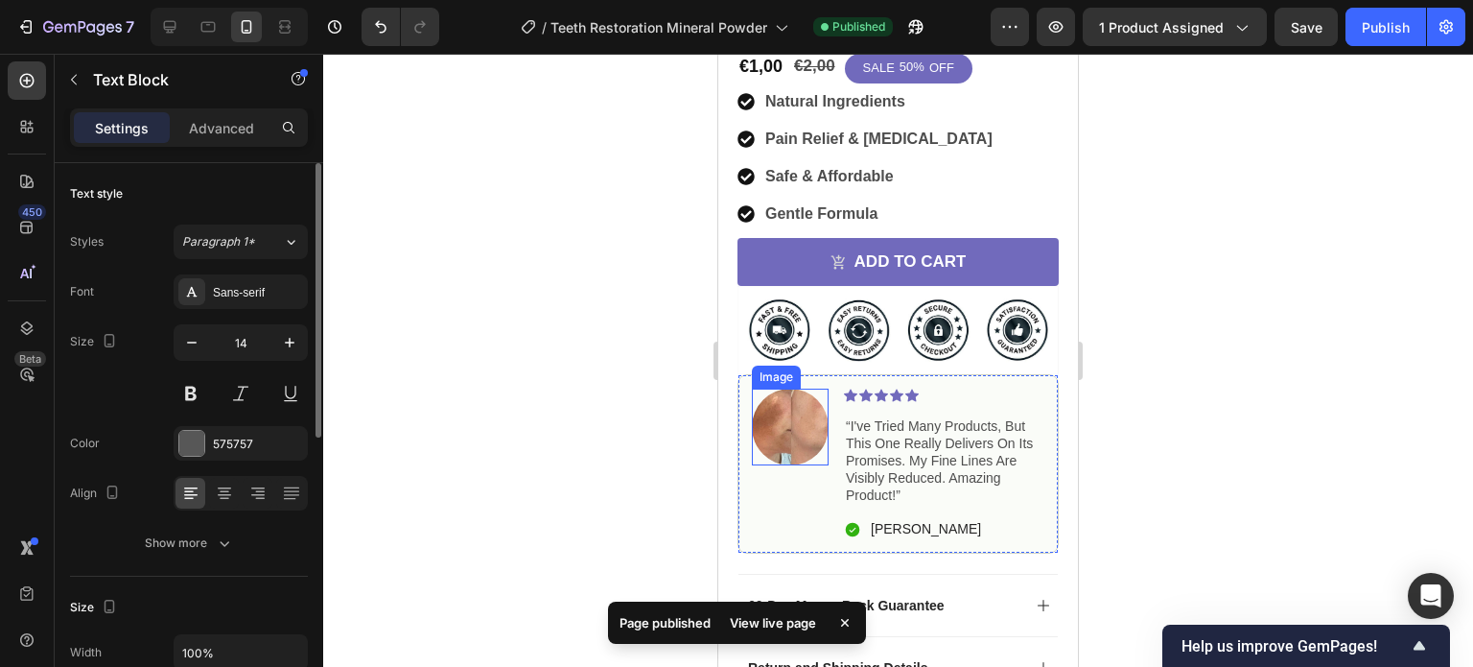
click at [801, 399] on img at bounding box center [790, 426] width 77 height 77
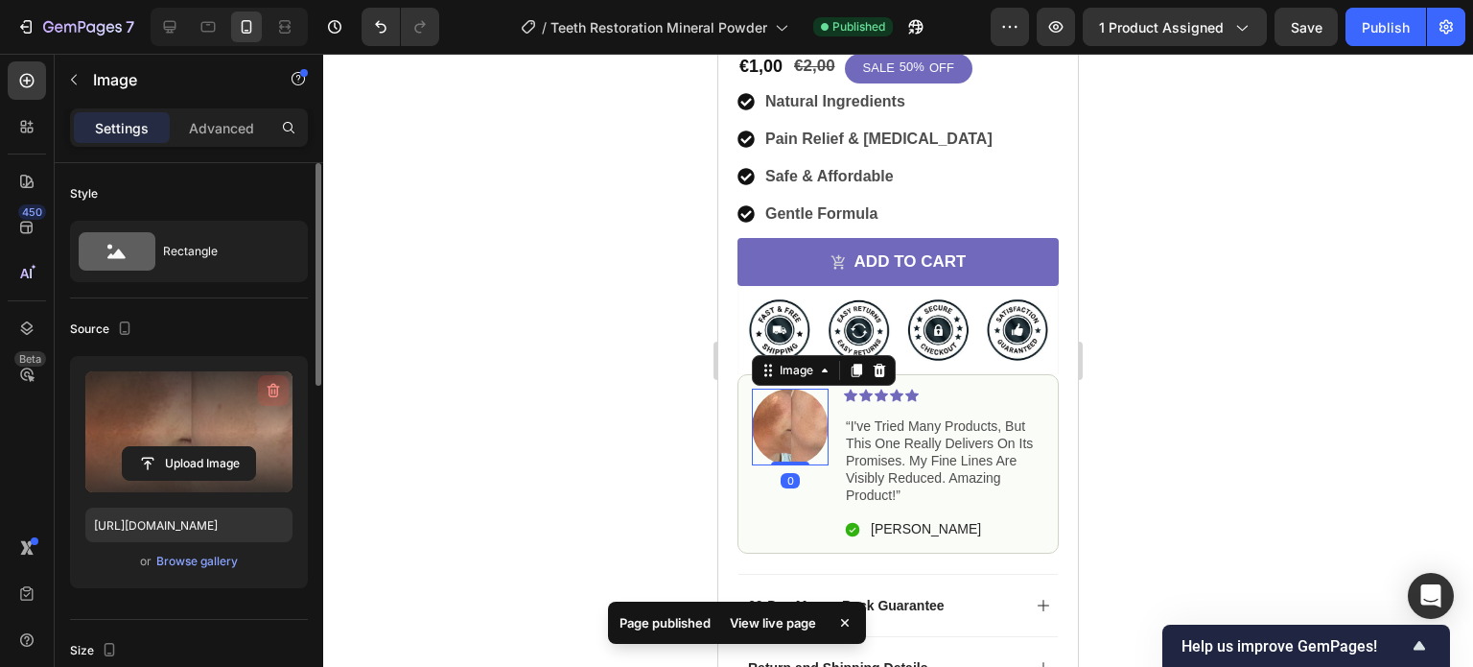
click at [268, 383] on icon "button" at bounding box center [273, 390] width 19 height 19
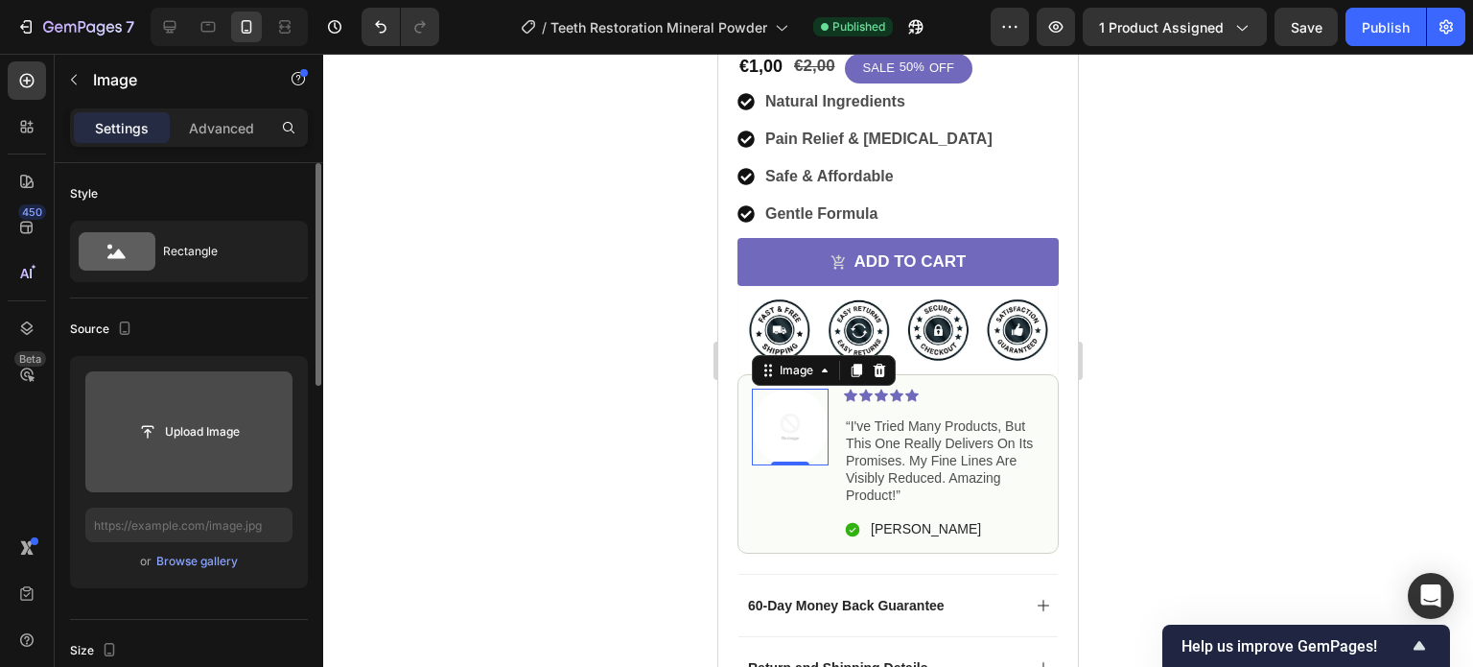
click at [210, 431] on input "file" at bounding box center [189, 431] width 132 height 33
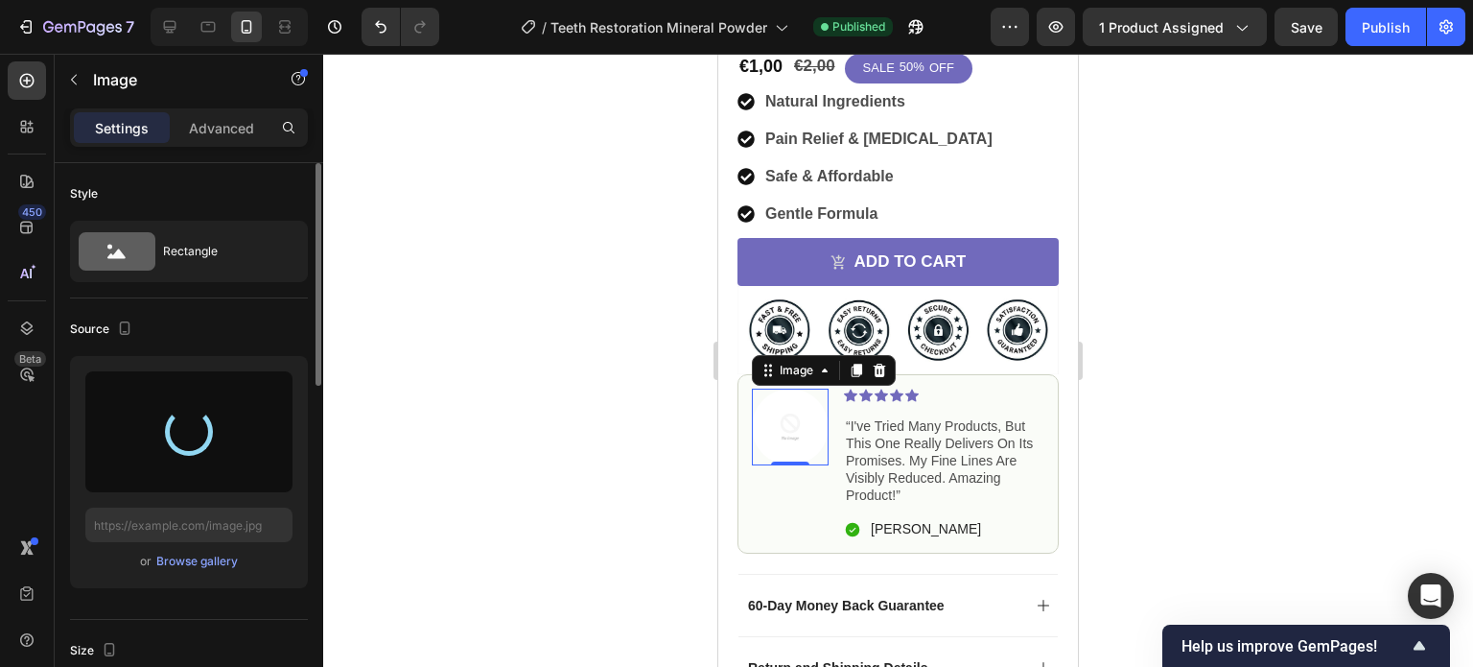
type input "https://cdn.shopify.com/s/files/1/0946/8457/8139/files/gempages_574408039877051…"
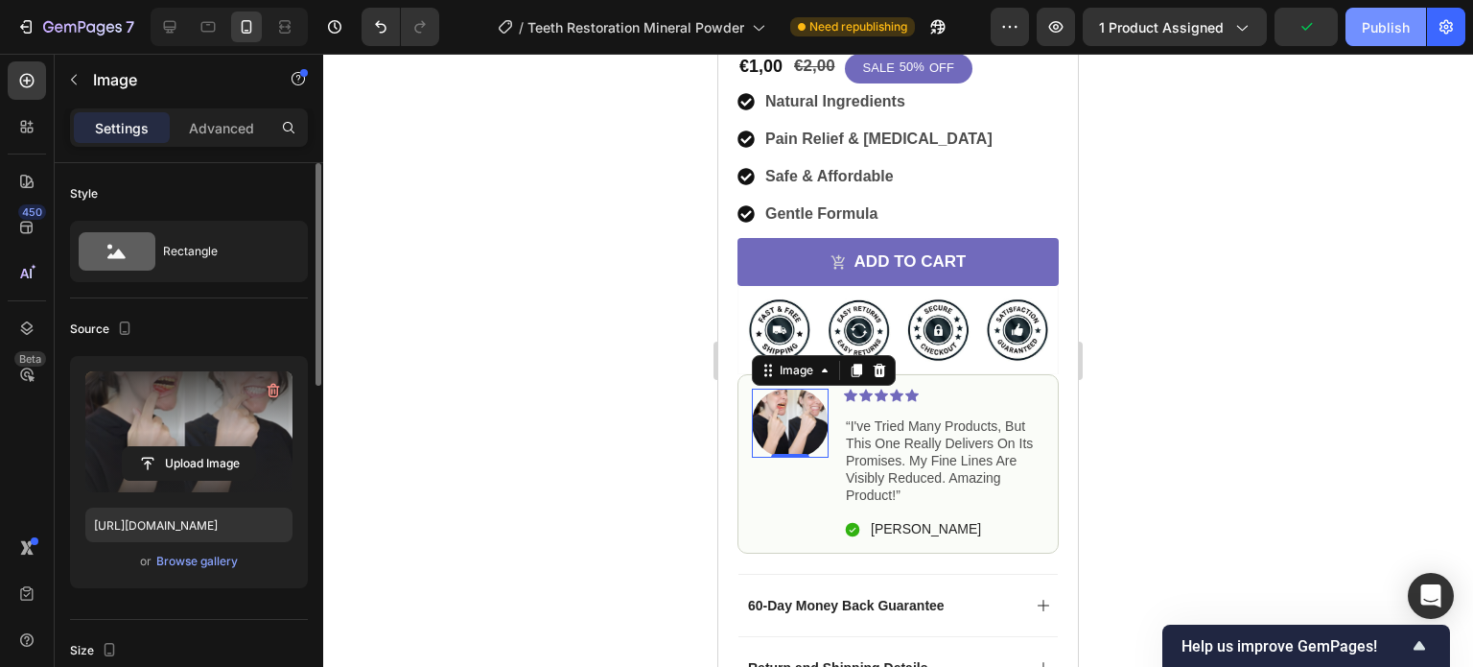
click at [1379, 21] on div "Publish" at bounding box center [1386, 27] width 48 height 20
